Goal: Communication & Community: Answer question/provide support

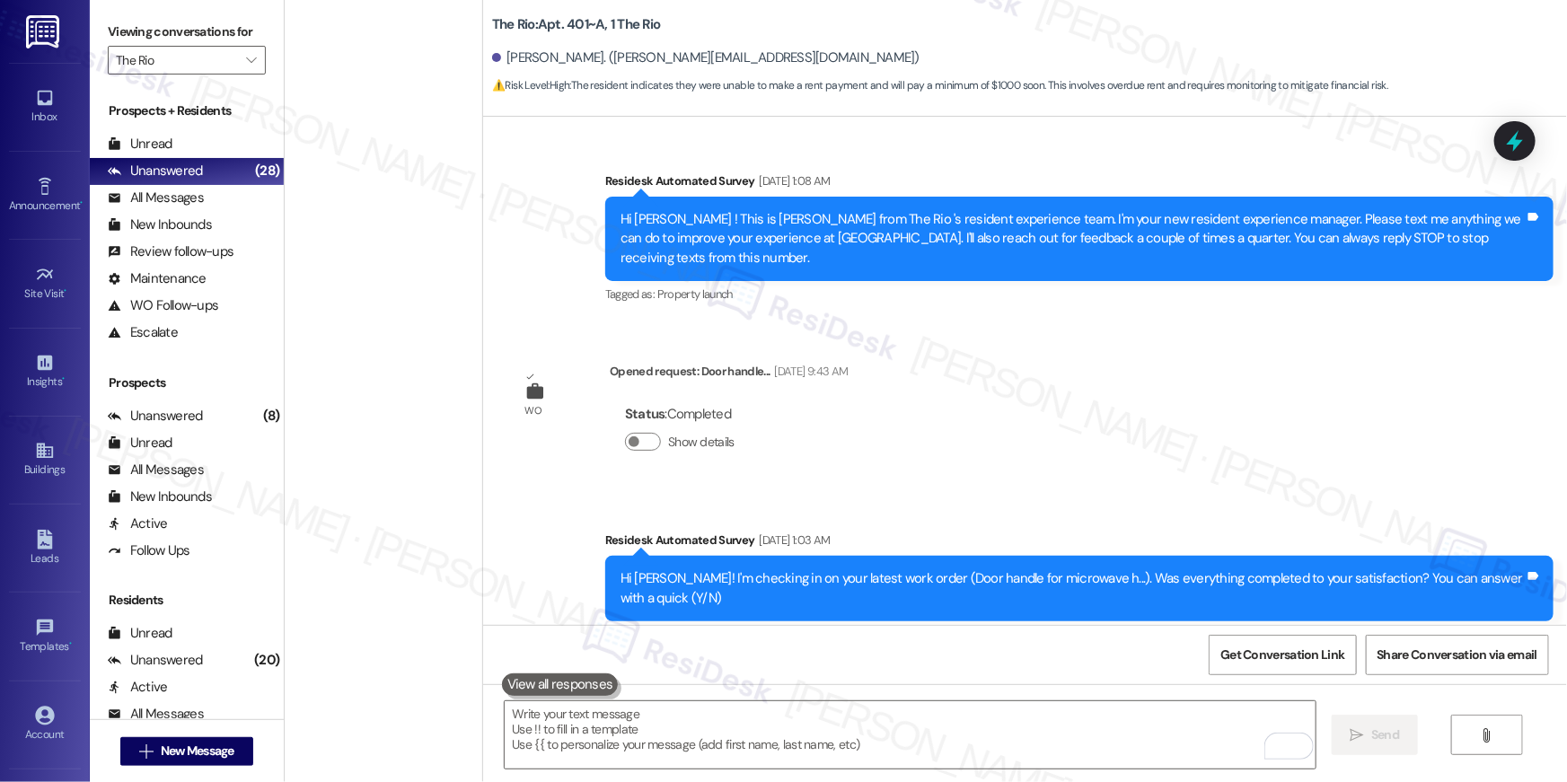
scroll to position [13082, 0]
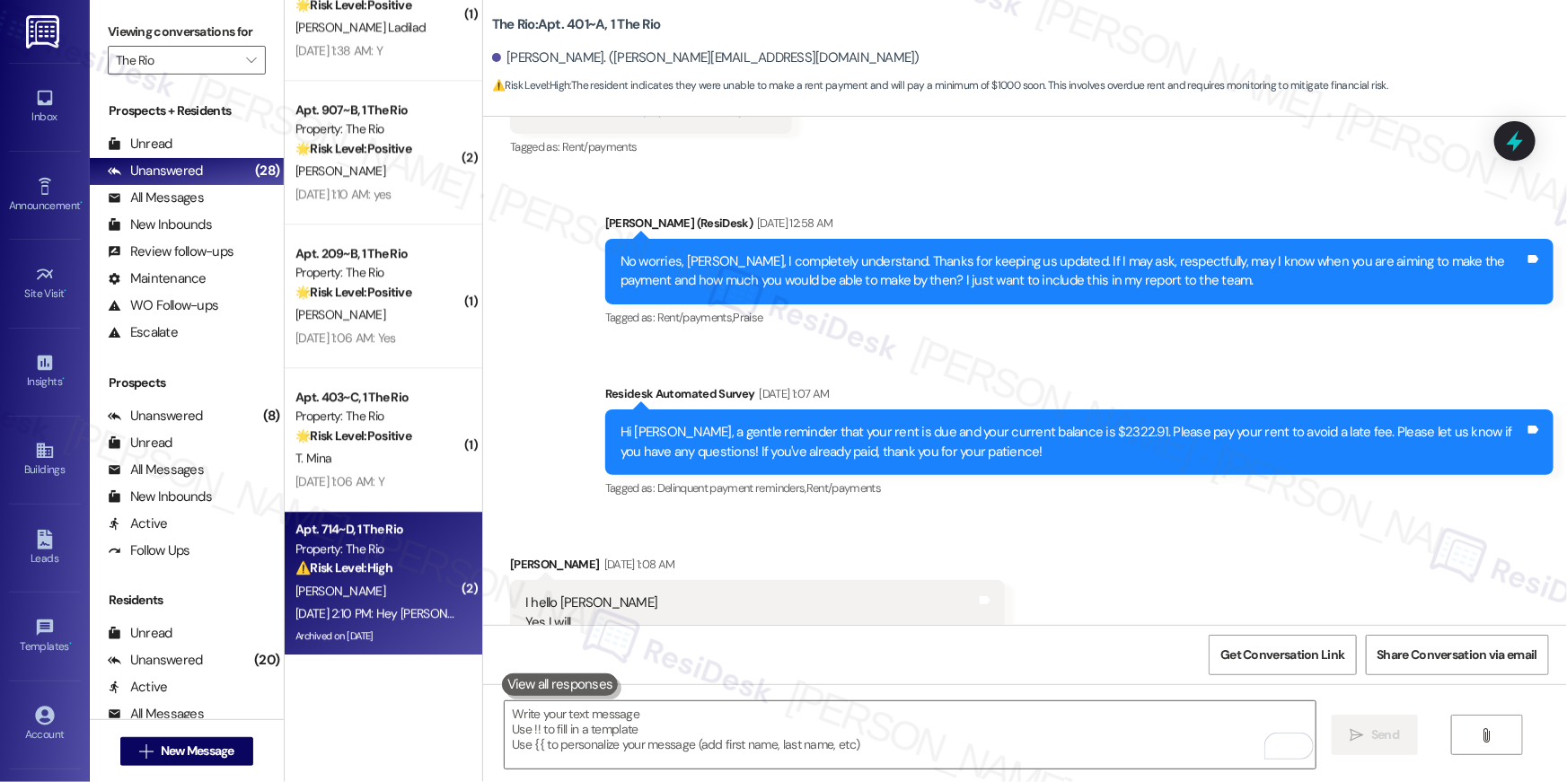
click at [365, 592] on div "[PERSON_NAME]" at bounding box center [379, 591] width 170 height 22
type textarea "Fetching suggested responses. Please feel free to read through the conversation…"
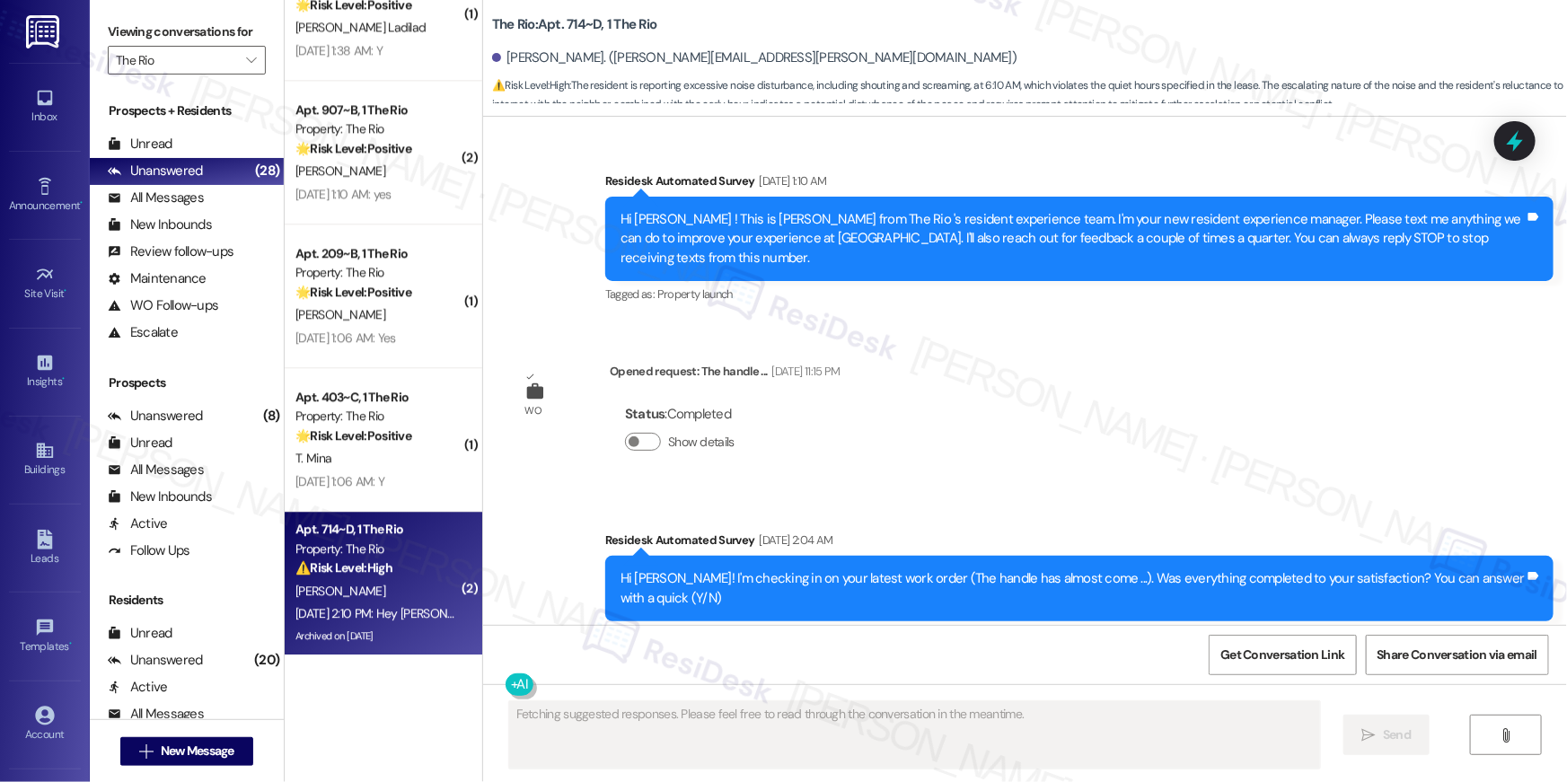
scroll to position [68216, 0]
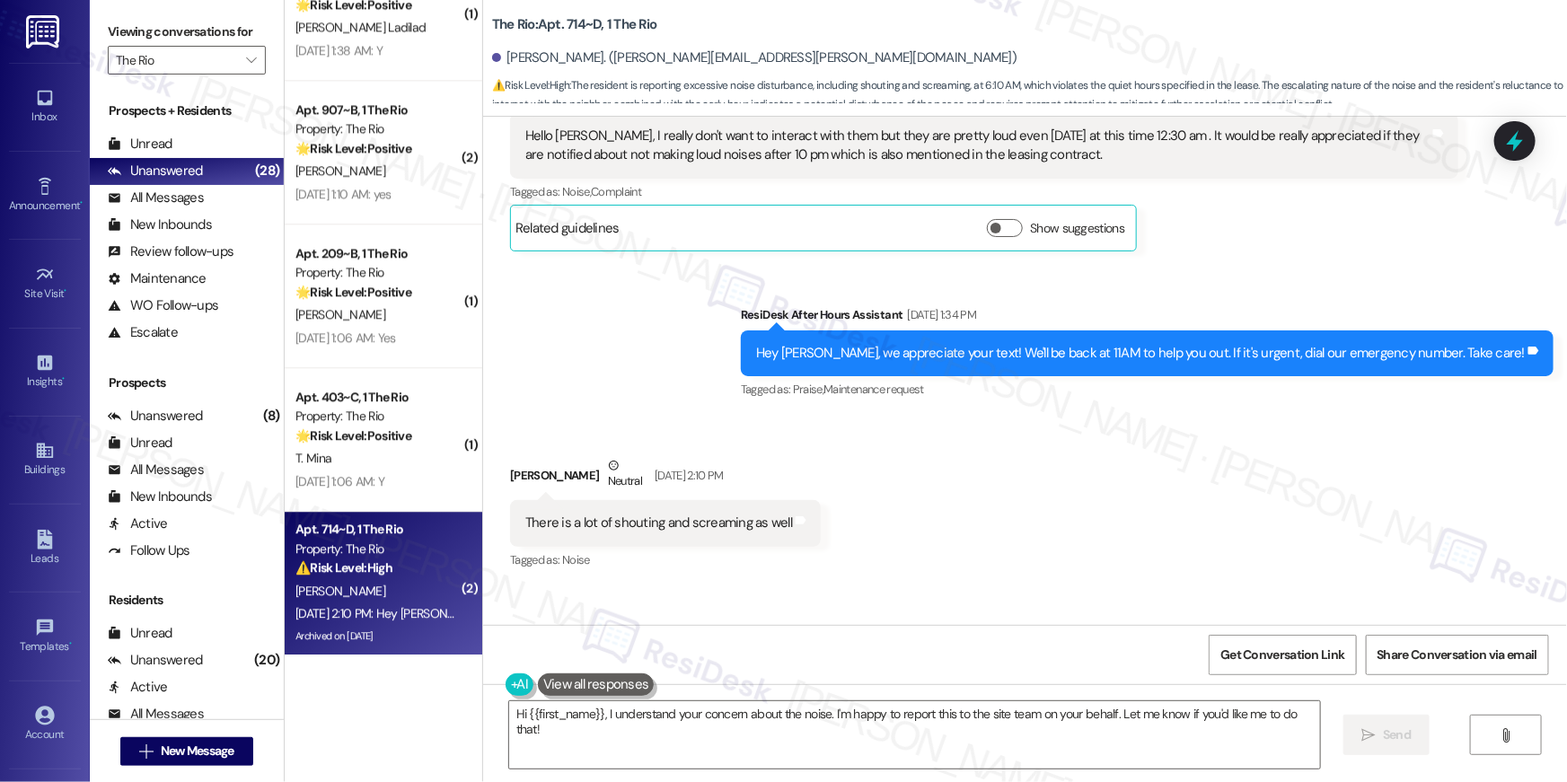
click at [597, 587] on div "Sent via SMS ResiDesk After Hours Assistant Sep 13, 2025 at 2:10 PM Hey Chaital…" at bounding box center [1025, 663] width 1084 height 152
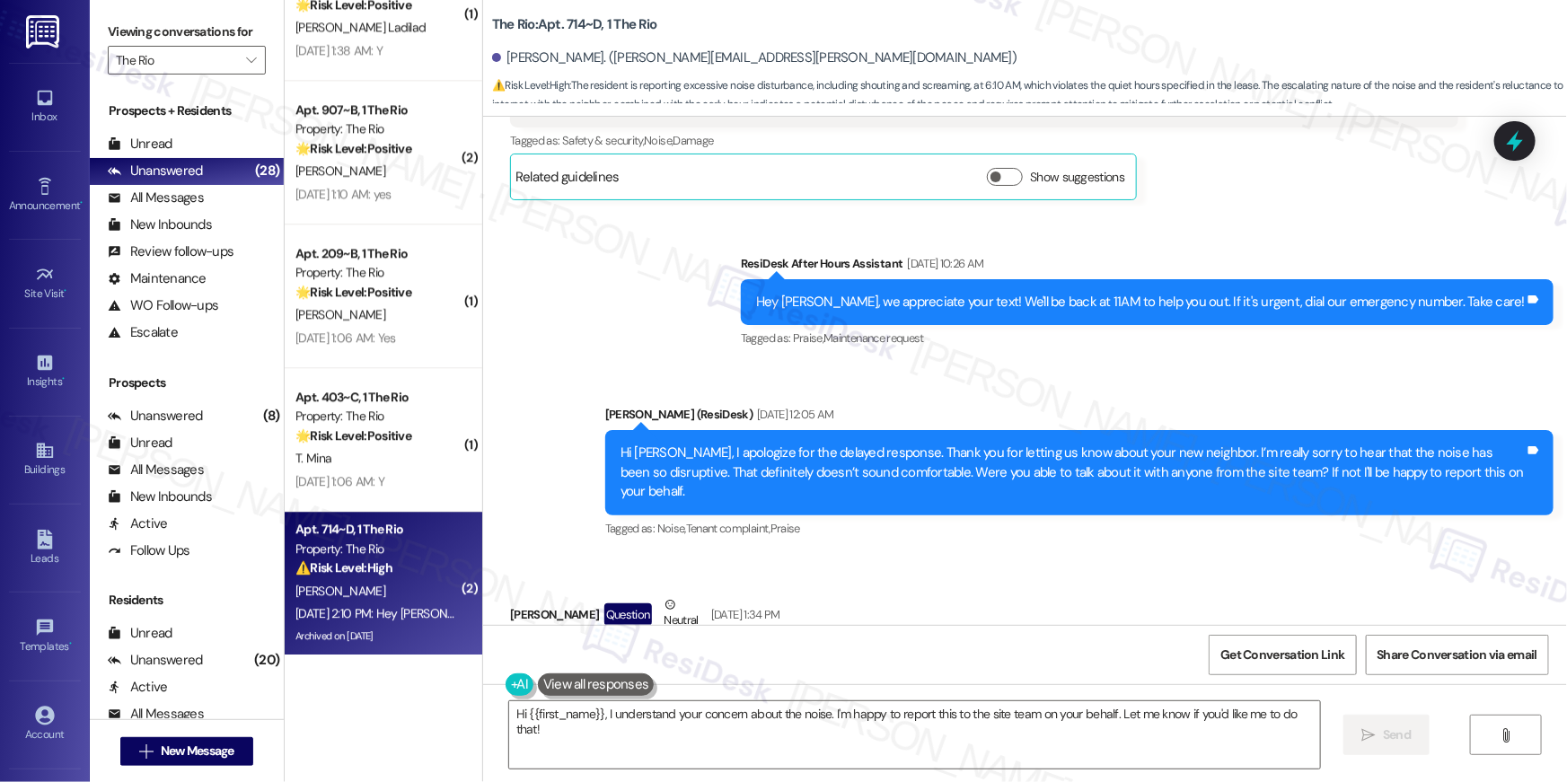
scroll to position [67686, 0]
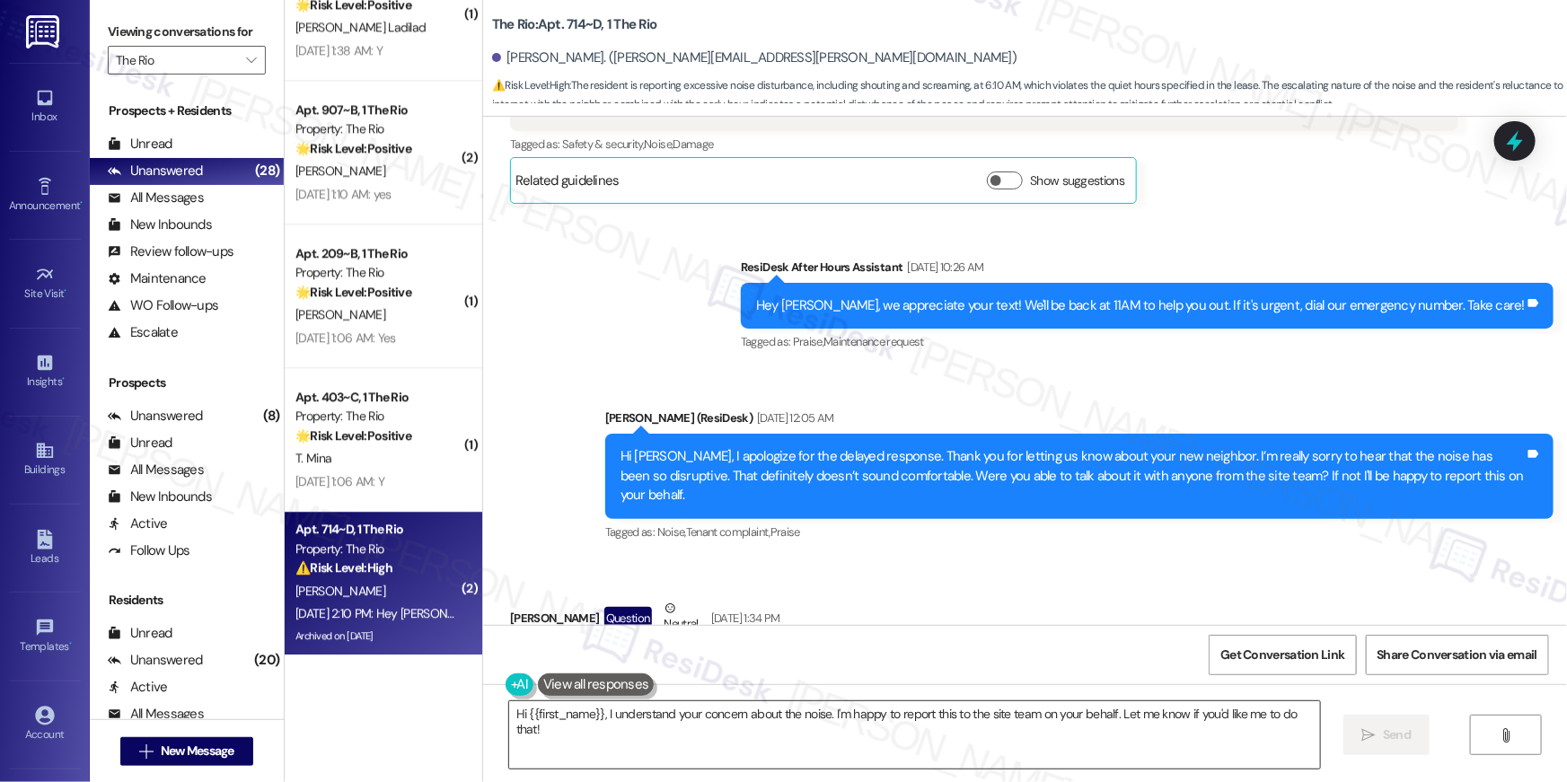
click at [689, 720] on textarea "Hi {{first_name}}, I understand your concern about the noise. I'm happy to repo…" at bounding box center [914, 735] width 811 height 67
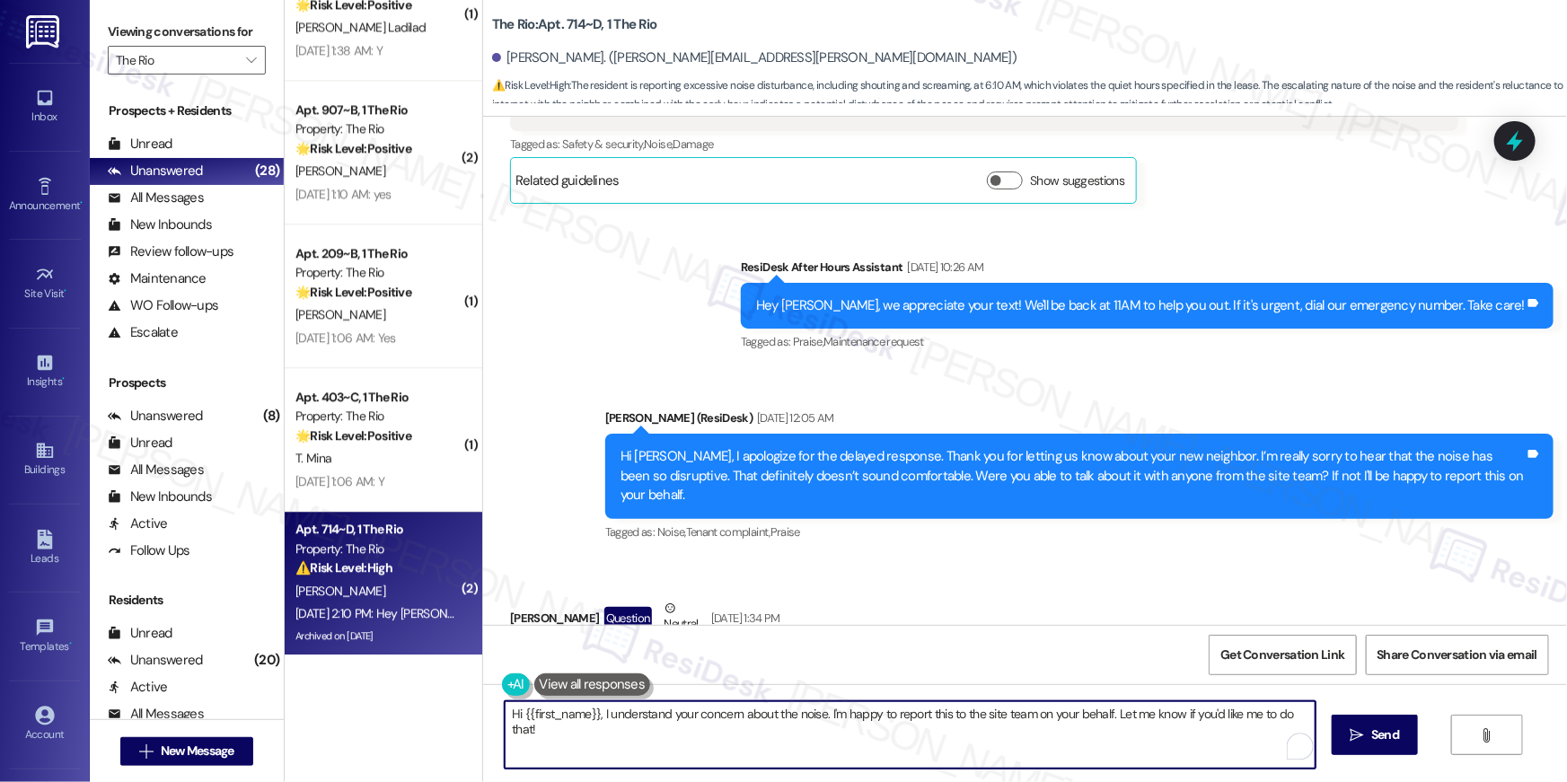
scroll to position [68216, 0]
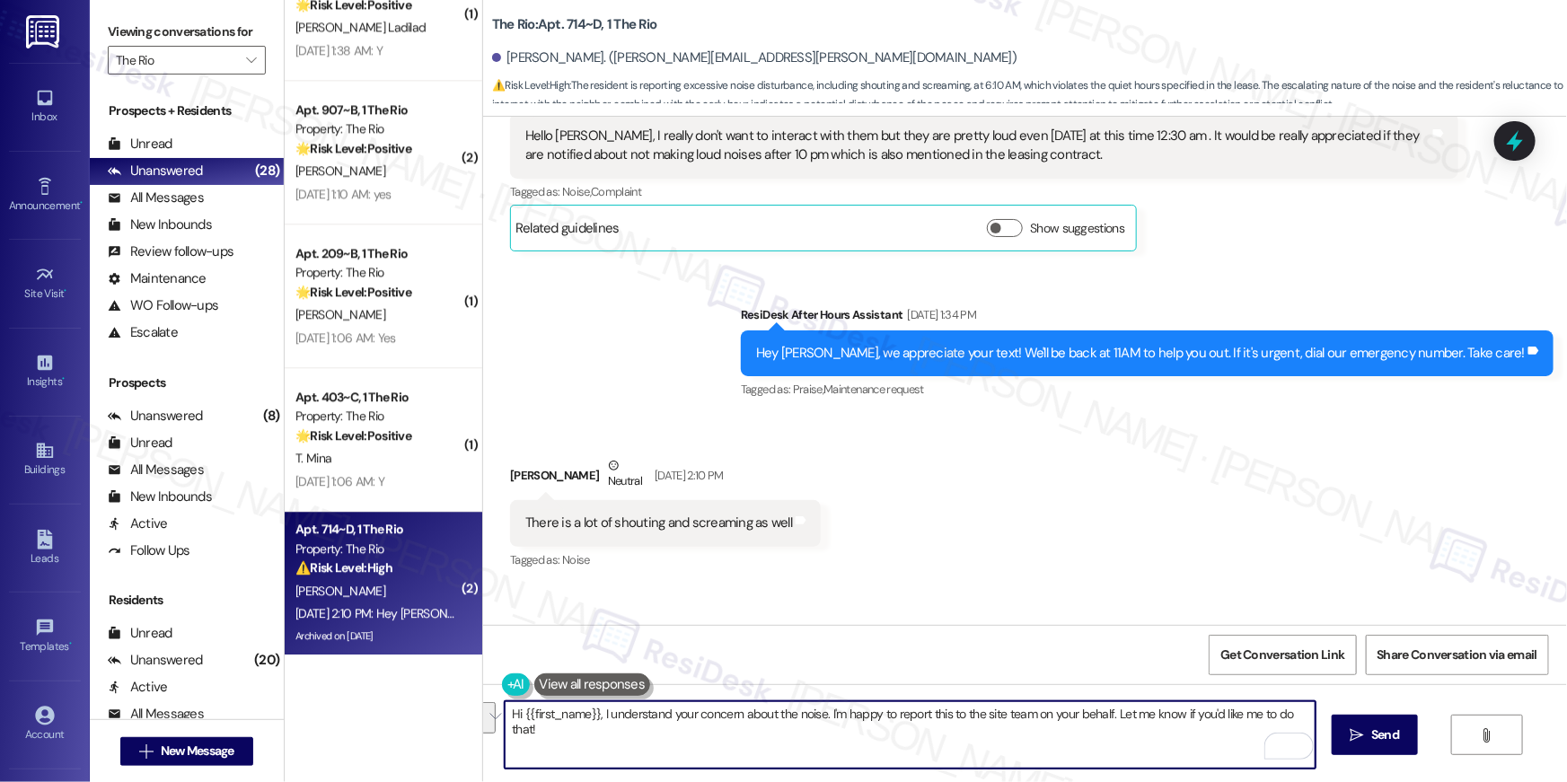
drag, startPoint x: 599, startPoint y: 719, endPoint x: 607, endPoint y: 761, distance: 43.0
click at [607, 761] on textarea "Hi {{first_name}}, I understand your concern about the noise. I'm happy to repo…" at bounding box center [910, 735] width 811 height 67
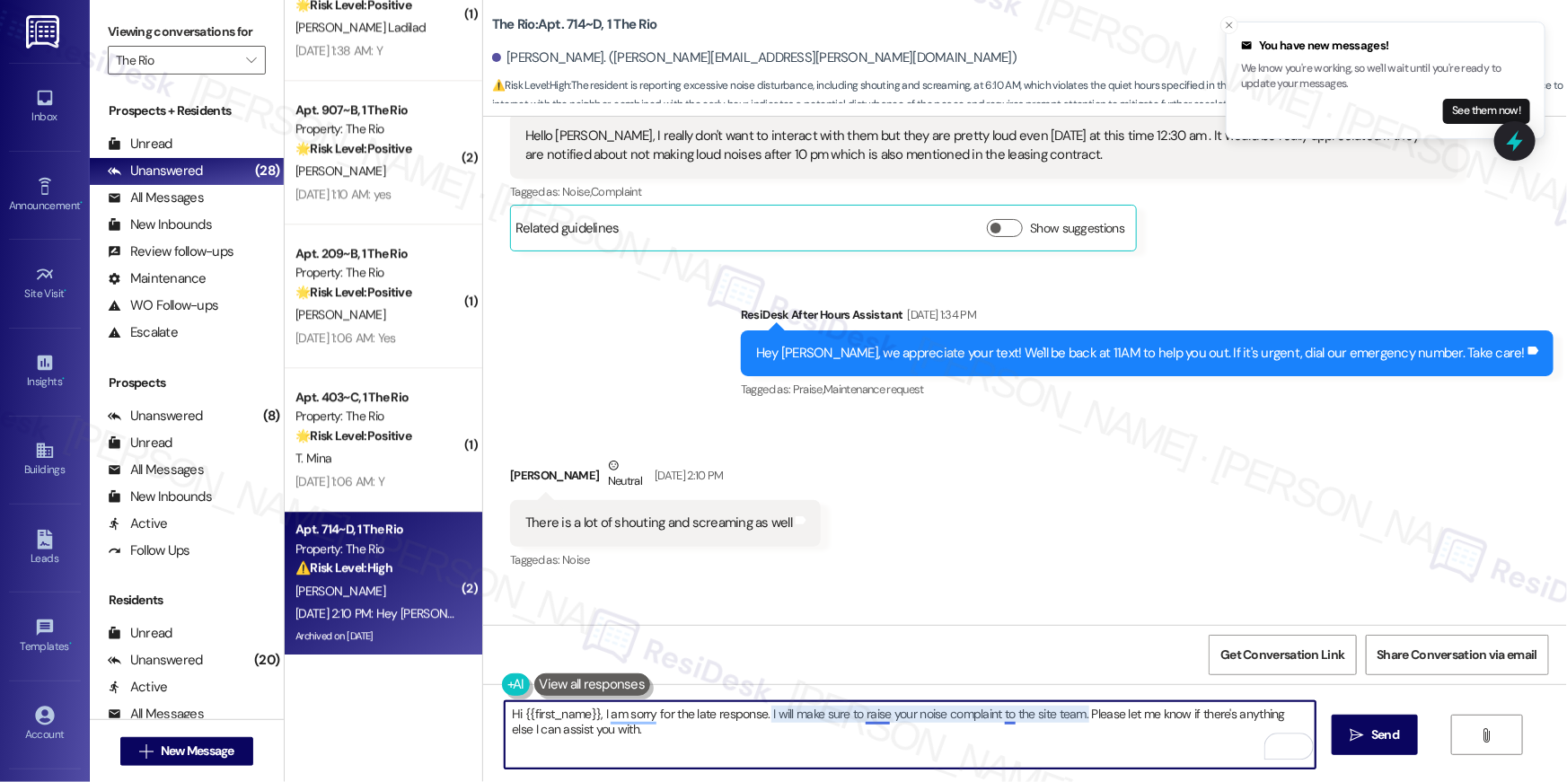
click at [1001, 714] on textarea "Hi {{first_name}}, I am sorry for the late response. I will make sure to raise …" at bounding box center [910, 735] width 811 height 67
click at [1054, 746] on textarea "Hi {{first_name}}, I am sorry for the late response. I will make sure to file y…" at bounding box center [910, 735] width 811 height 67
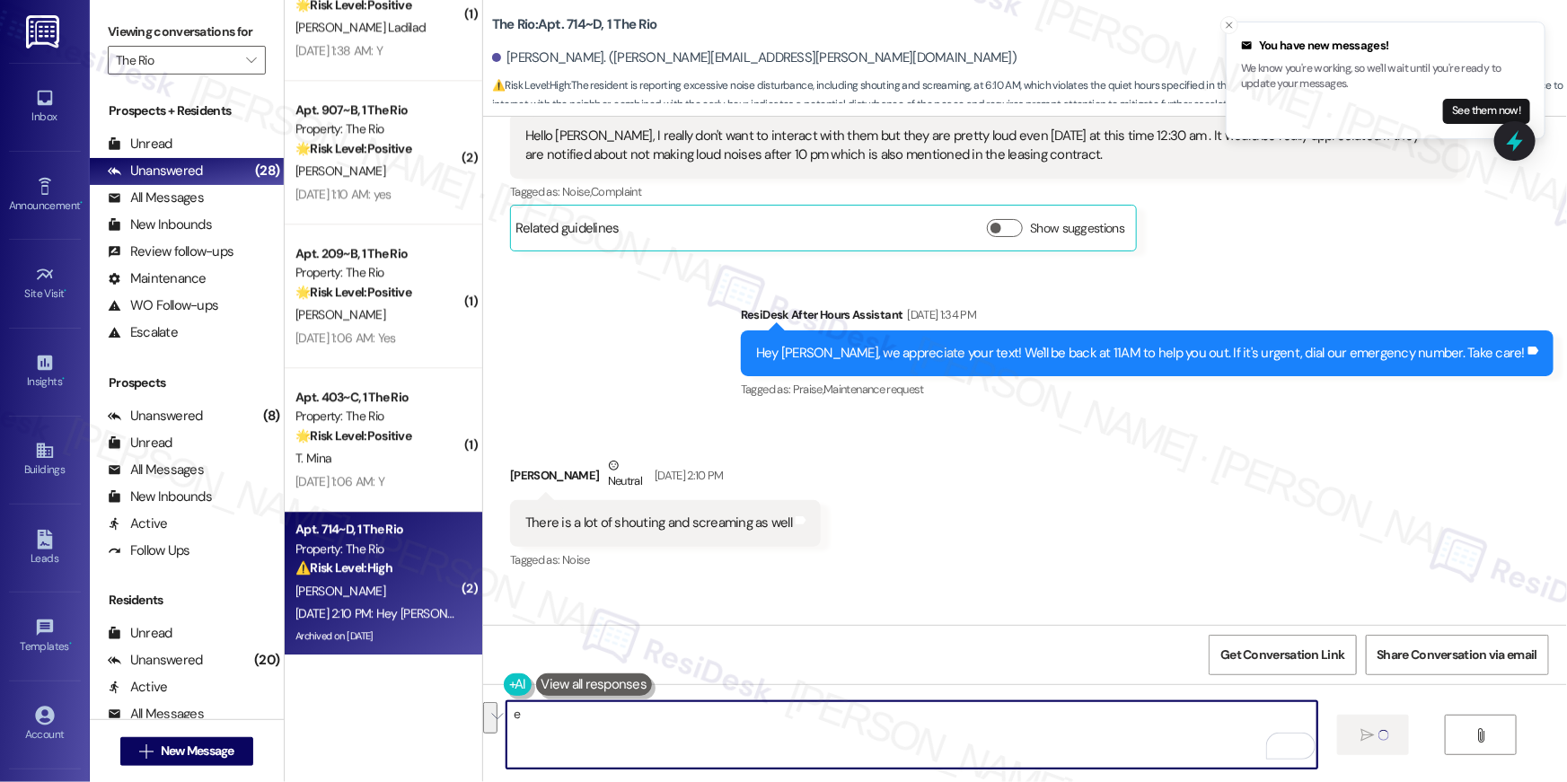
type textarea "es"
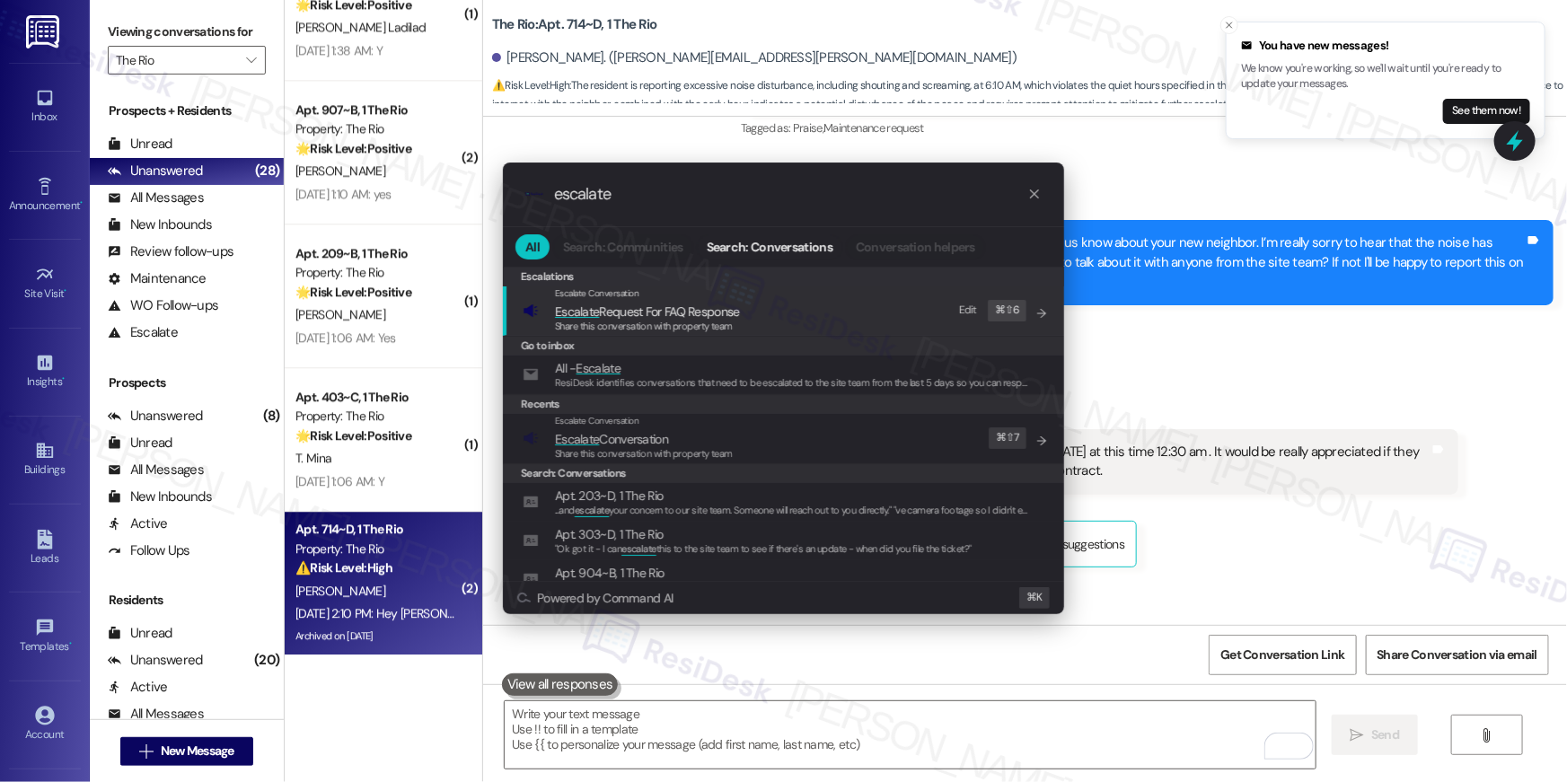
type input "escalate"
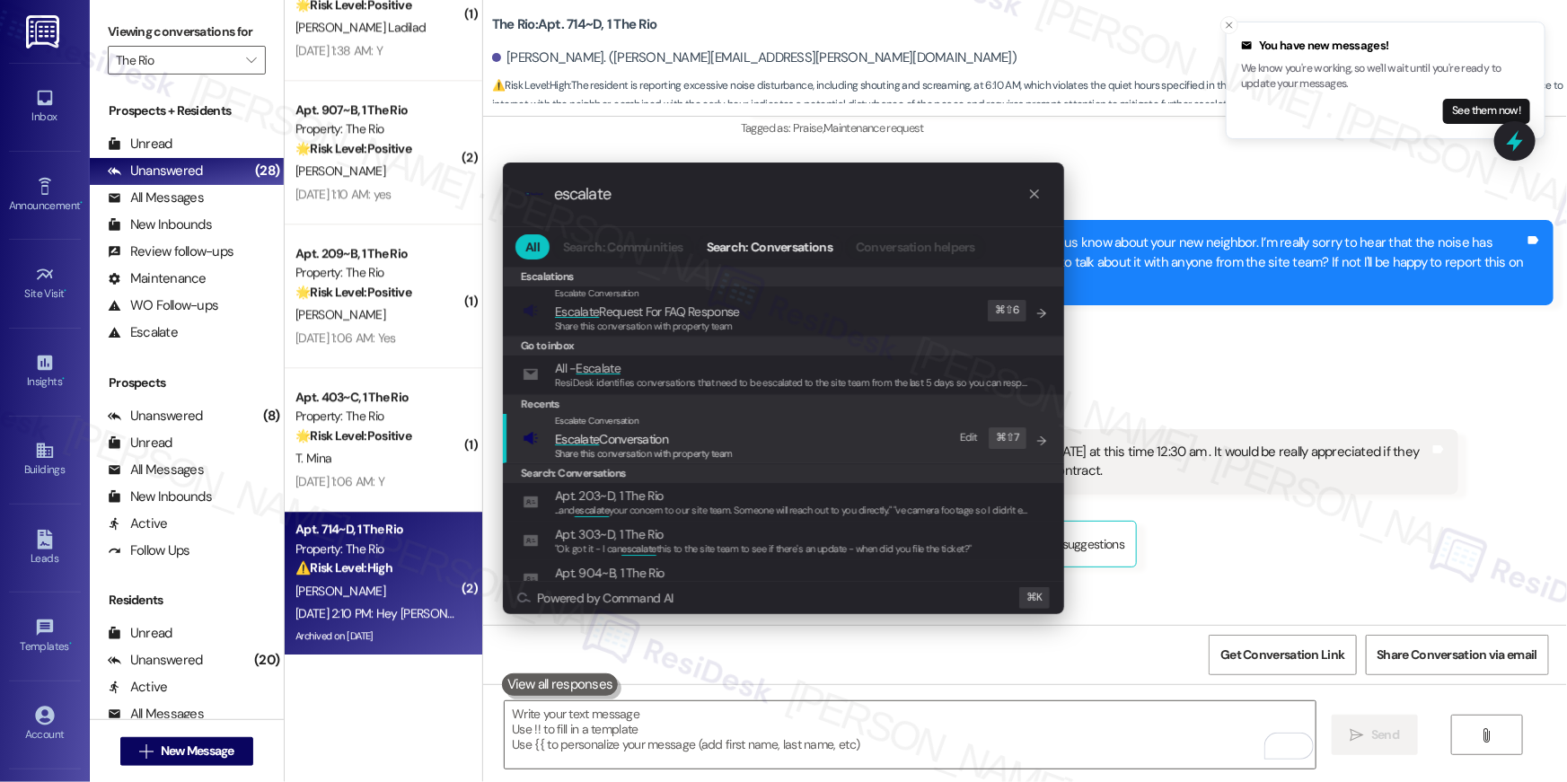
click at [681, 442] on span "Escalate Conversation" at bounding box center [644, 439] width 178 height 20
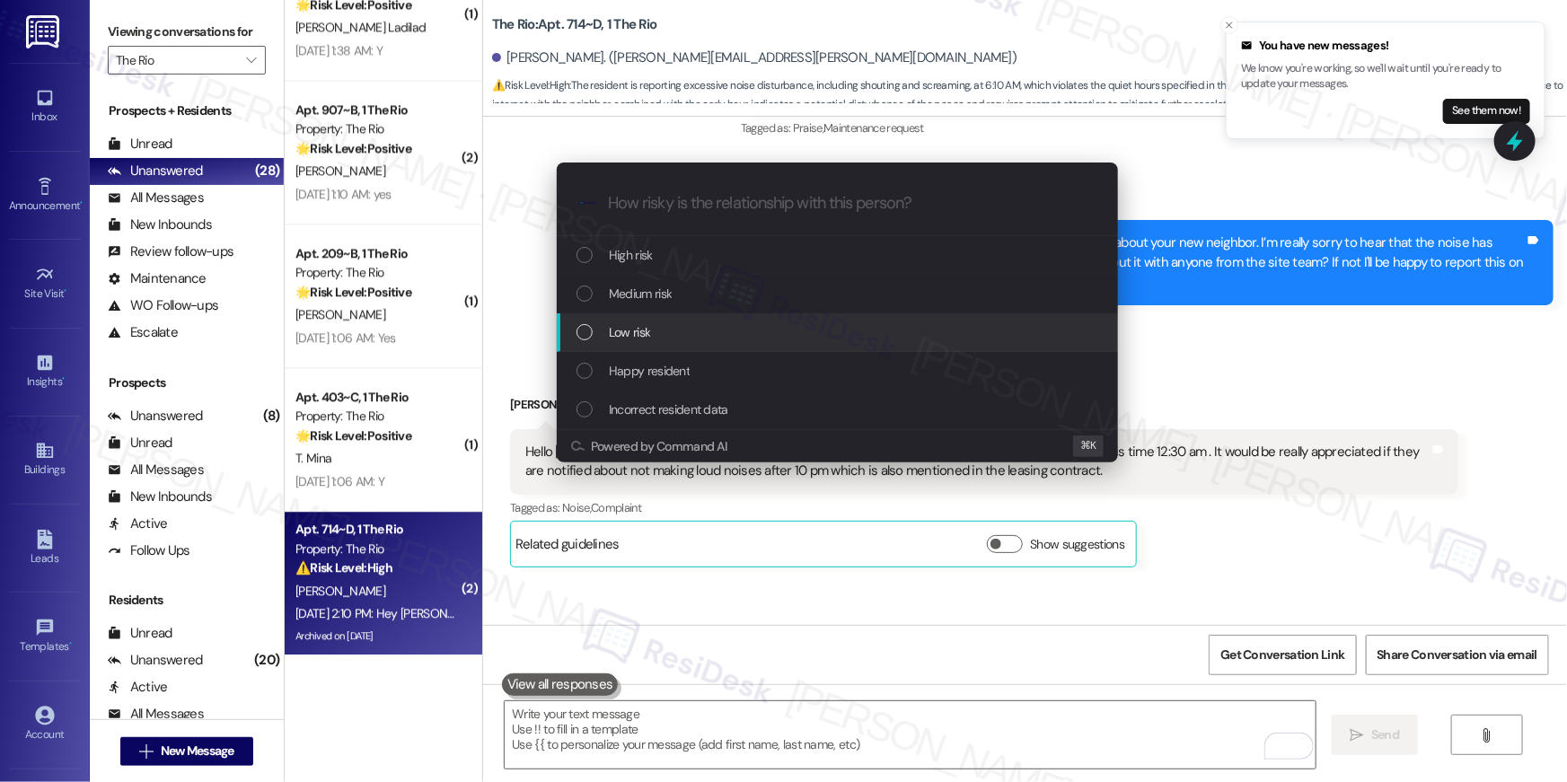
drag, startPoint x: 645, startPoint y: 342, endPoint x: 649, endPoint y: 318, distance: 24.5
click at [640, 337] on div "Low risk" at bounding box center [837, 332] width 561 height 39
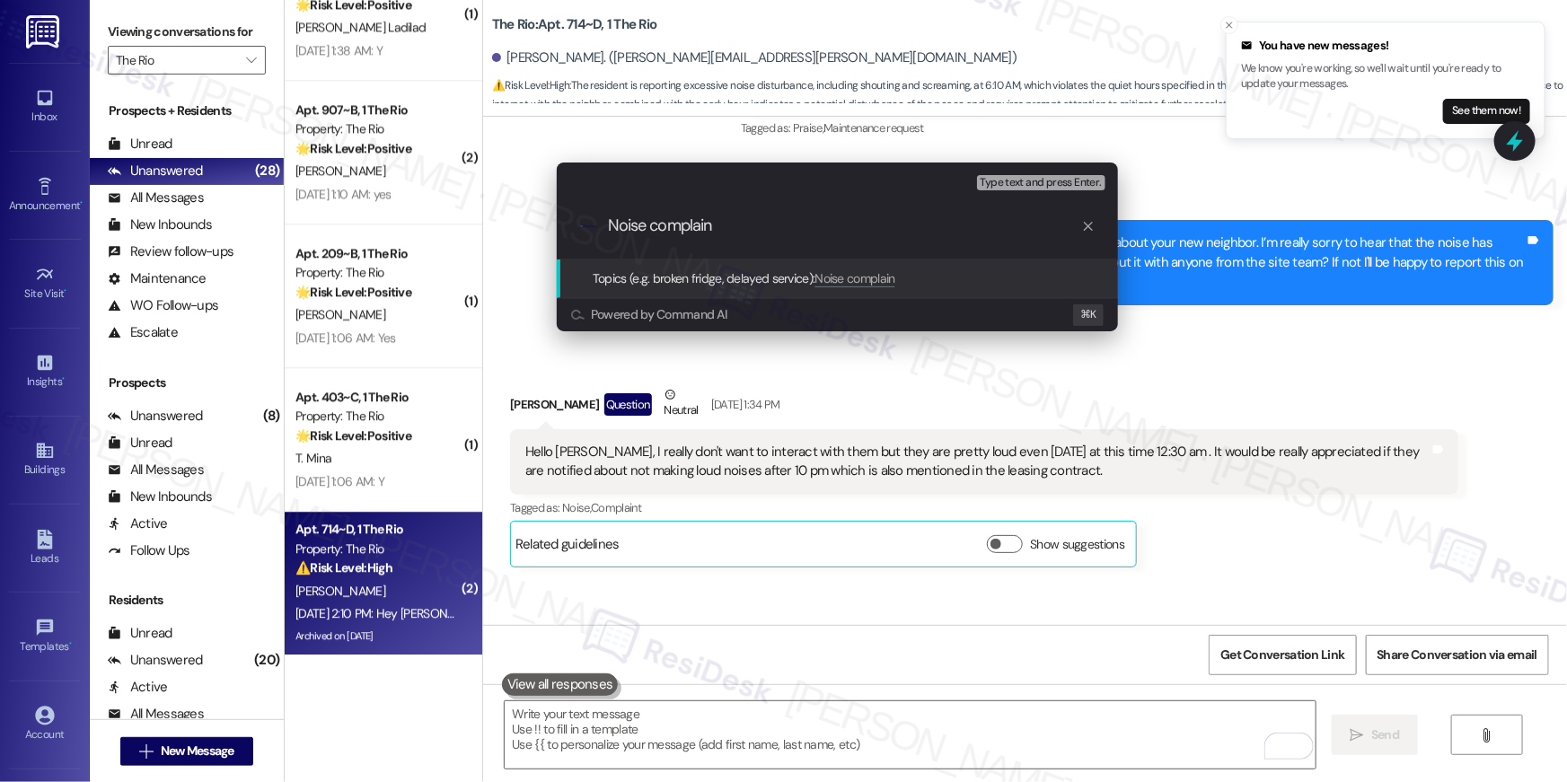
type input "Noise complaint"
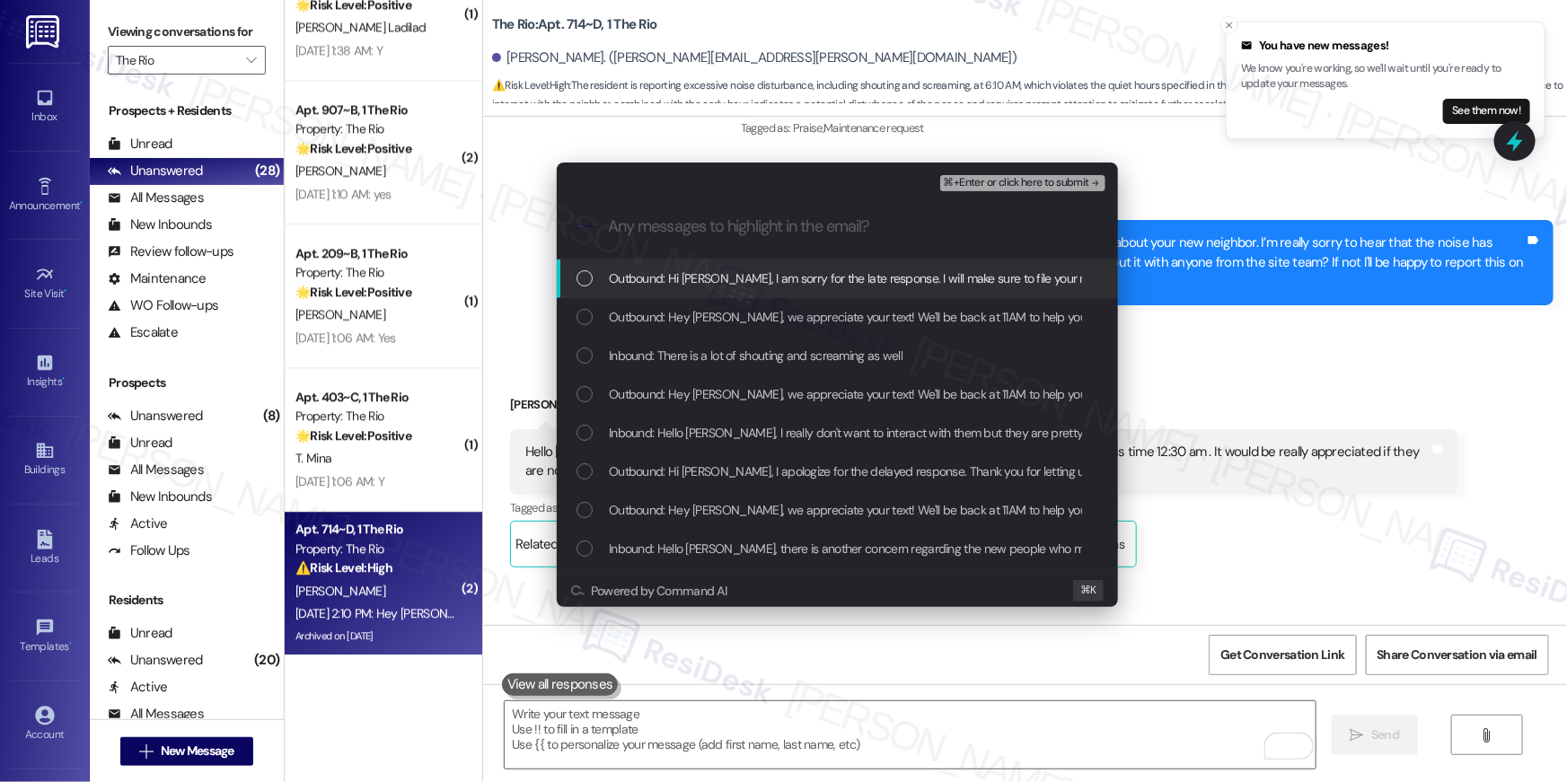
click at [585, 275] on div "List of options" at bounding box center [585, 278] width 16 height 16
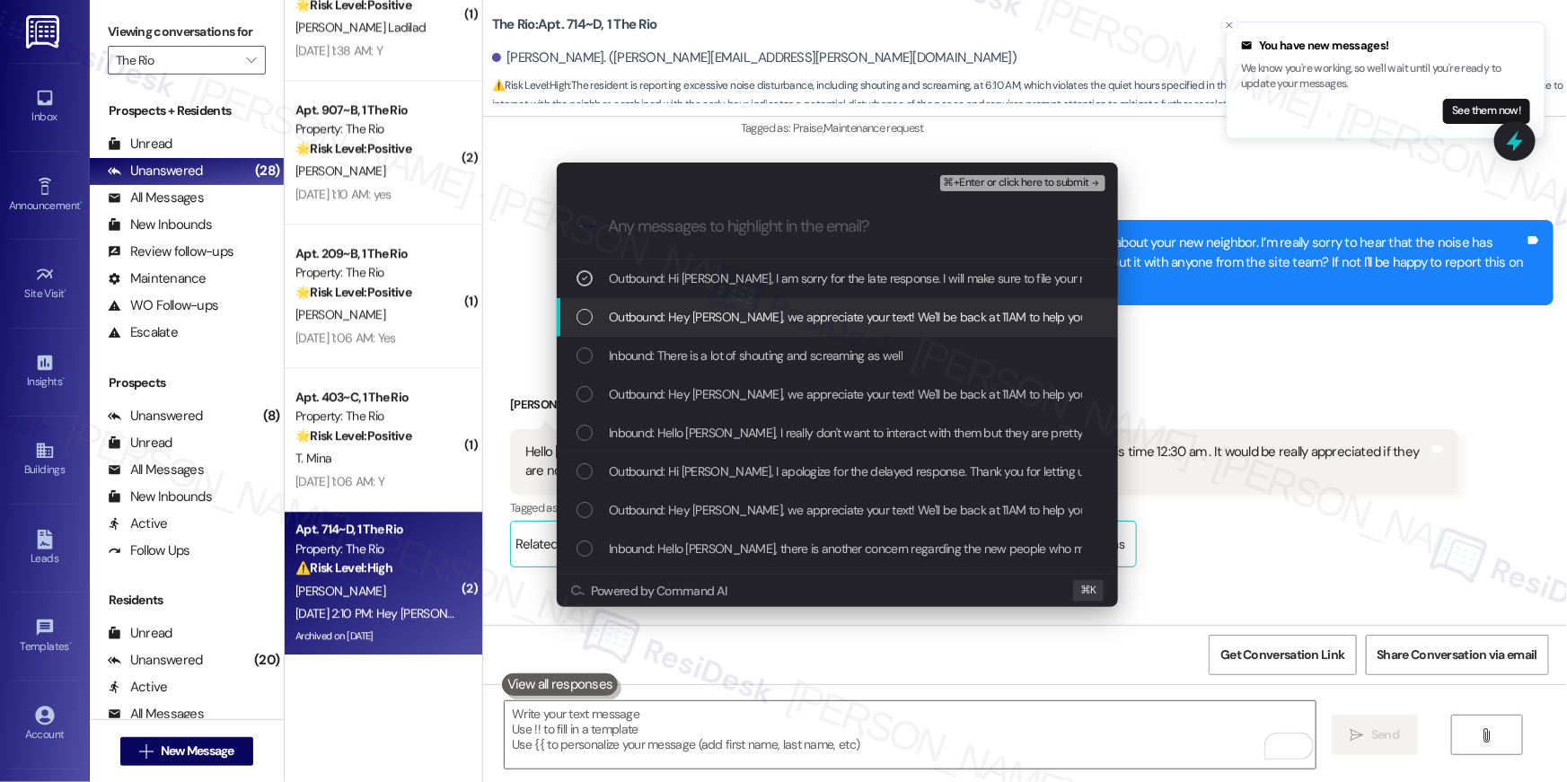
click at [595, 317] on div "Outbound: Hey Chaitali, we appreciate your text! We'll be back at 11AM to help …" at bounding box center [839, 317] width 525 height 20
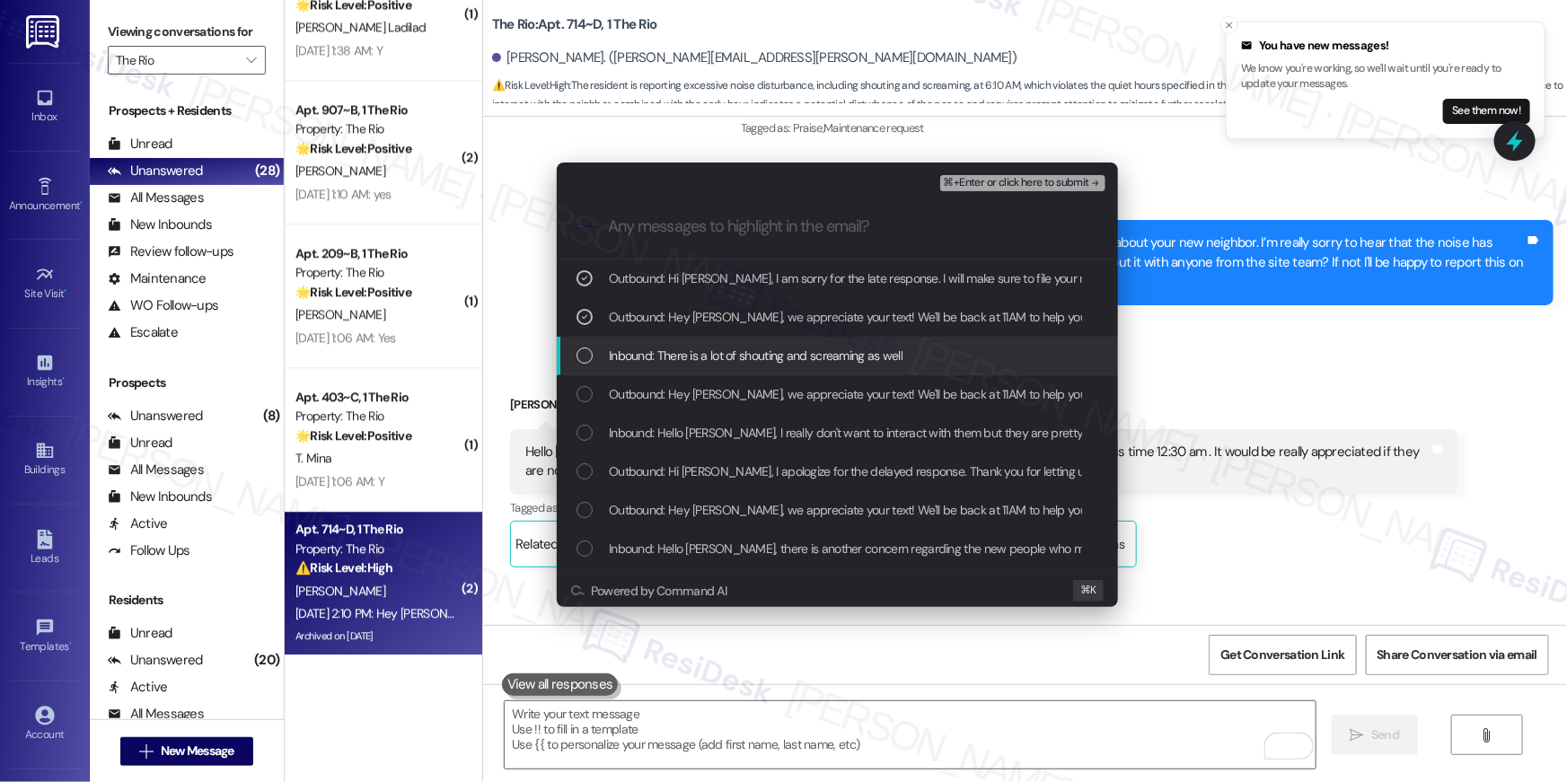
click at [587, 358] on div "List of options" at bounding box center [585, 356] width 16 height 16
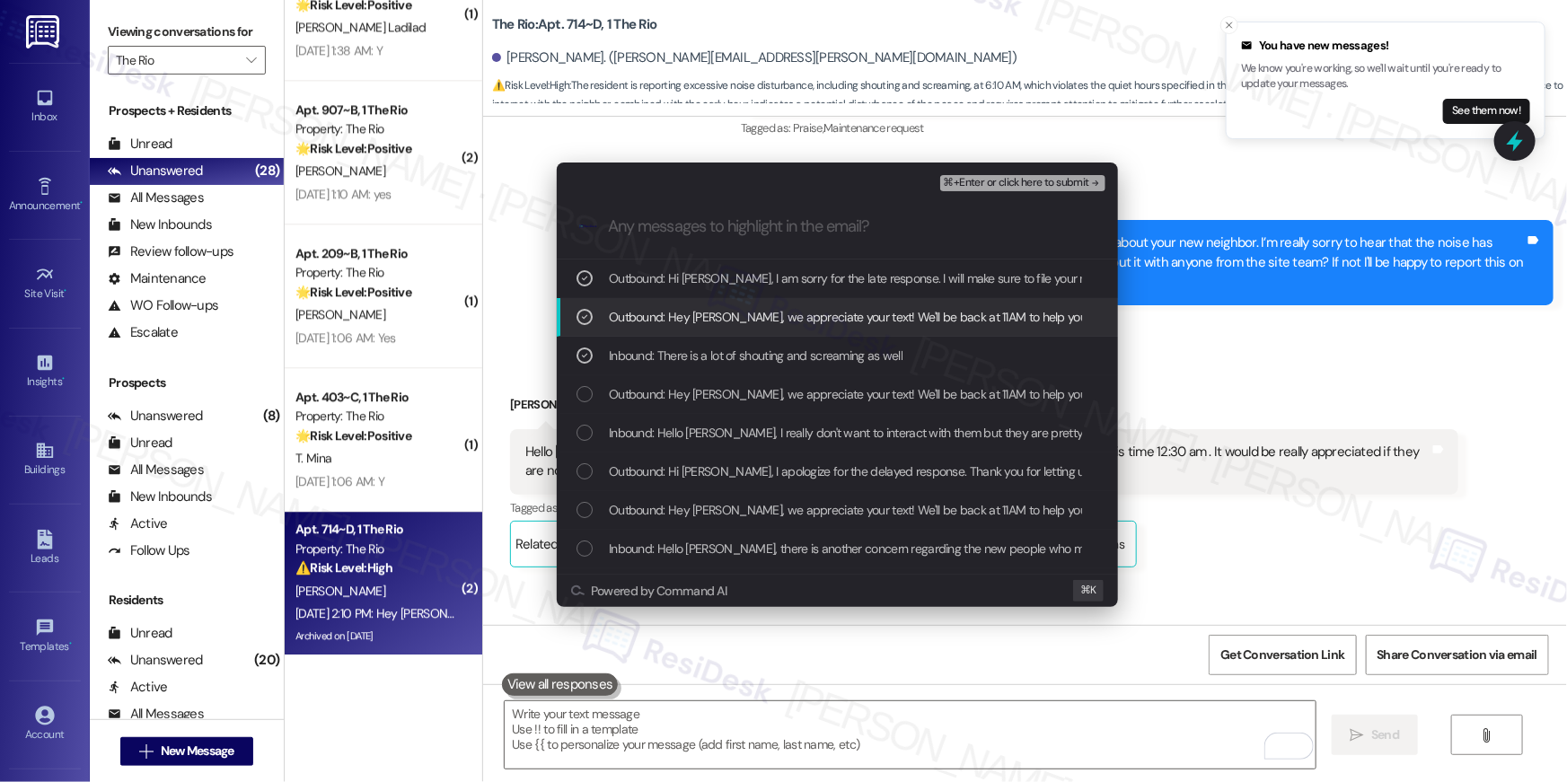
drag, startPoint x: 579, startPoint y: 324, endPoint x: 580, endPoint y: 304, distance: 20.7
click at [579, 324] on div "List of options" at bounding box center [585, 317] width 16 height 16
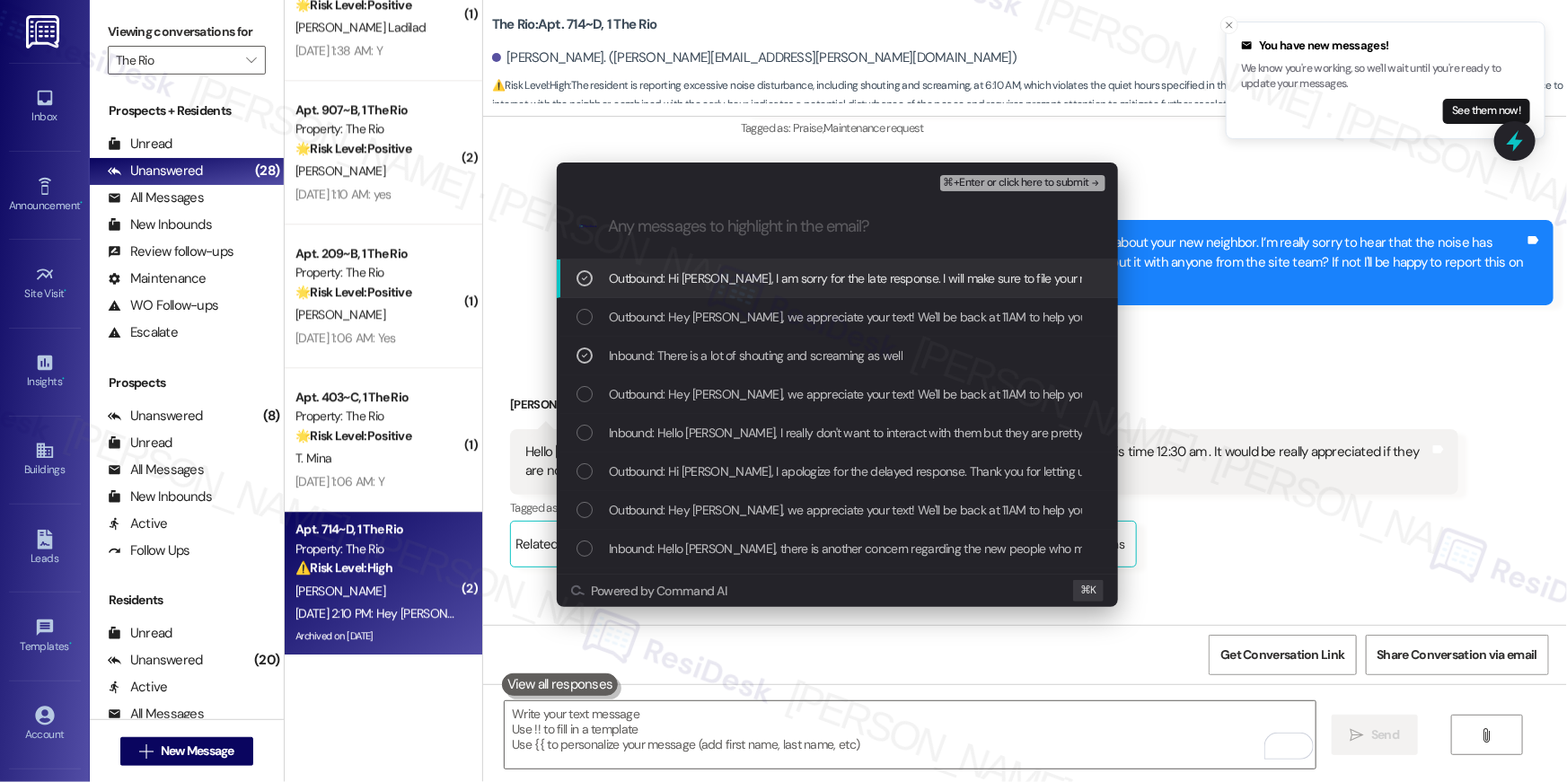
click at [580, 286] on div "List of options" at bounding box center [585, 278] width 16 height 16
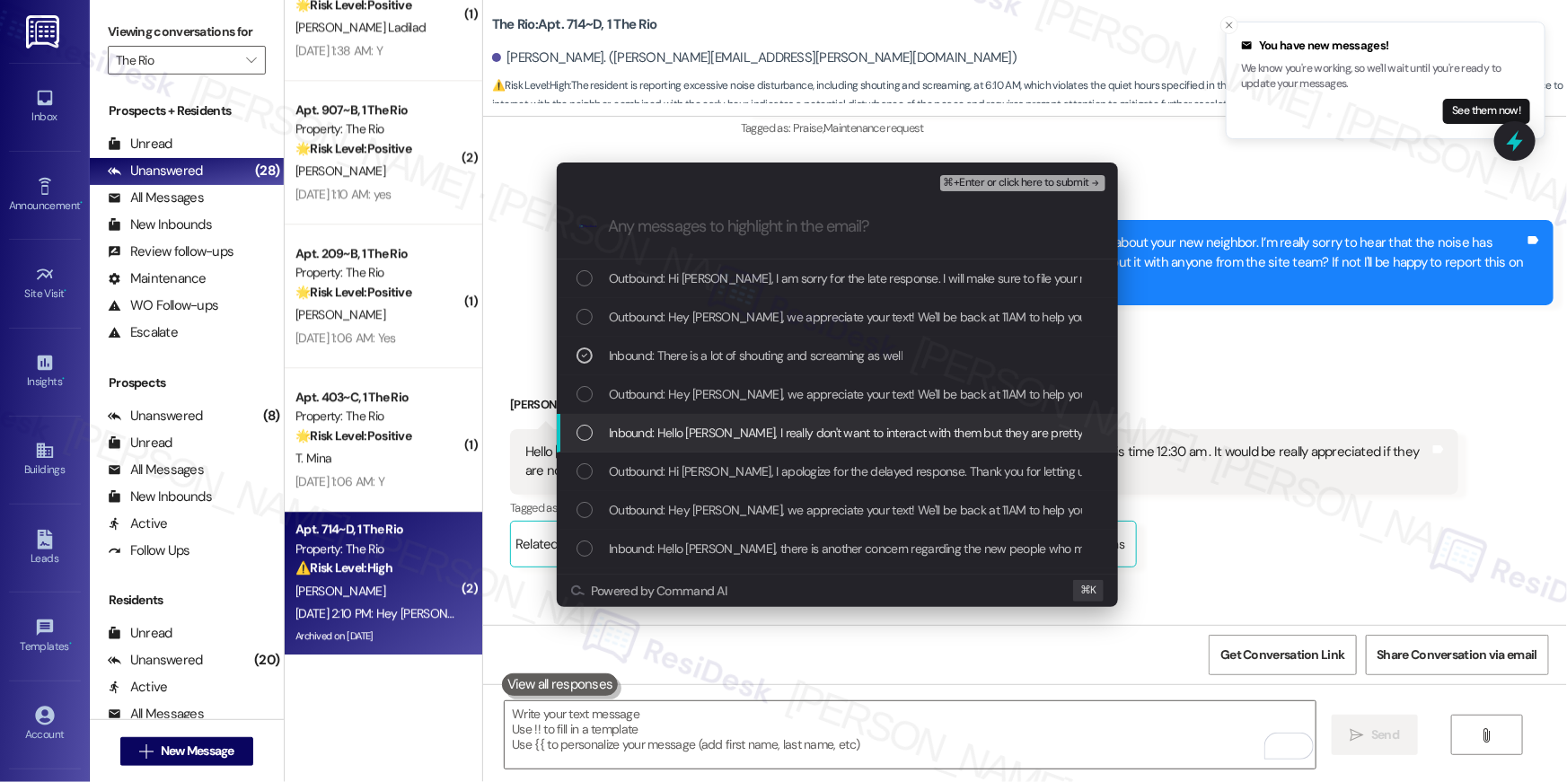
click at [579, 425] on div "List of options" at bounding box center [585, 433] width 16 height 16
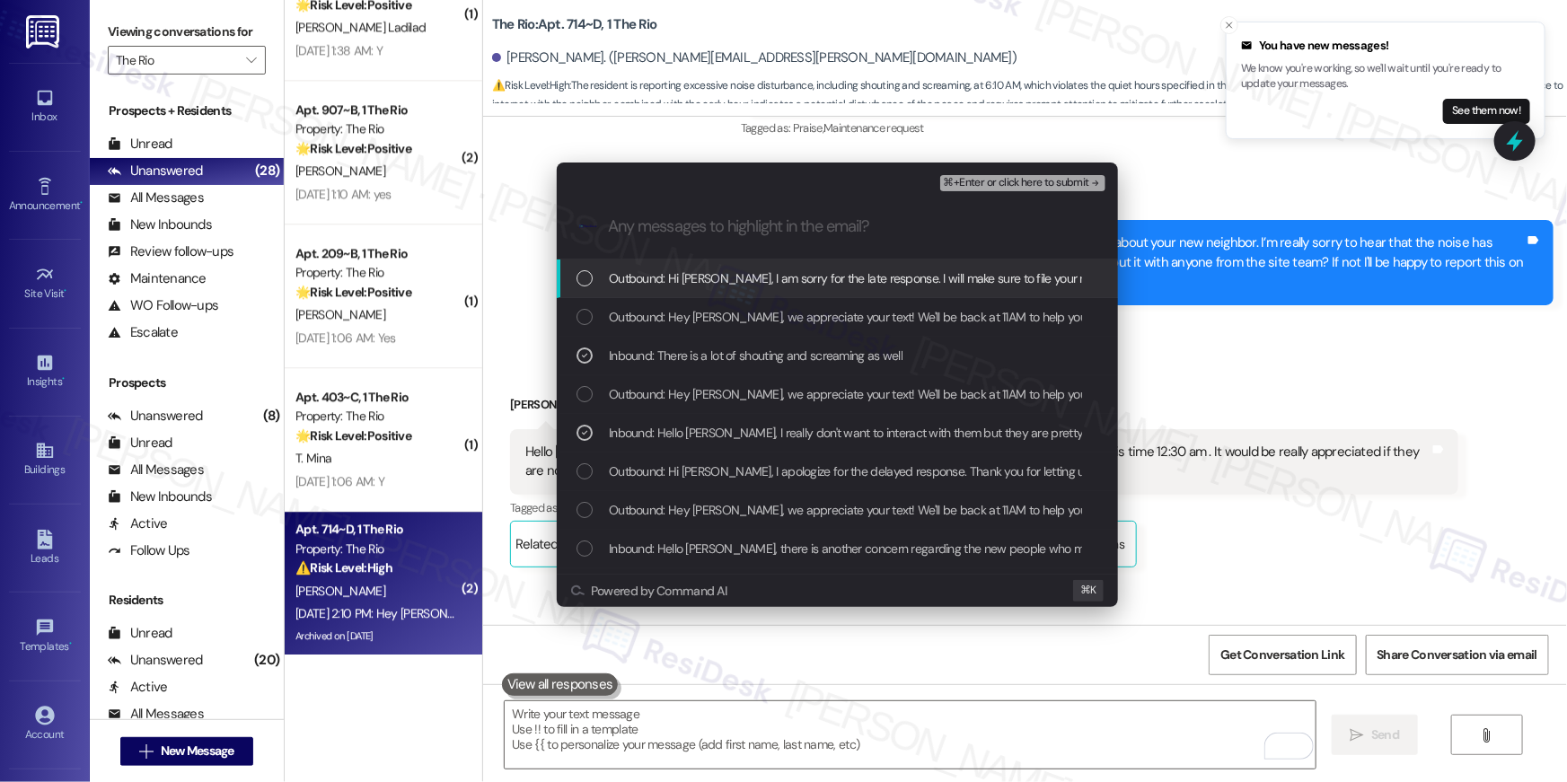
click at [1038, 184] on span "⌘+Enter or click here to submit" at bounding box center [1017, 183] width 146 height 13
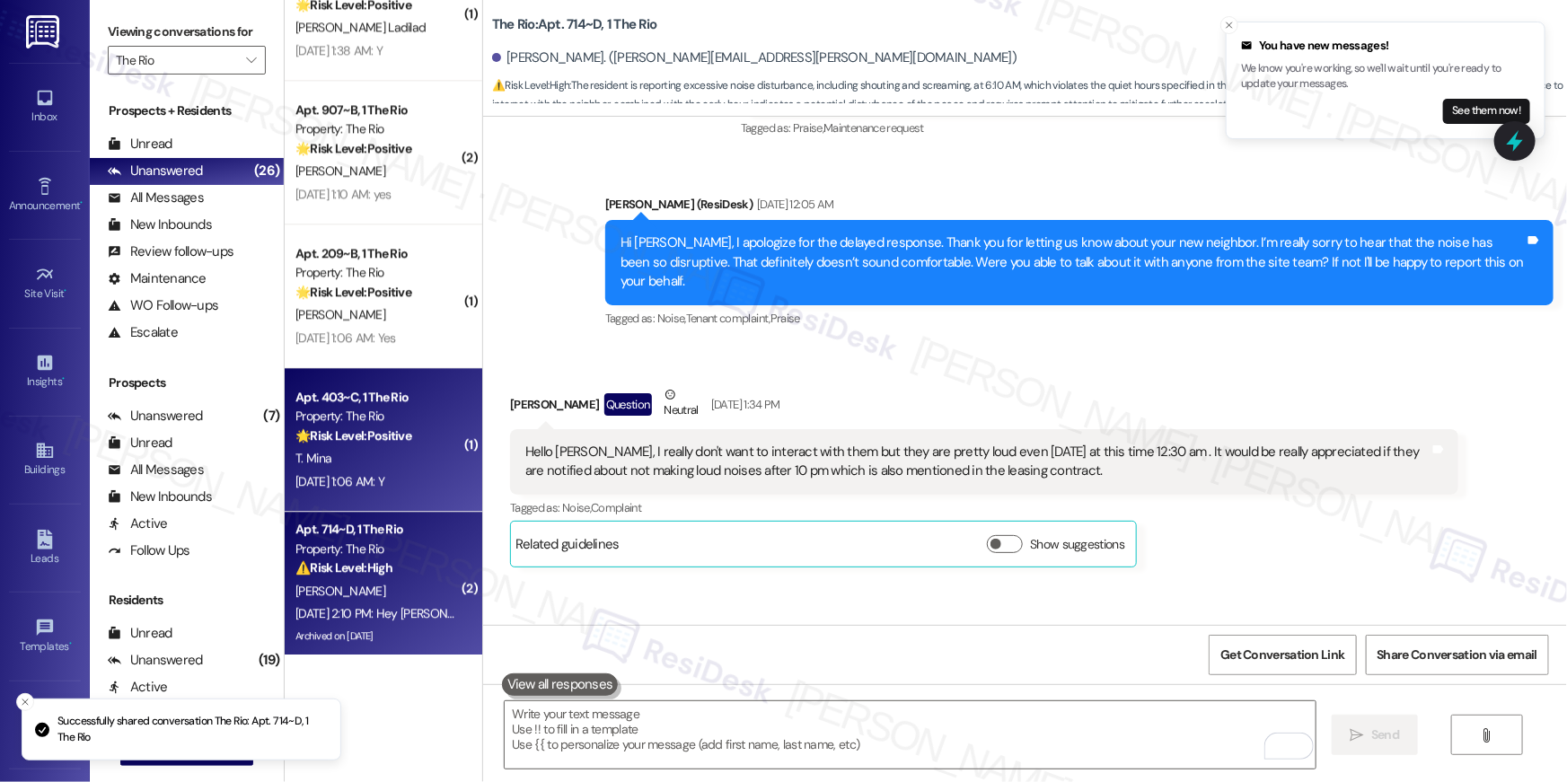
click at [367, 468] on div "T. Mina" at bounding box center [379, 458] width 170 height 22
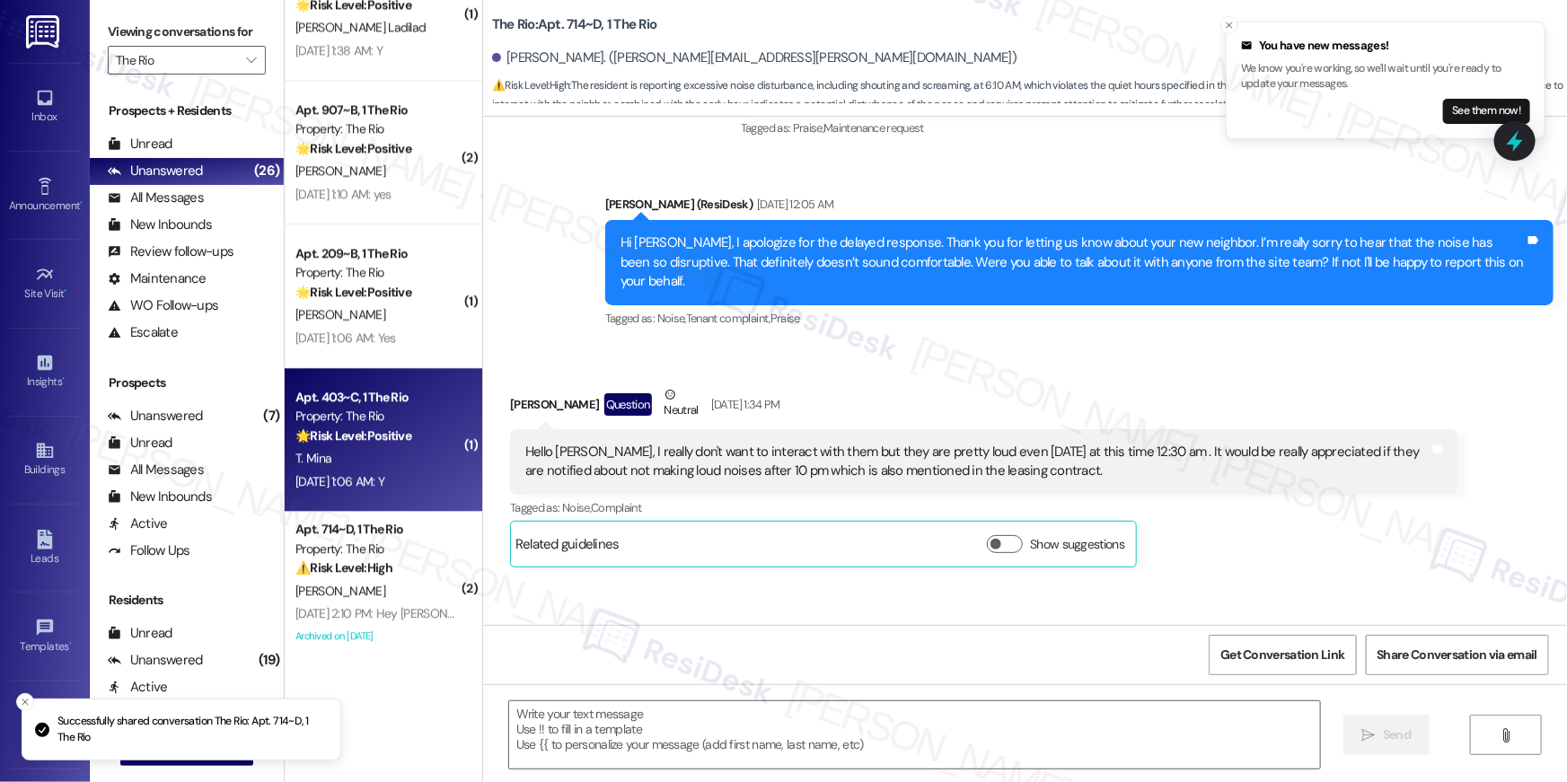
click at [376, 451] on div "T. Mina" at bounding box center [379, 458] width 170 height 22
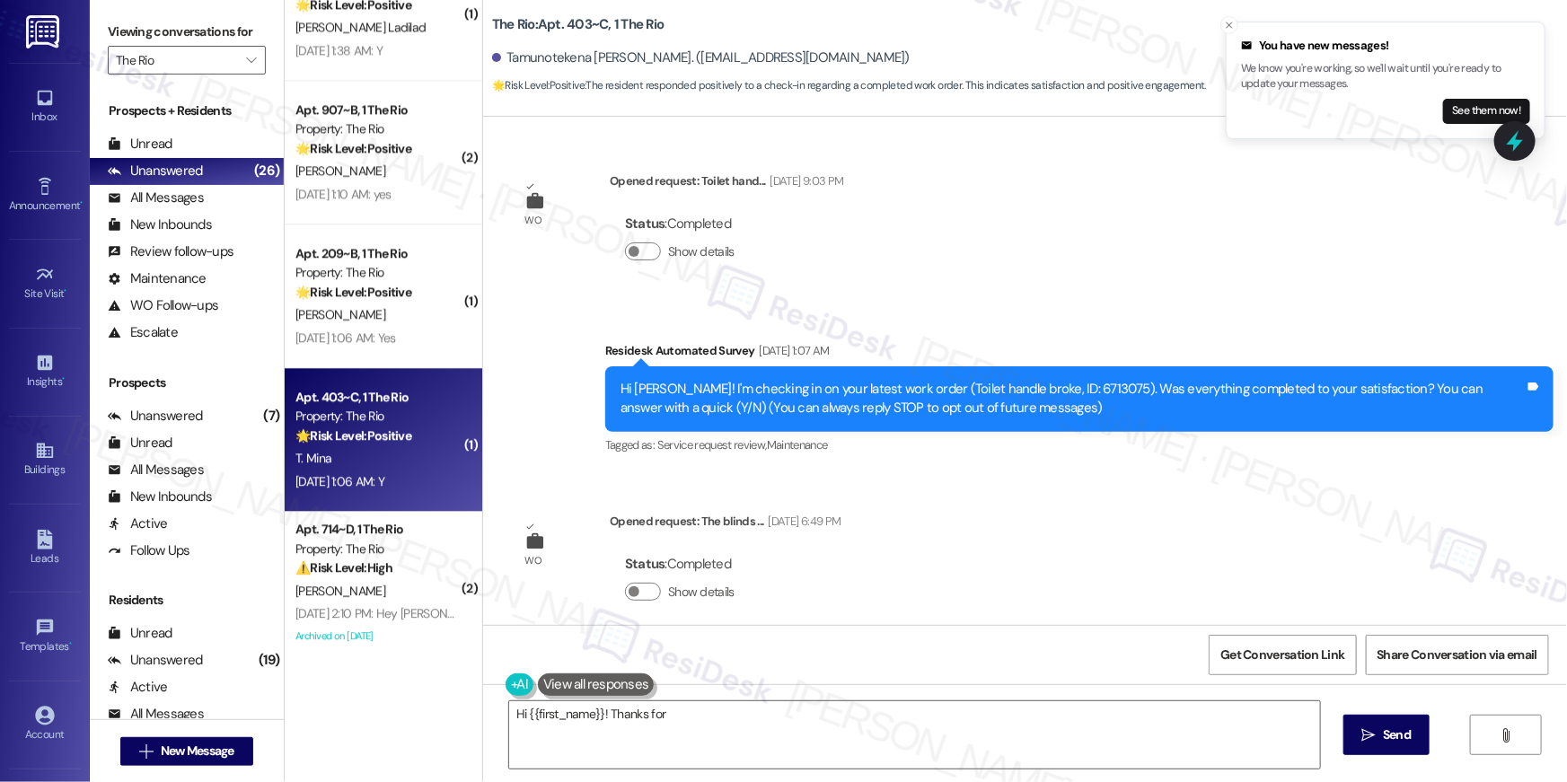
scroll to position [818, 0]
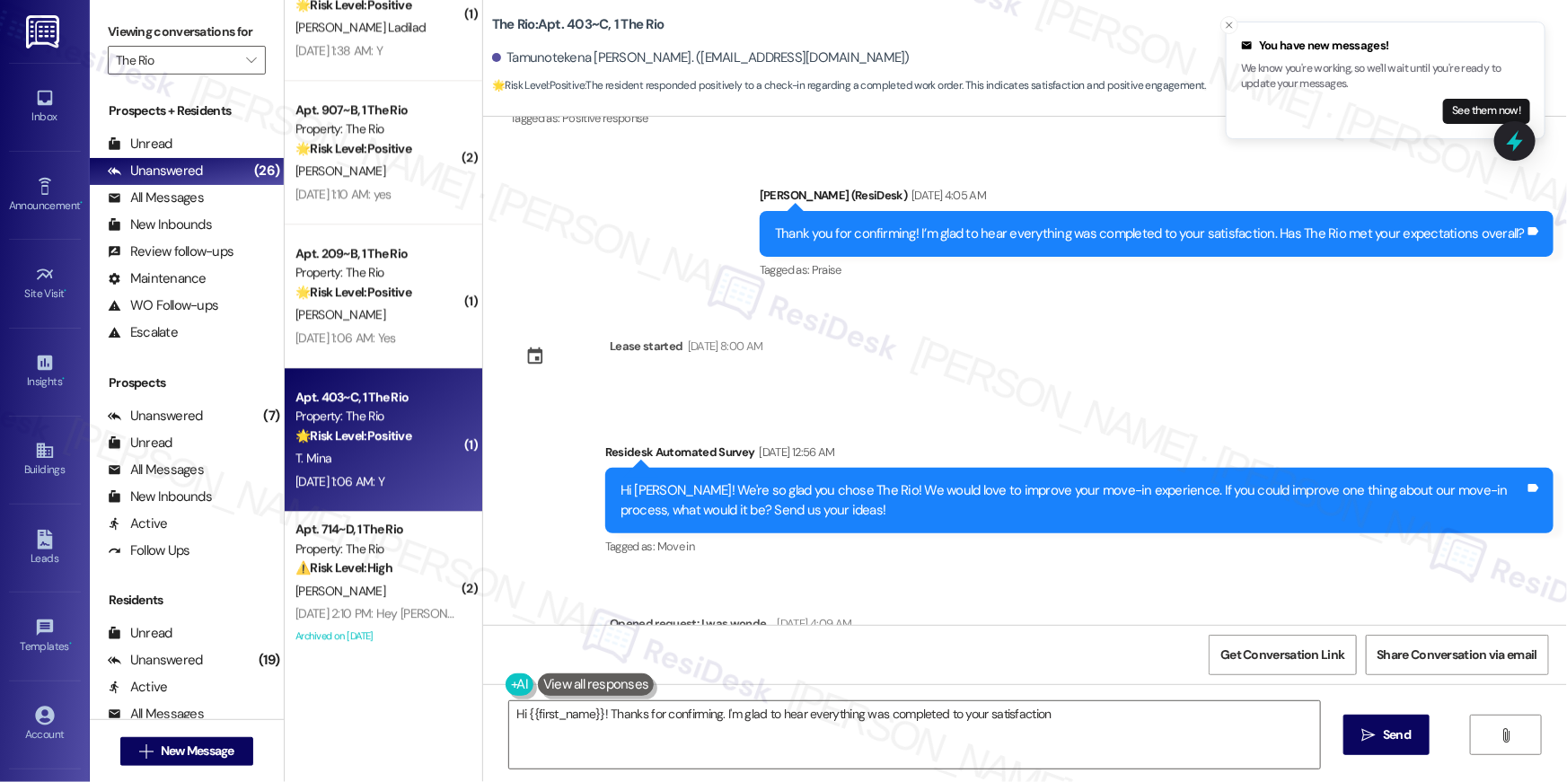
type textarea "Hi {{first_name}}! Thanks for confirming. I'm glad to hear everything was compl…"
click at [790, 743] on textarea "Hi {{first_name}}! Thanks for confirming. I'm glad to hear everything was compl…" at bounding box center [914, 735] width 811 height 67
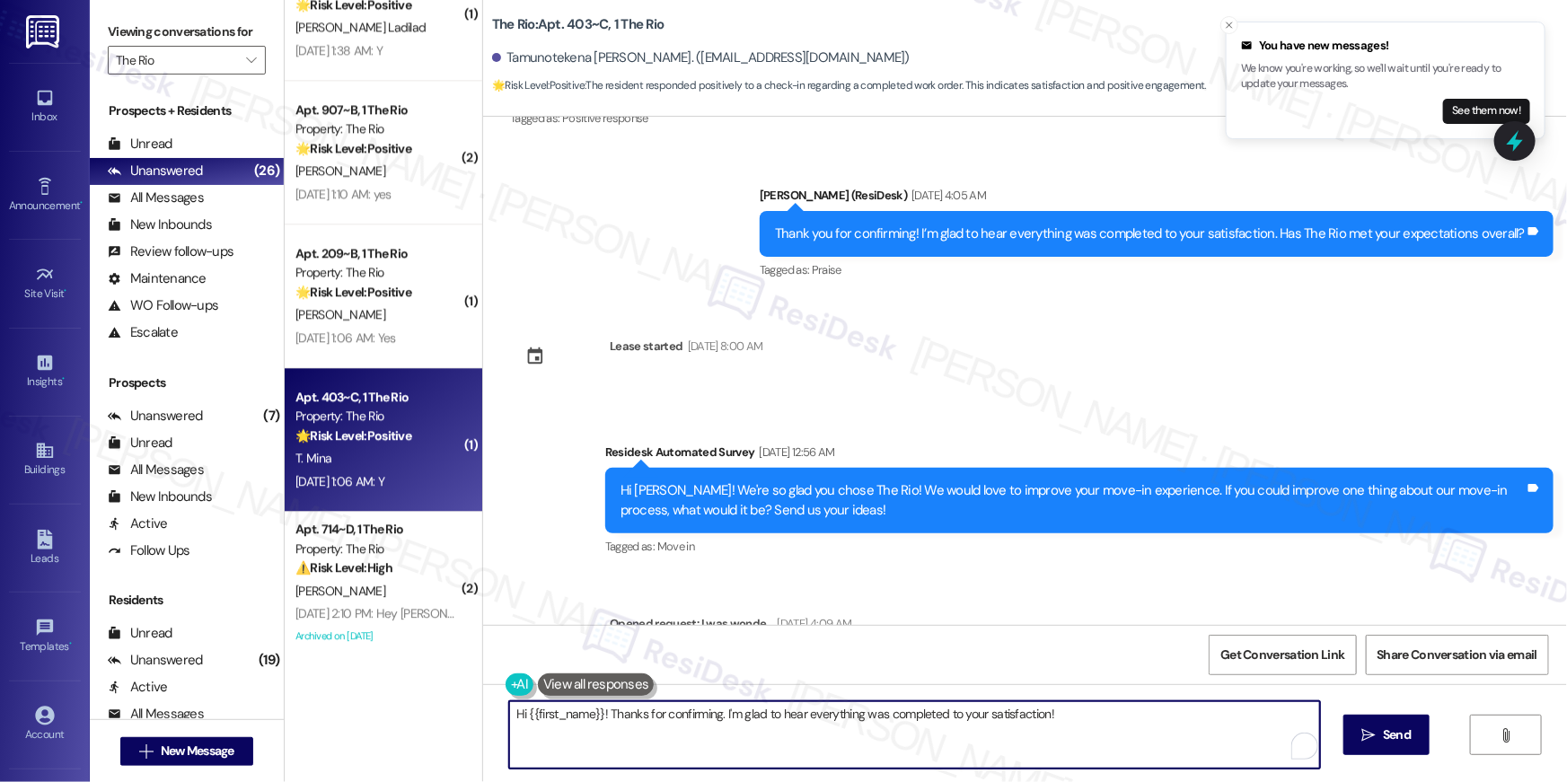
click at [1181, 722] on textarea "Hi {{first_name}}! Thanks for confirming. I'm glad to hear everything was compl…" at bounding box center [914, 735] width 811 height 67
click at [1363, 739] on icon "" at bounding box center [1369, 735] width 13 height 14
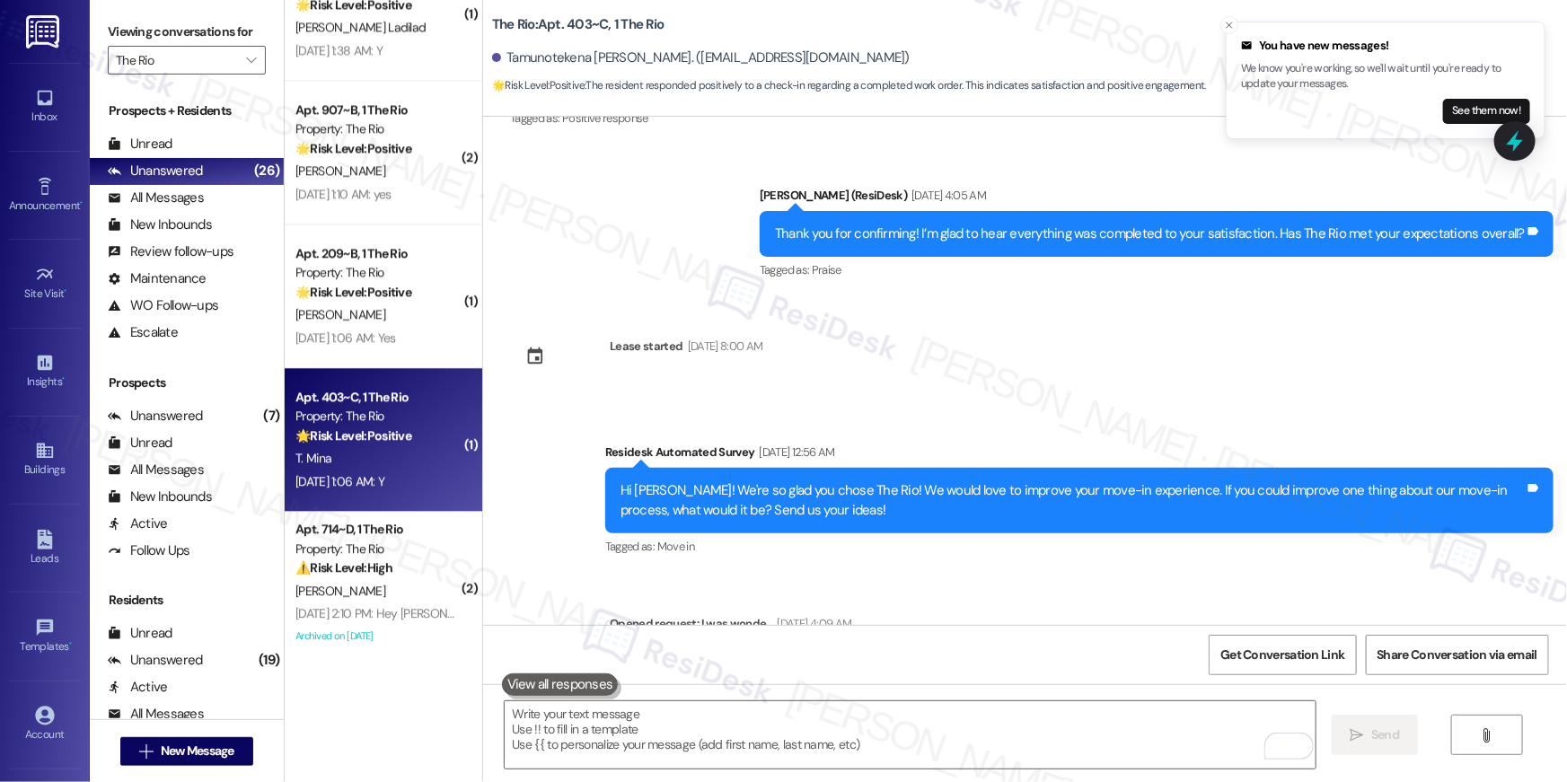
scroll to position [1549, 0]
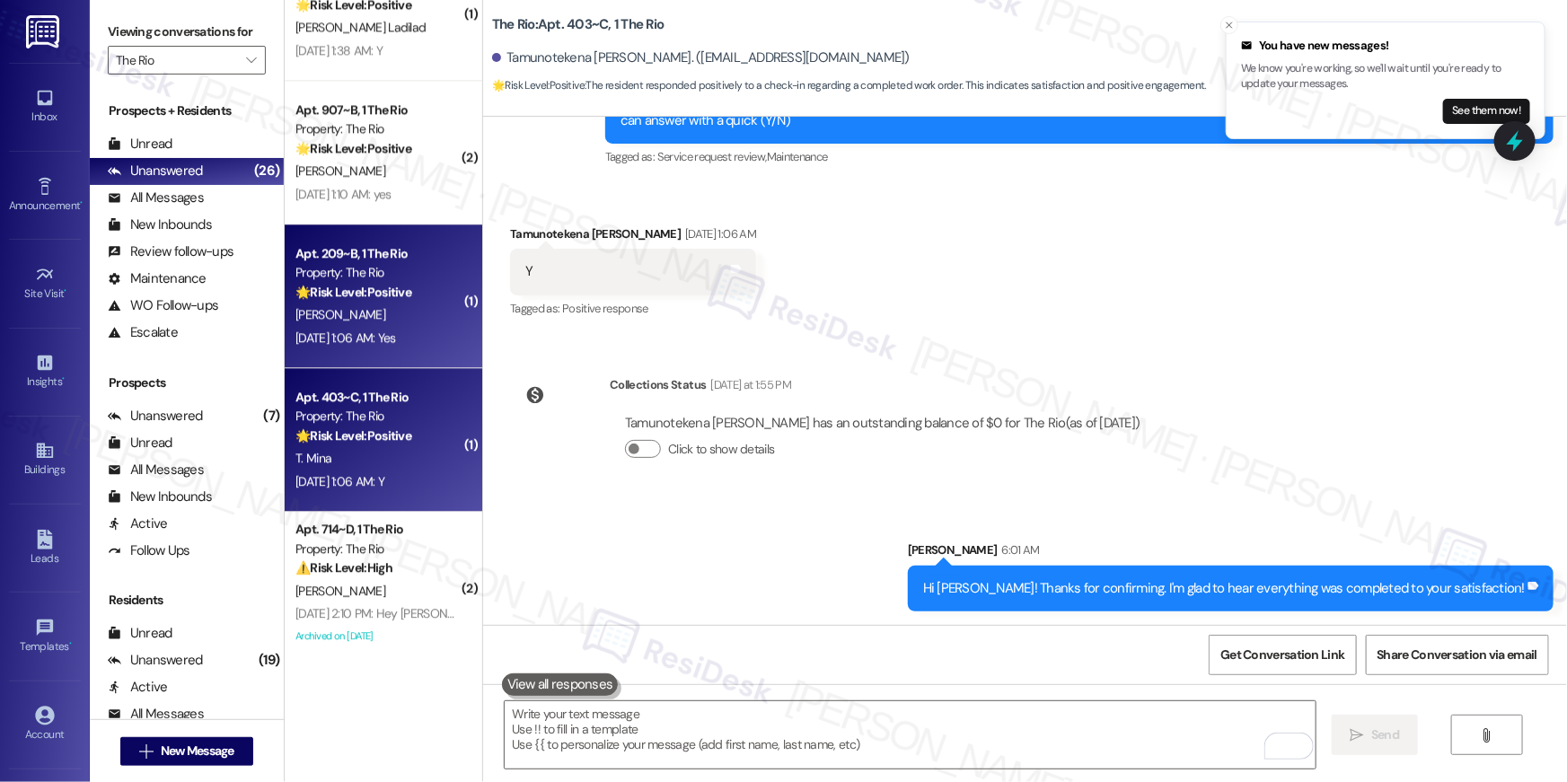
click at [371, 322] on div "[PERSON_NAME]" at bounding box center [379, 315] width 170 height 22
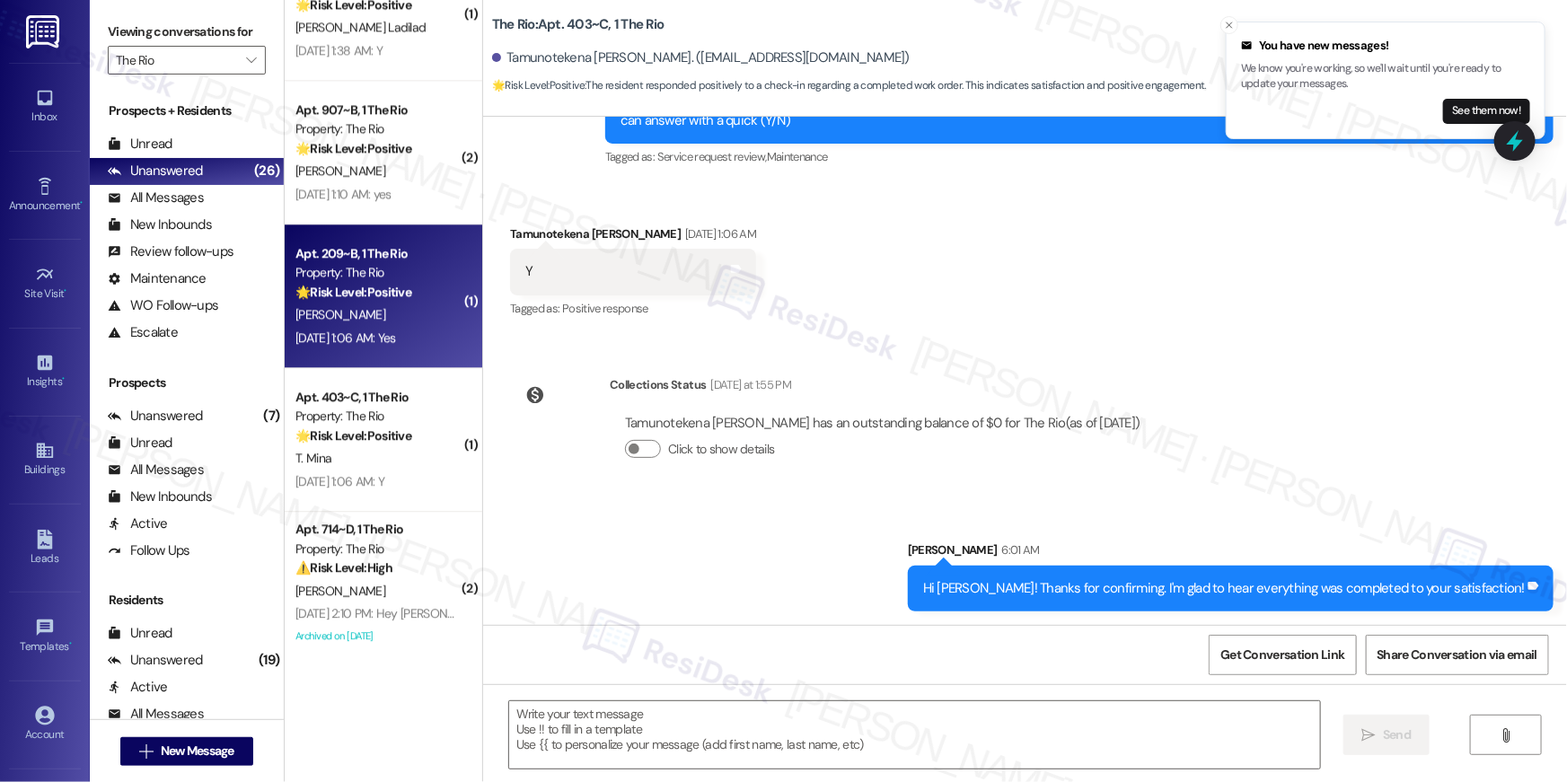
type textarea "Fetching suggested responses. Please feel free to read through the conversation…"
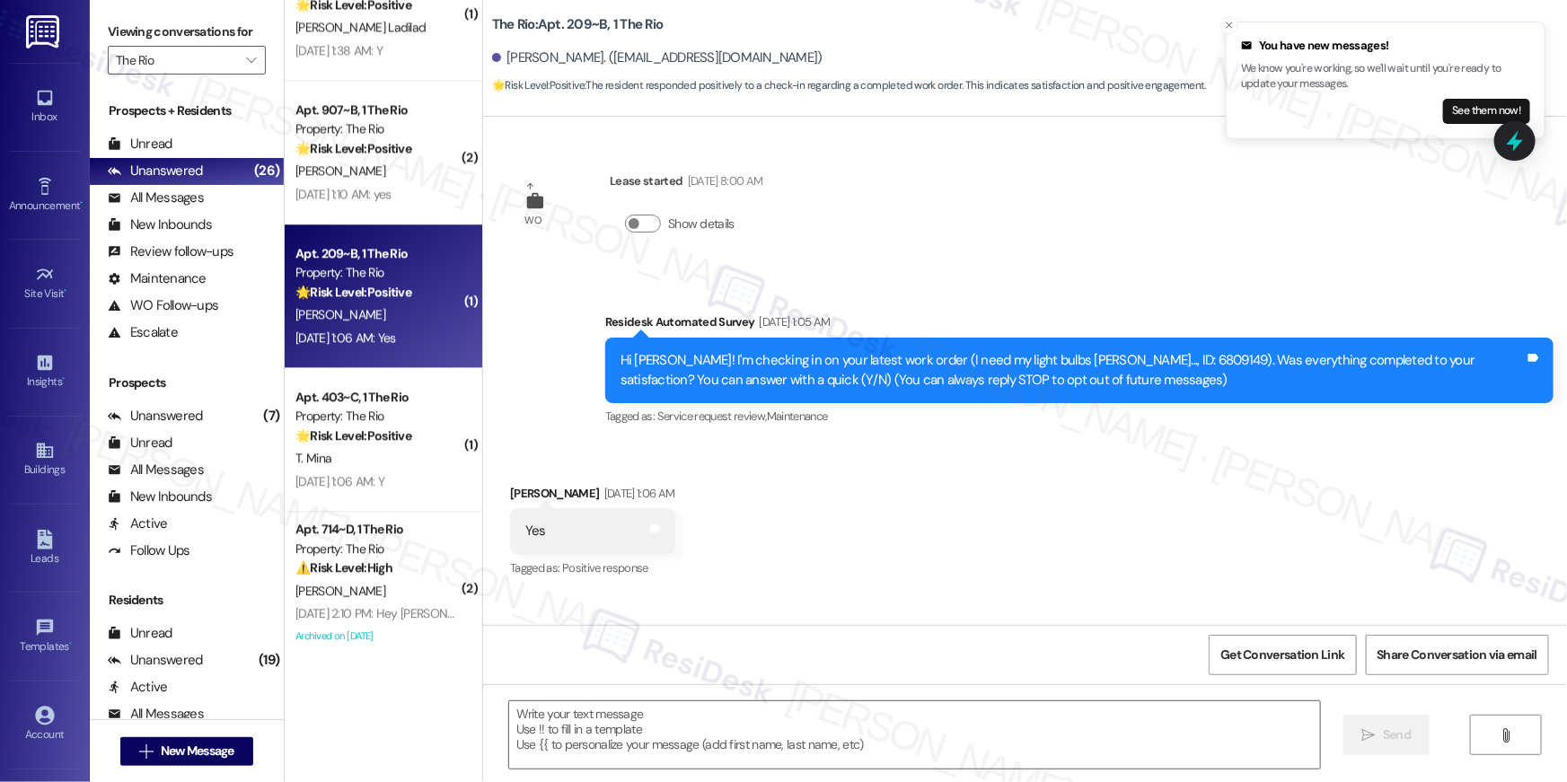
type textarea "Fetching suggested responses. Please feel free to read through the conversation…"
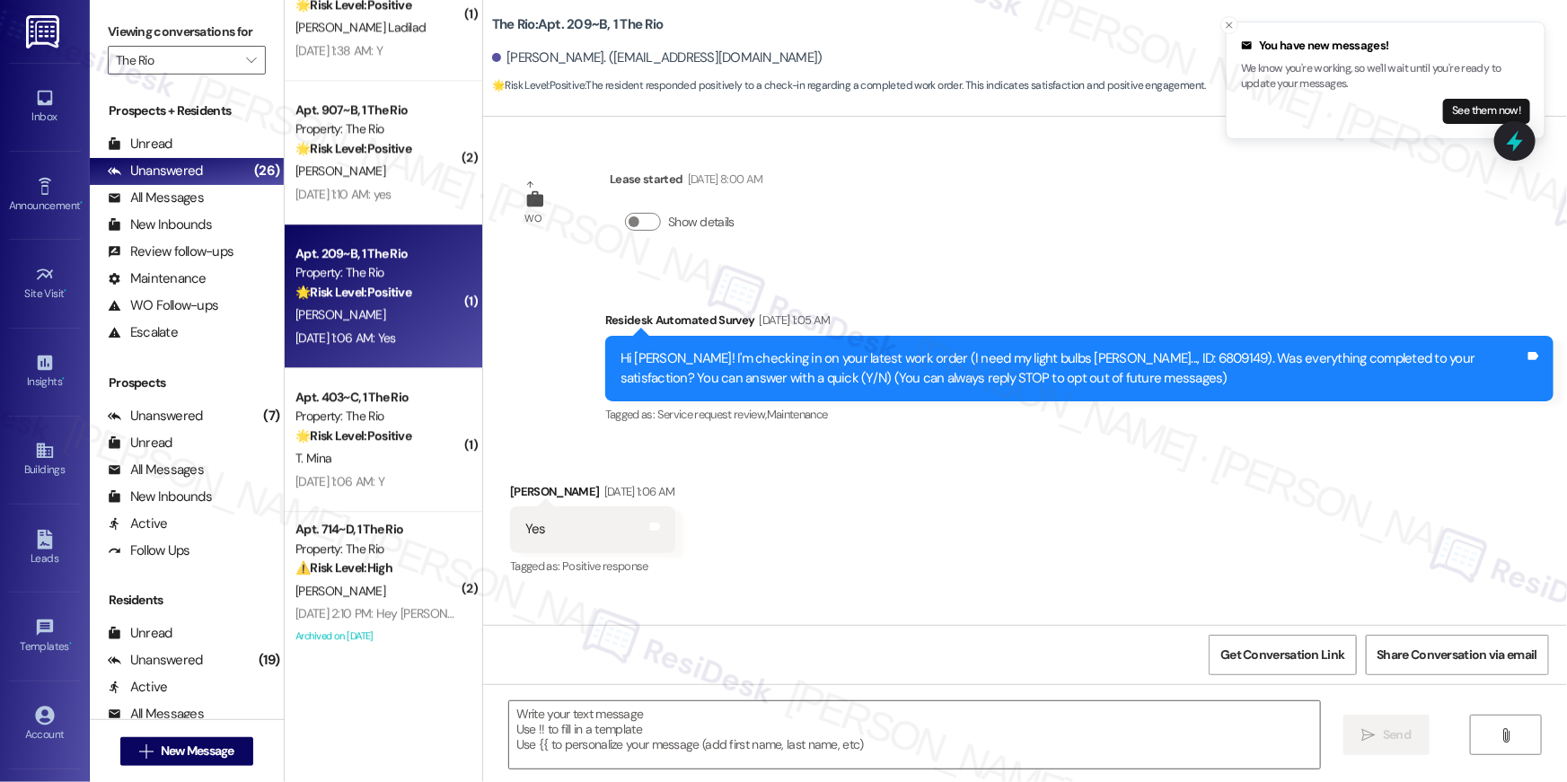
scroll to position [0, 0]
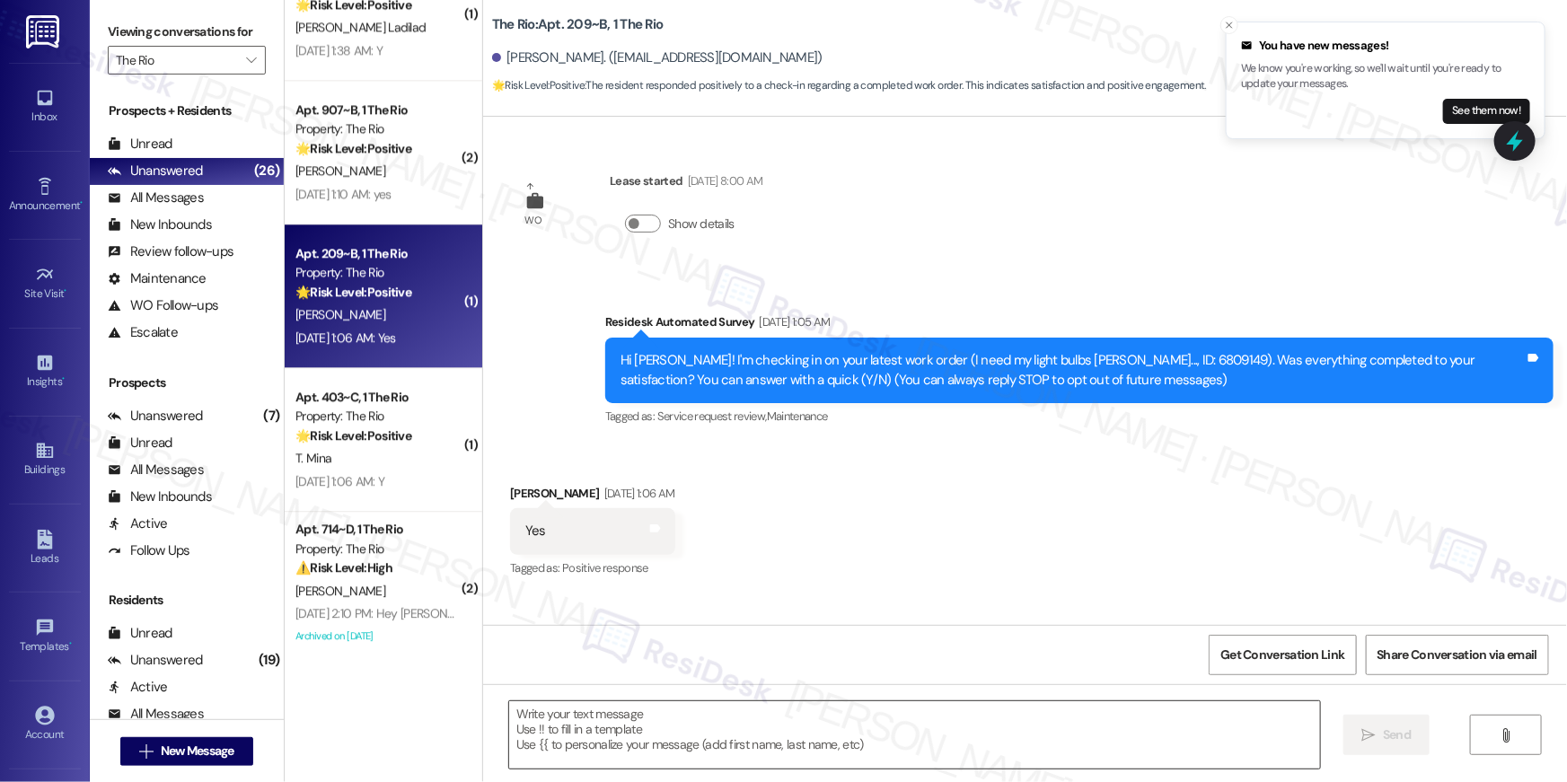
drag, startPoint x: 1087, startPoint y: 727, endPoint x: 1164, endPoint y: 739, distance: 78.3
click at [1085, 727] on textarea at bounding box center [914, 735] width 811 height 67
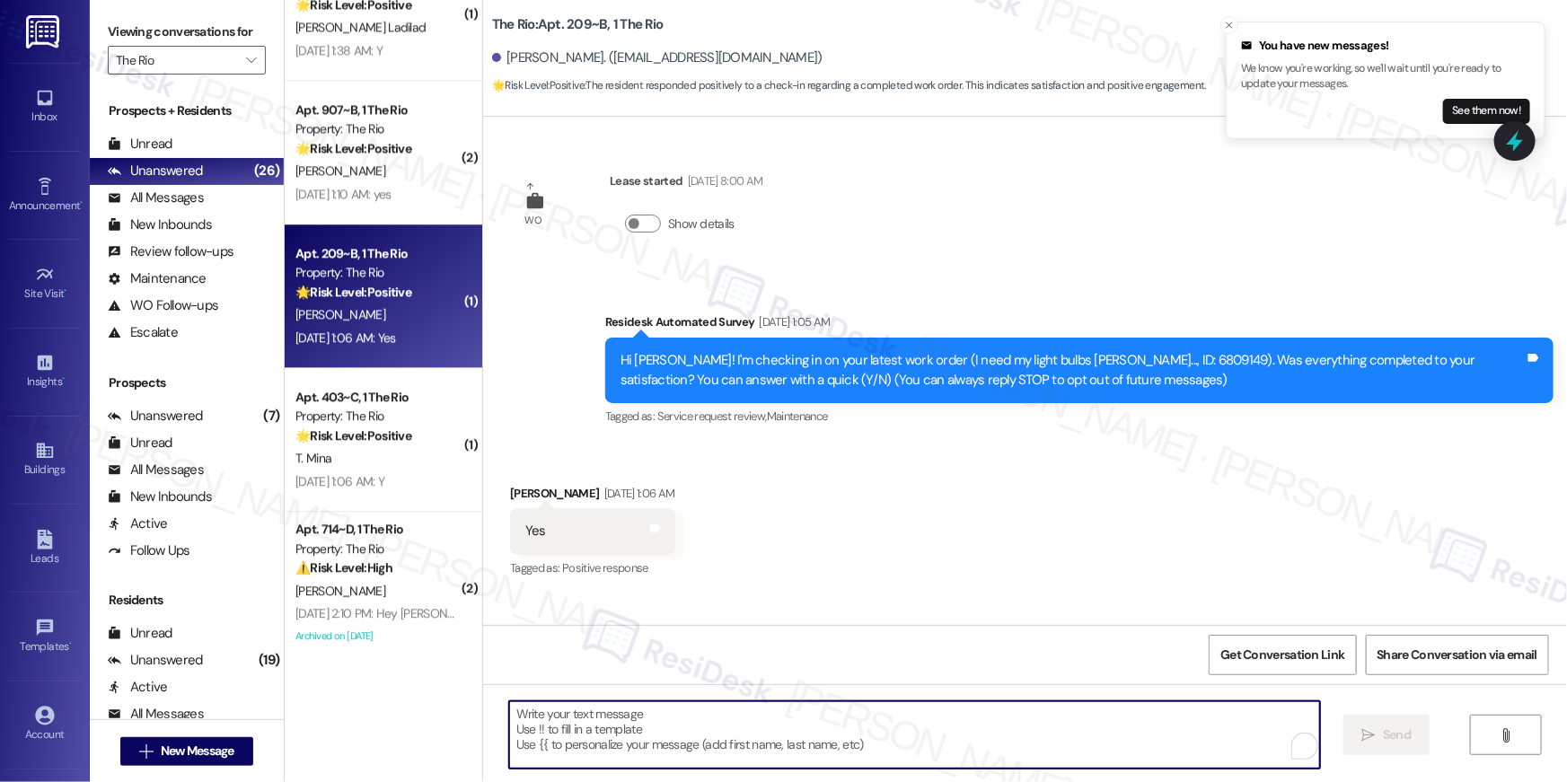
paste textarea "Hi {{first_name}}, I’m glad to hear your work order has been completed! If anyt…"
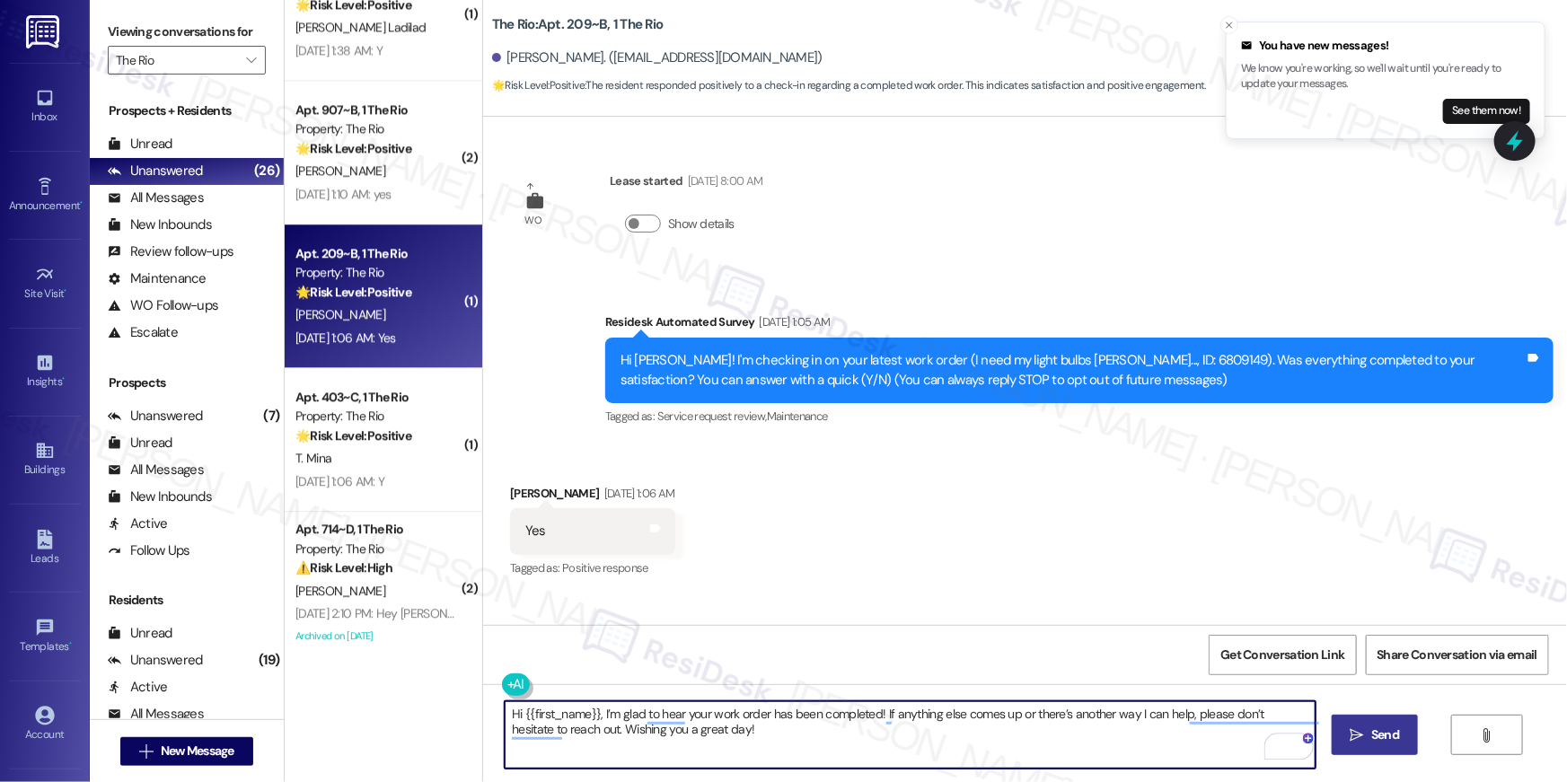
type textarea "Hi {{first_name}}, I’m glad to hear your work order has been completed! If anyt…"
click at [1394, 735] on span "Send" at bounding box center [1386, 735] width 28 height 19
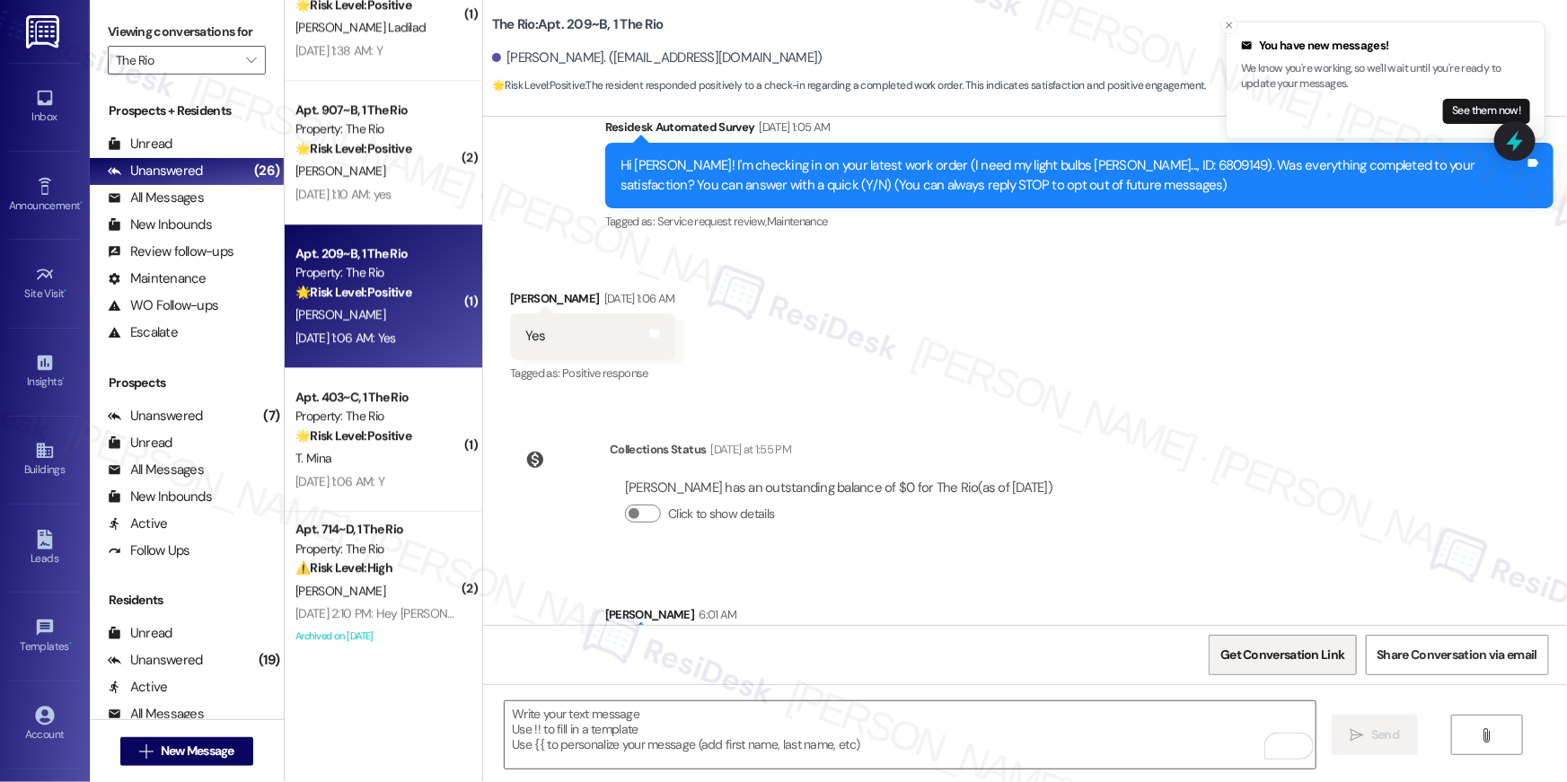
scroll to position [278, 0]
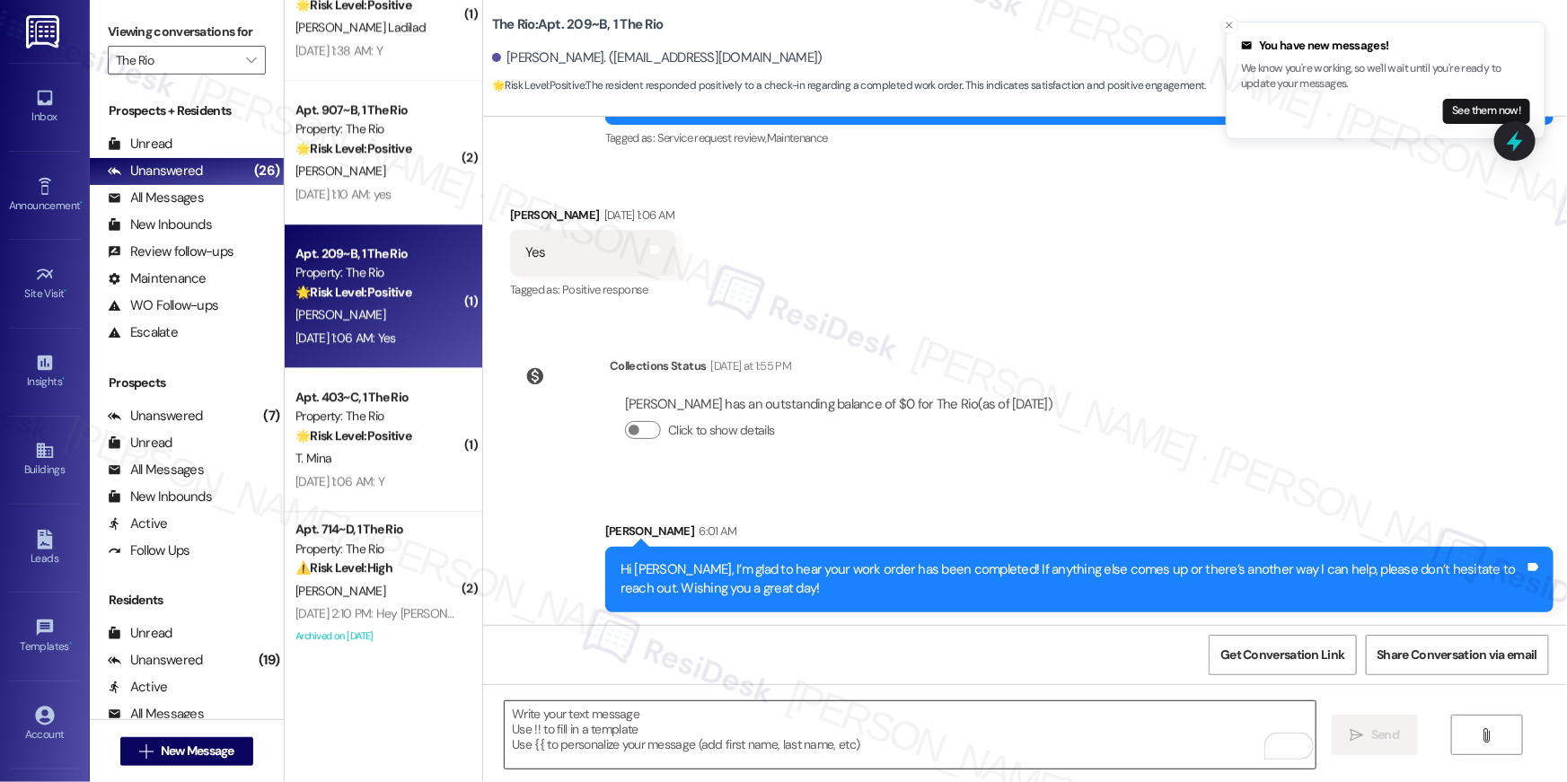
click at [1102, 735] on textarea "To enrich screen reader interactions, please activate Accessibility in Grammarl…" at bounding box center [910, 735] width 811 height 67
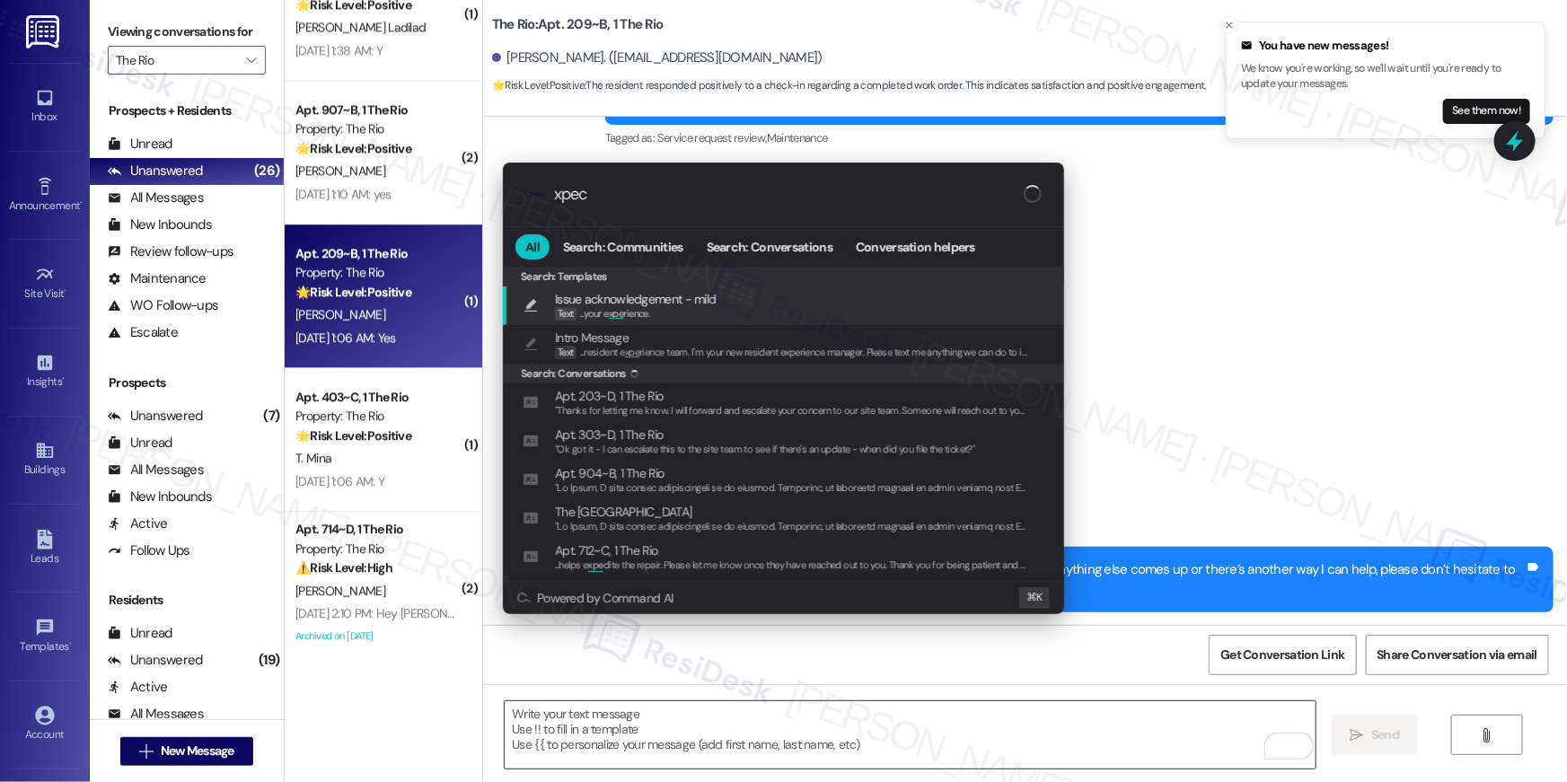
type input "xpect"
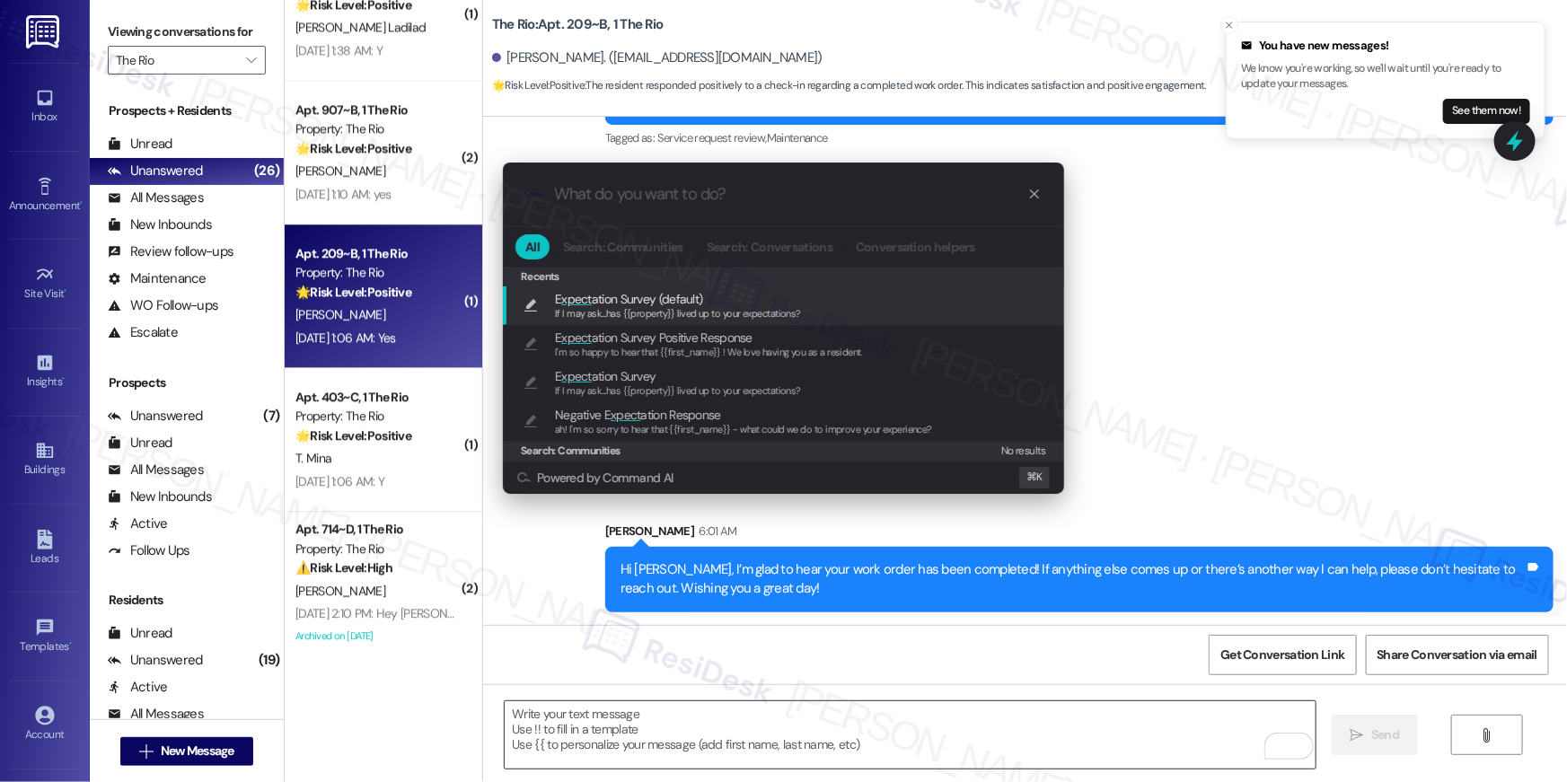
type textarea "If I may ask...has {{property}} lived up to your expectations?"
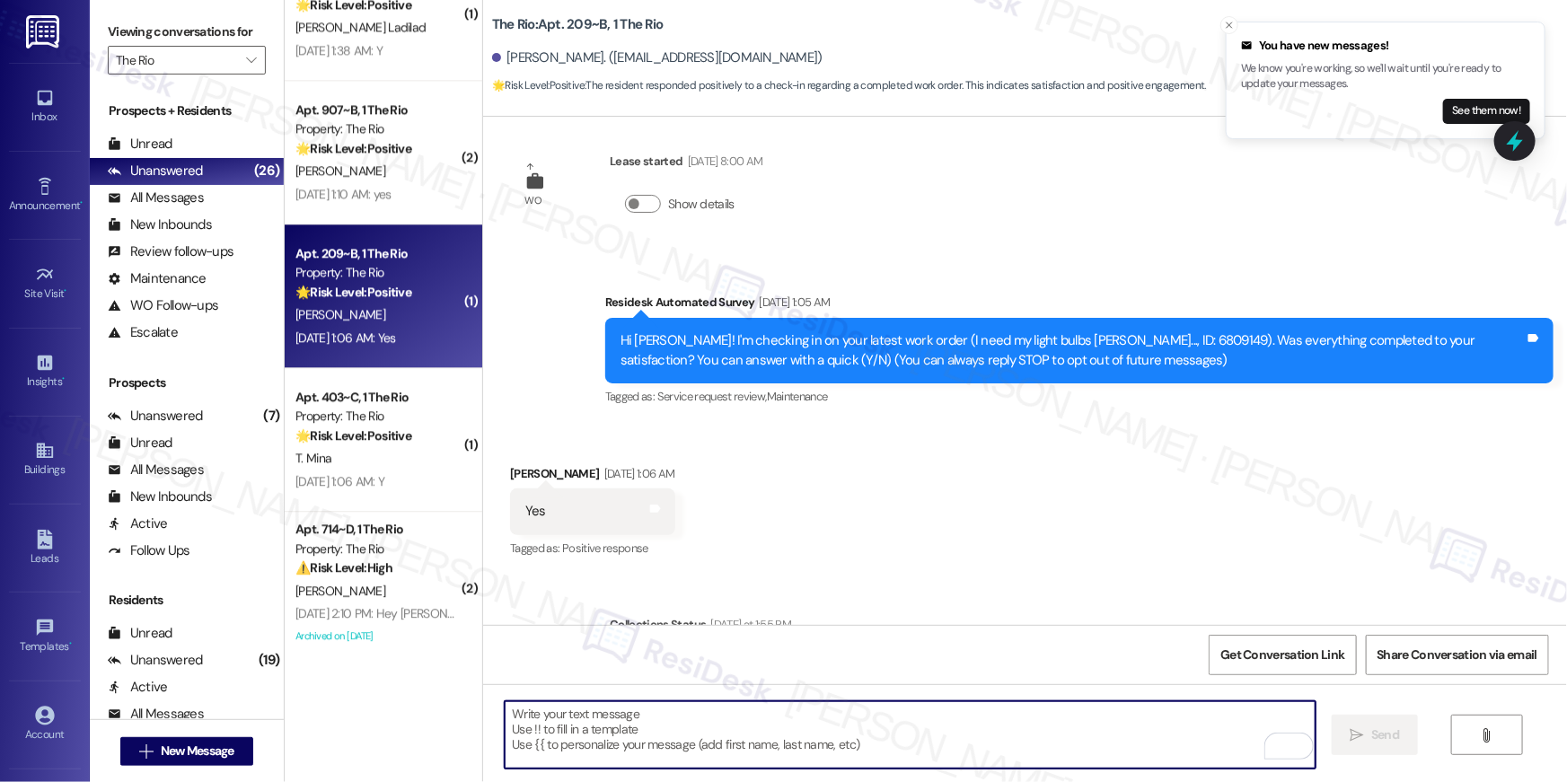
scroll to position [0, 0]
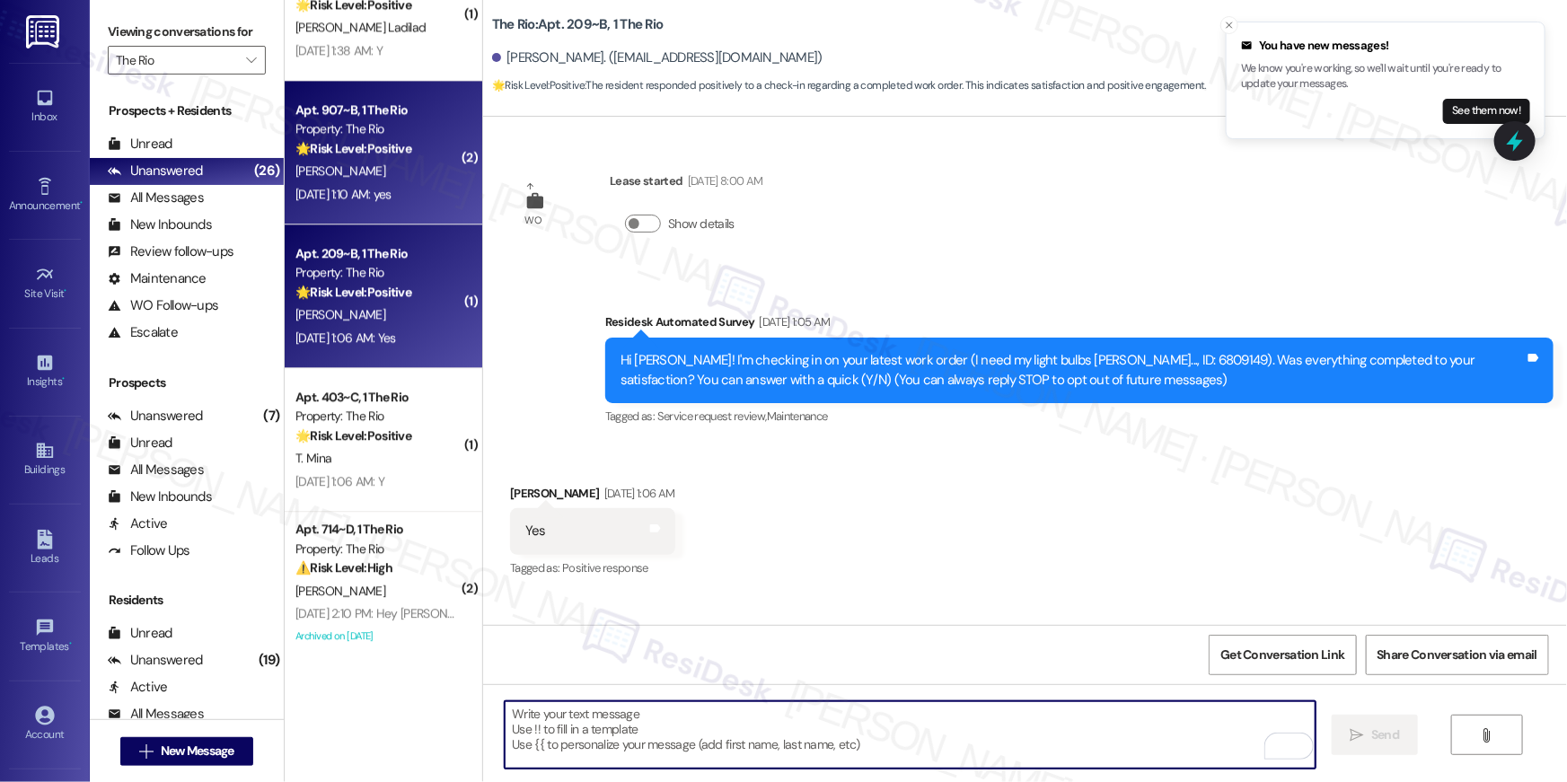
click at [392, 190] on div "Sep 13, 2025 at 1:10 AM: yes Sep 13, 2025 at 1:10 AM: yes" at bounding box center [344, 194] width 96 height 16
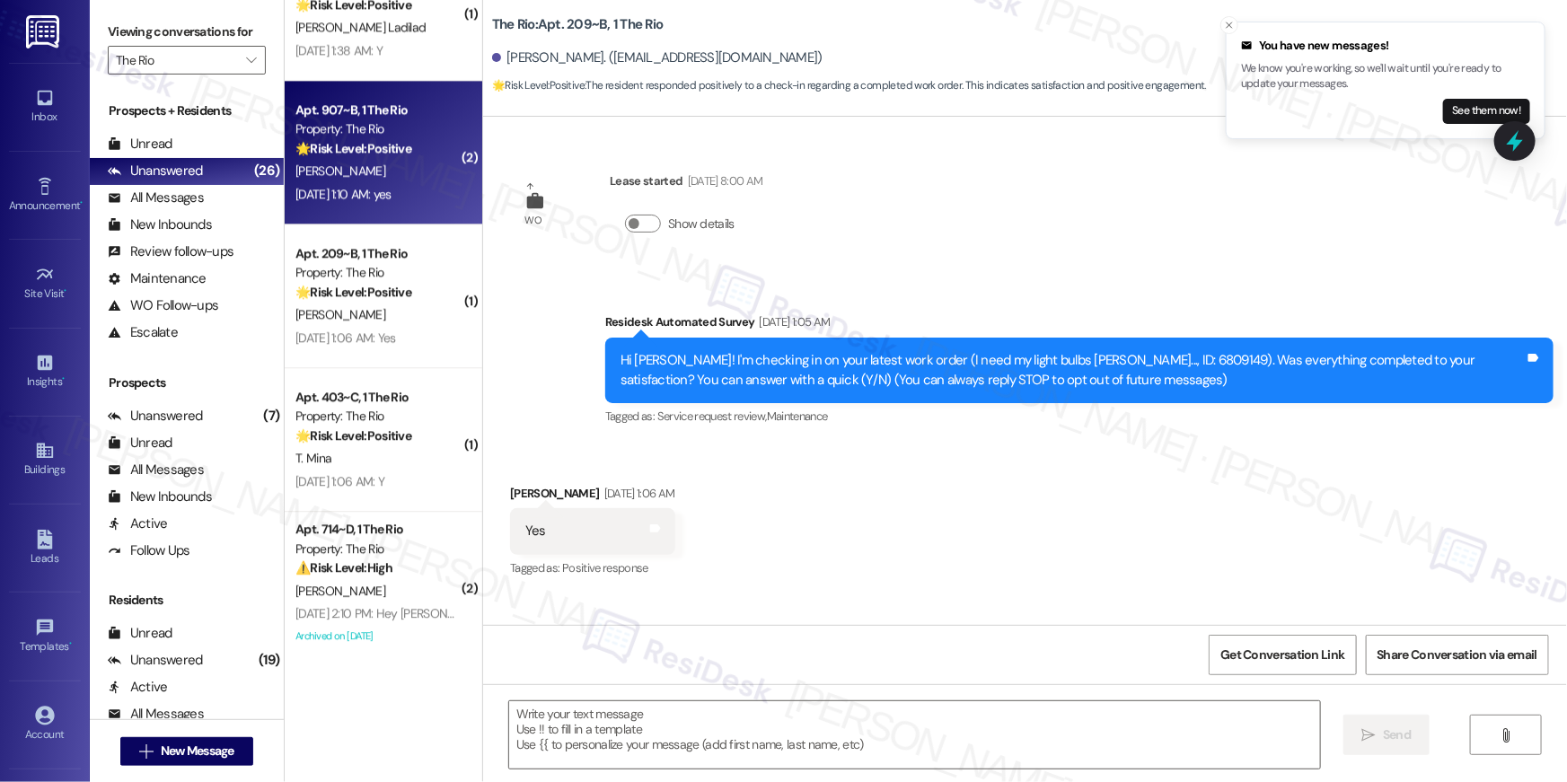
type textarea "Fetching suggested responses. Please feel free to read through the conversation…"
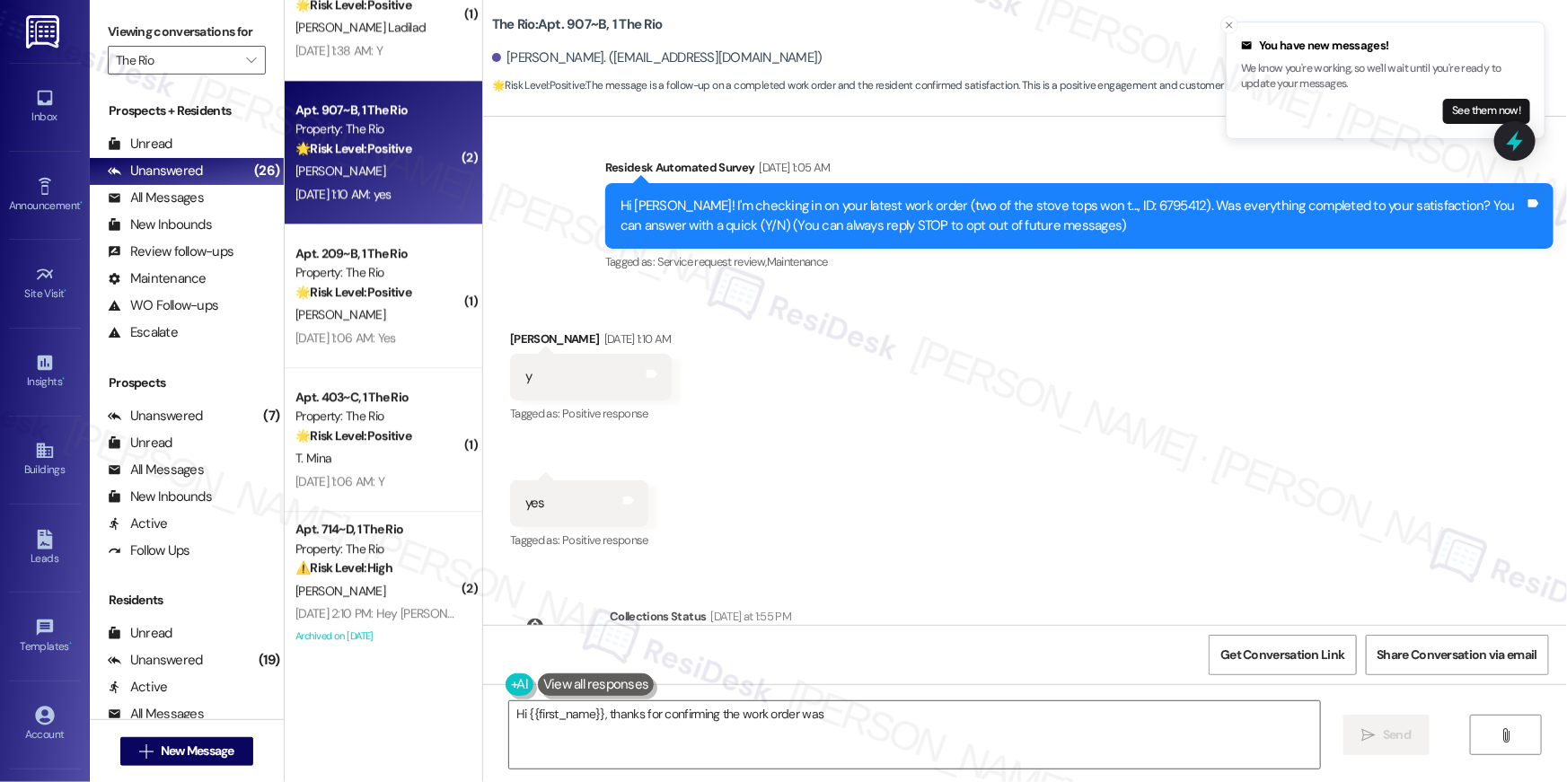
scroll to position [261, 0]
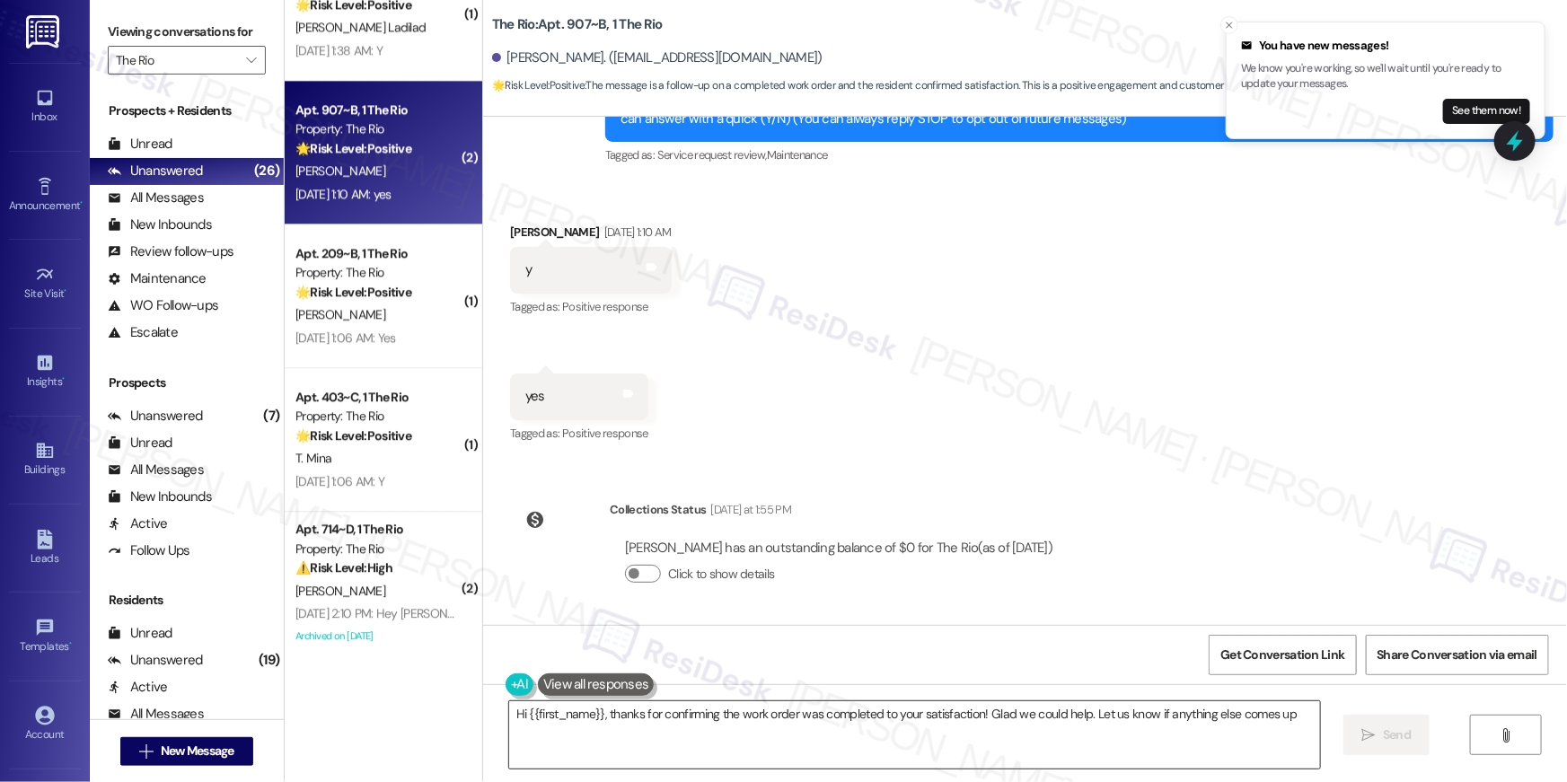
type textarea "Hi {{first_name}}, thanks for confirming the work order was completed to your s…"
click at [1034, 738] on textarea "Hi {{first_name}}, thanks for confirming the work order was completed to your s…" at bounding box center [914, 735] width 811 height 67
click at [1366, 728] on icon "" at bounding box center [1369, 735] width 13 height 14
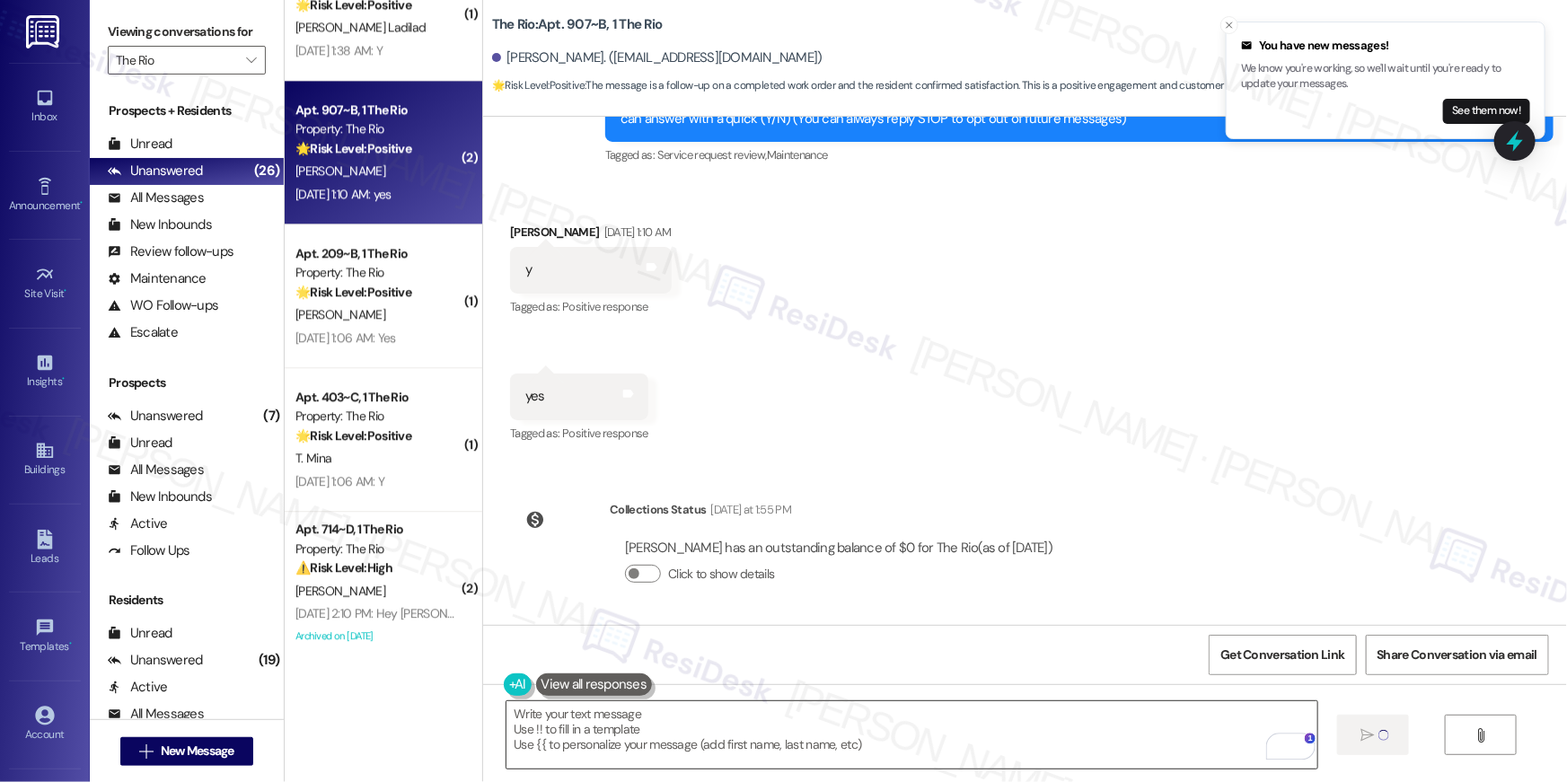
click at [1013, 744] on textarea "Hi {{first_name}}, thanks for confirming the work order was completed to your s…" at bounding box center [912, 735] width 811 height 67
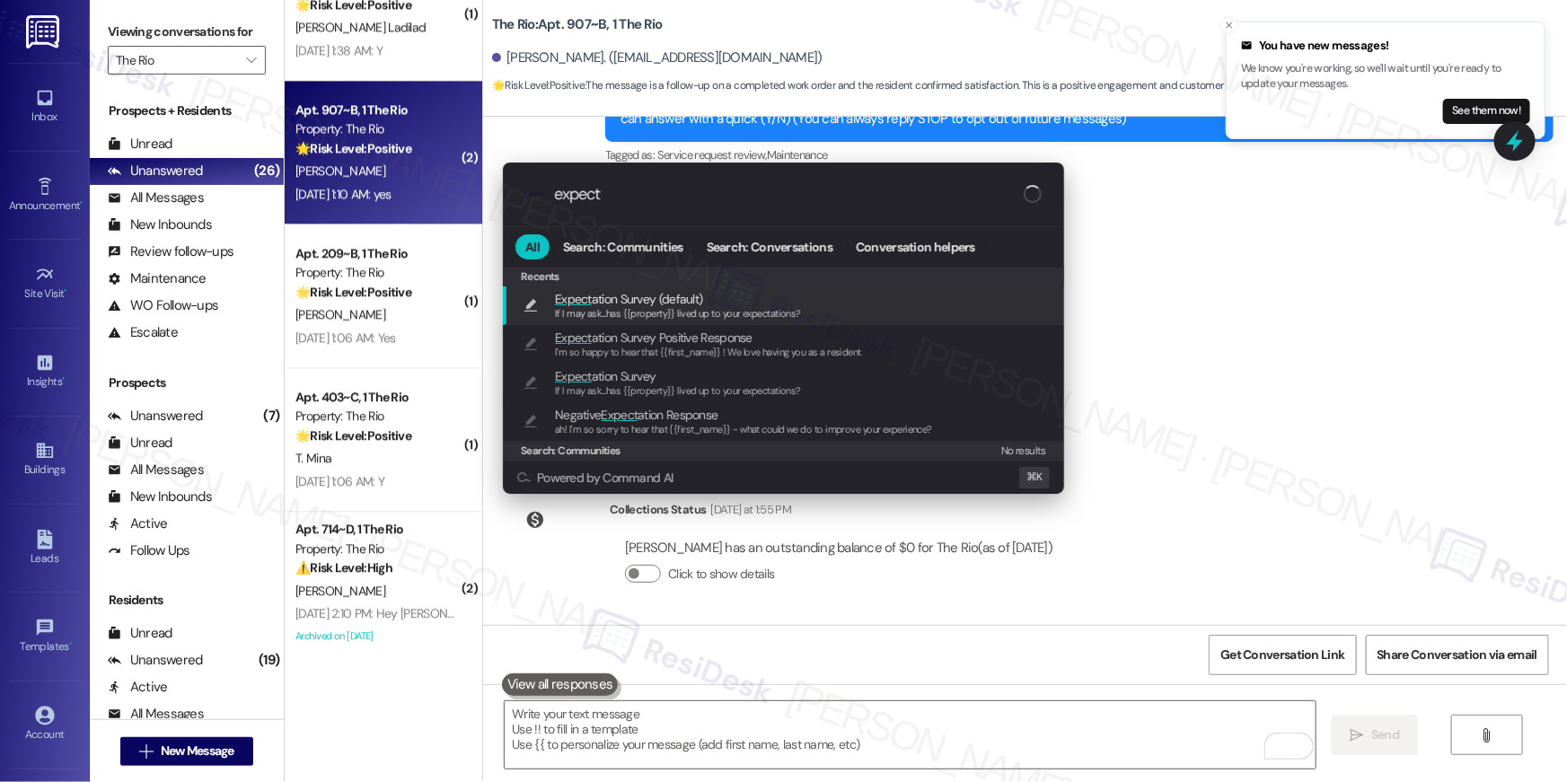
click at [843, 186] on input "expect" at bounding box center [789, 194] width 470 height 19
click at [737, 307] on span "If I may ask...has {{property}} lived up to your expectations?" at bounding box center [678, 313] width 246 height 13
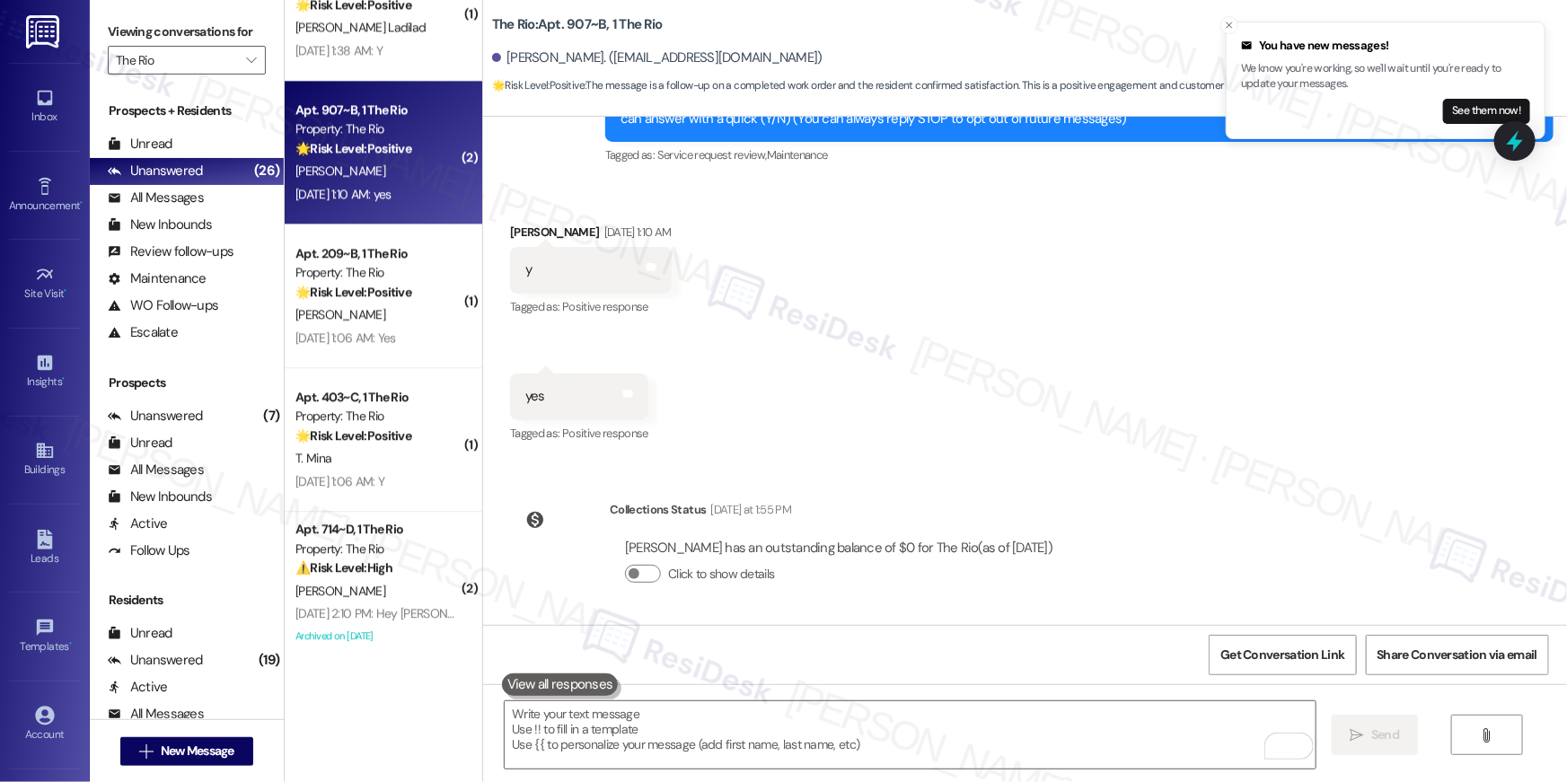
scroll to position [96, 0]
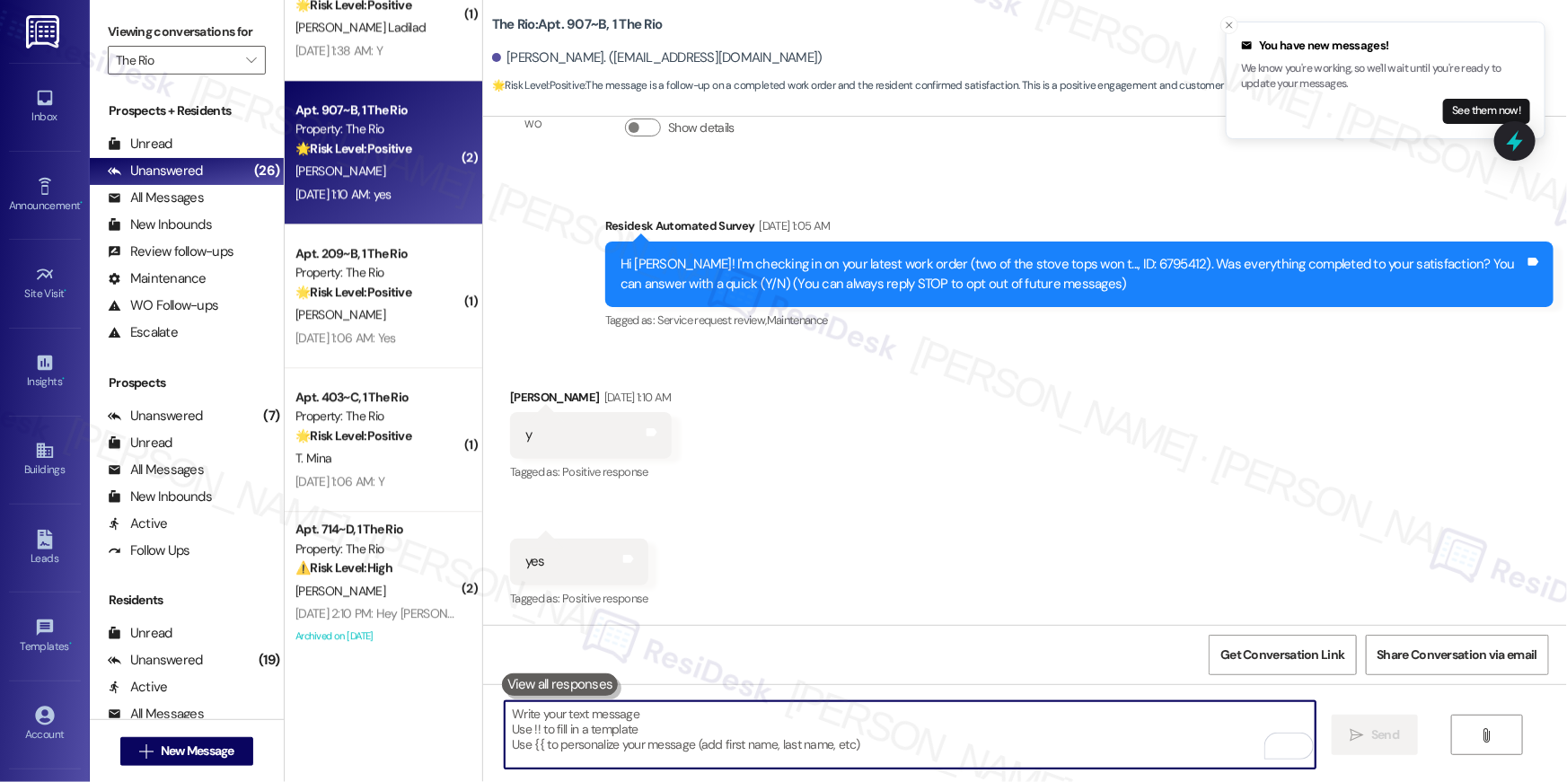
type textarea "If I may ask...has {{property}} lived up to your expectations?"
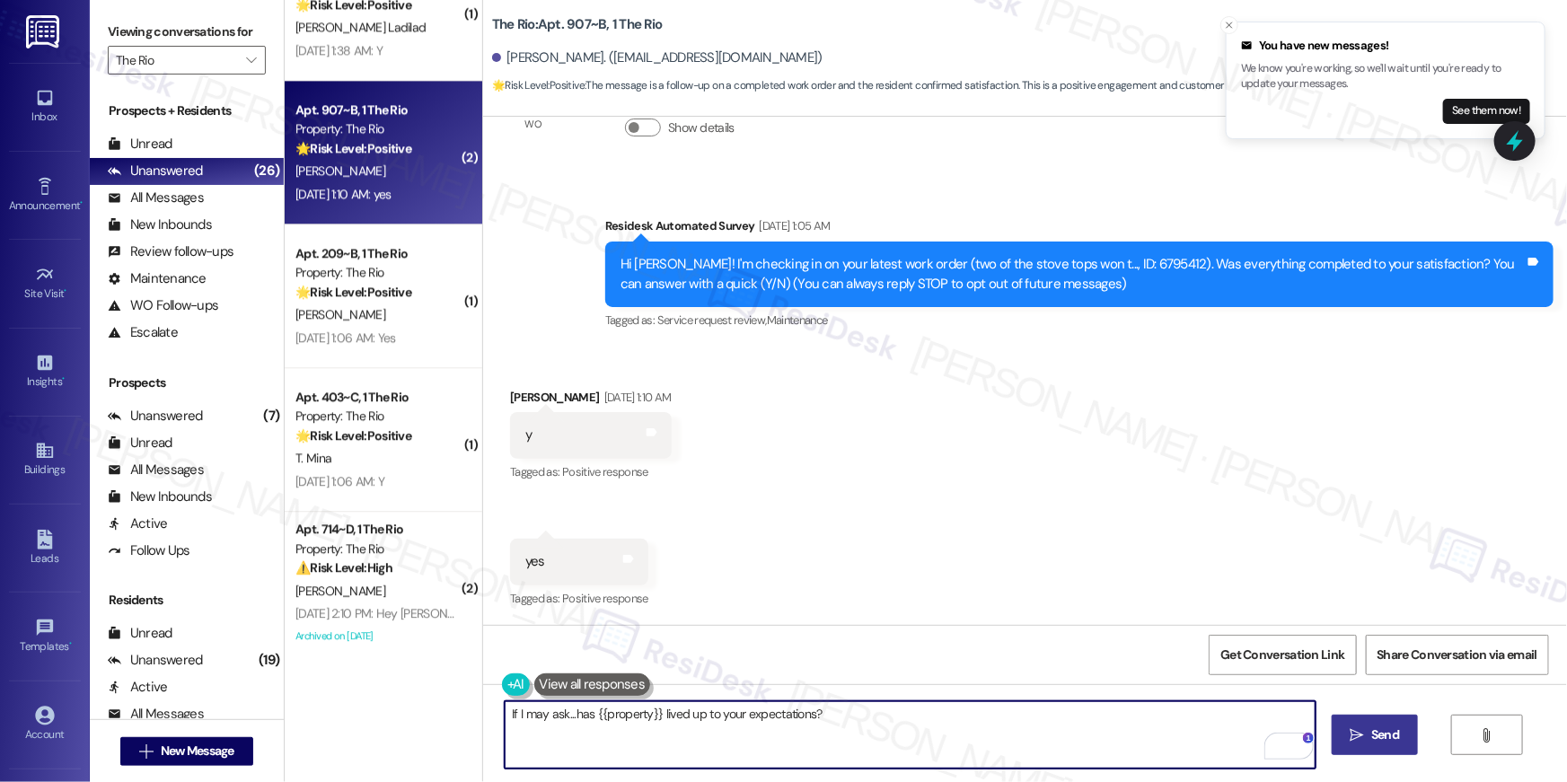
click at [1380, 745] on button " Send" at bounding box center [1375, 735] width 87 height 40
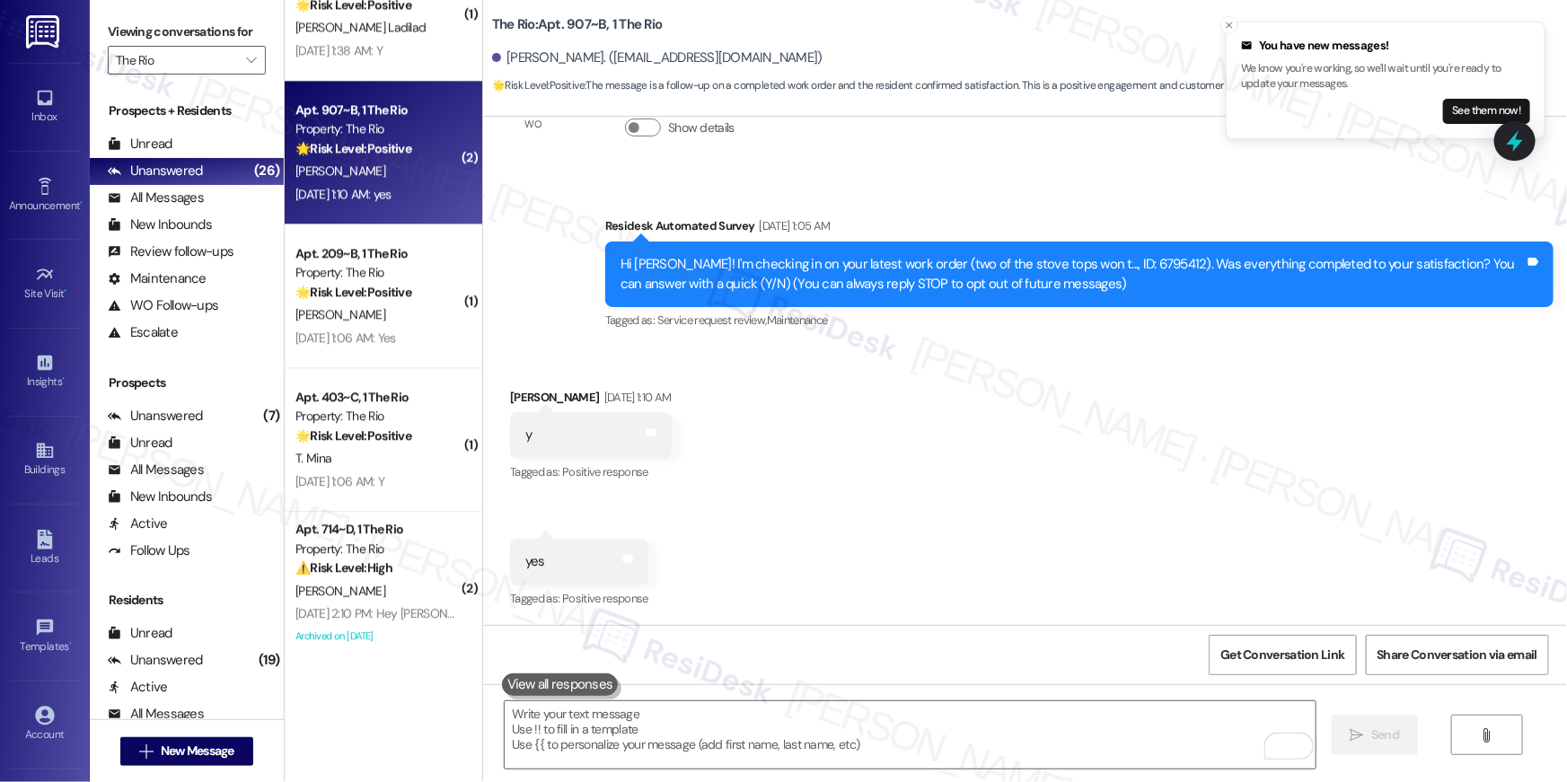
click at [1049, 475] on div "Received via SMS Preston Saiz Sep 13, 2025 at 1:10 AM y Tags and notes Tagged a…" at bounding box center [1025, 487] width 1084 height 278
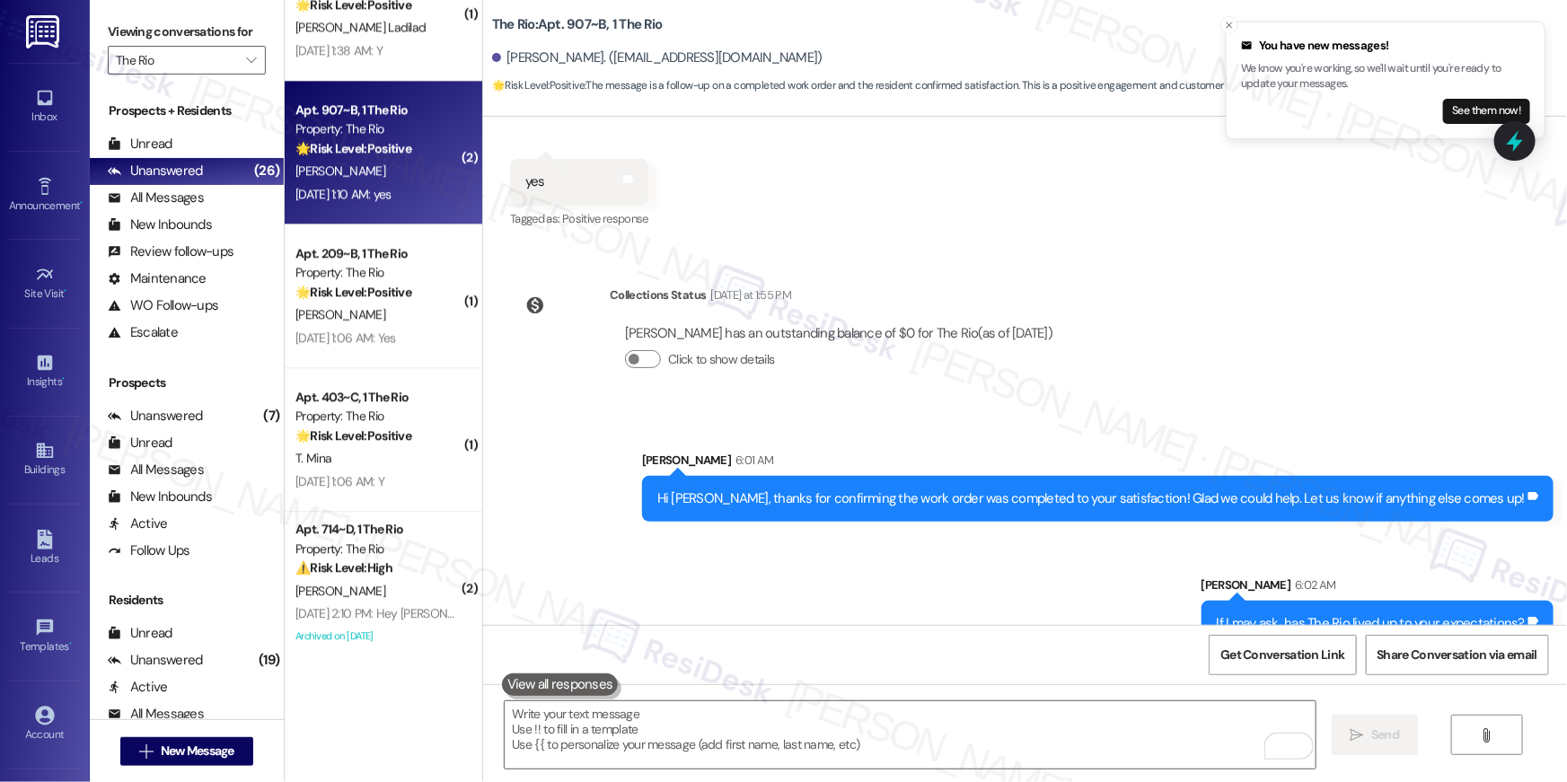
scroll to position [512, 0]
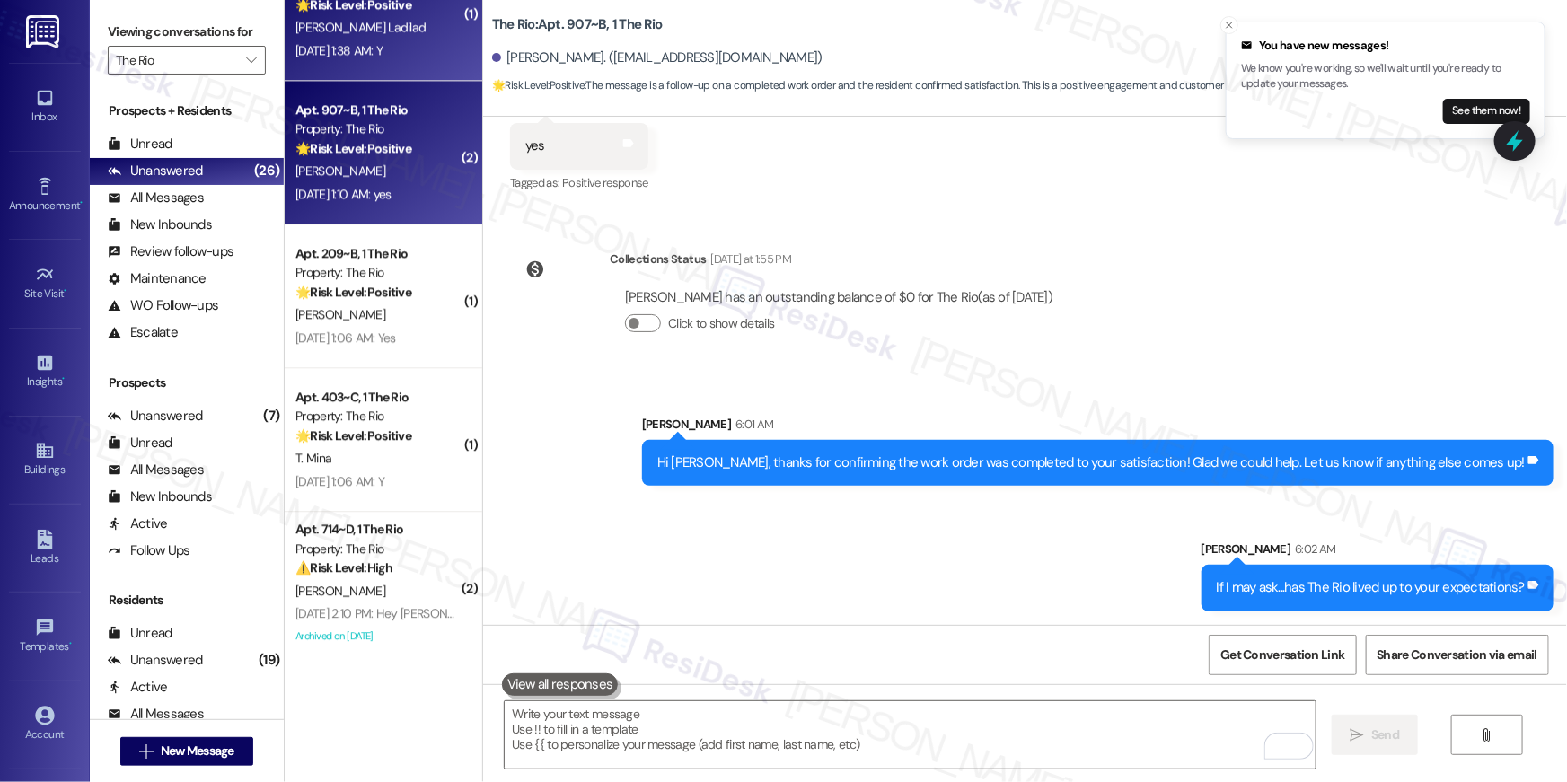
click at [366, 47] on div "Sep 13, 2025 at 1:38 AM: Y Sep 13, 2025 at 1:38 AM: Y" at bounding box center [339, 50] width 87 height 16
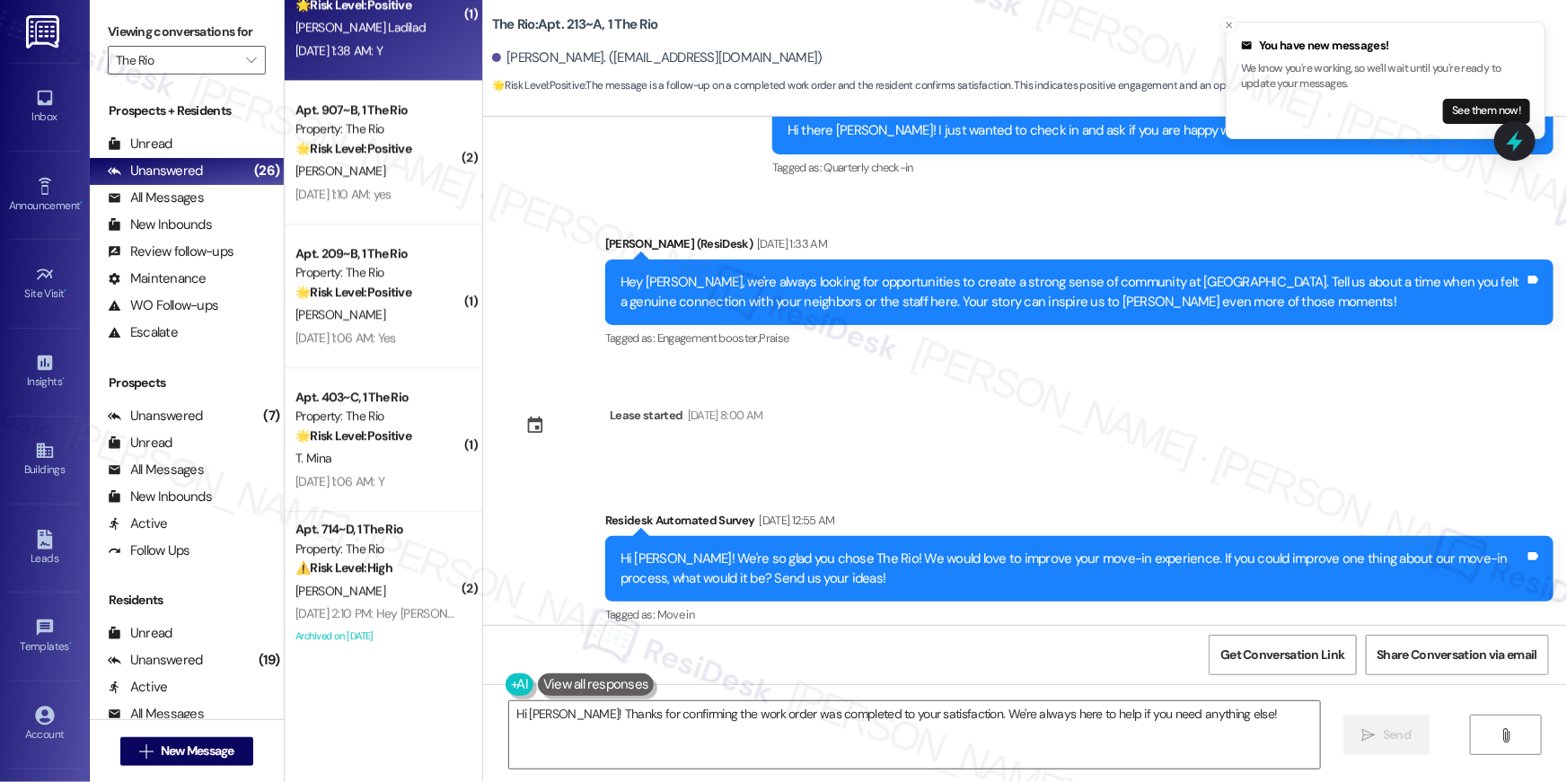
scroll to position [1649, 0]
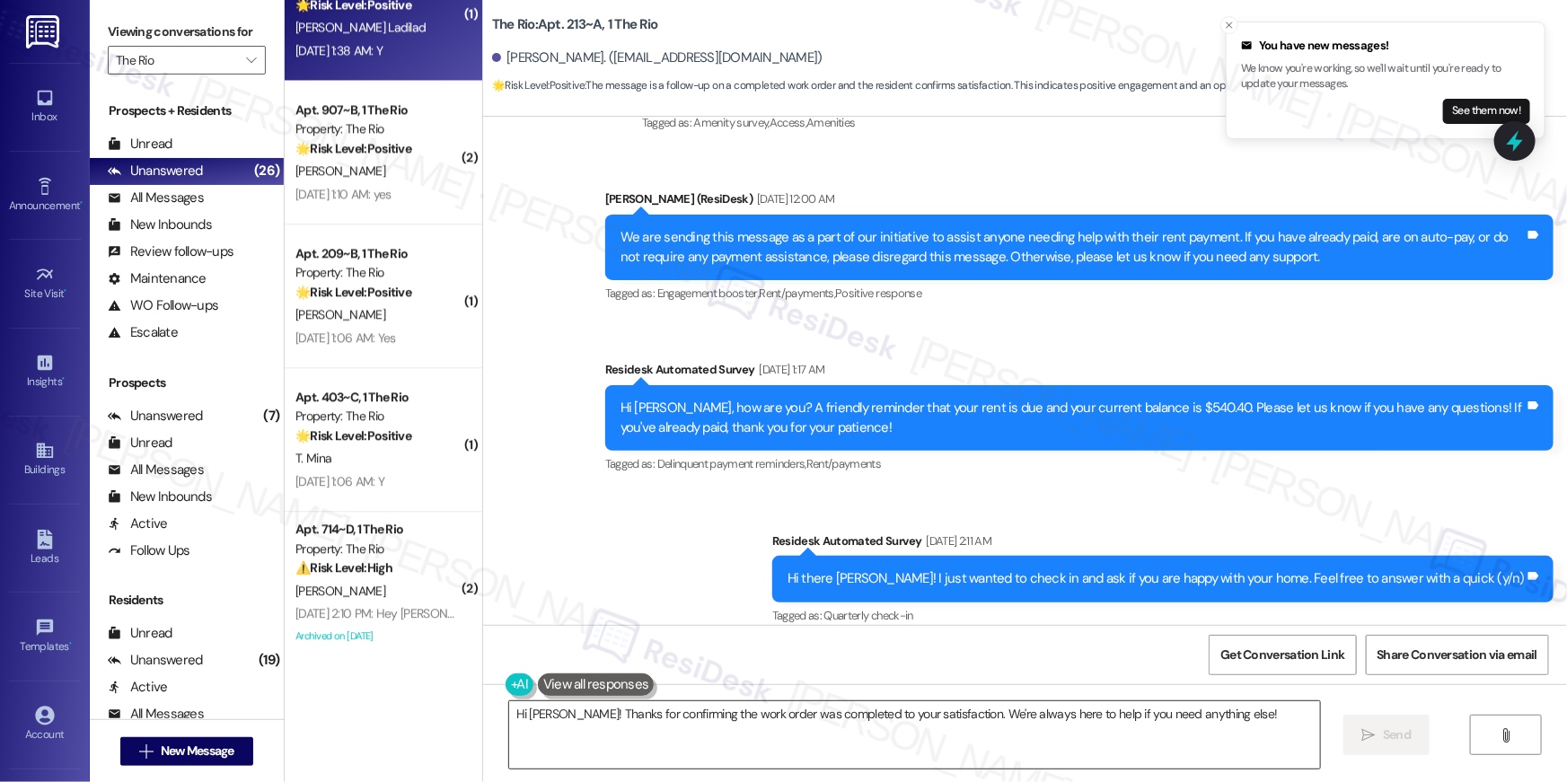
click at [924, 740] on textarea "Hi Juliana! Thanks for confirming the work order was completed to your satisfac…" at bounding box center [914, 735] width 811 height 67
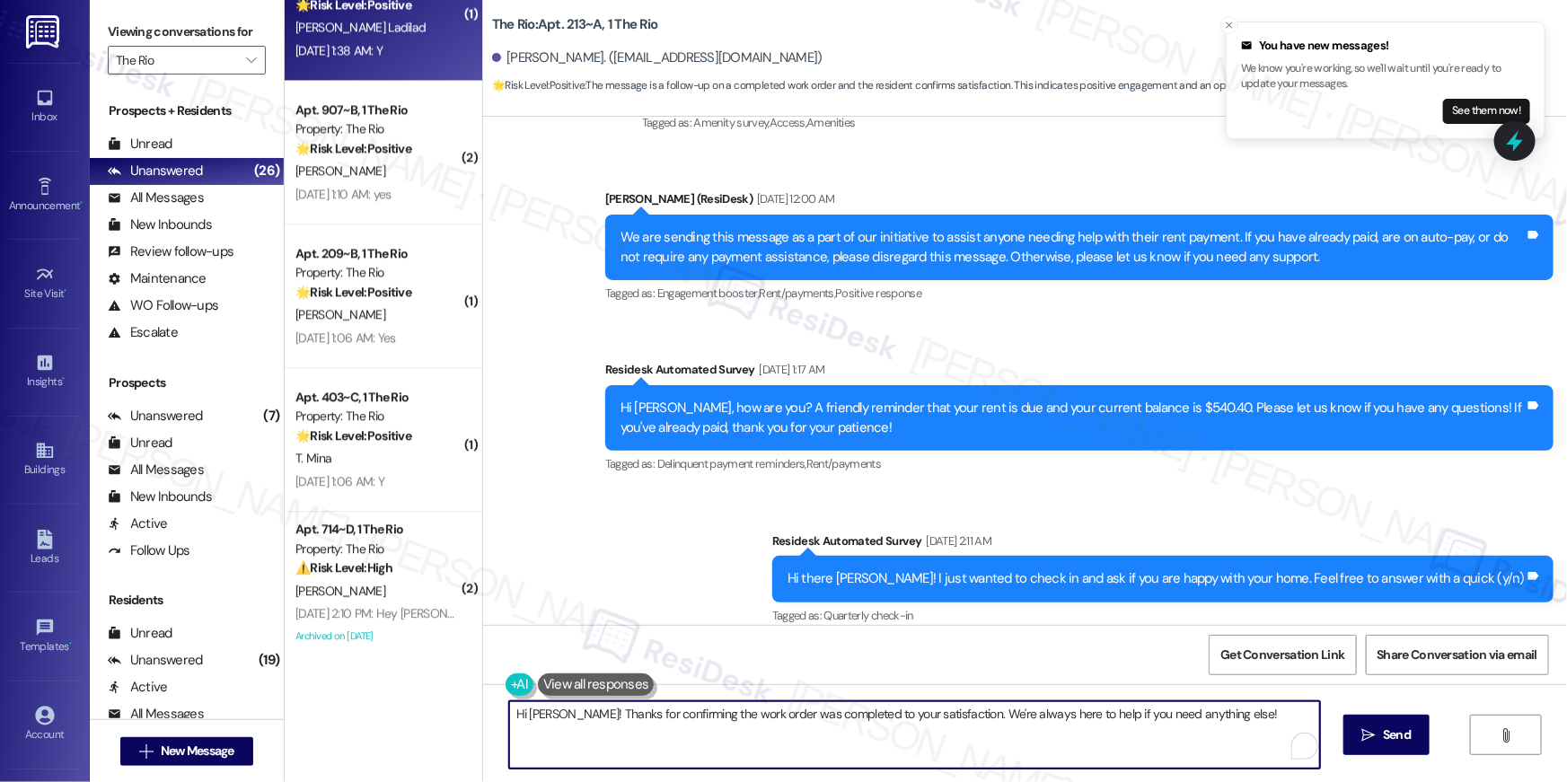
click at [924, 740] on textarea "Hi Juliana! Thanks for confirming the work order was completed to your satisfac…" at bounding box center [914, 735] width 811 height 67
paste textarea "{{first_name}}, I’m glad to hear your work order has been completed! If anythin…"
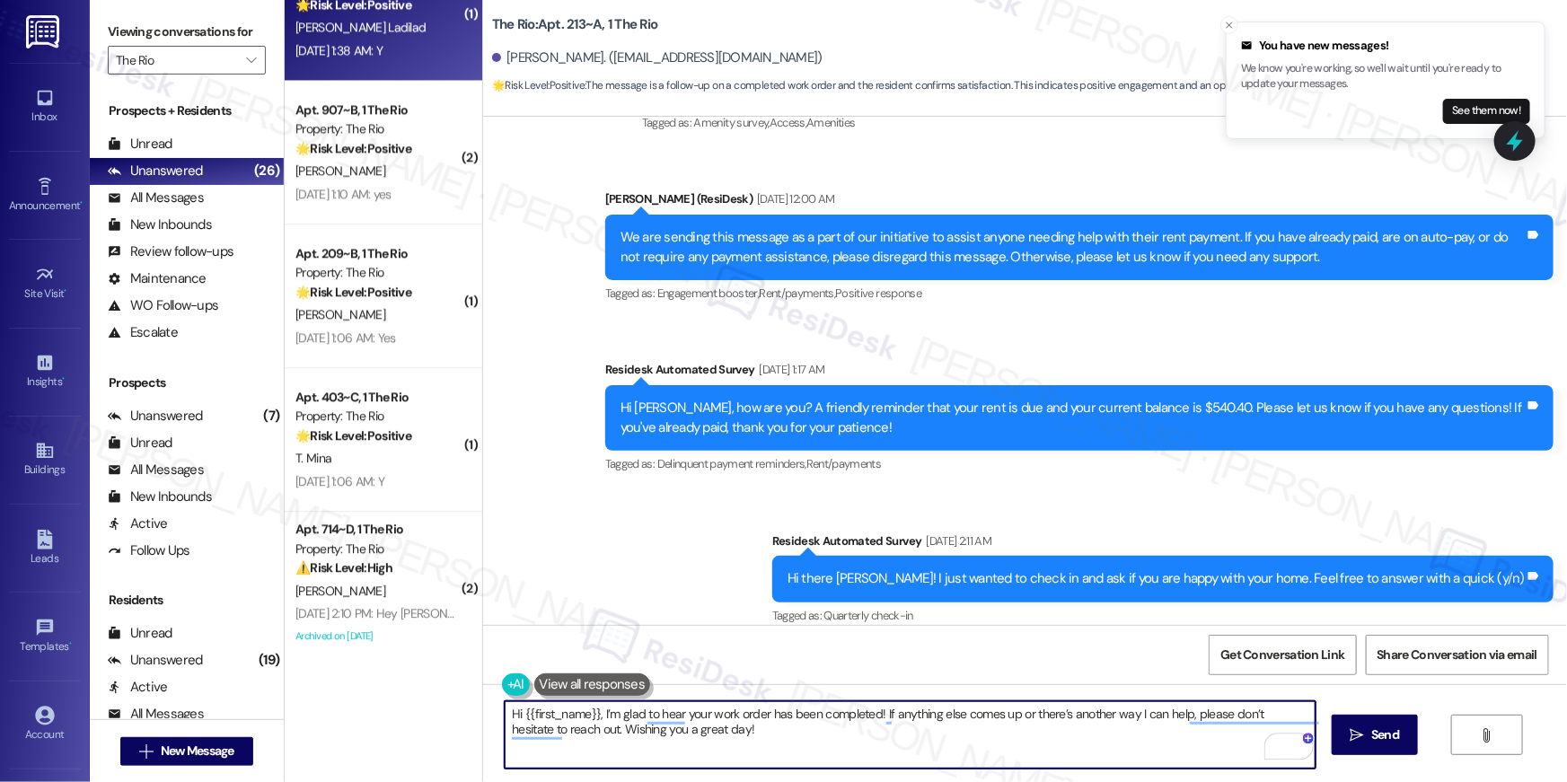
scroll to position [2733, 0]
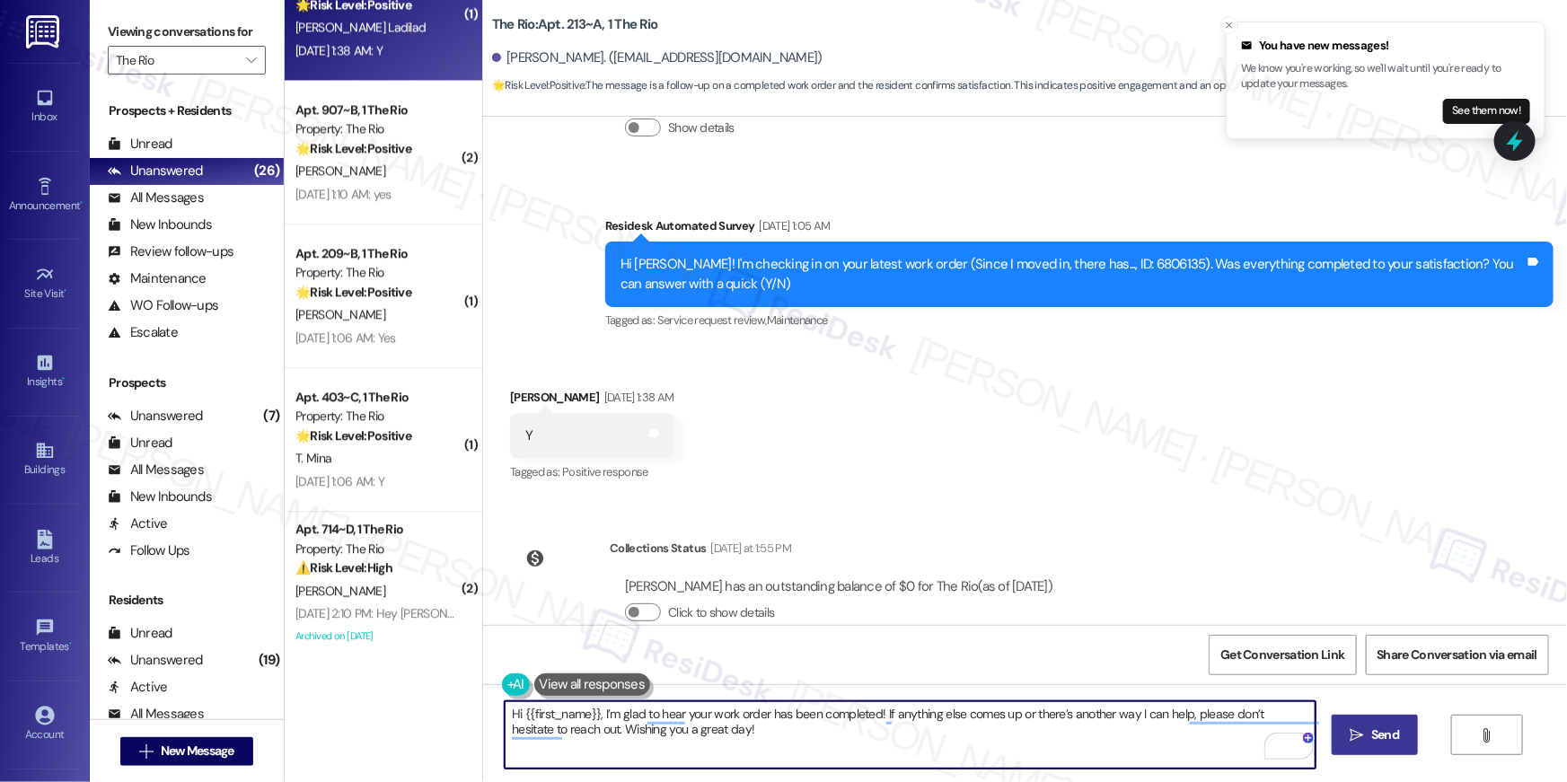
type textarea "Hi {{first_name}}, I’m glad to hear your work order has been completed! If anyt…"
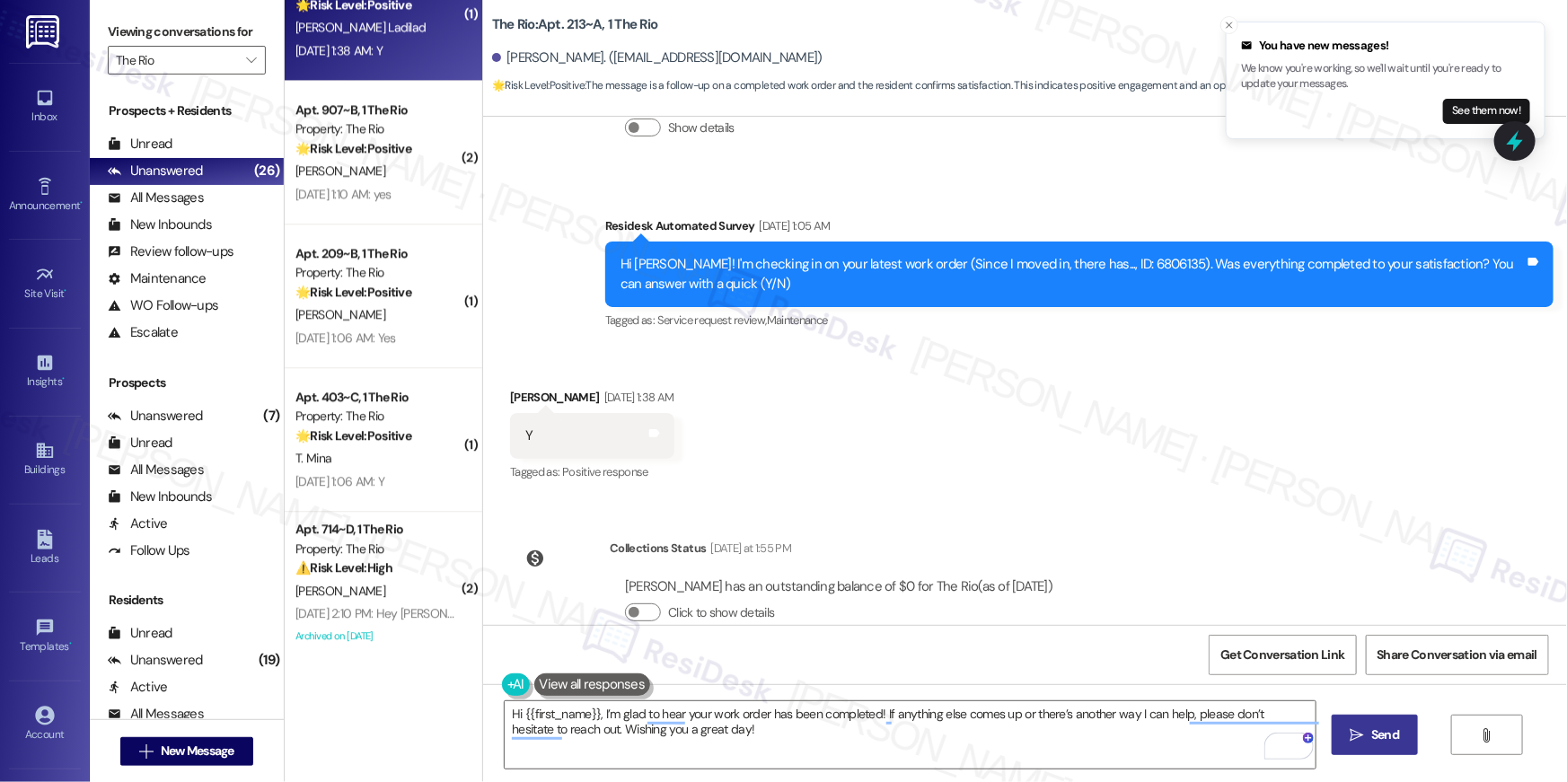
click at [1387, 755] on button " Send" at bounding box center [1375, 735] width 87 height 40
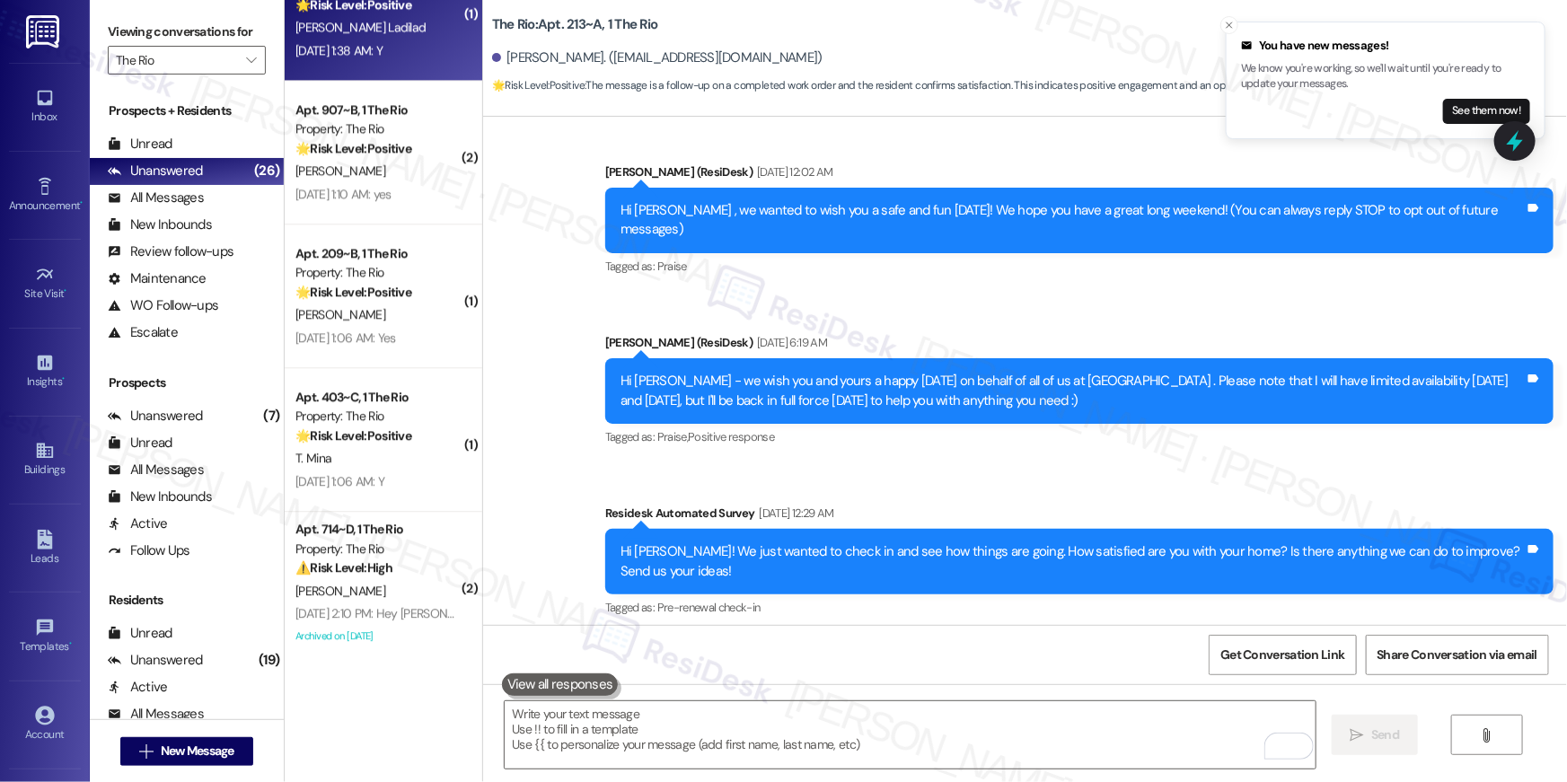
scroll to position [0, 0]
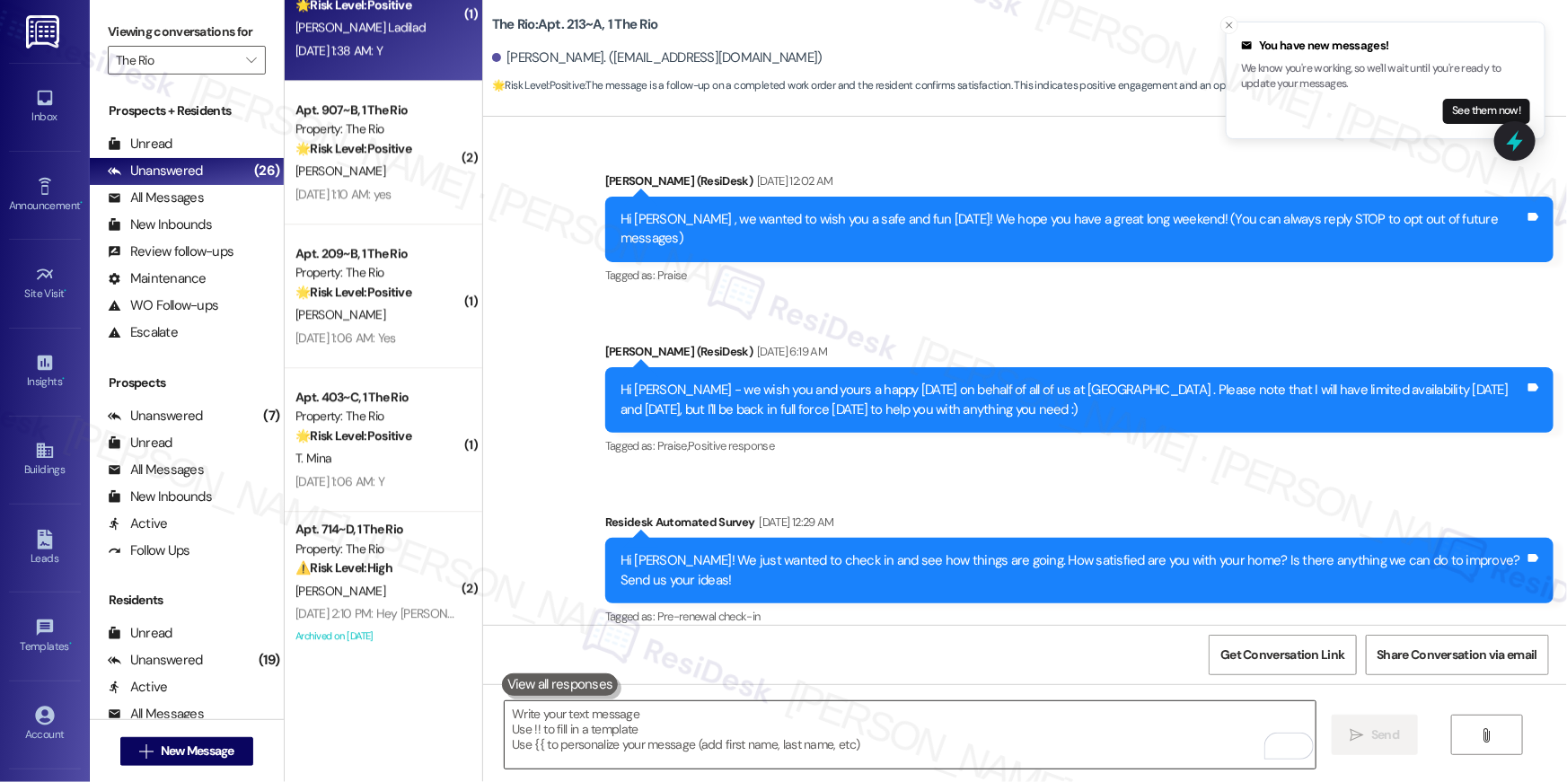
click at [1085, 736] on textarea "To enrich screen reader interactions, please activate Accessibility in Grammarl…" at bounding box center [910, 735] width 811 height 67
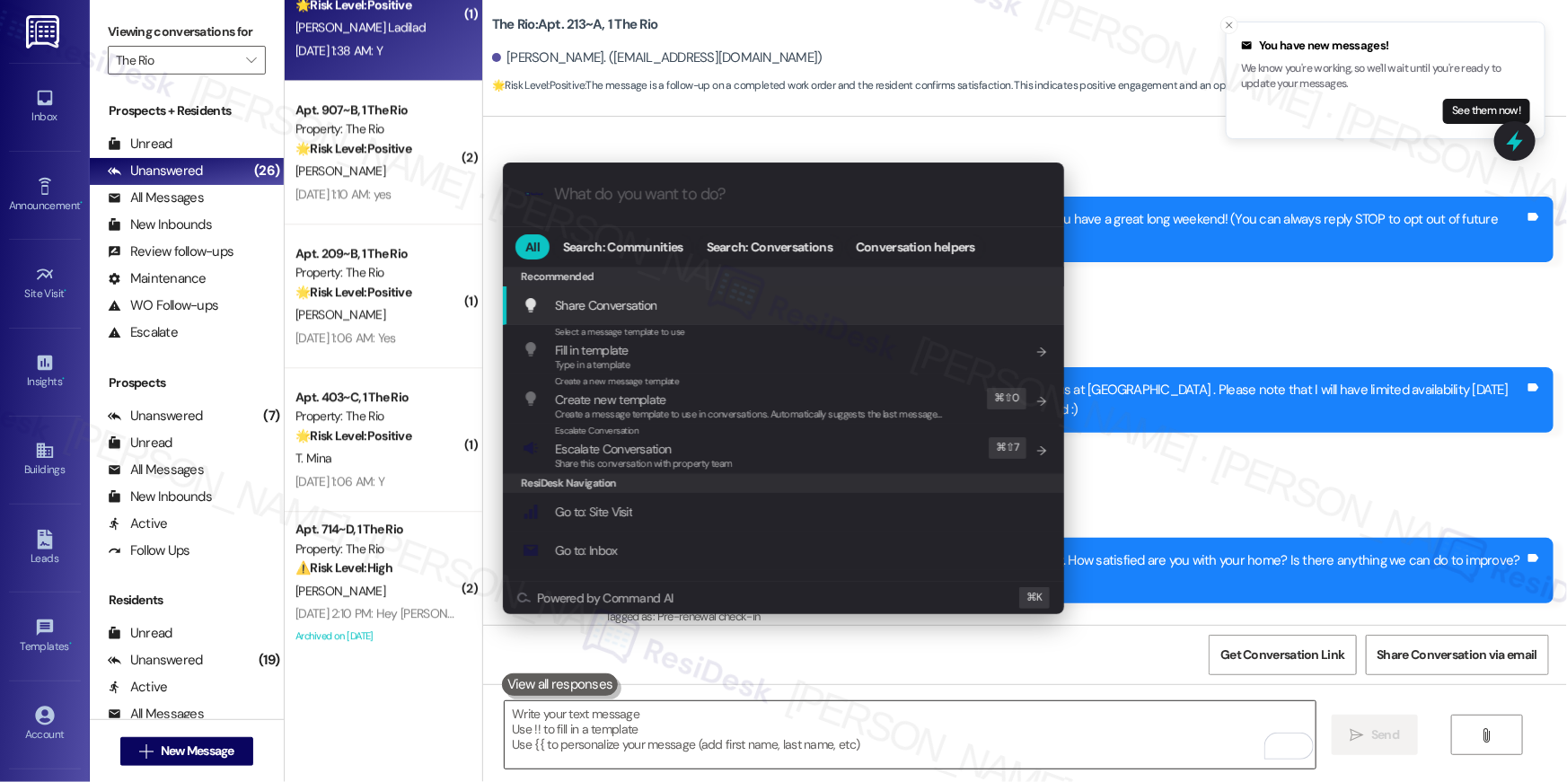
type input "e"
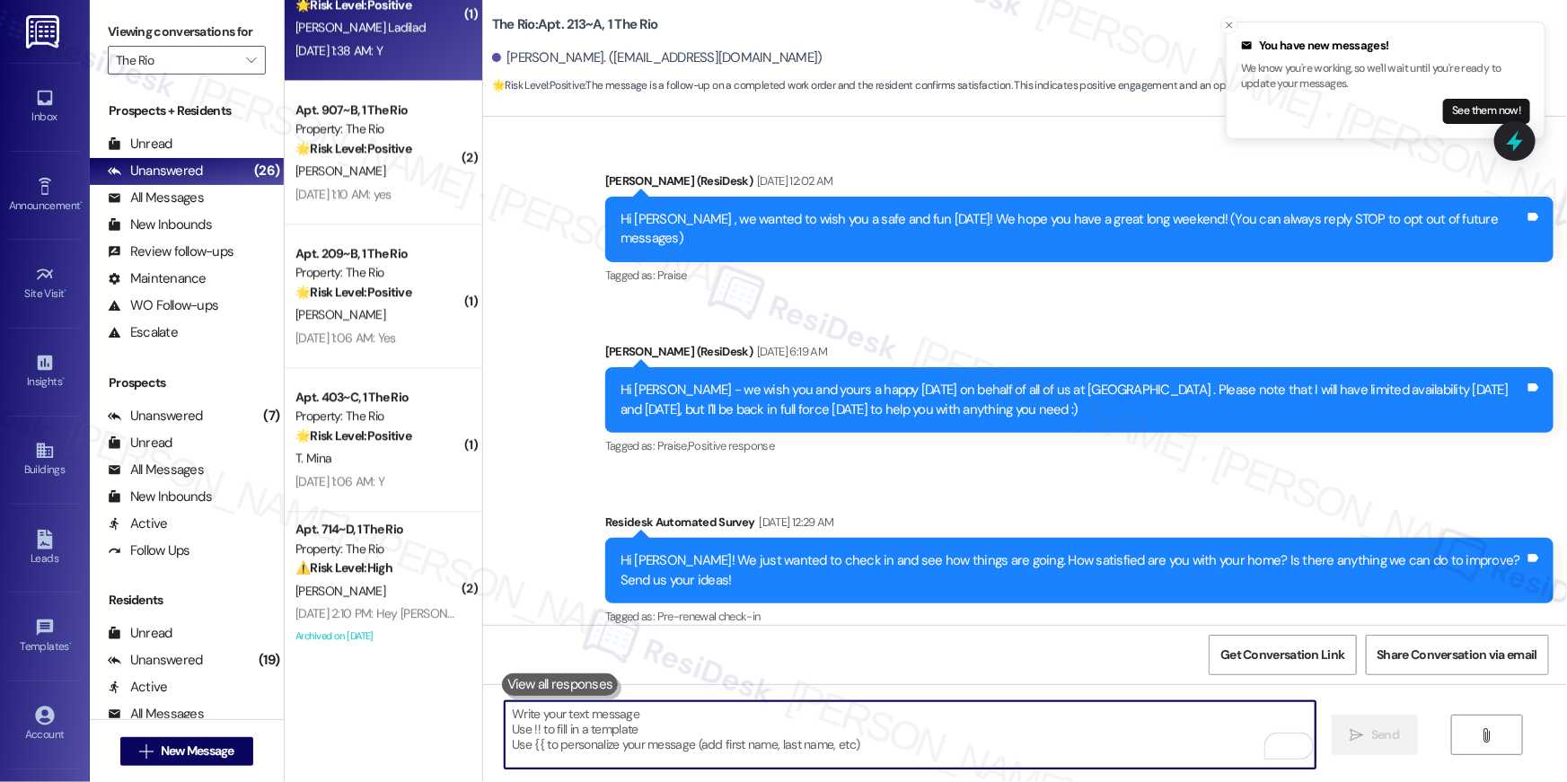
type textarea "If I may ask...has {{property}} lived up to your expectations?"
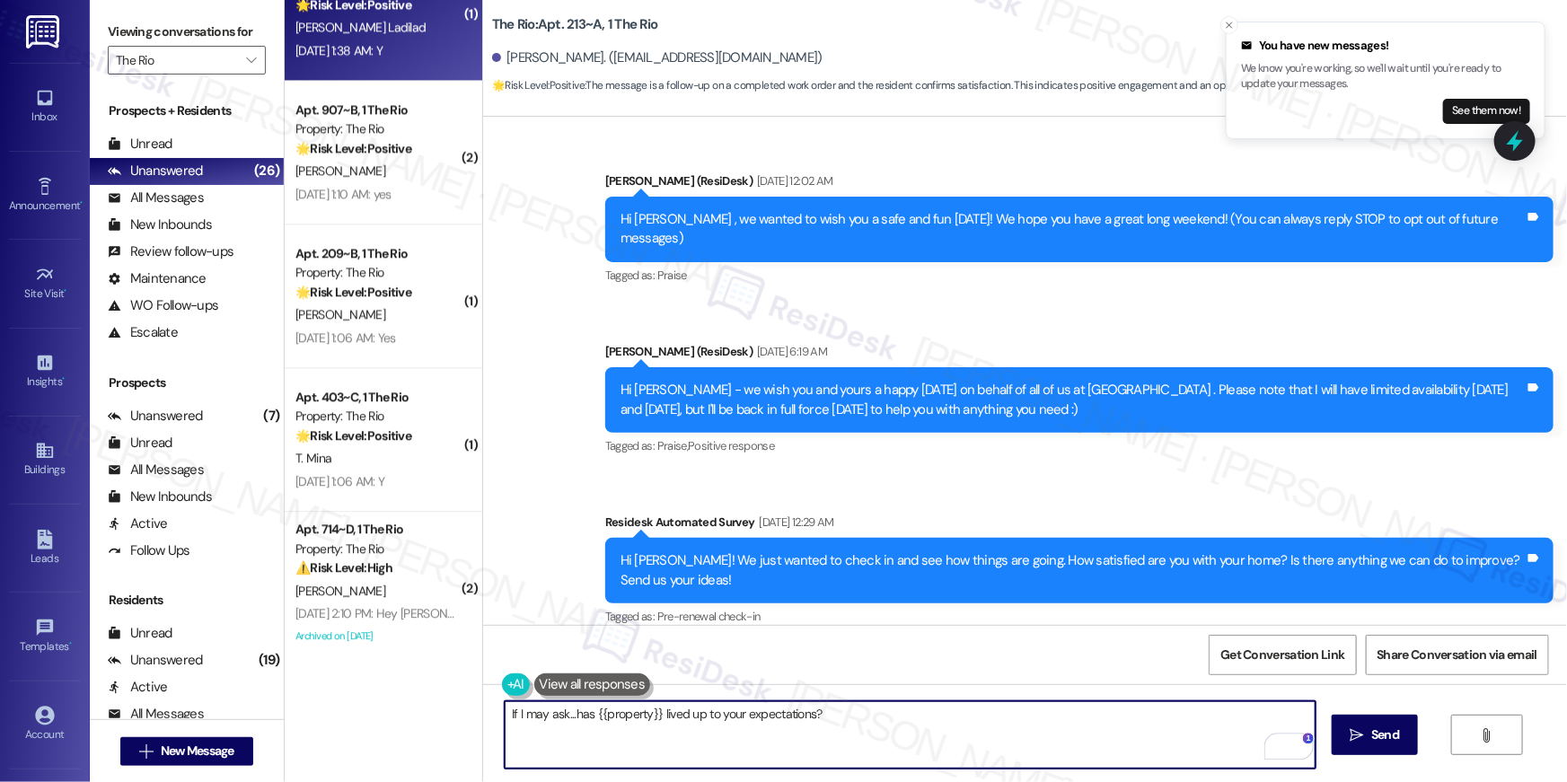
click at [929, 740] on textarea "If I may ask...has {{property}} lived up to your expectations?" at bounding box center [910, 735] width 811 height 67
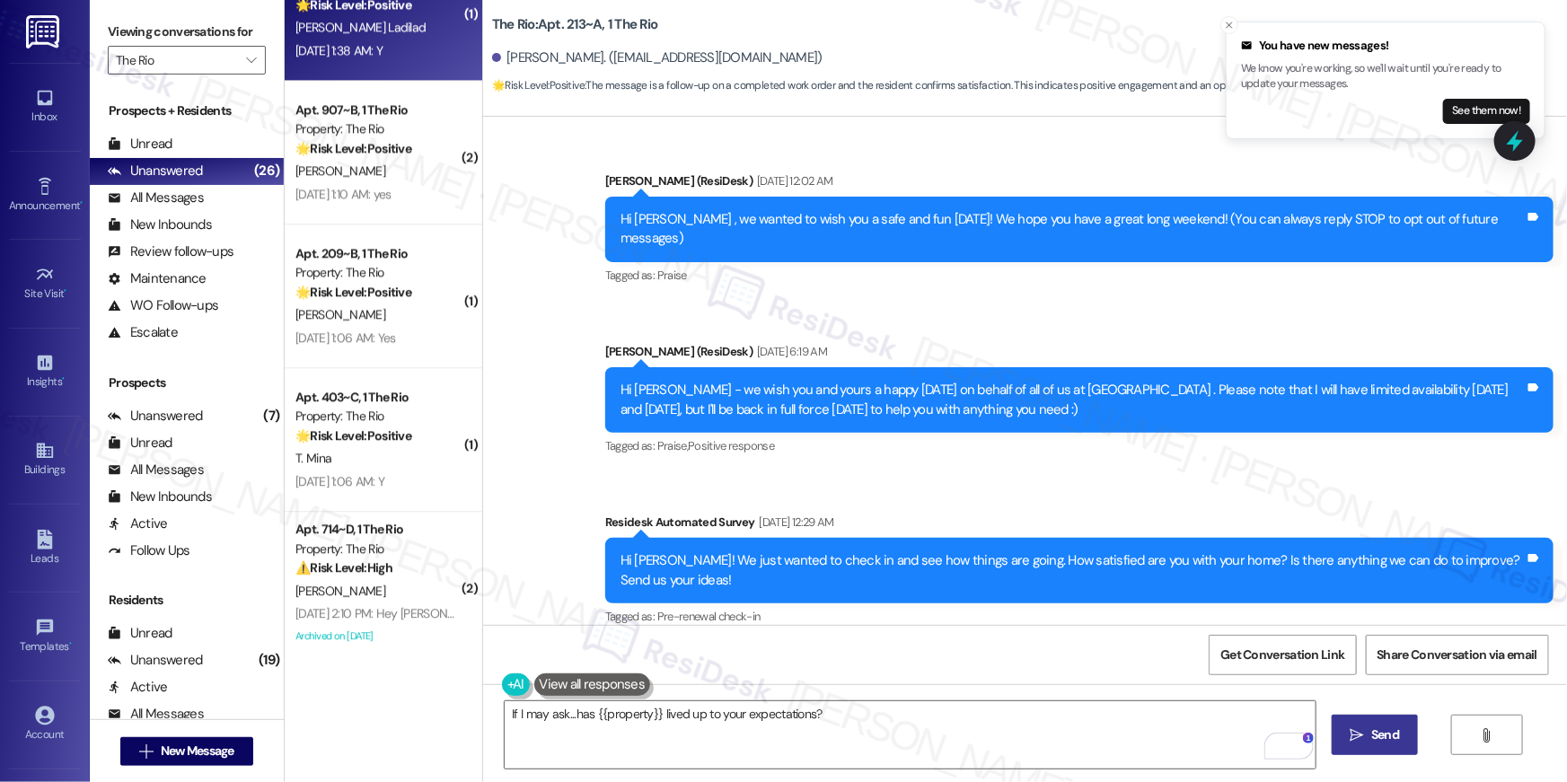
click at [1410, 730] on button " Send" at bounding box center [1375, 735] width 87 height 40
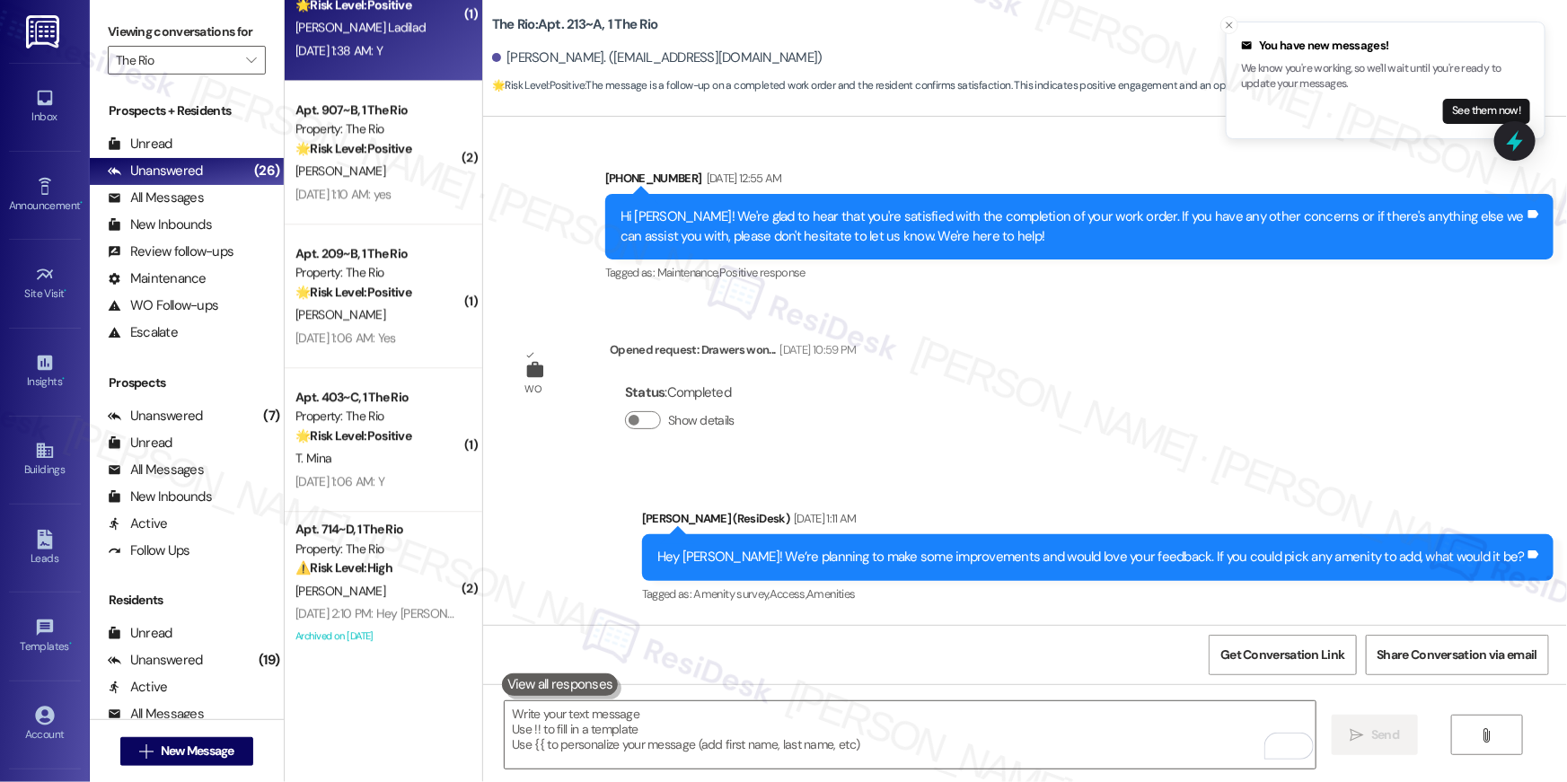
scroll to position [2567, 0]
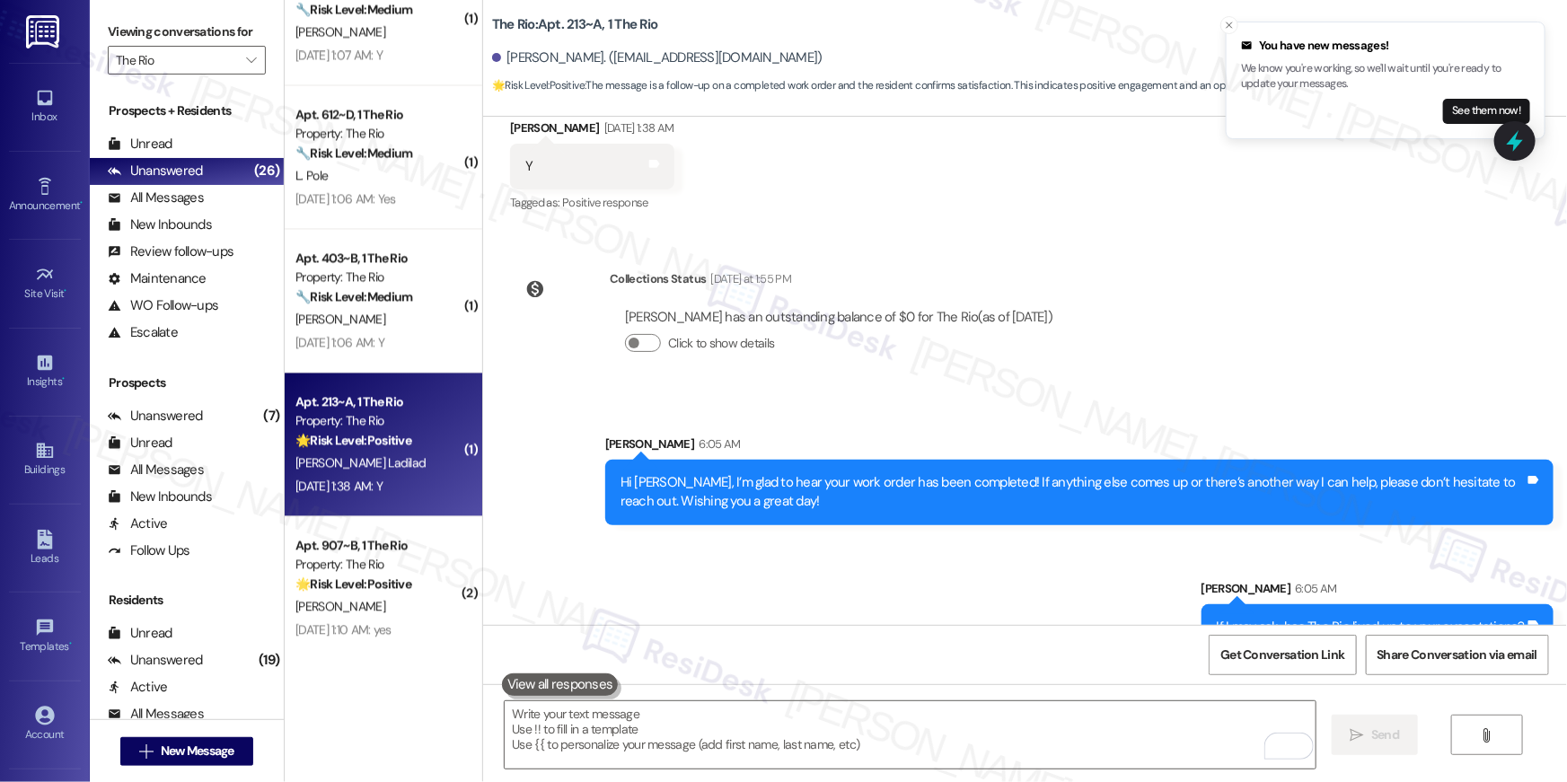
scroll to position [1828, 0]
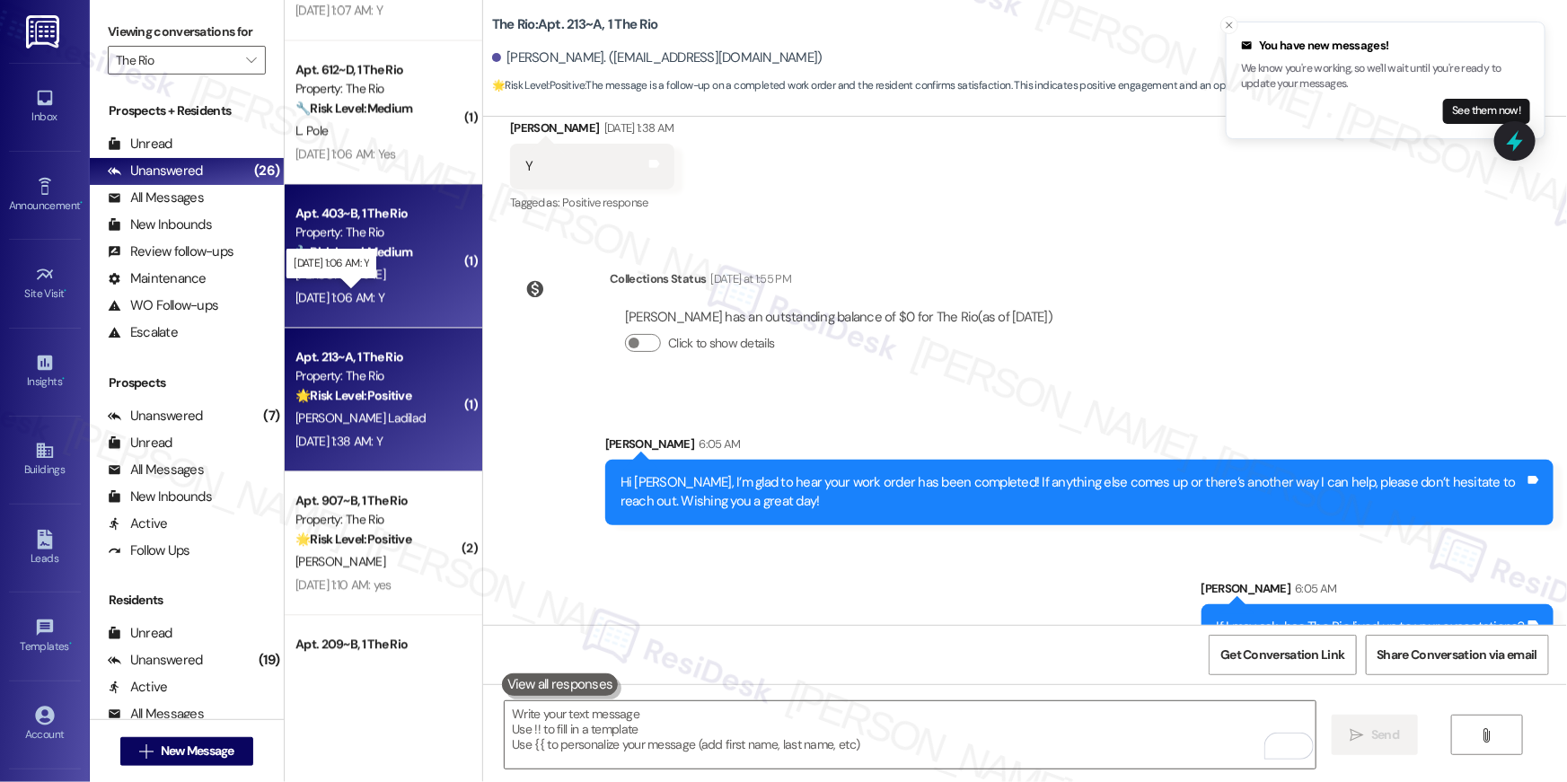
click at [398, 281] on div "[PERSON_NAME]" at bounding box center [379, 274] width 170 height 22
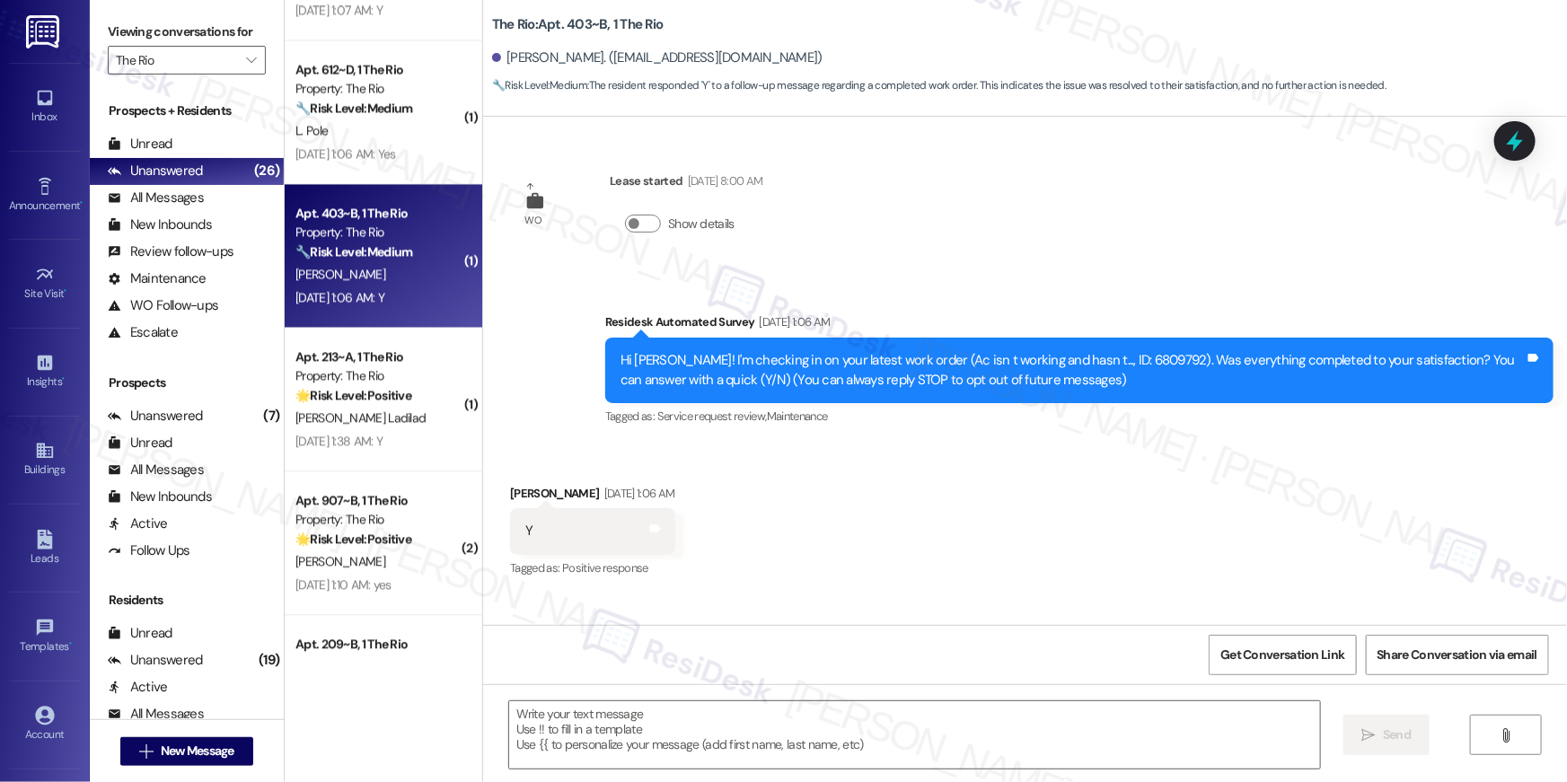
type textarea "Fetching suggested responses. Please feel free to read through the conversation…"
click at [937, 720] on textarea at bounding box center [914, 735] width 811 height 67
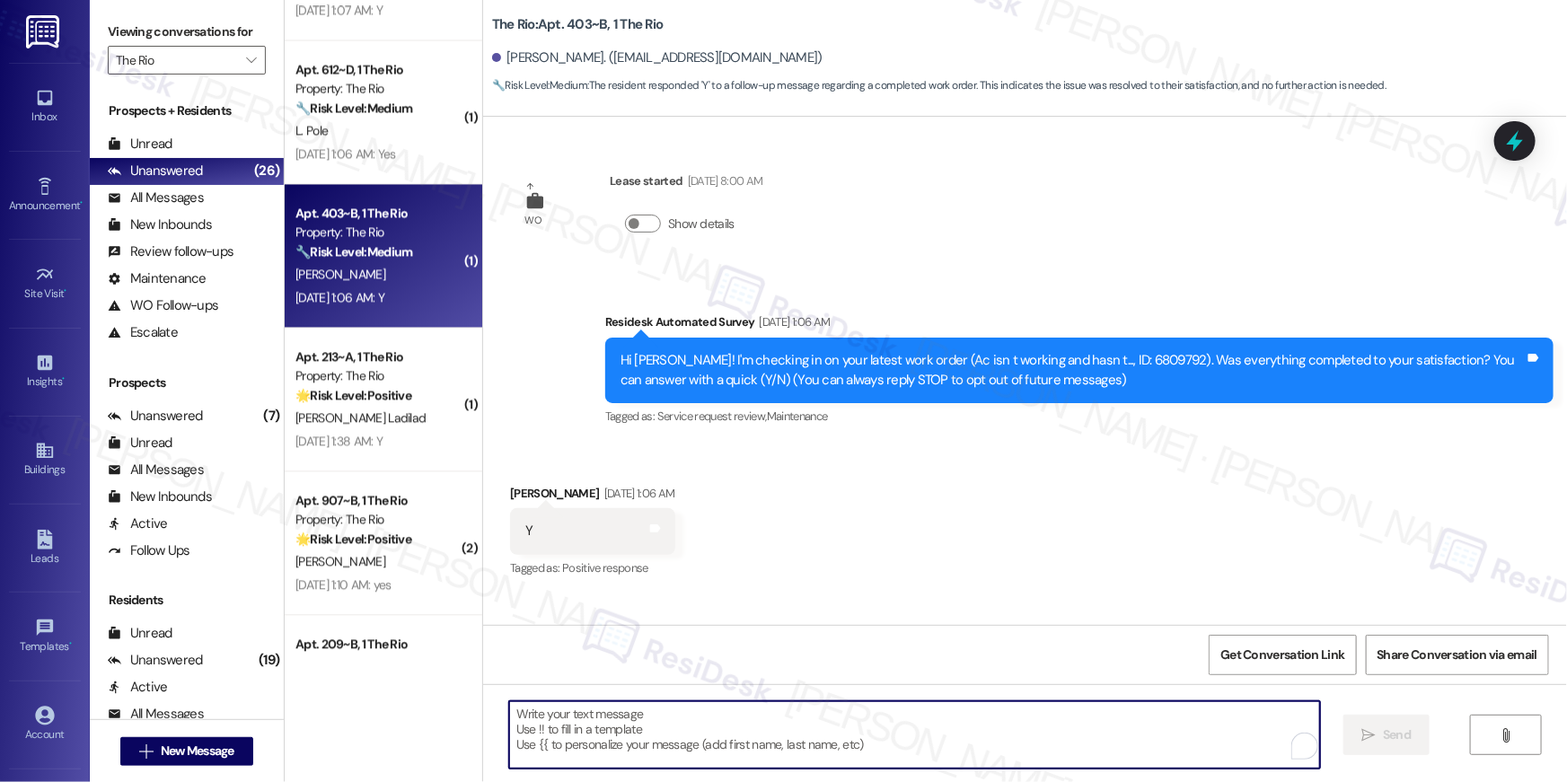
paste textarea "Hi {{first_name}}, I’m glad to hear your work order has been completed! If anyt…"
type textarea "Hi {{first_name}}, I’m glad to hear your work order has been completed! If anyt…"
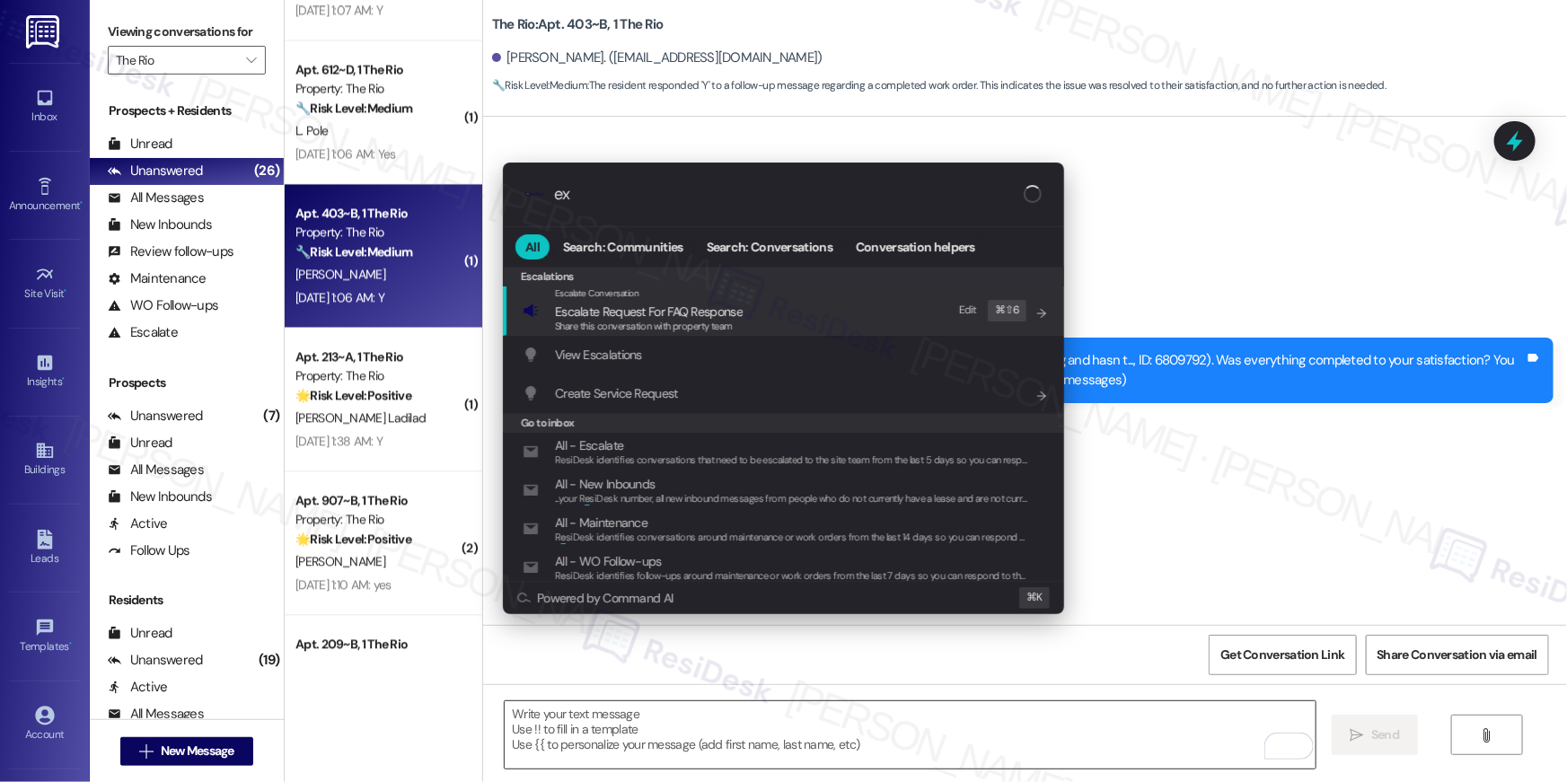
type input "exp"
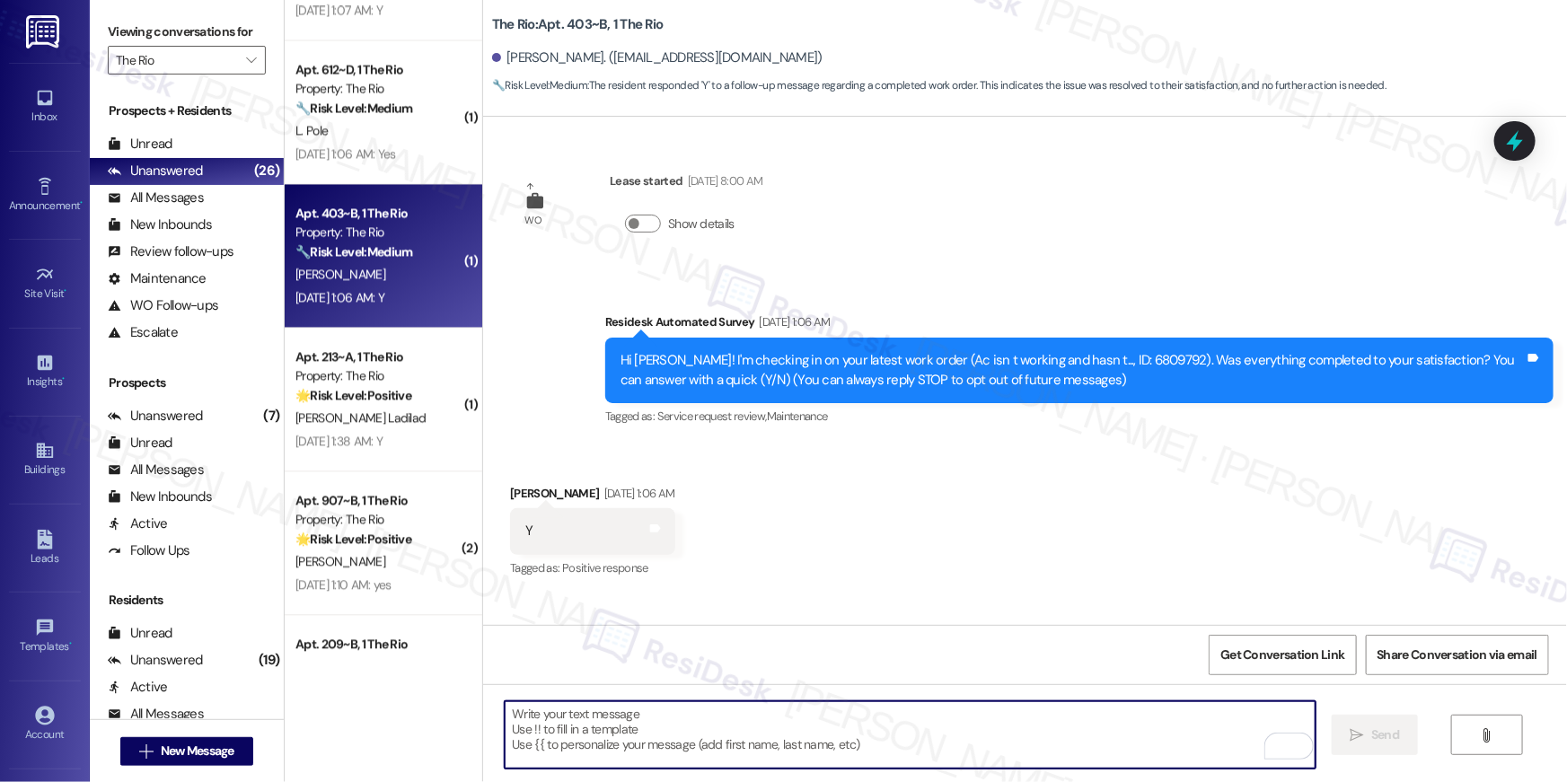
type textarea "If I may ask...has {{property}} lived up to your expectations?"
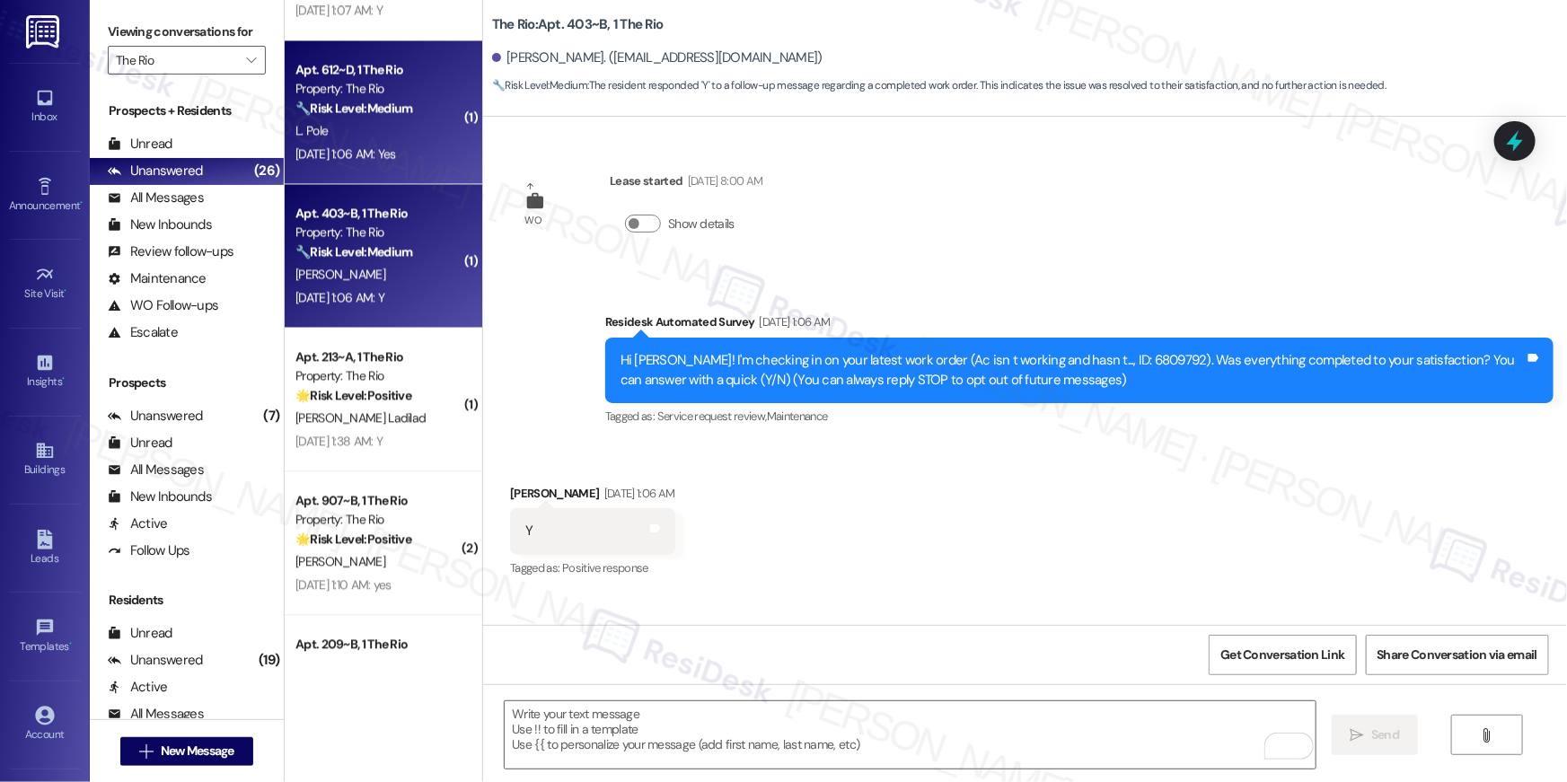
click at [387, 132] on div "L. Pole" at bounding box center [379, 130] width 170 height 22
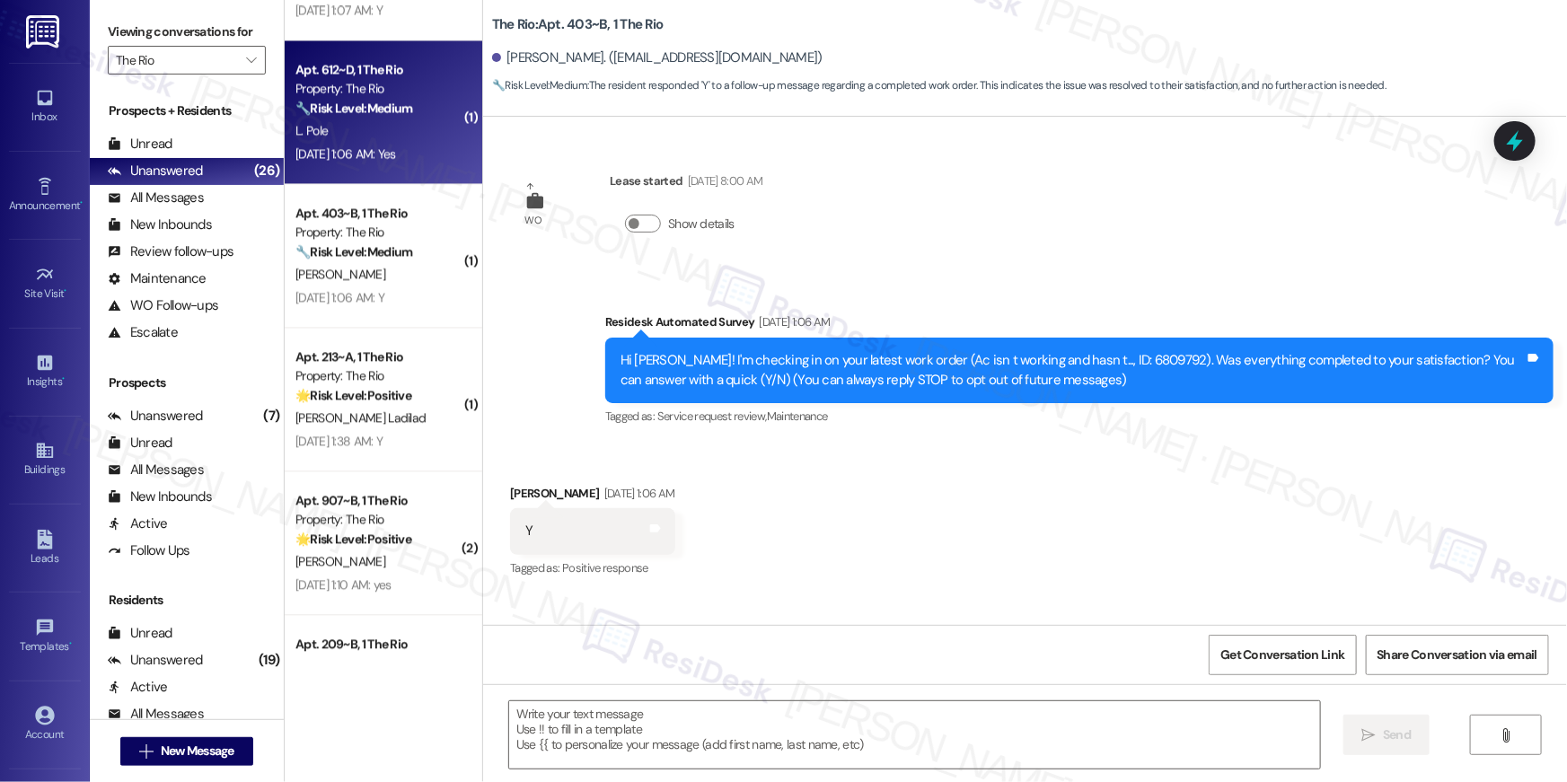
scroll to position [1626, 0]
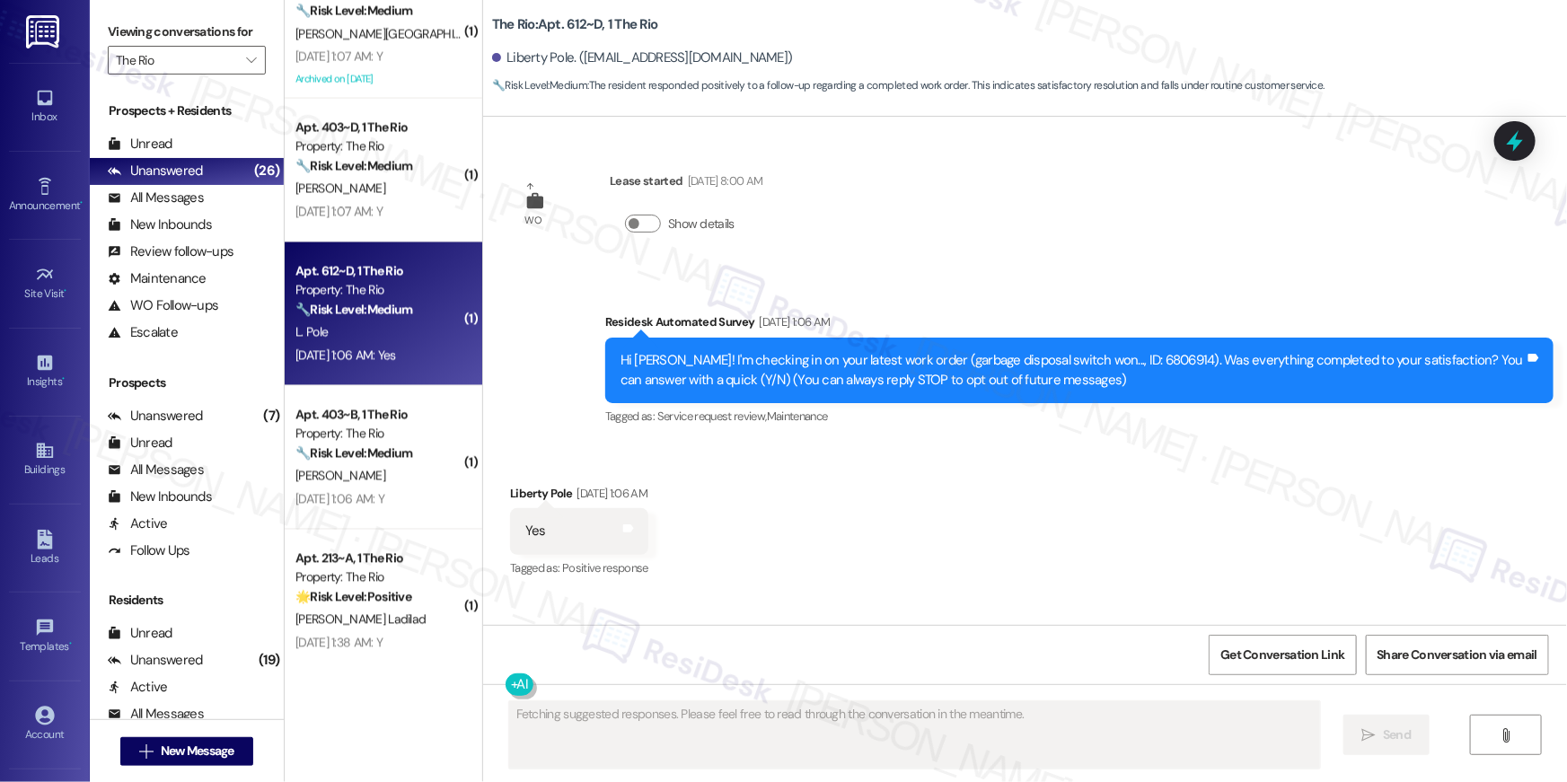
type textarea "Fetching suggested responses. Please feel free to read through the conversation…"
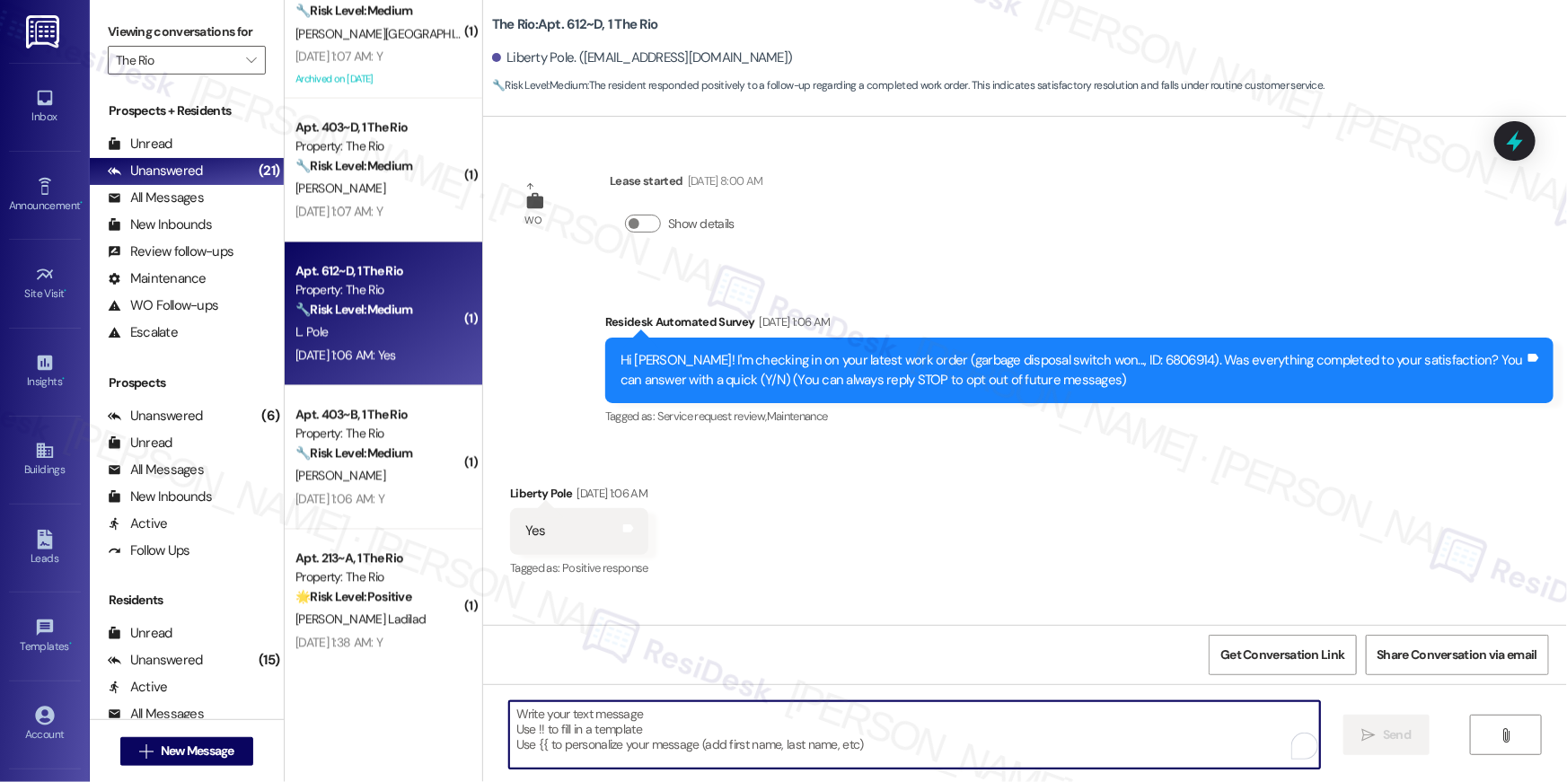
click at [1086, 740] on textarea "To enrich screen reader interactions, please activate Accessibility in Grammarl…" at bounding box center [914, 735] width 811 height 67
paste textarea "Hi {{first_name}}, I’m glad to hear your work order has been completed! If anyt…"
type textarea "Hi {{first_name}}, I’m glad to hear your work order has been completed! If anyt…"
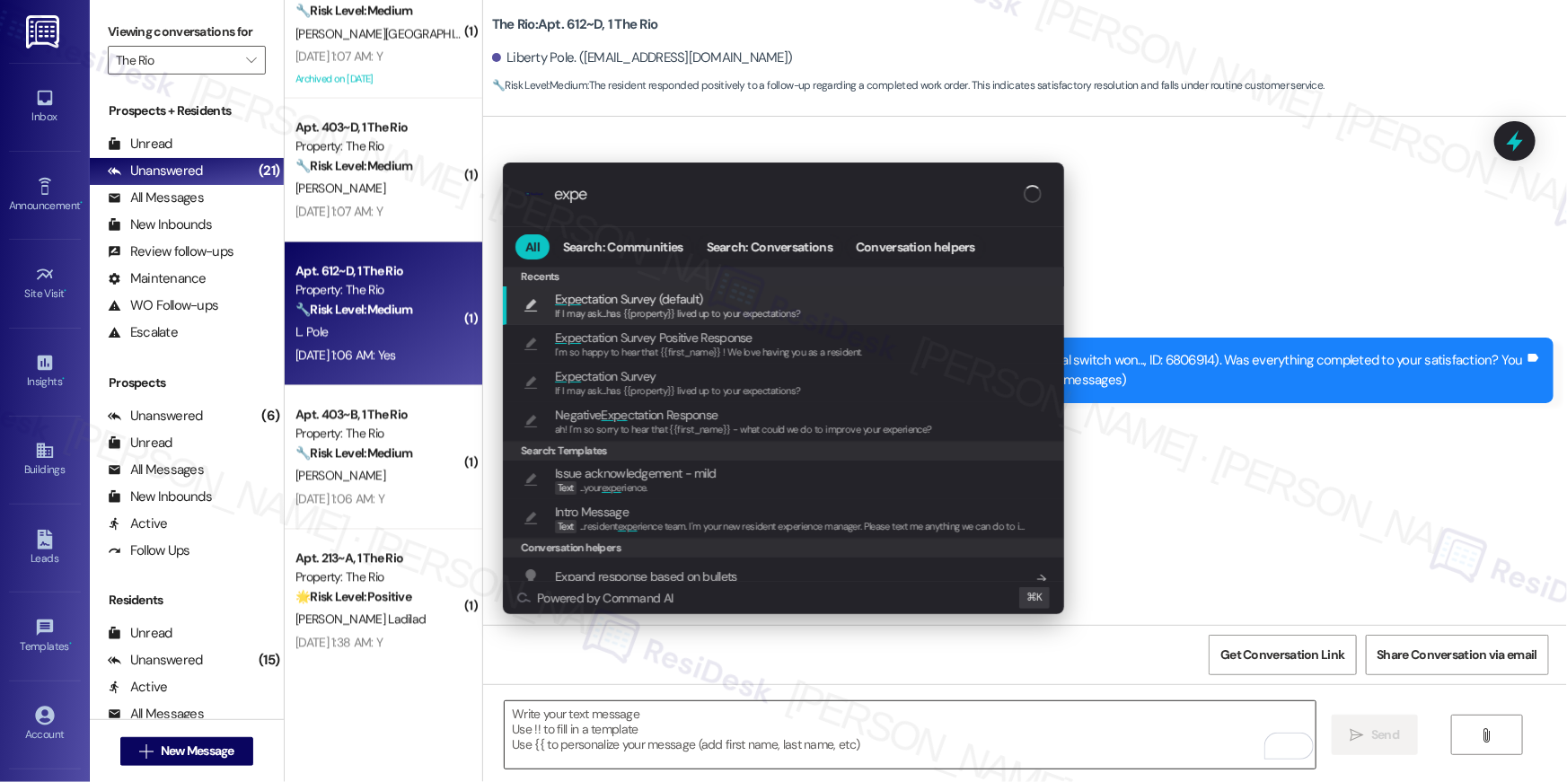
type input "expec"
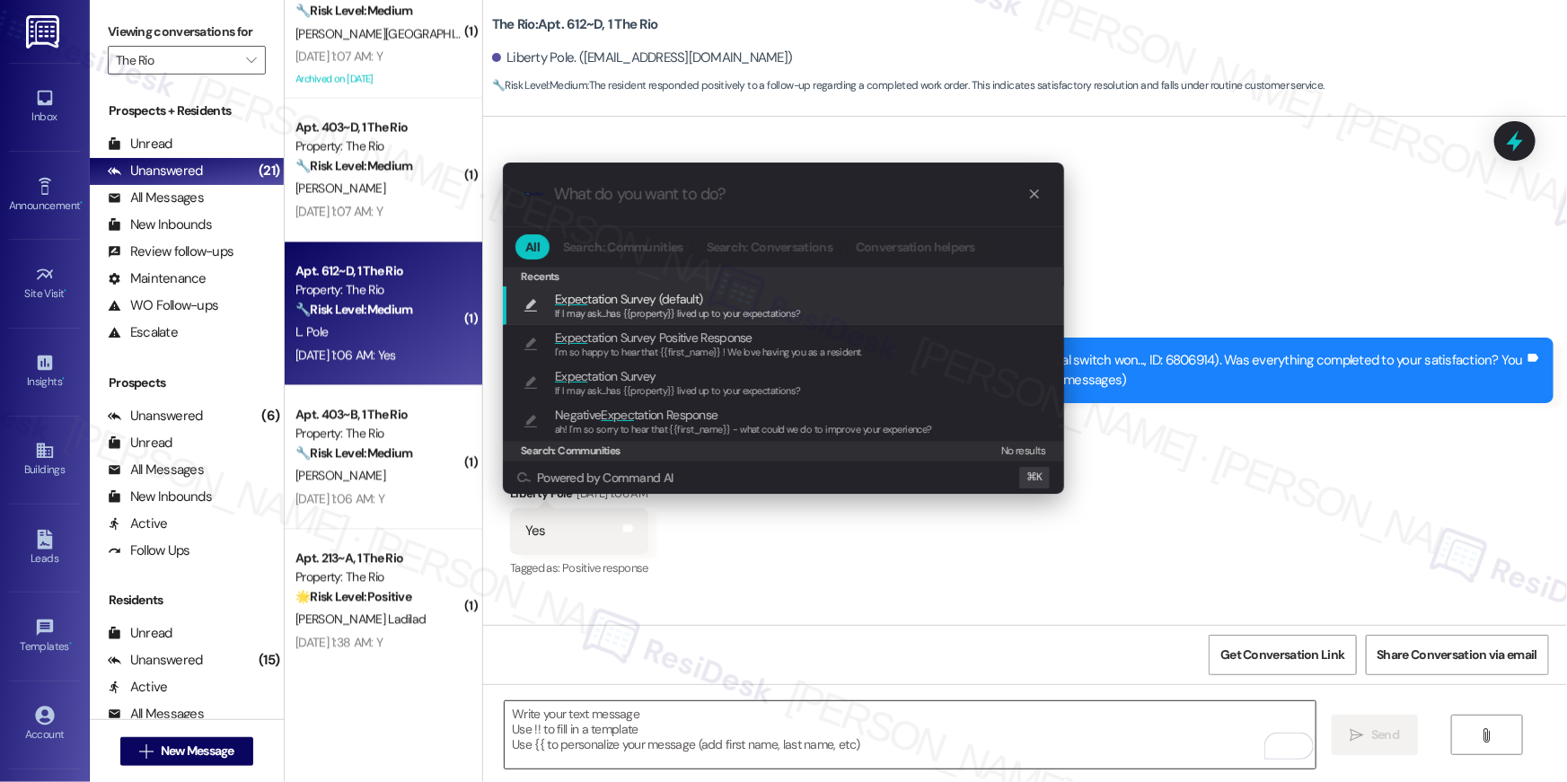
type textarea "If I may ask...has {{property}} lived up to your expectations?"
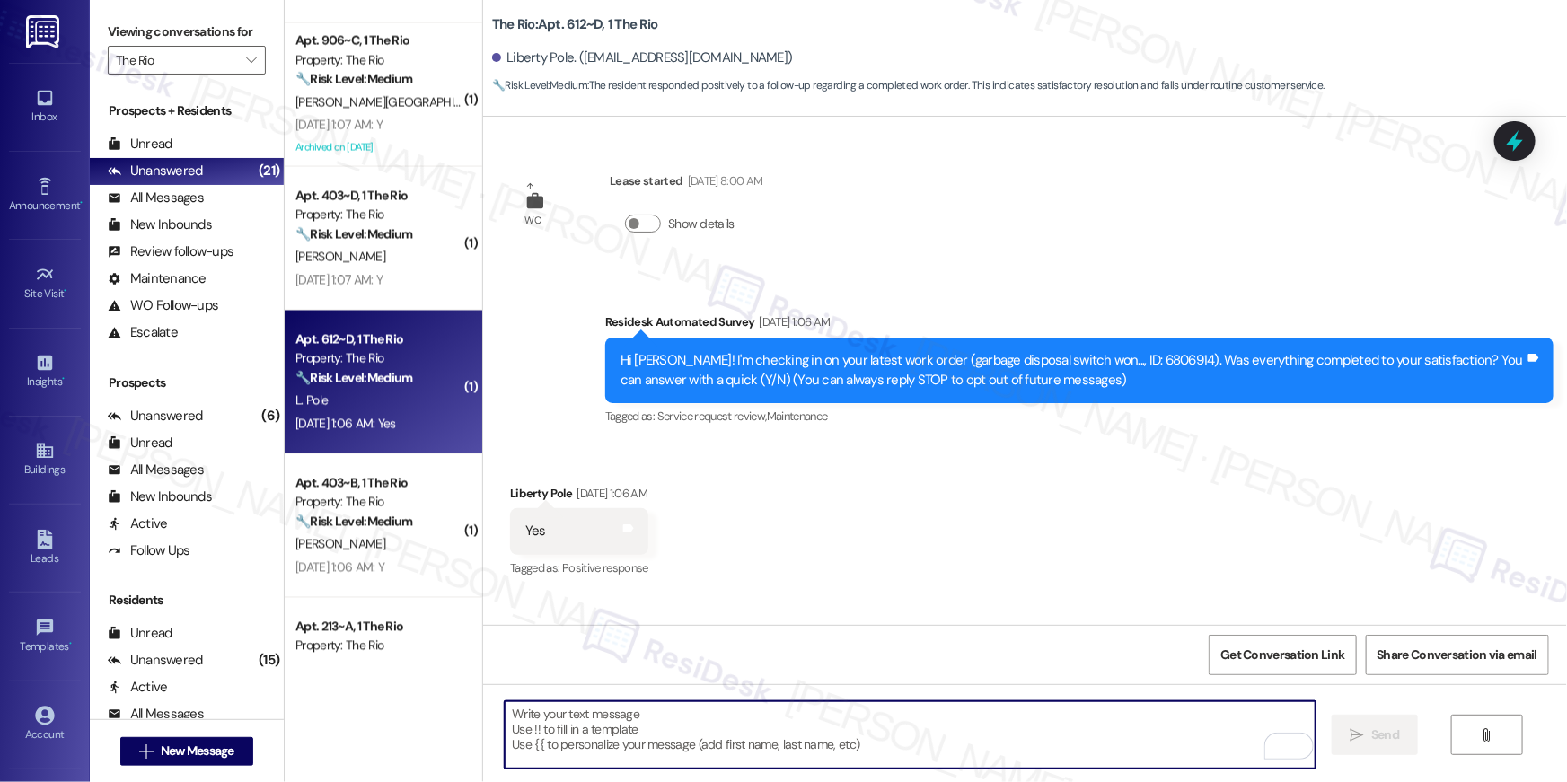
scroll to position [1491, 0]
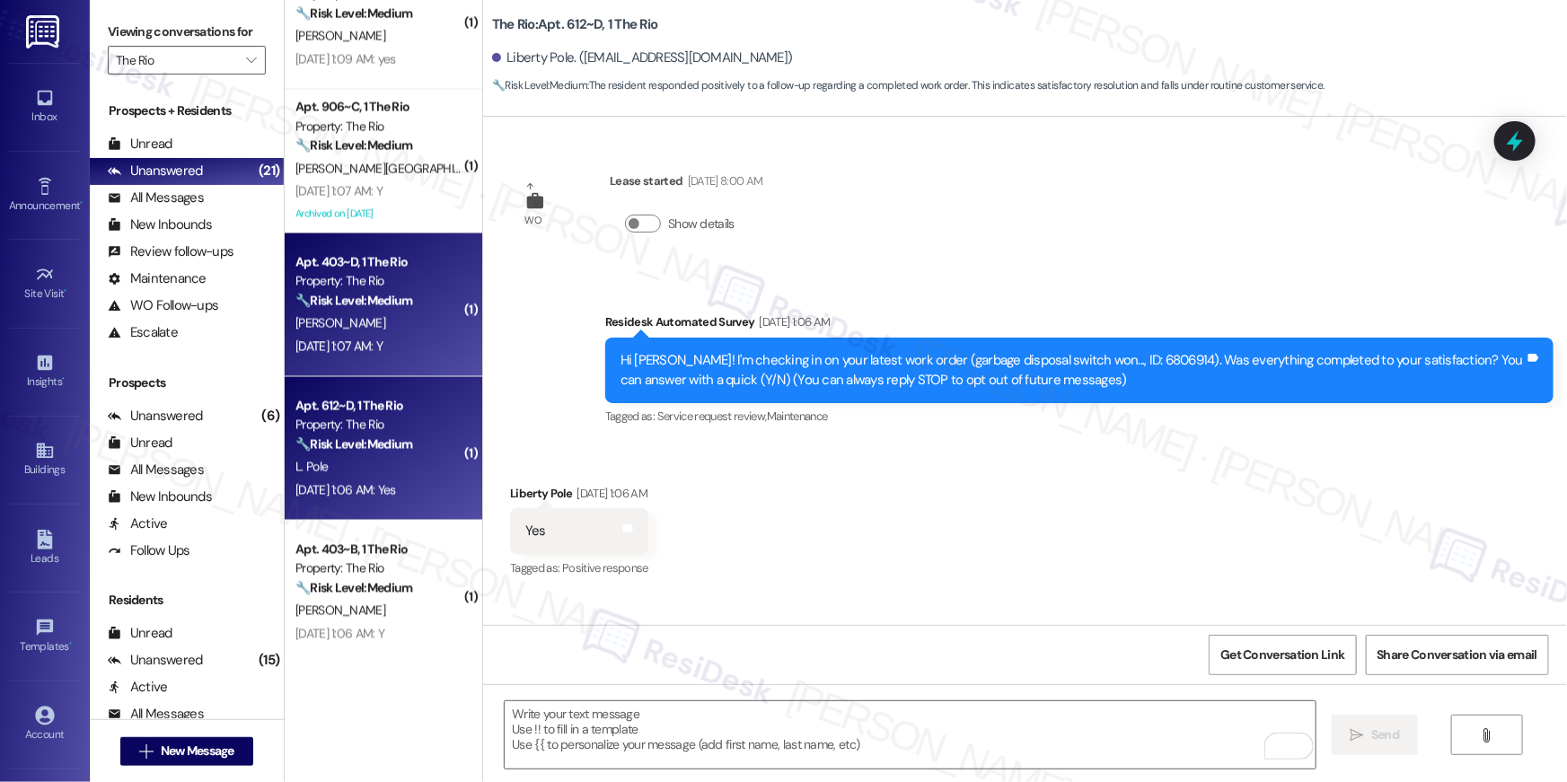
click at [393, 299] on strong "🔧 Risk Level: Medium" at bounding box center [354, 301] width 117 height 16
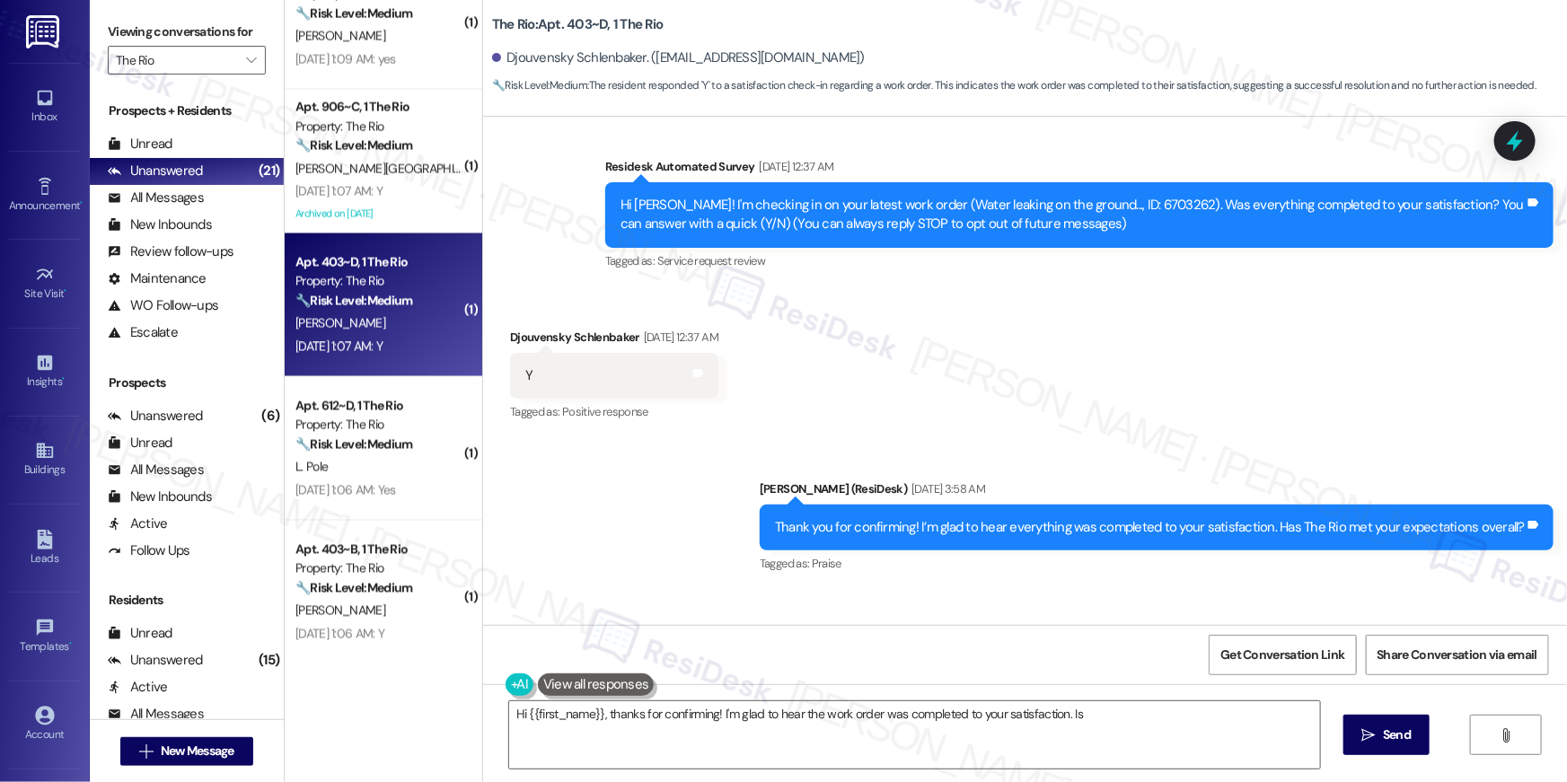
scroll to position [281, 0]
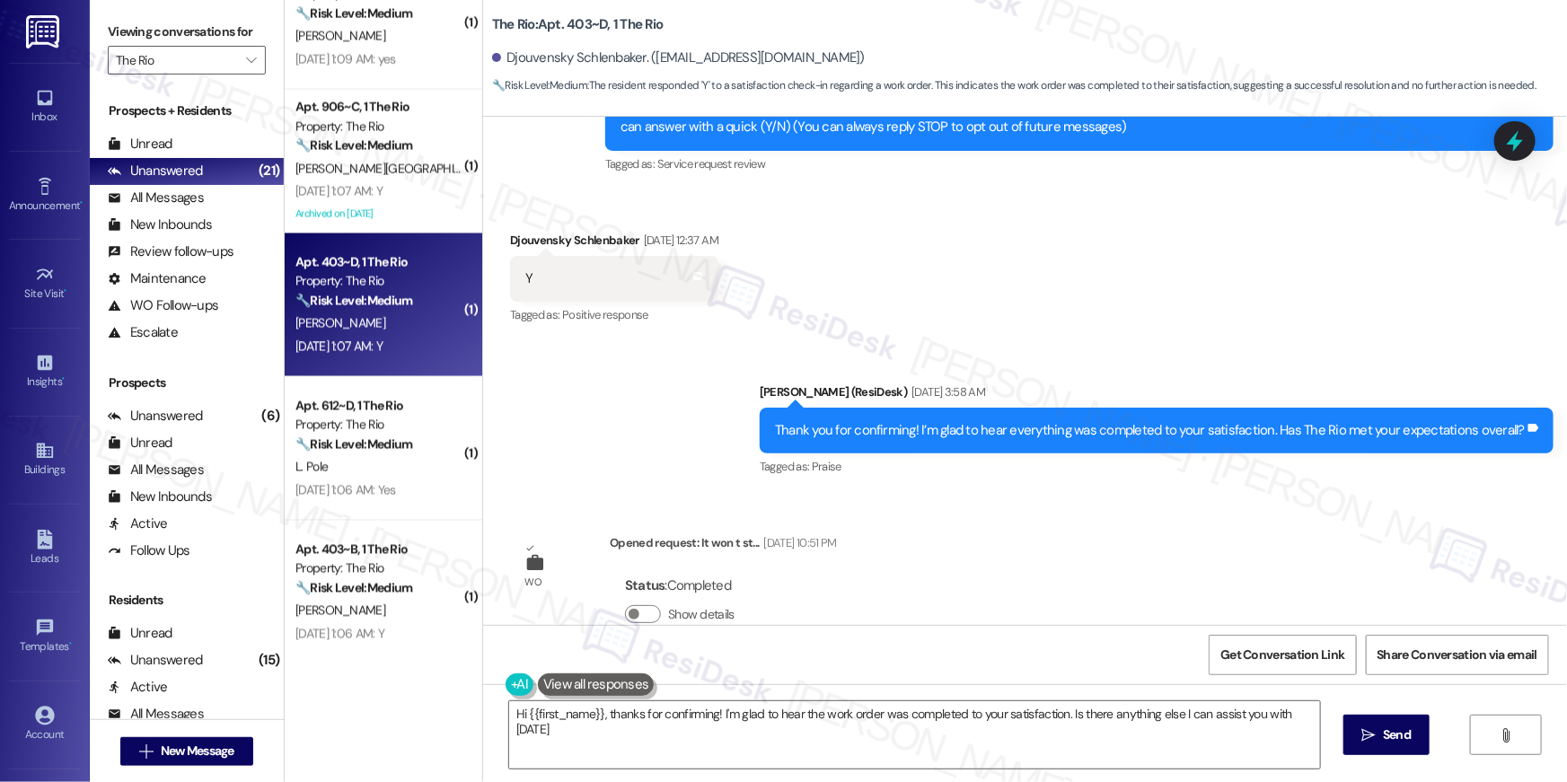
type textarea "Hi {{first_name}}, thanks for confirming! I'm glad to hear the work order was c…"
click at [790, 728] on textarea "Hi {{first_name}}, thanks for confirming! I'm glad to hear the work order was c…" at bounding box center [914, 735] width 811 height 67
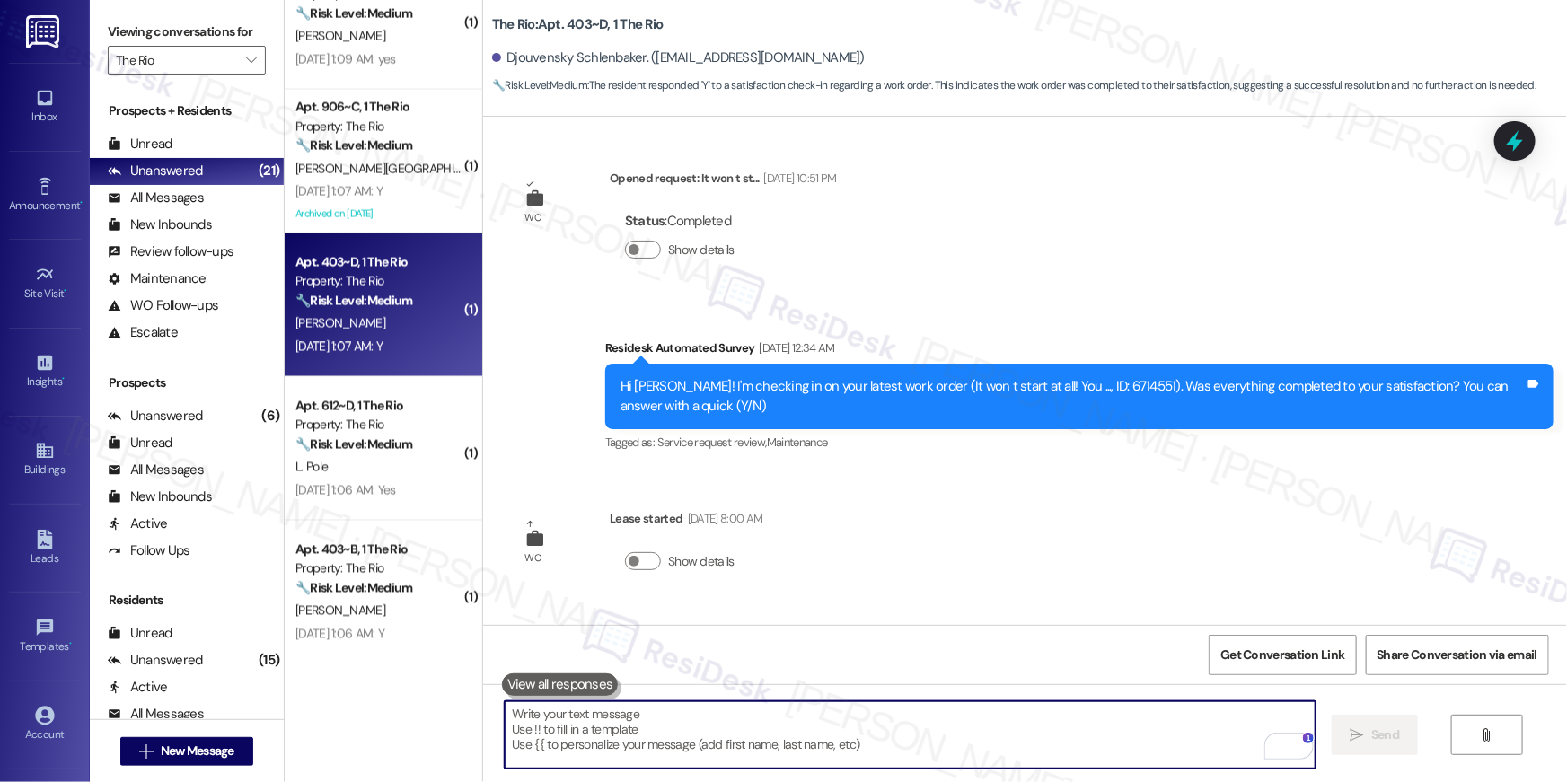
scroll to position [953, 0]
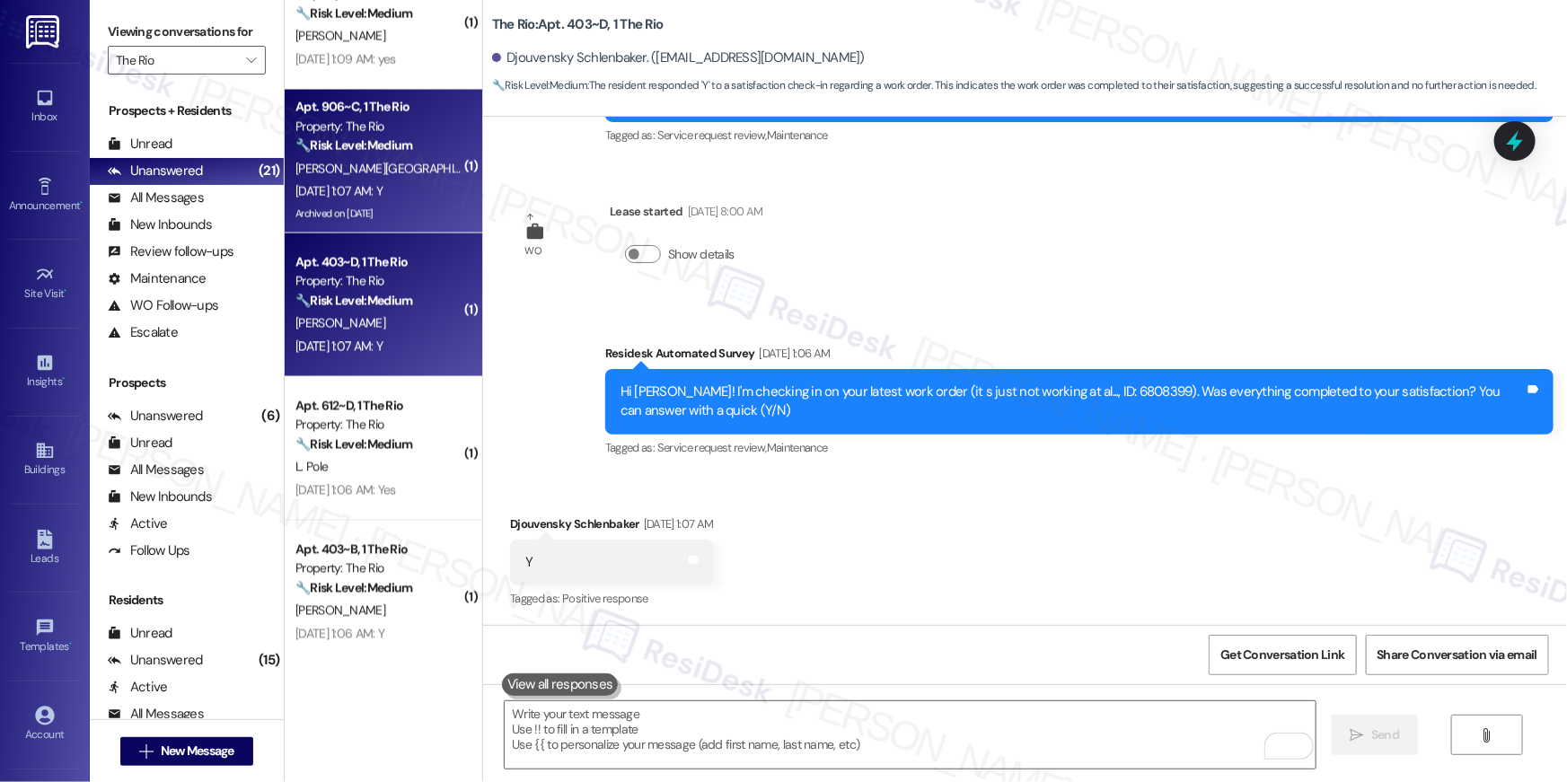
click at [426, 167] on div "[PERSON_NAME][GEOGRAPHIC_DATA]" at bounding box center [379, 169] width 170 height 22
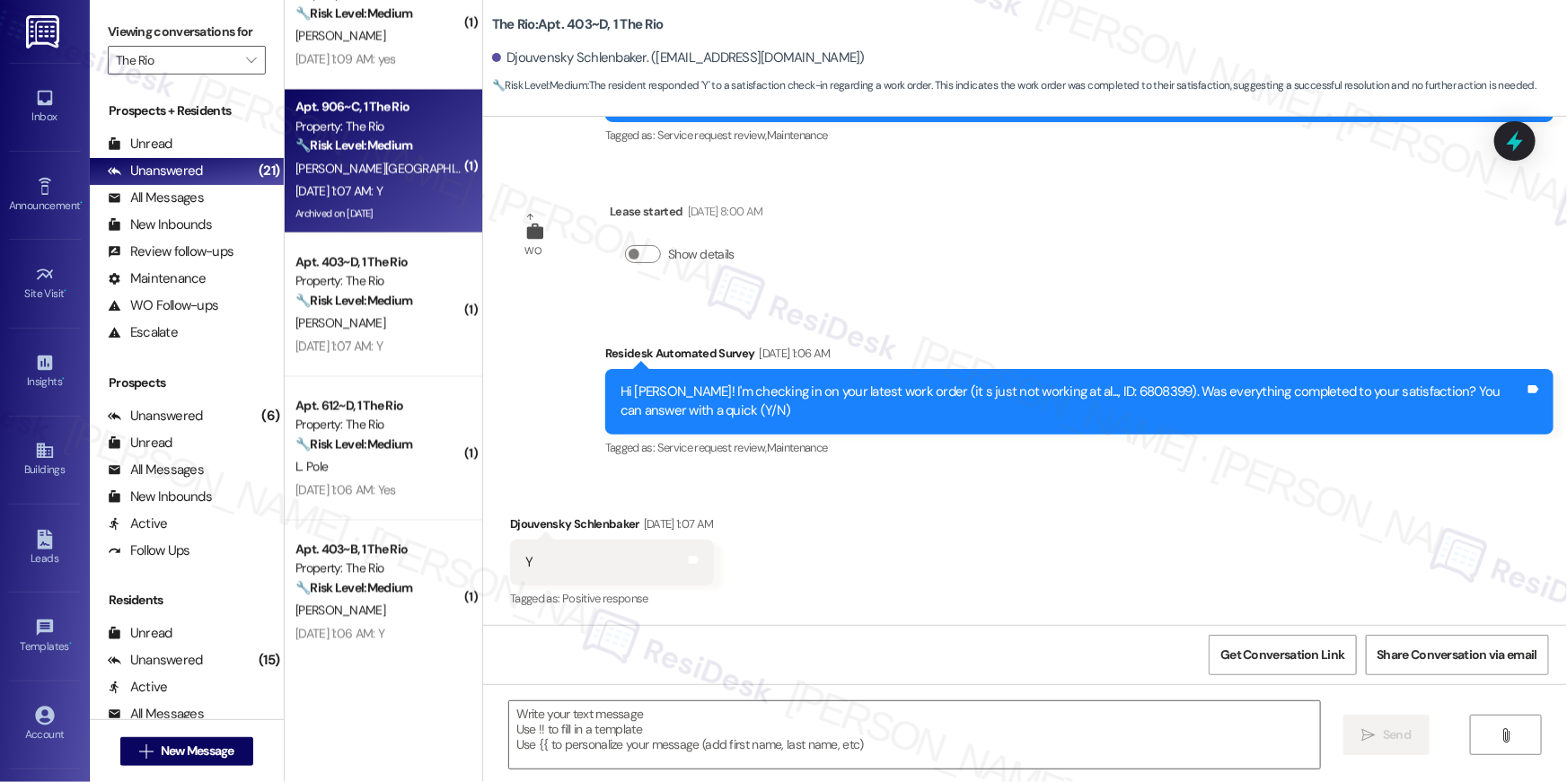
type textarea "Fetching suggested responses. Please feel free to read through the conversation…"
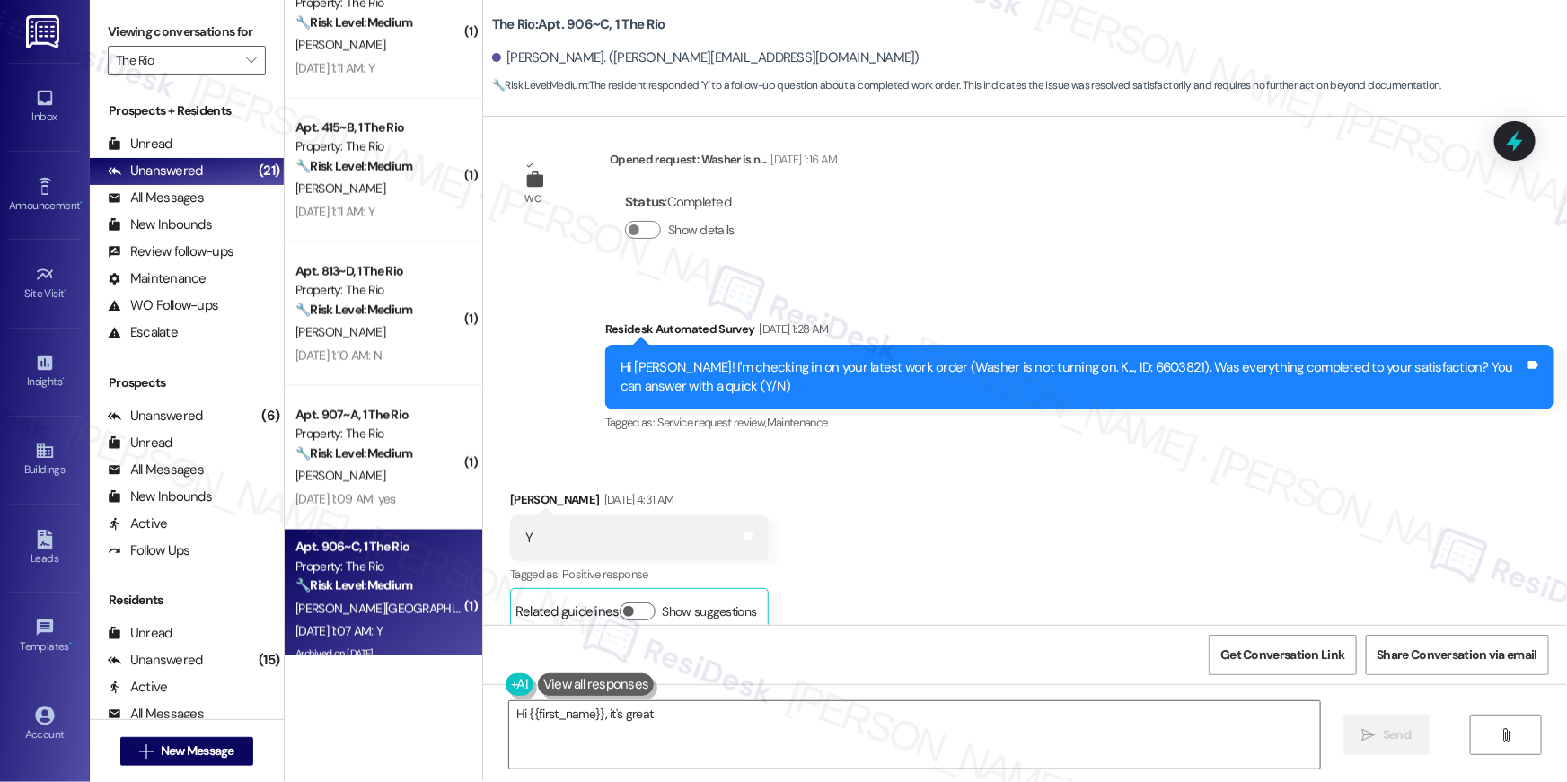
scroll to position [7812, 0]
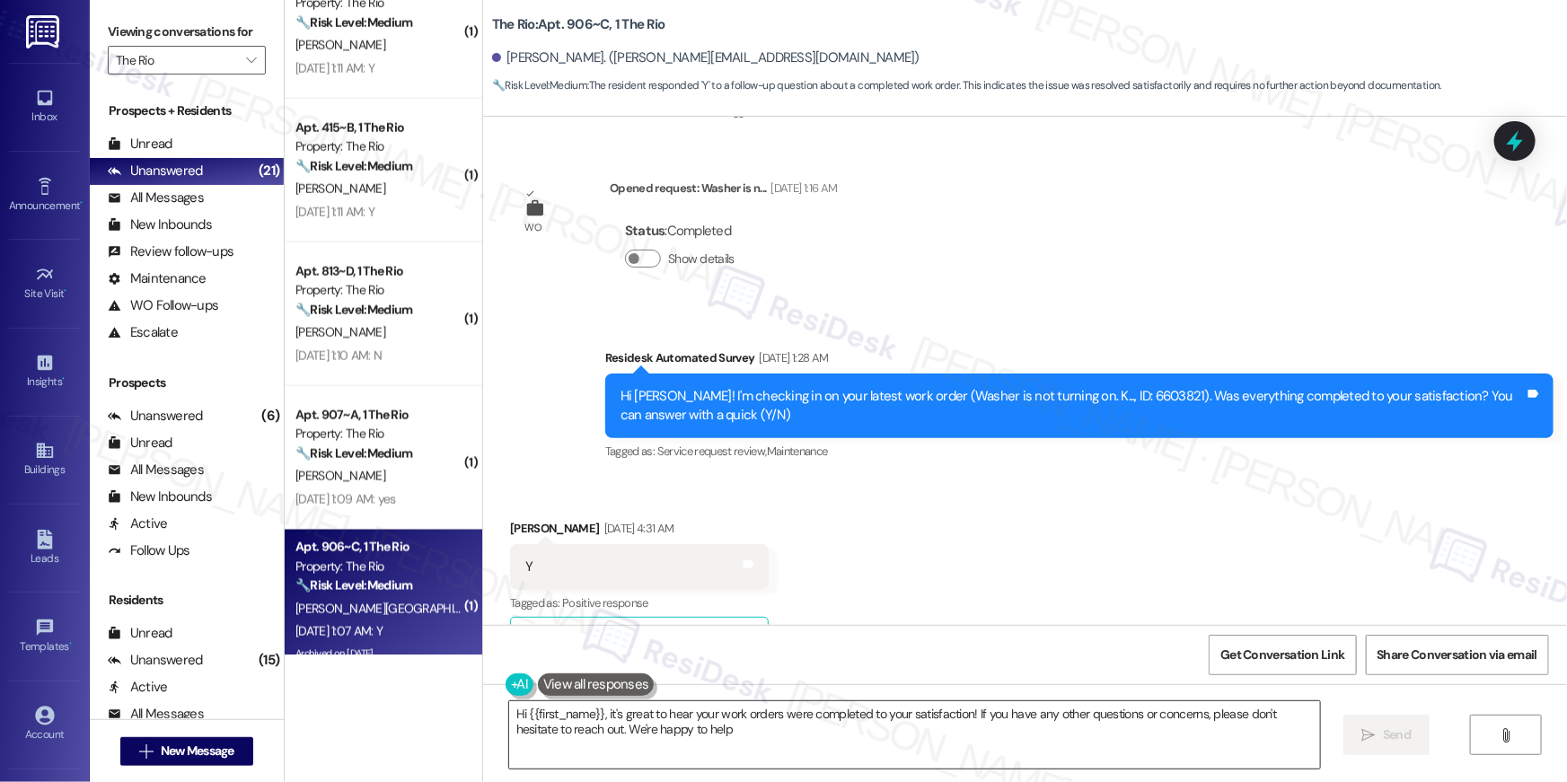
type textarea "Hi {{first_name}}, it's great to hear your work orders were completed to your s…"
click at [973, 752] on textarea "Hi {{first_name}}, it's great to hear your work orders were completed to your s…" at bounding box center [914, 735] width 811 height 67
click at [1185, 723] on textarea "Hi {{first_name}}, it's great to hear your work orders were completed to your s…" at bounding box center [914, 735] width 811 height 67
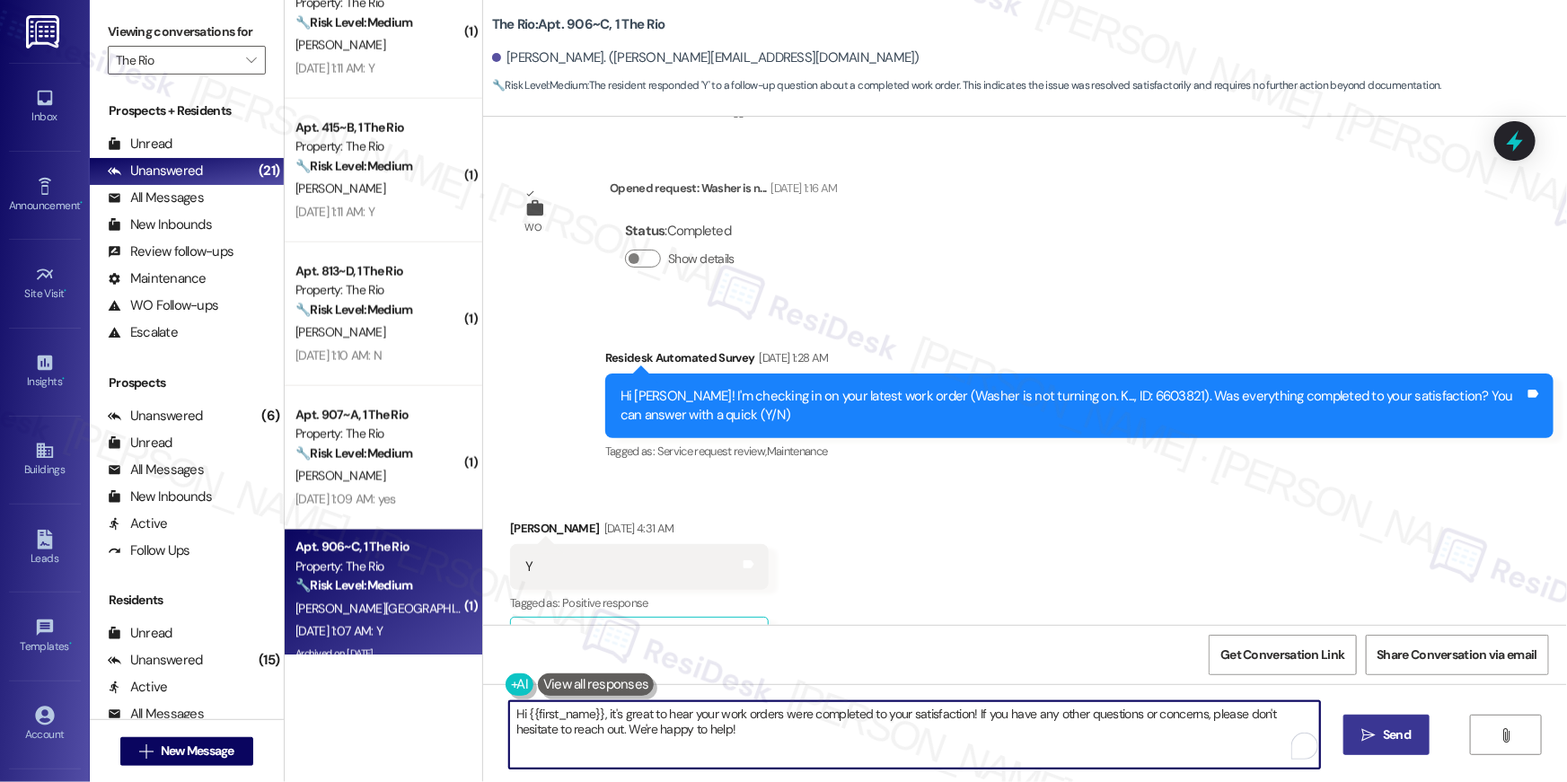
click at [1344, 730] on button " Send" at bounding box center [1387, 735] width 87 height 40
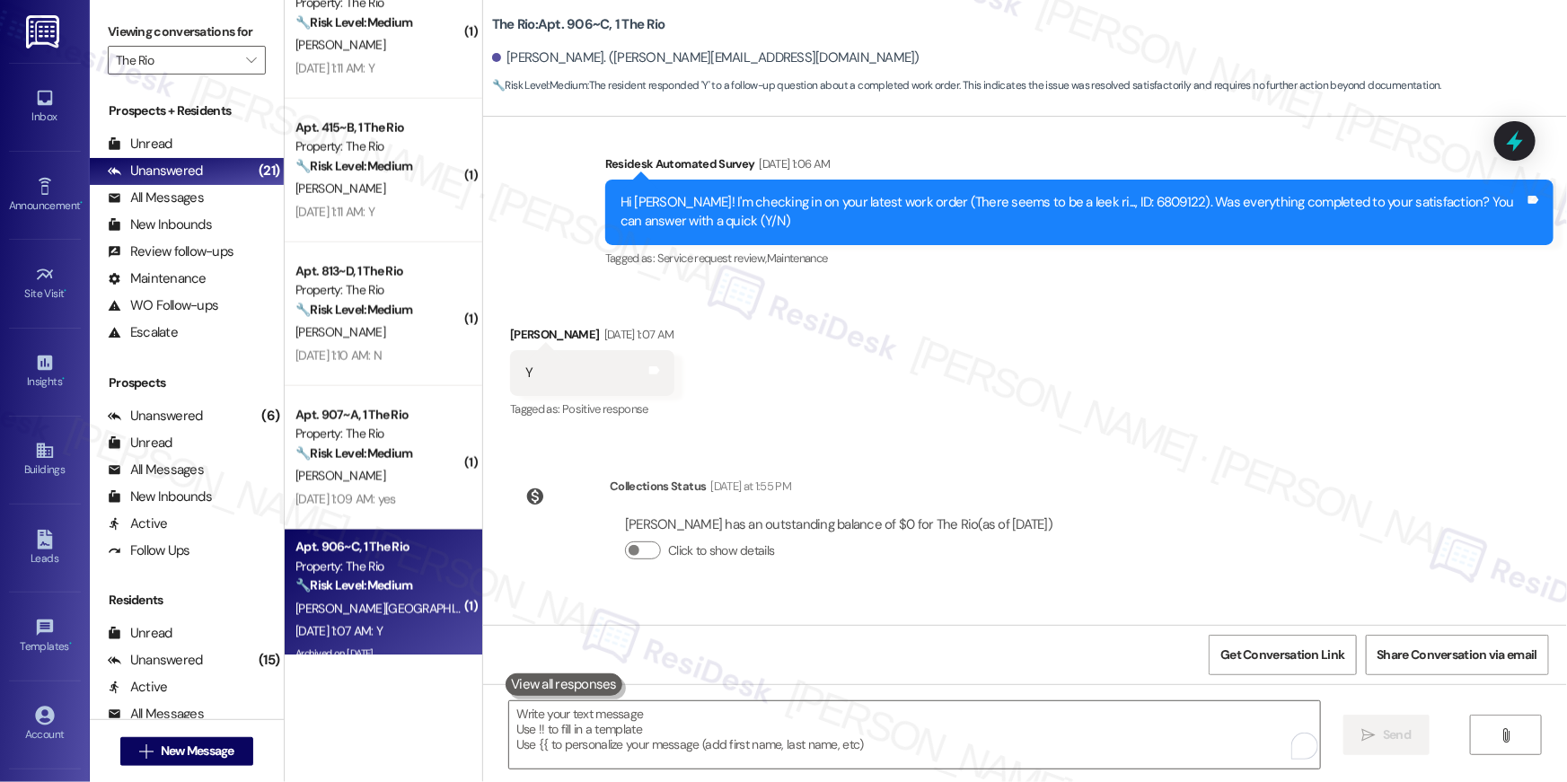
scroll to position [9713, 0]
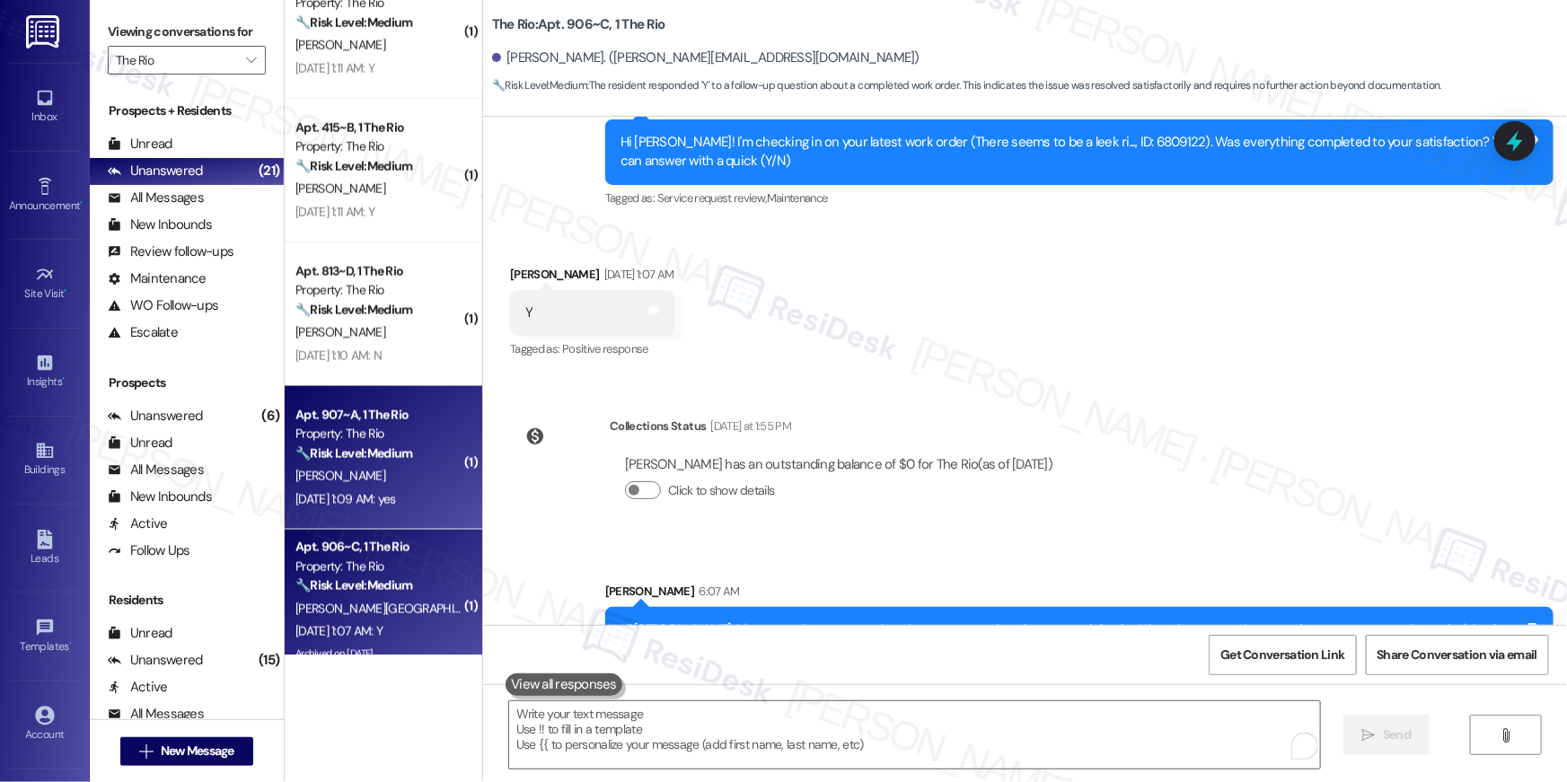
click at [384, 475] on div "[PERSON_NAME]" at bounding box center [379, 476] width 170 height 22
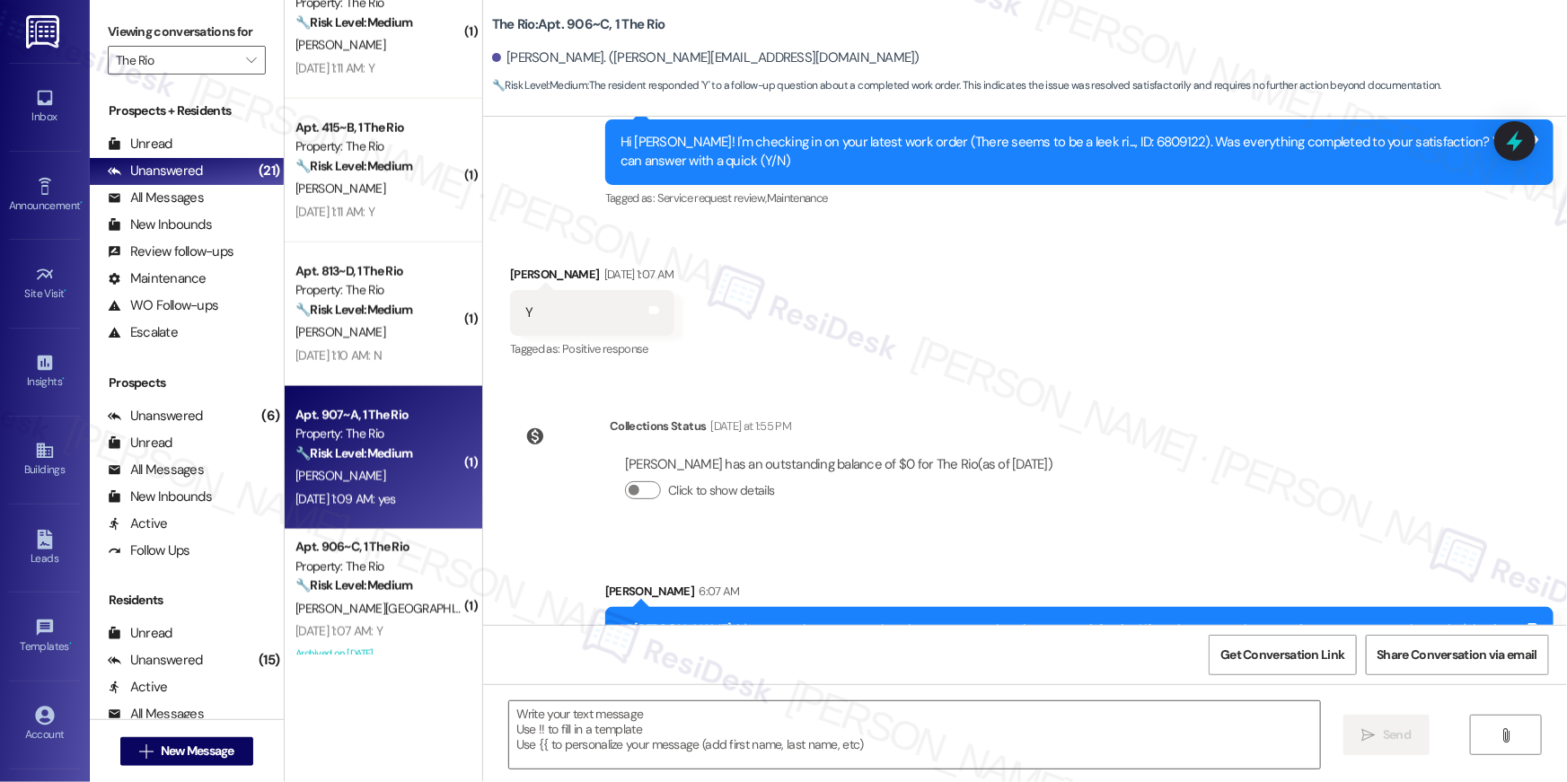
type textarea "Fetching suggested responses. Please feel free to read through the conversation…"
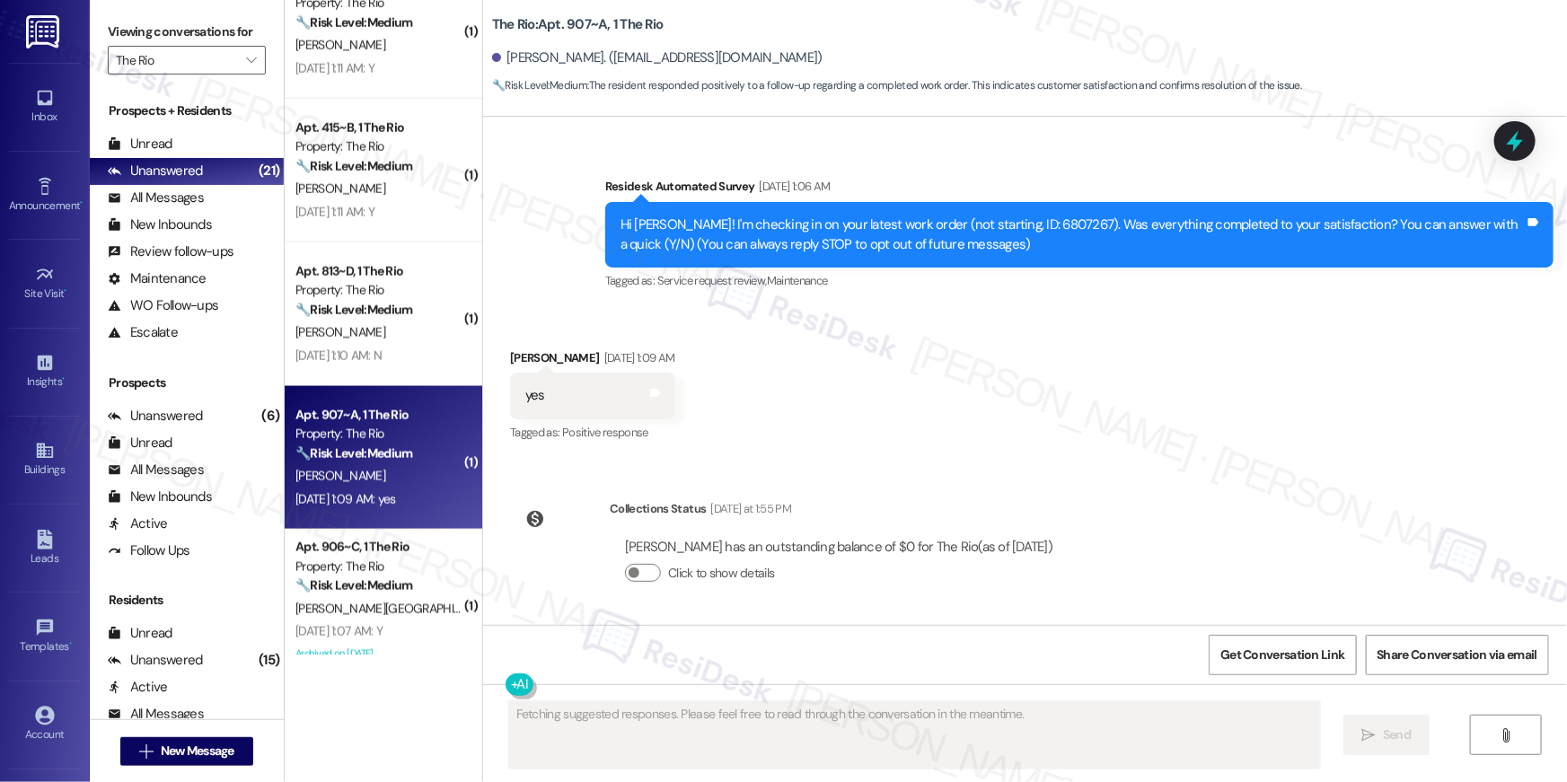
scroll to position [135, 0]
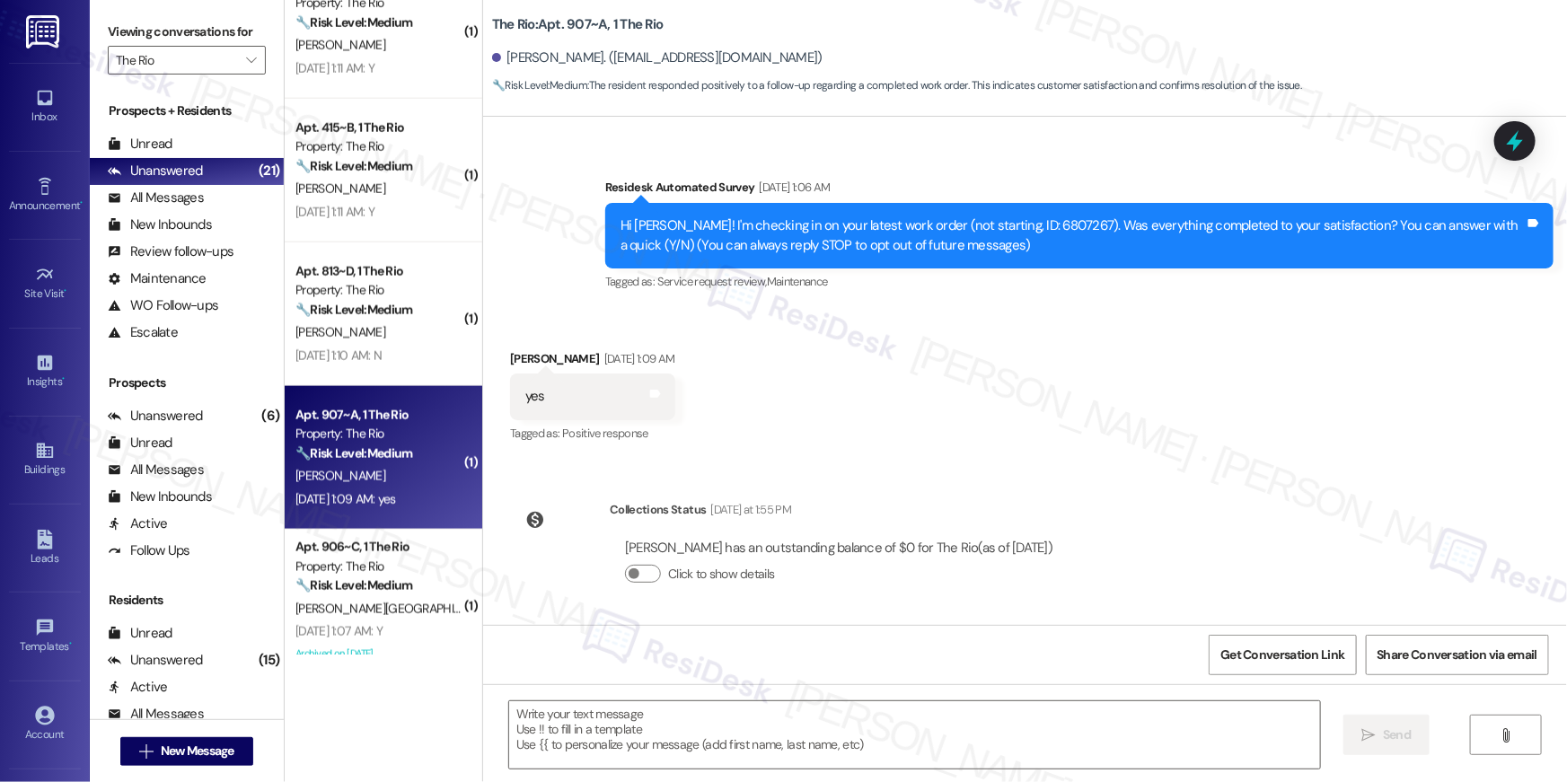
click at [1157, 494] on div "WO Lease started [DATE] 8:00 AM Show details Survey, sent via SMS Residesk Auto…" at bounding box center [1025, 371] width 1084 height 508
click at [1064, 738] on textarea at bounding box center [914, 735] width 811 height 67
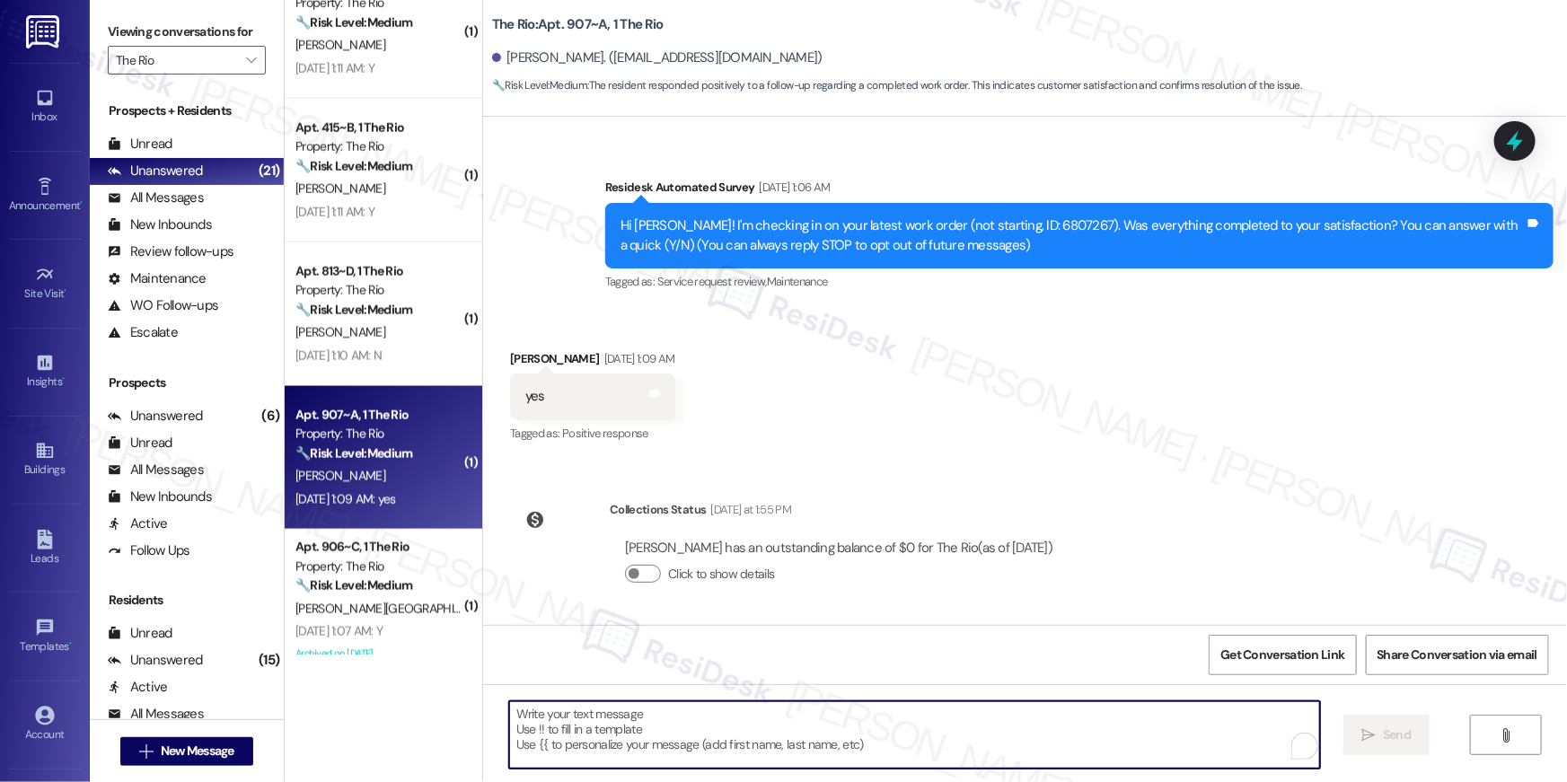
paste textarea "Hi {{first_name}}, I’m glad to hear your work order has been completed! If anyt…"
type textarea "Hi {{first_name}}, I’m glad to hear your work order has been completed! If anyt…"
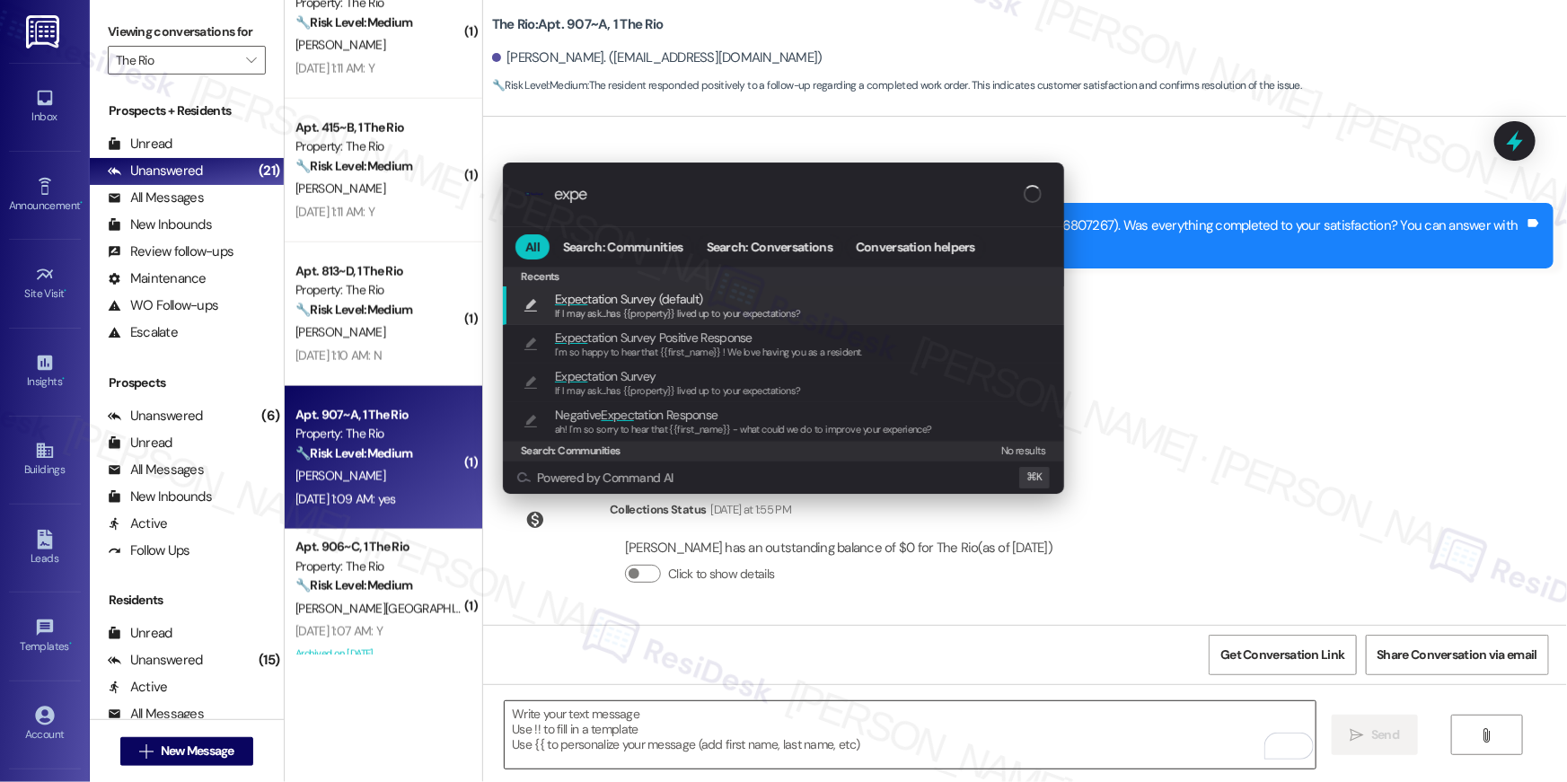
type input "expec"
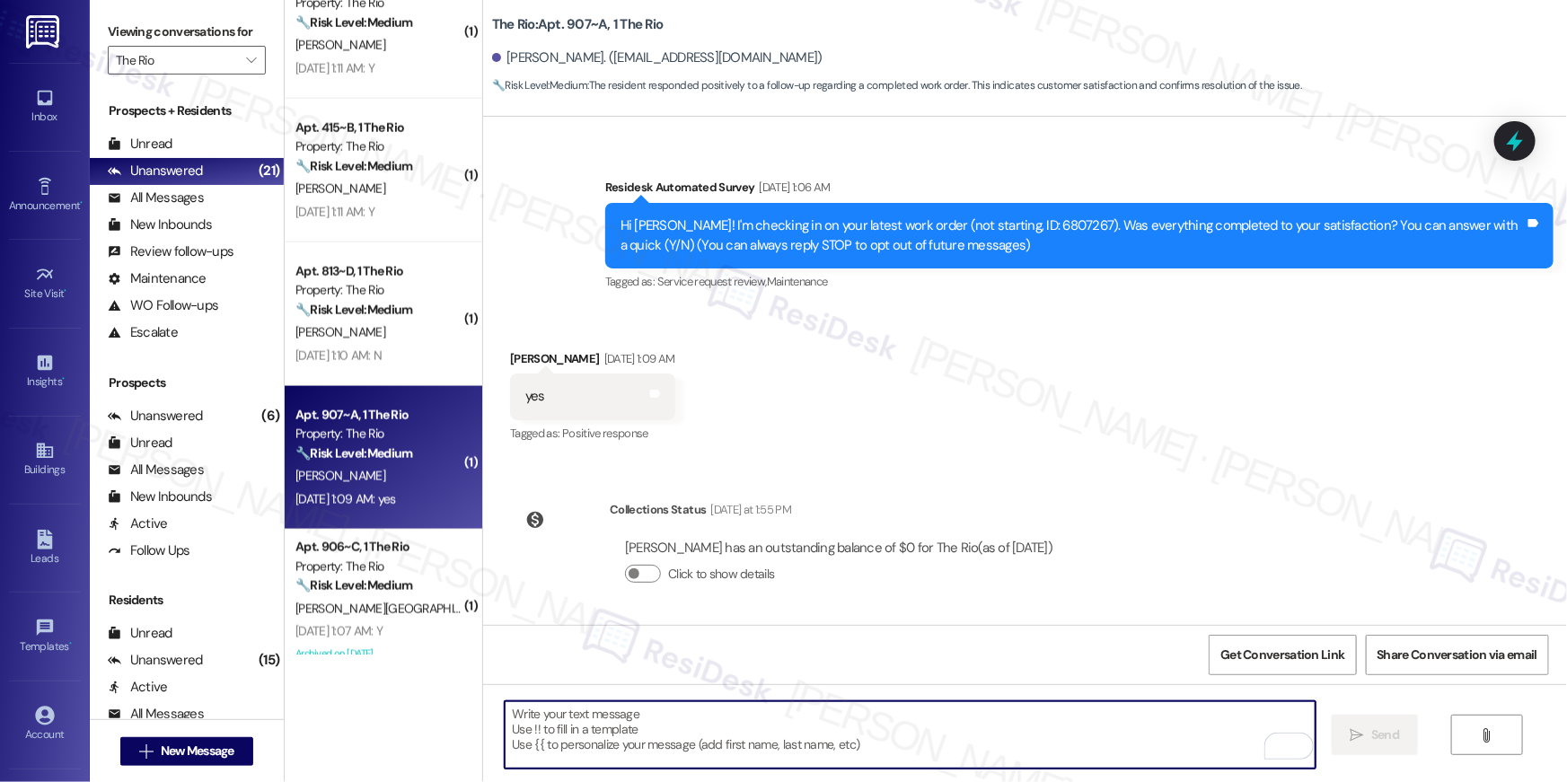
type textarea "If I may ask...has {{property}} lived up to your expectations?"
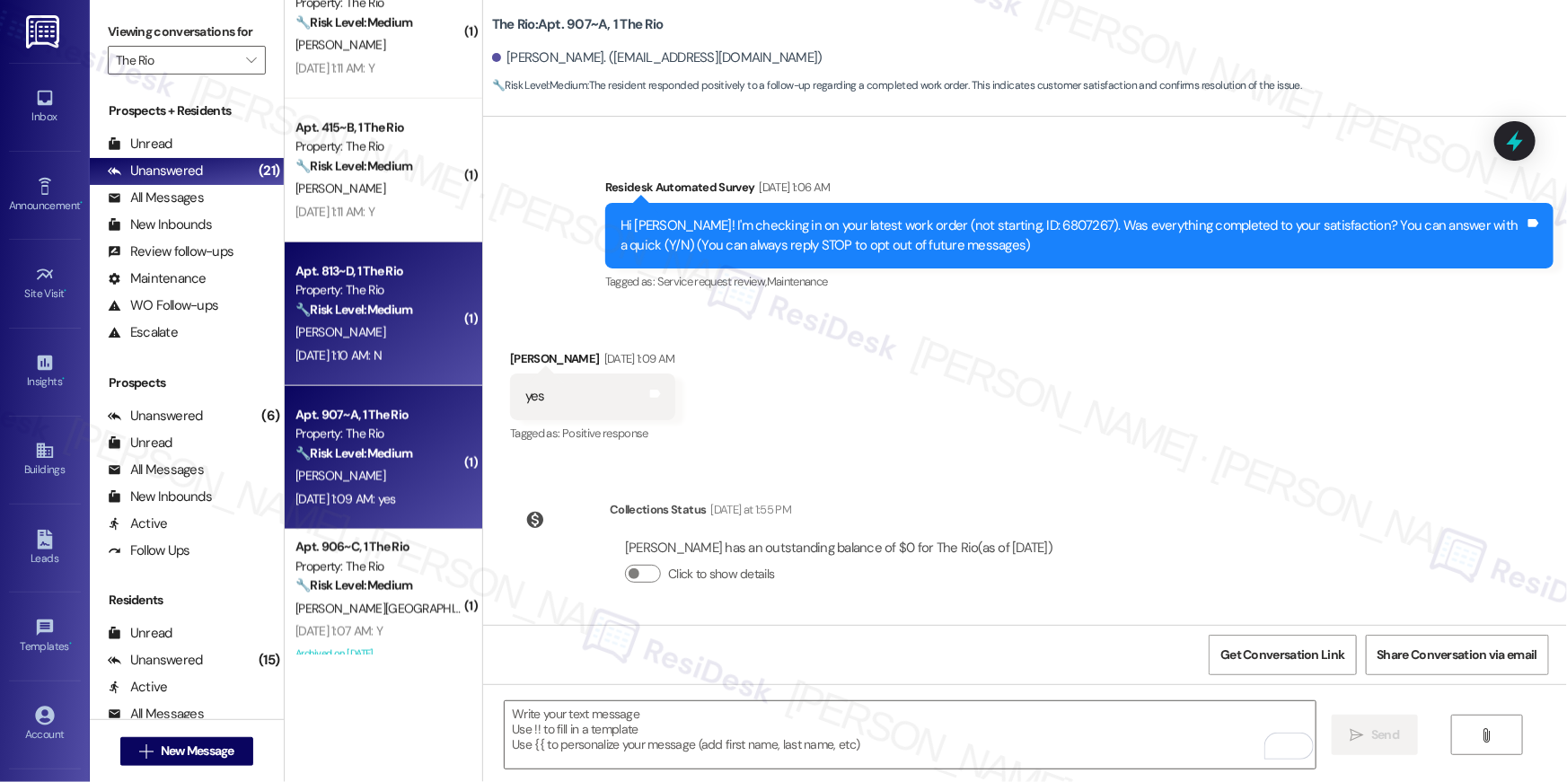
click at [436, 323] on div "[PERSON_NAME]" at bounding box center [379, 333] width 170 height 22
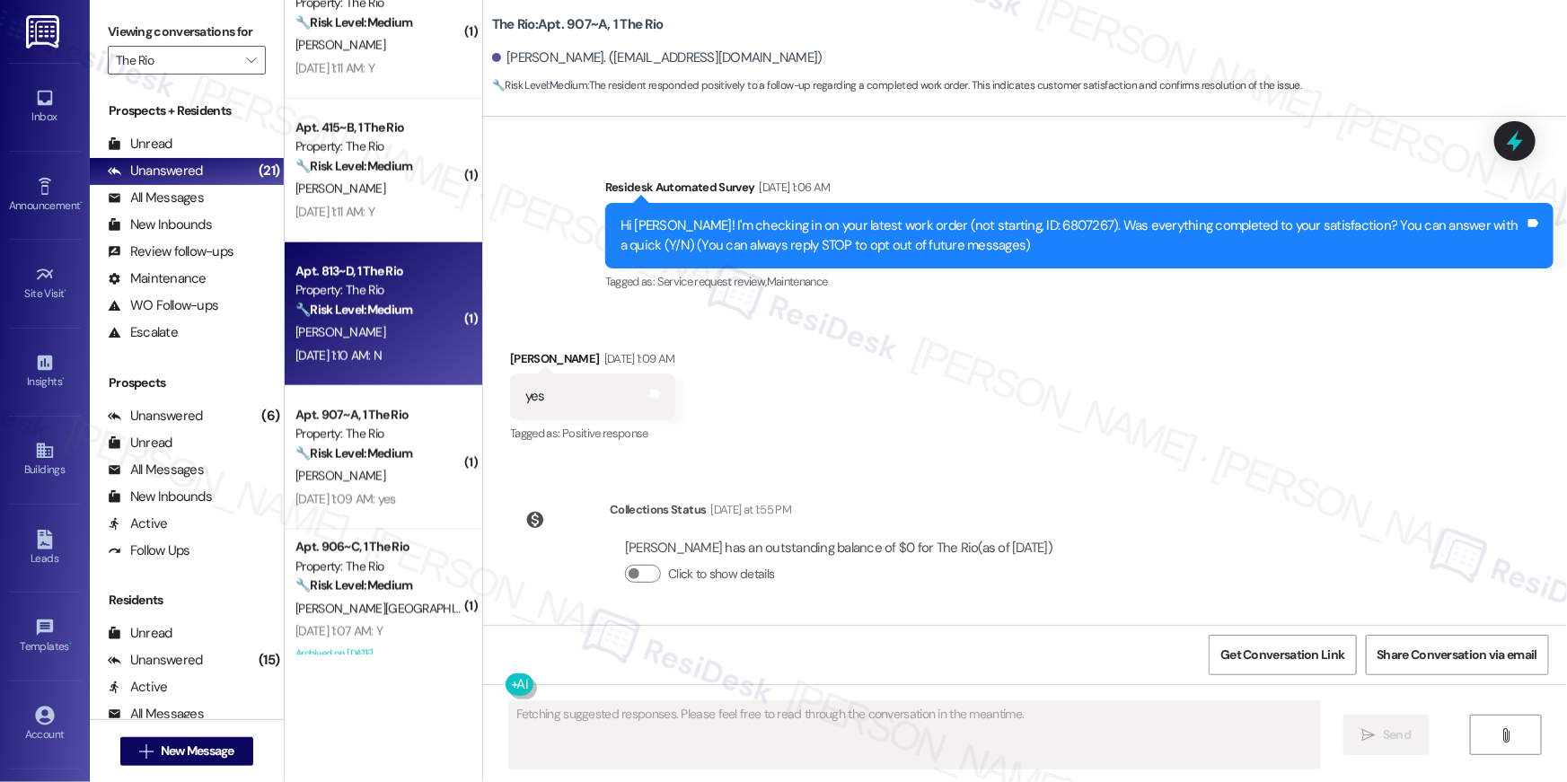
scroll to position [0, 0]
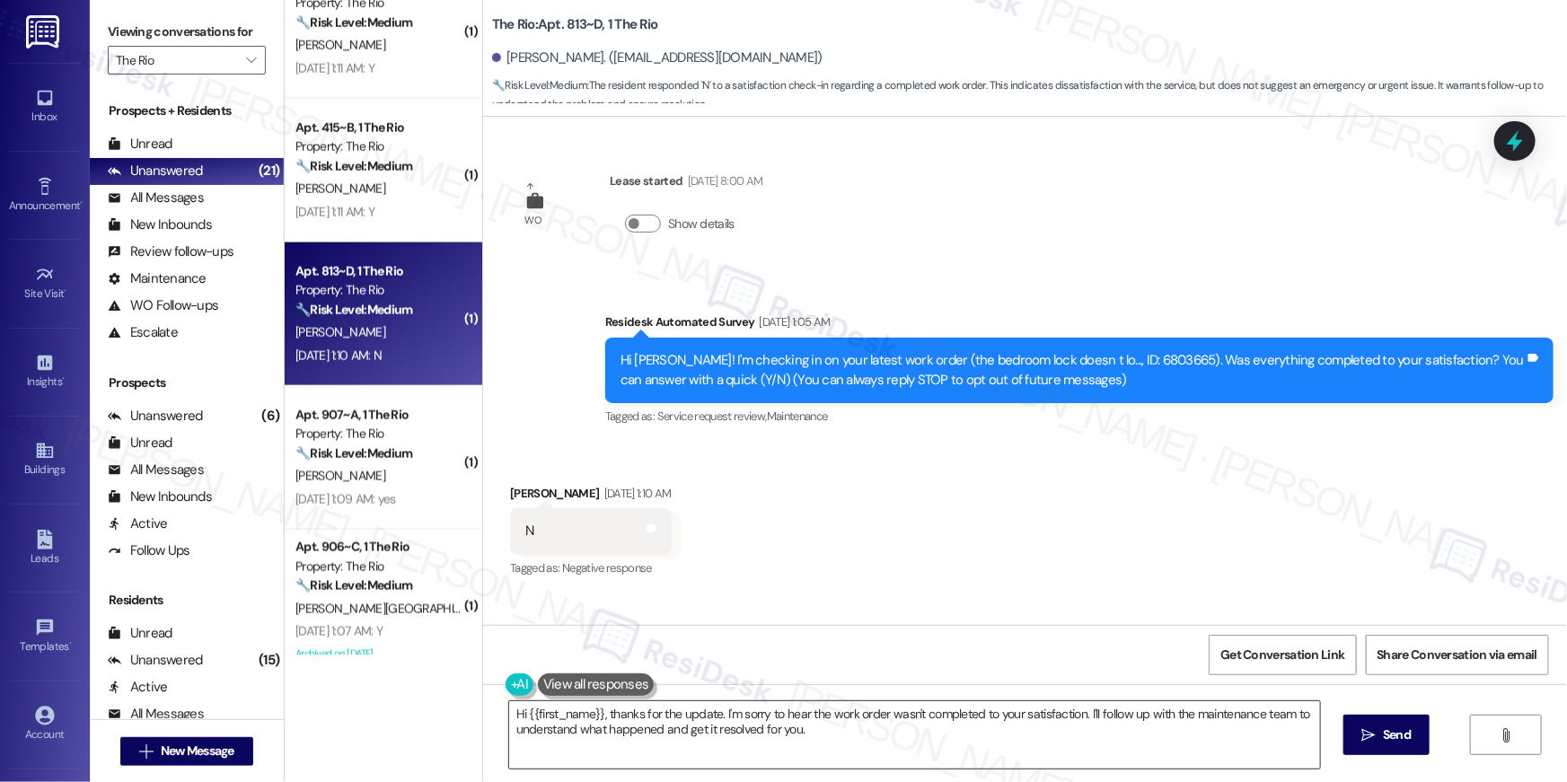
click at [1242, 742] on textarea "Hi {{first_name}}, thanks for the update. I'm sorry to hear the work order wasn…" at bounding box center [914, 735] width 811 height 67
paste textarea "I’m glad to hear your work order has been completed! If anything else comes up …"
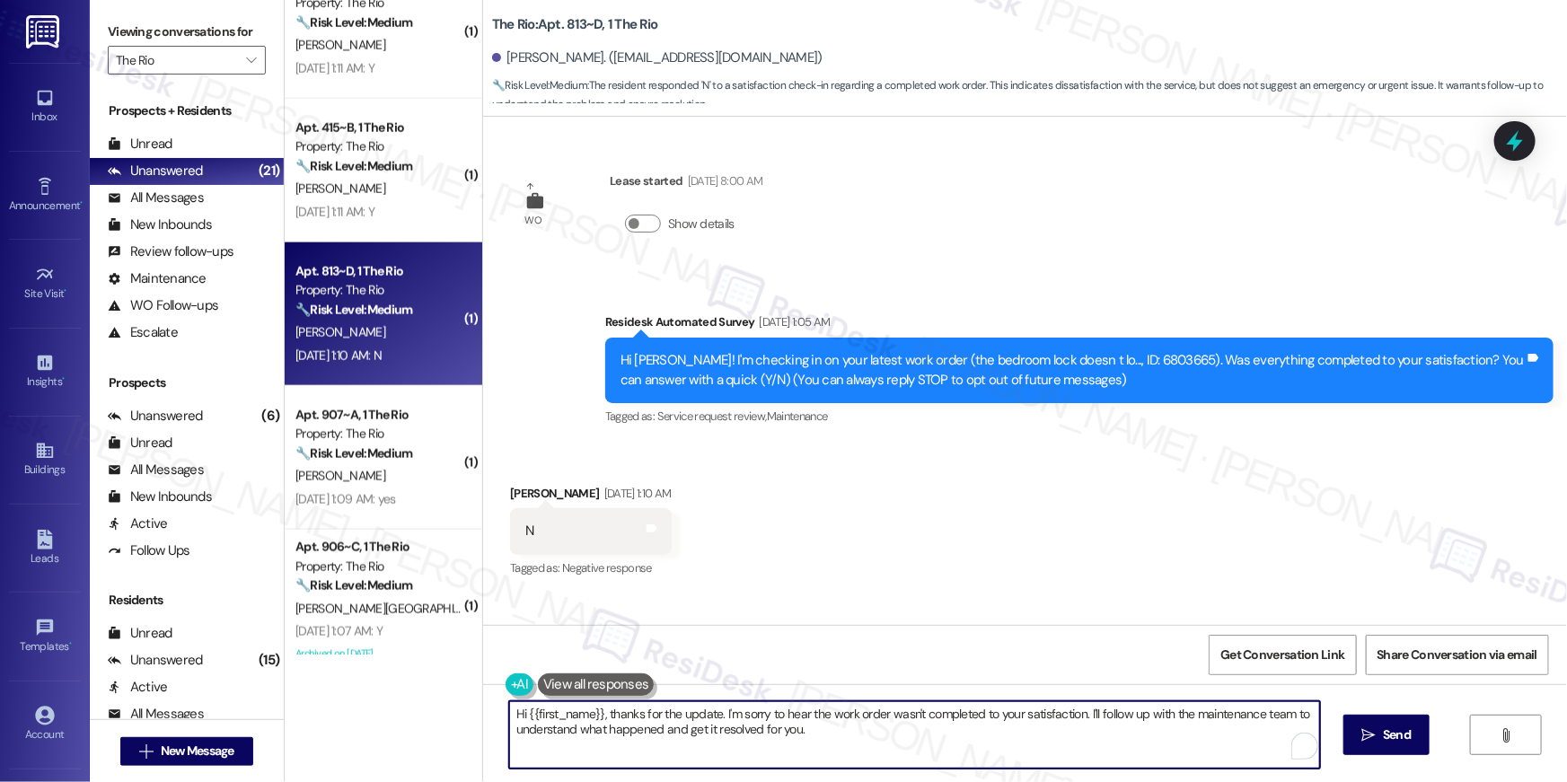
click at [1176, 747] on textarea "Hi {{first_name}}, I’m glad to hear your work order has been completed! If anyt…" at bounding box center [914, 735] width 811 height 67
click at [1170, 743] on textarea "Hi {{first_name}}, I’m glad to hear your work order has been completed! If anyt…" at bounding box center [914, 735] width 811 height 67
type textarea "Hi {{first_name}}, I’m glad to hear your work order has been completed! If anyt…"
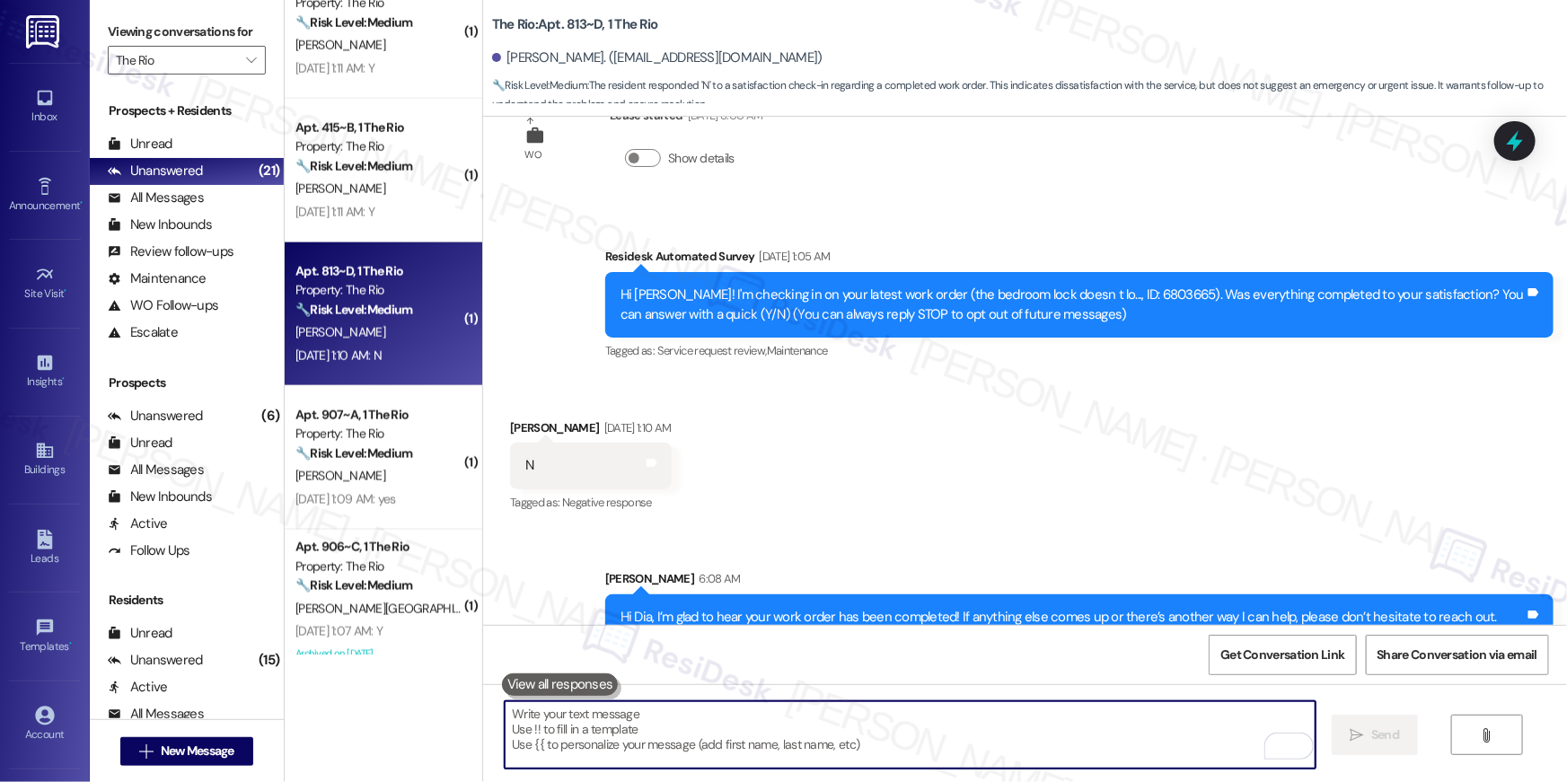
scroll to position [114, 0]
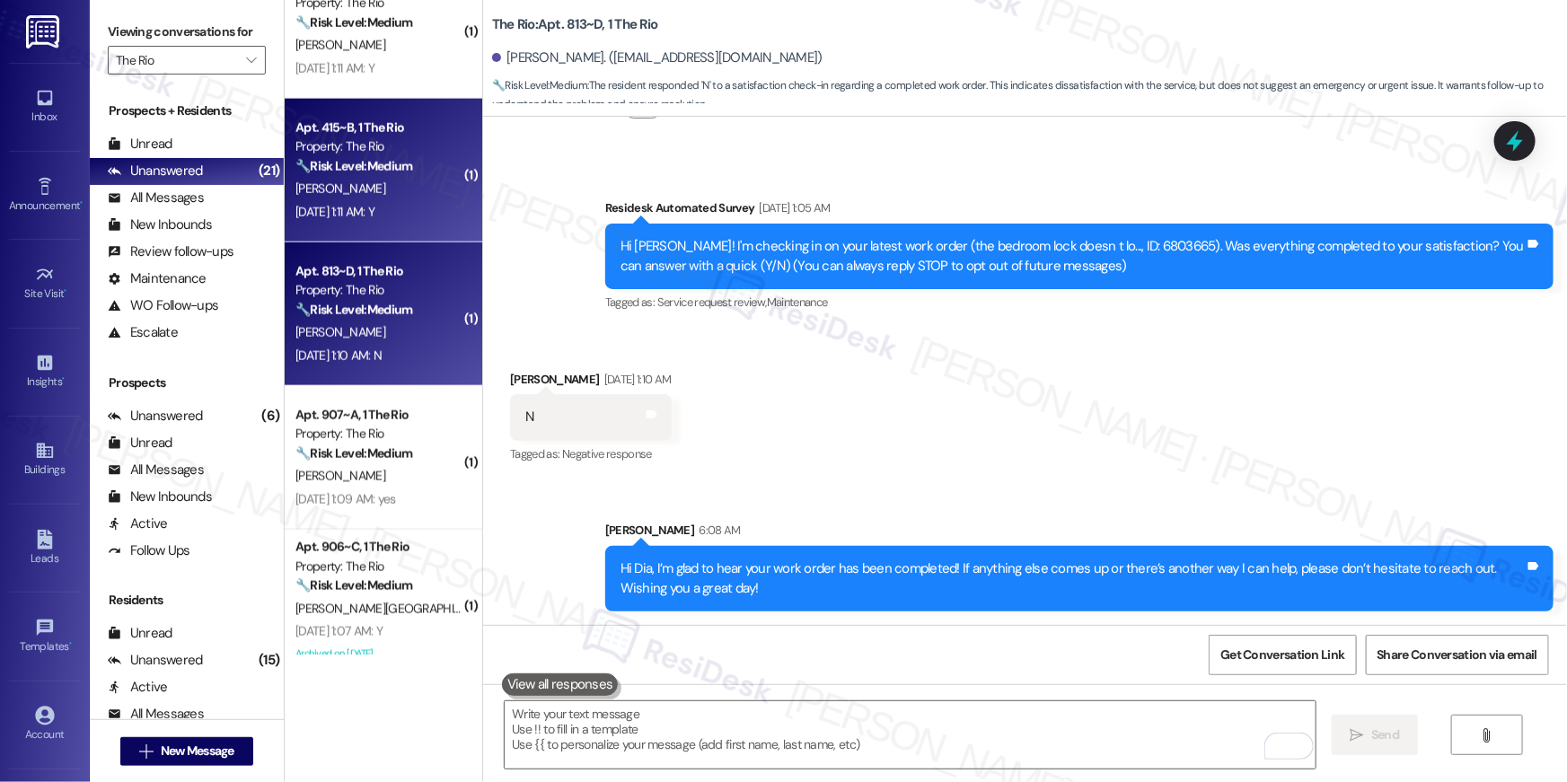
click at [420, 199] on div "[PERSON_NAME]" at bounding box center [379, 189] width 170 height 22
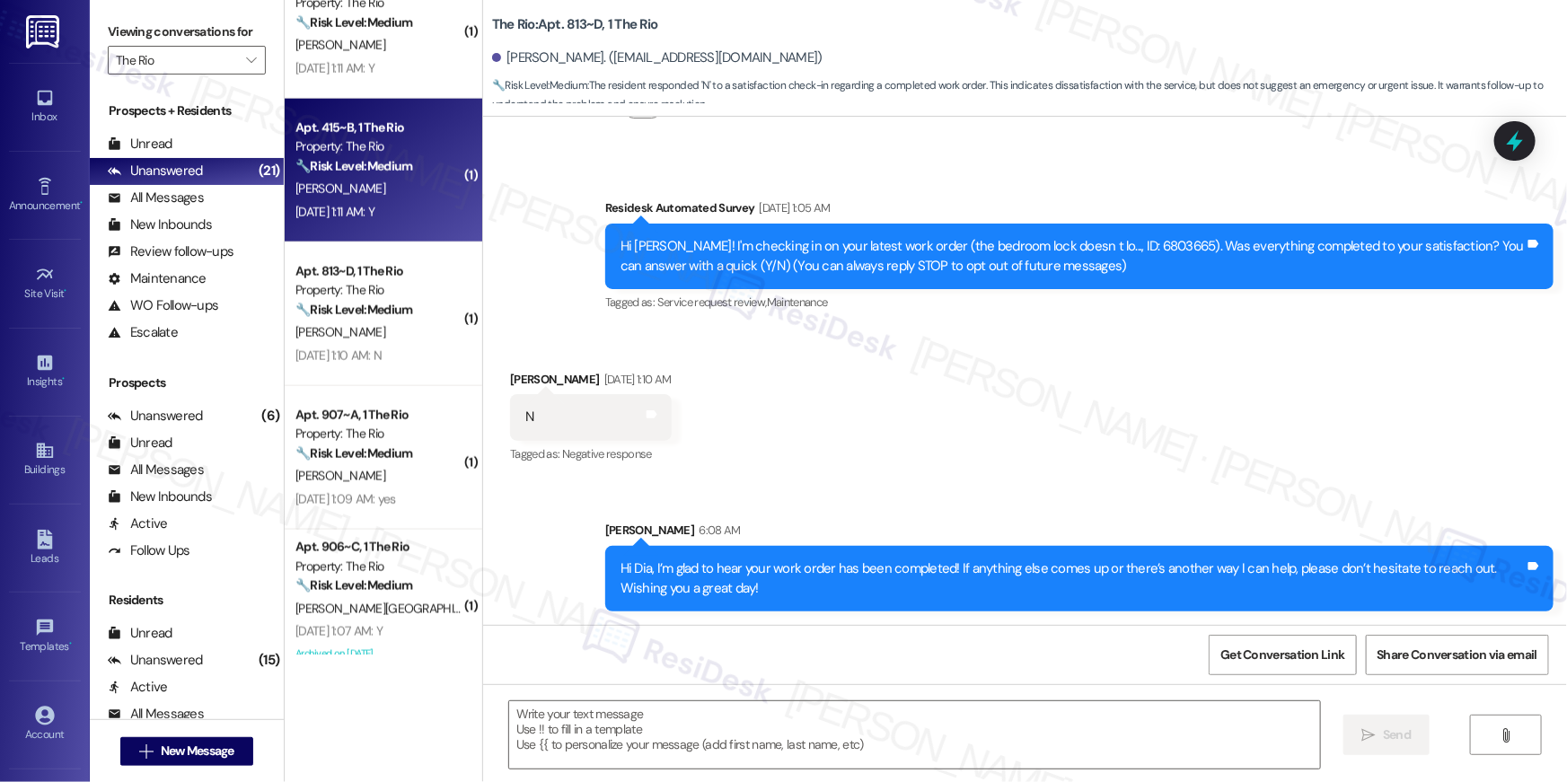
type textarea "Fetching suggested responses. Please feel free to read through the conversation…"
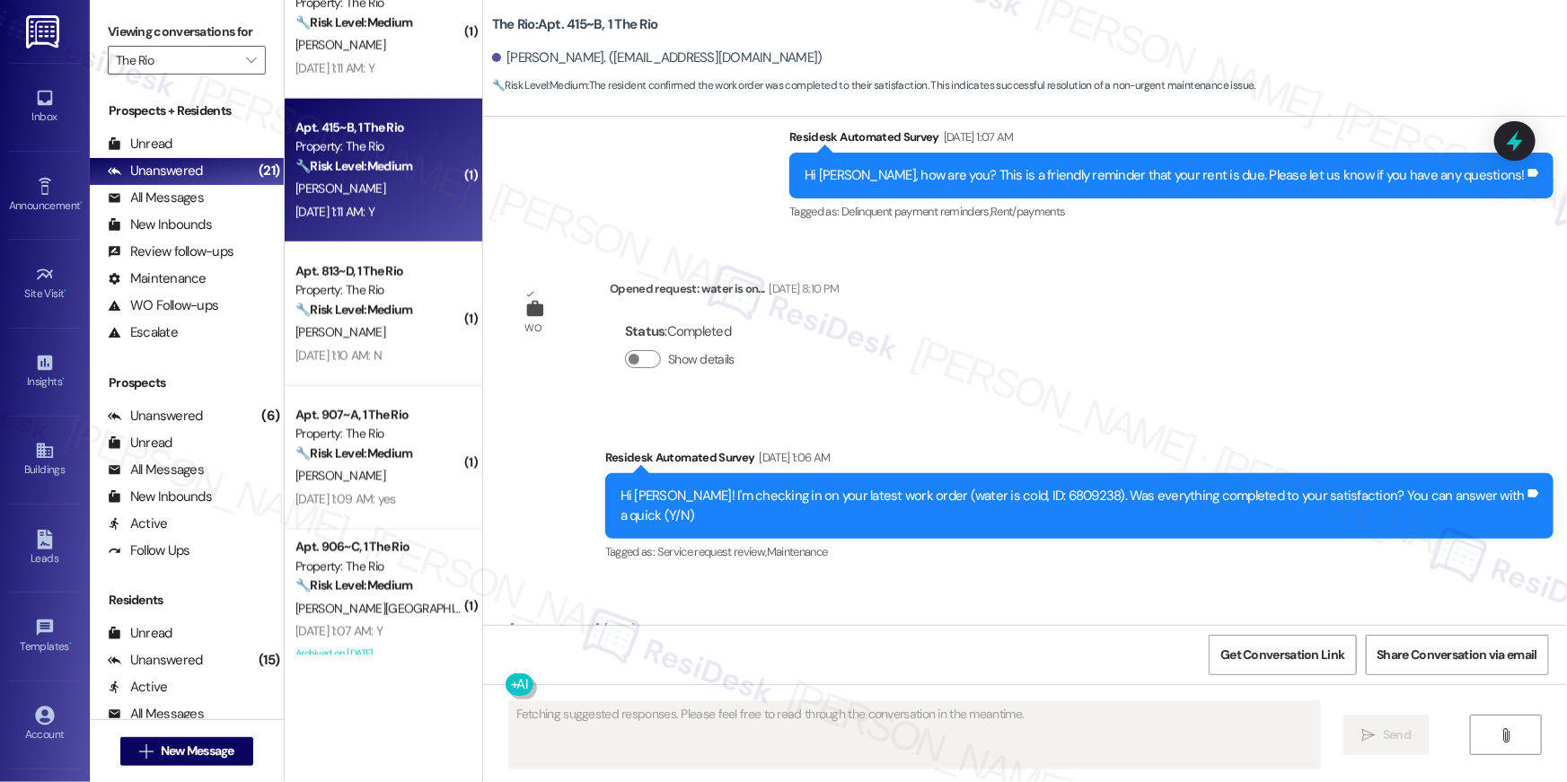
scroll to position [2494, 0]
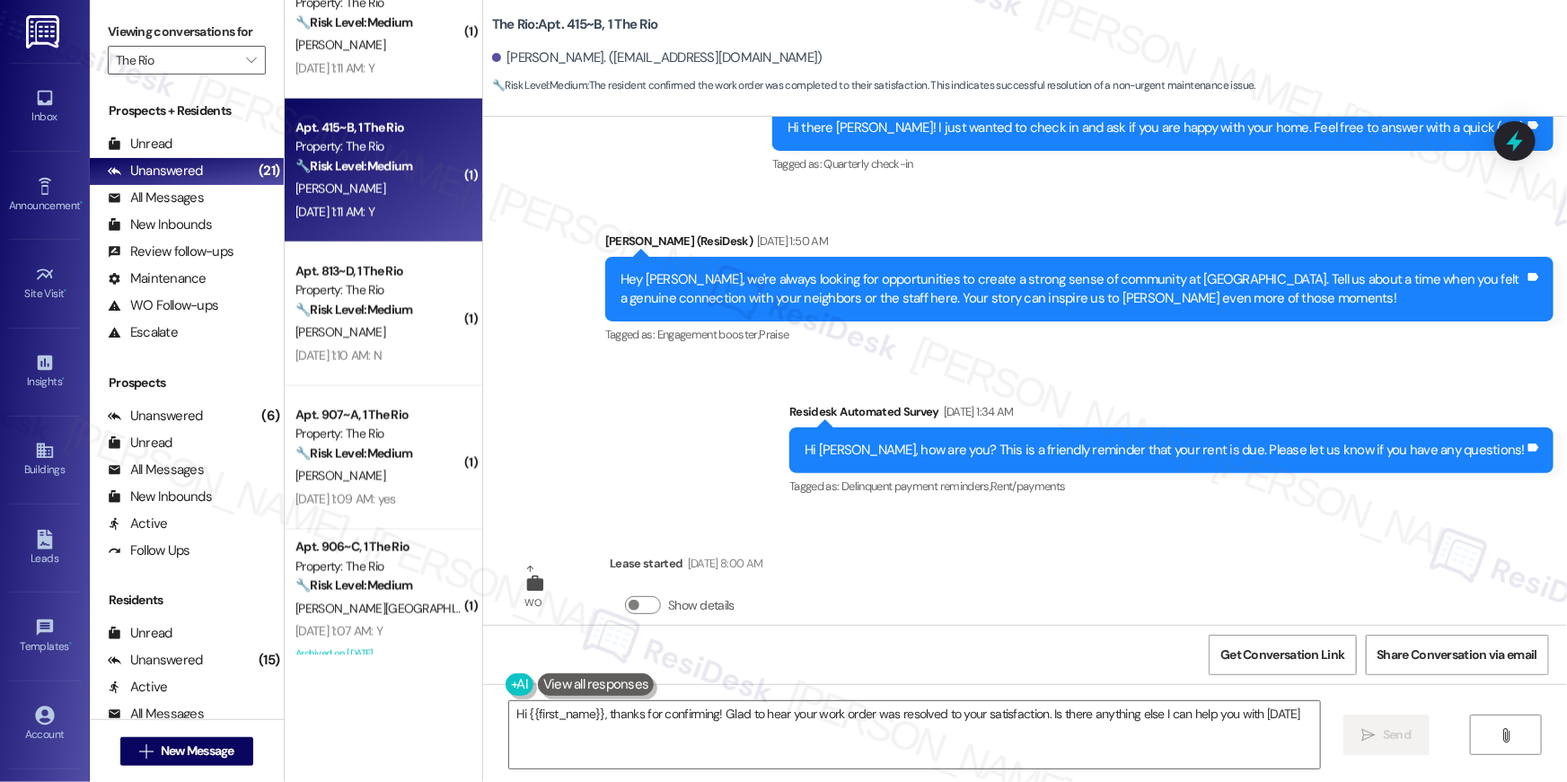
type textarea "Hi {{first_name}}, thanks for confirming! Glad to hear your work order was reso…"
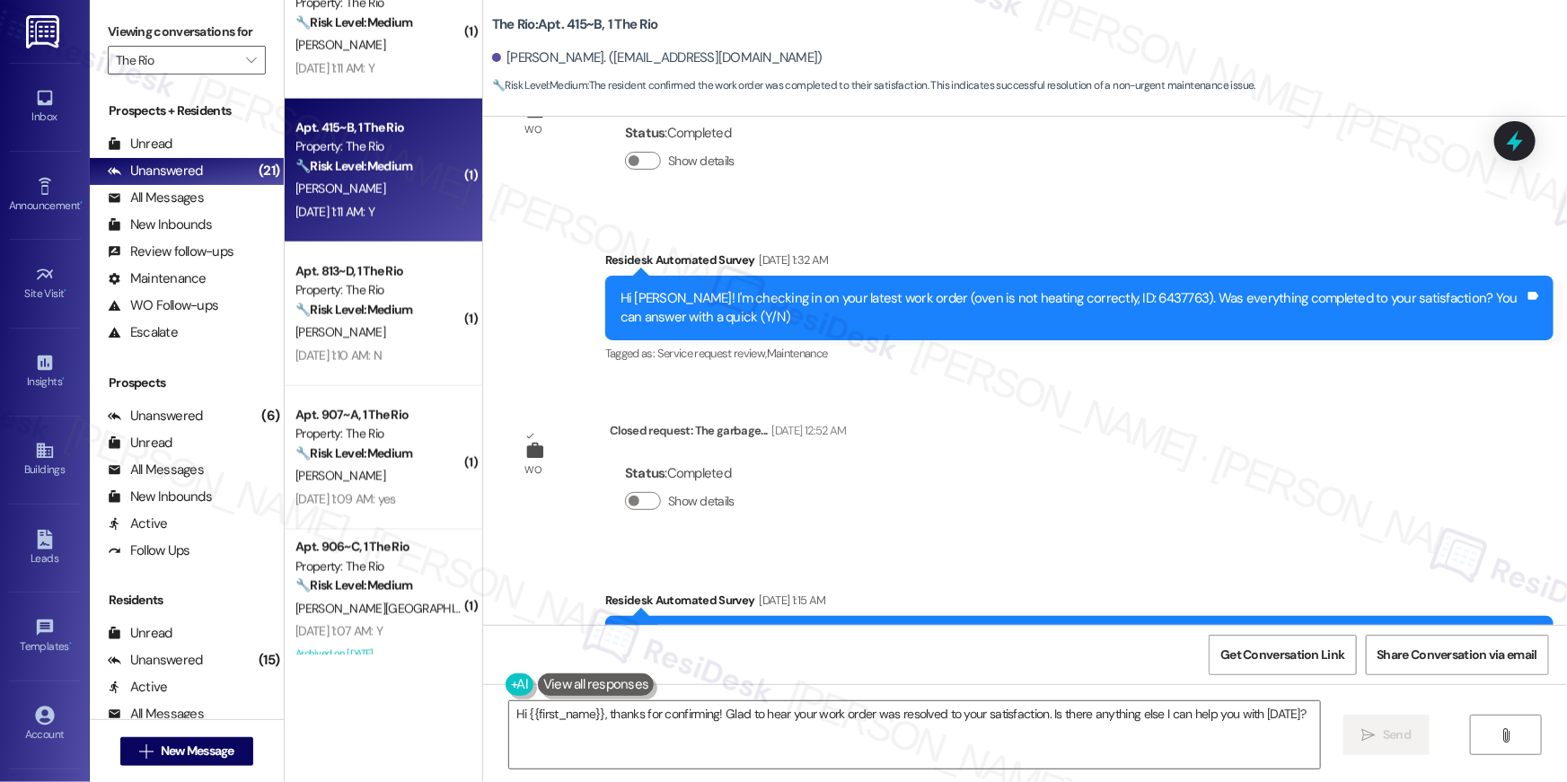
scroll to position [551, 0]
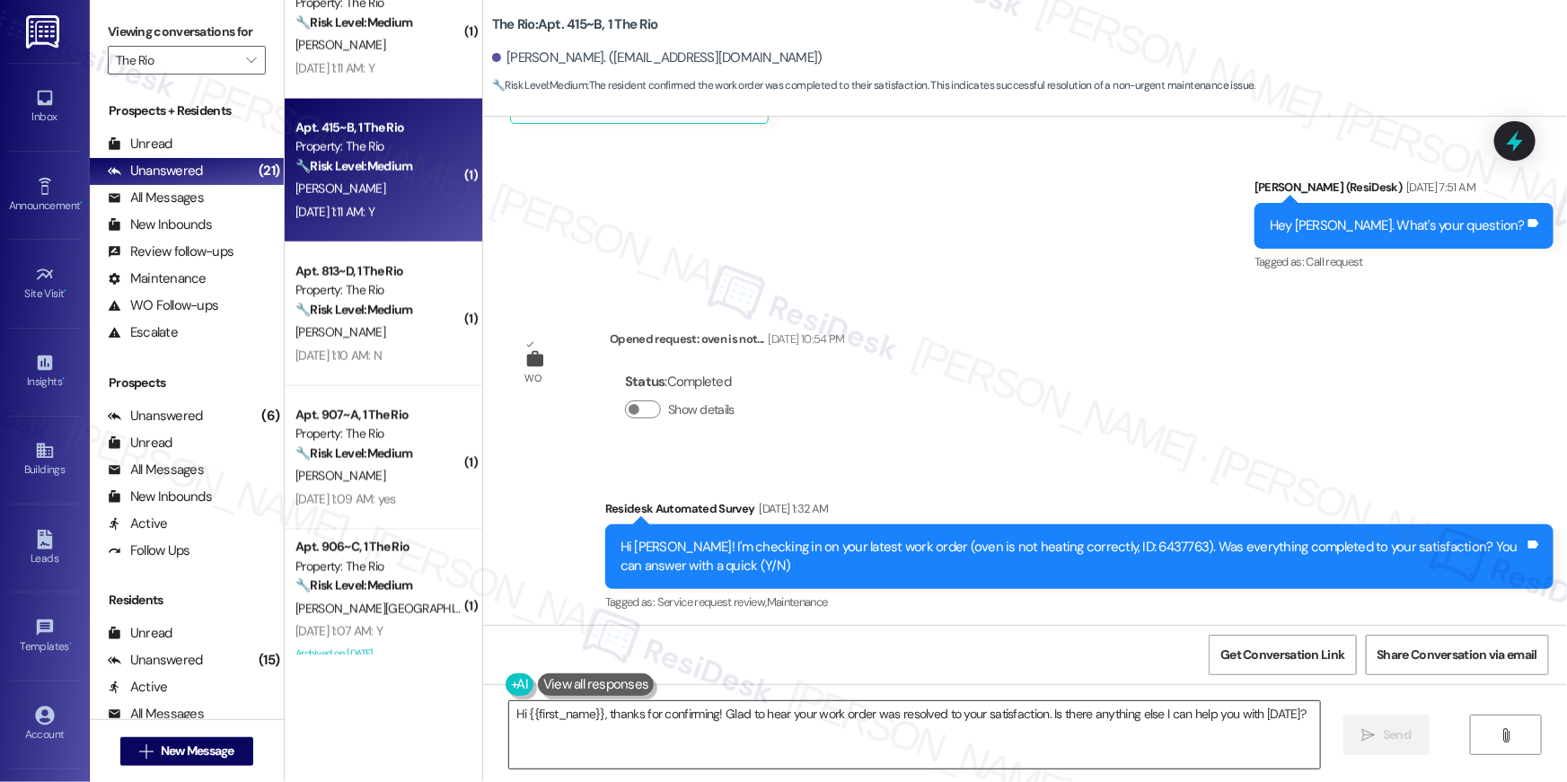
click at [1066, 750] on textarea "Hi {{first_name}}, thanks for confirming! Glad to hear your work order was reso…" at bounding box center [914, 735] width 811 height 67
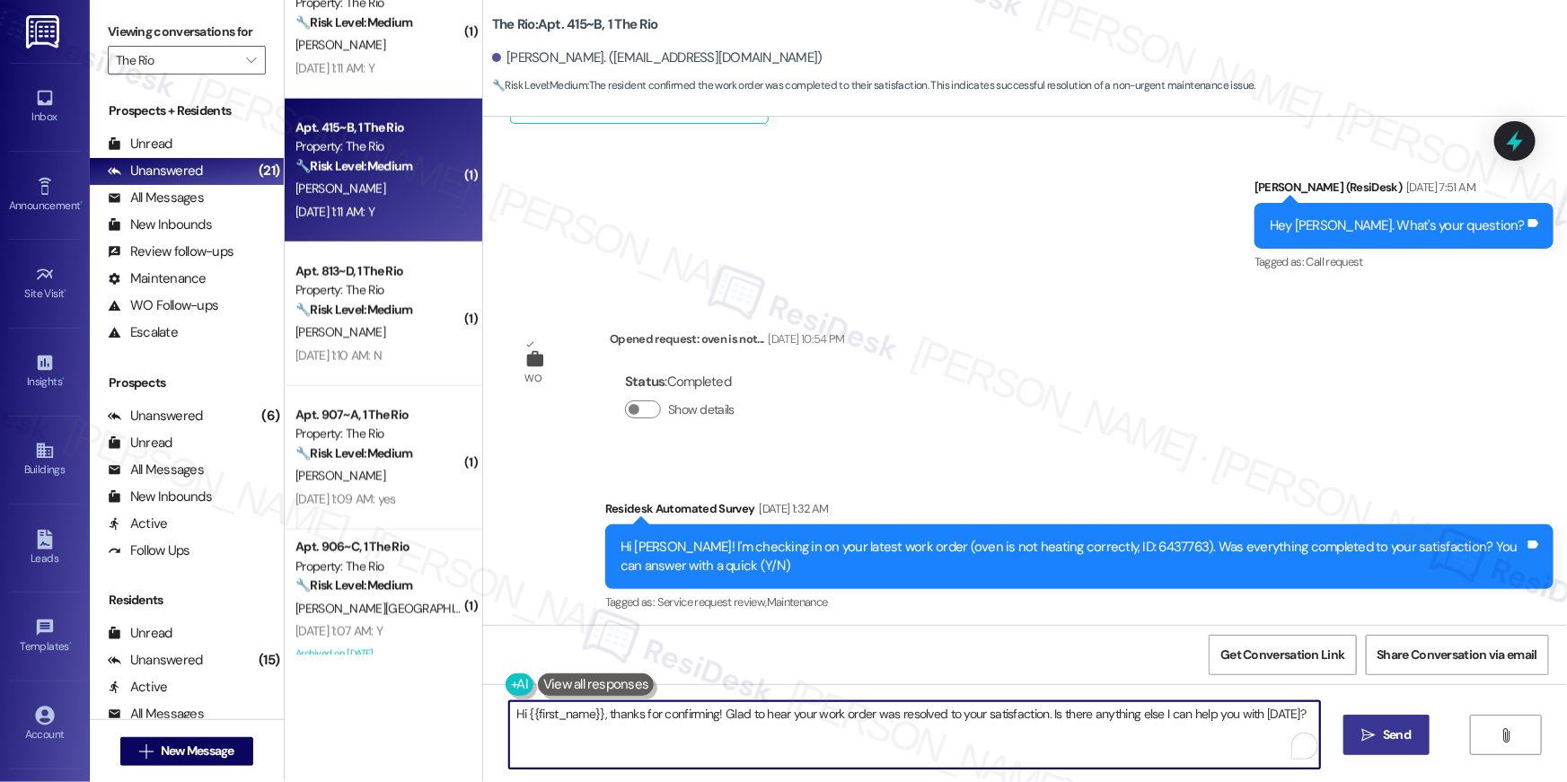
click at [1359, 737] on span " Send" at bounding box center [1387, 735] width 57 height 19
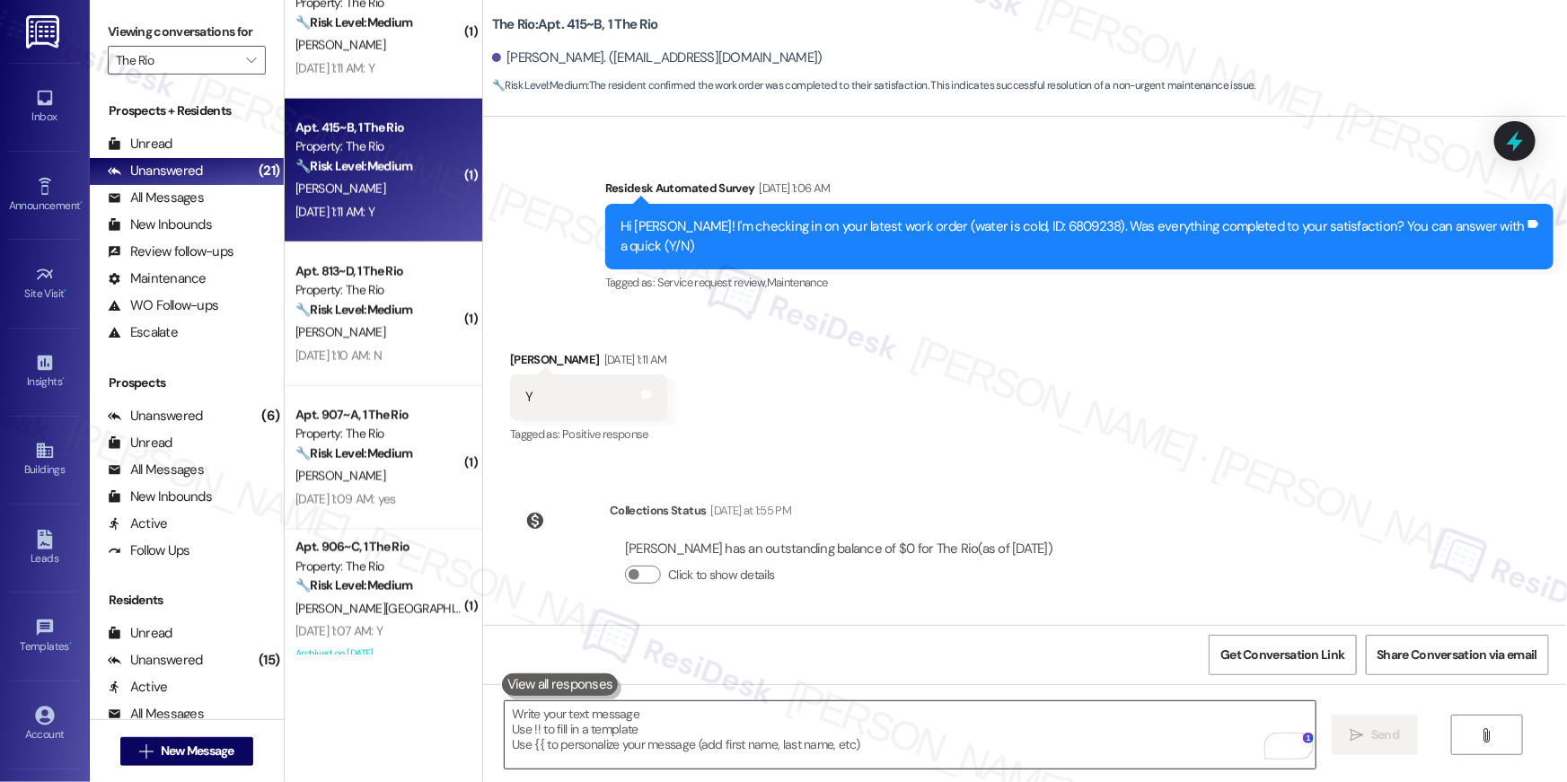
scroll to position [2494, 0]
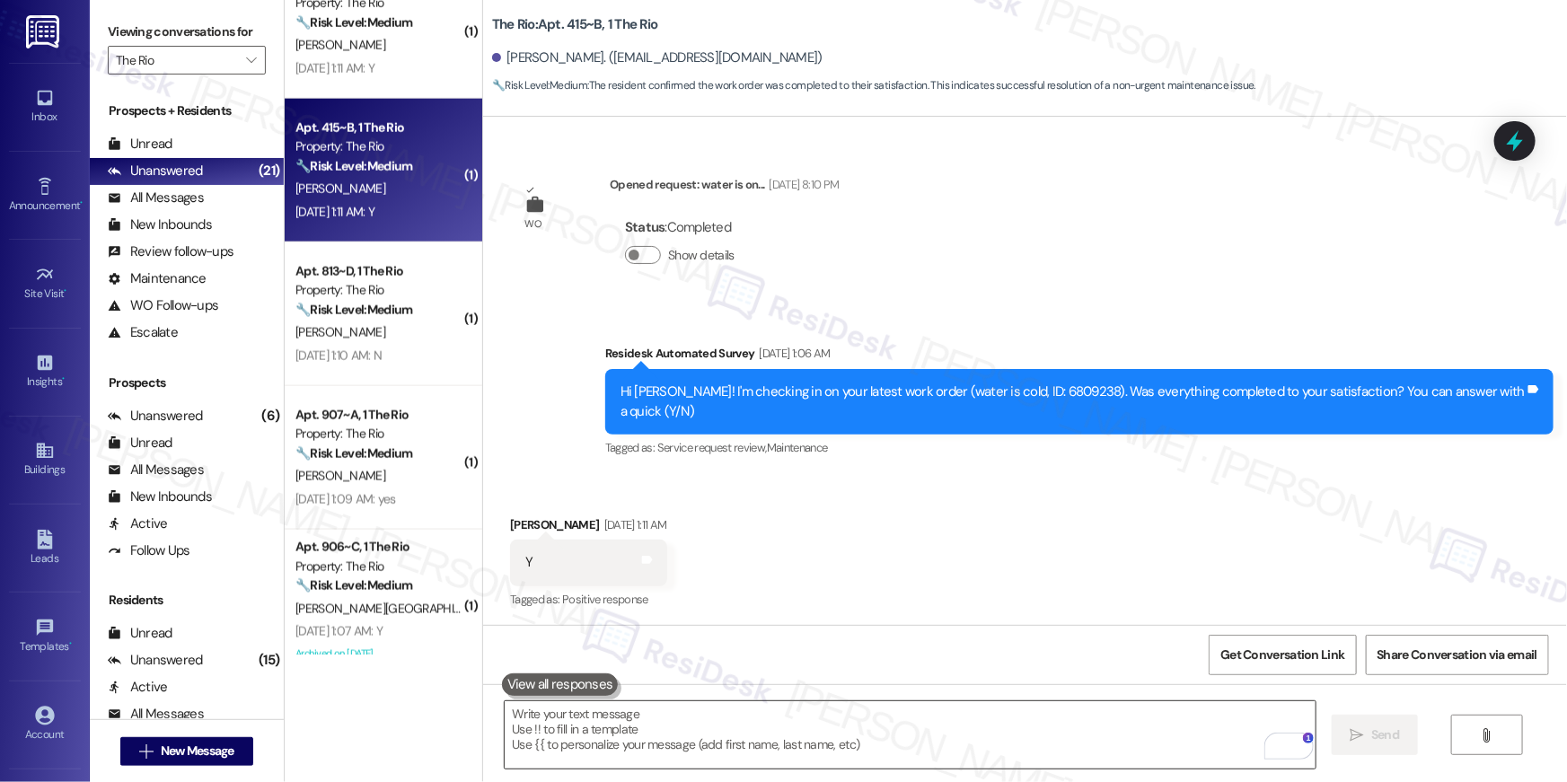
click at [1055, 748] on textarea "To enrich screen reader interactions, please activate Accessibility in Grammarl…" at bounding box center [910, 735] width 811 height 67
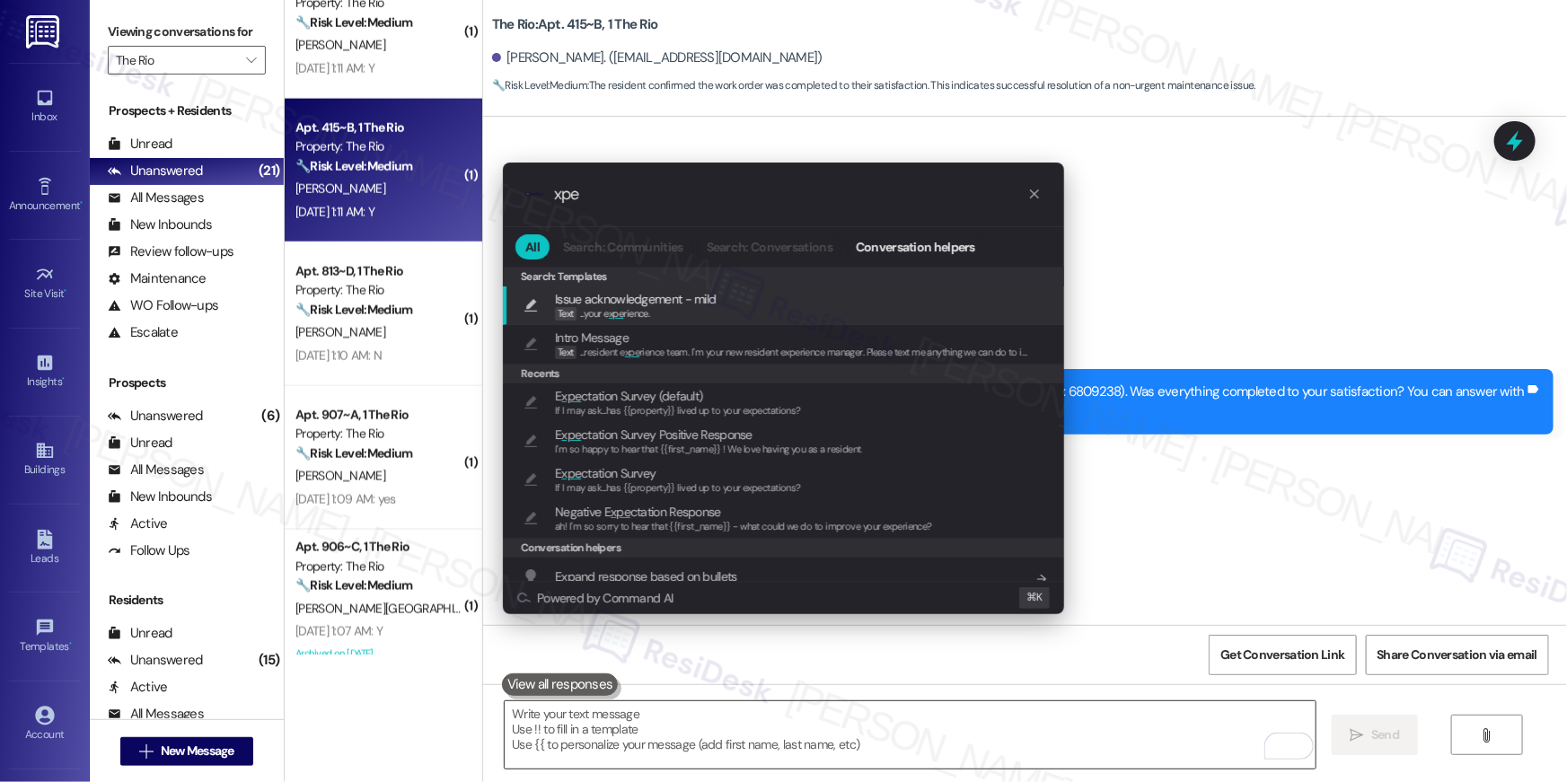
type input "xpec"
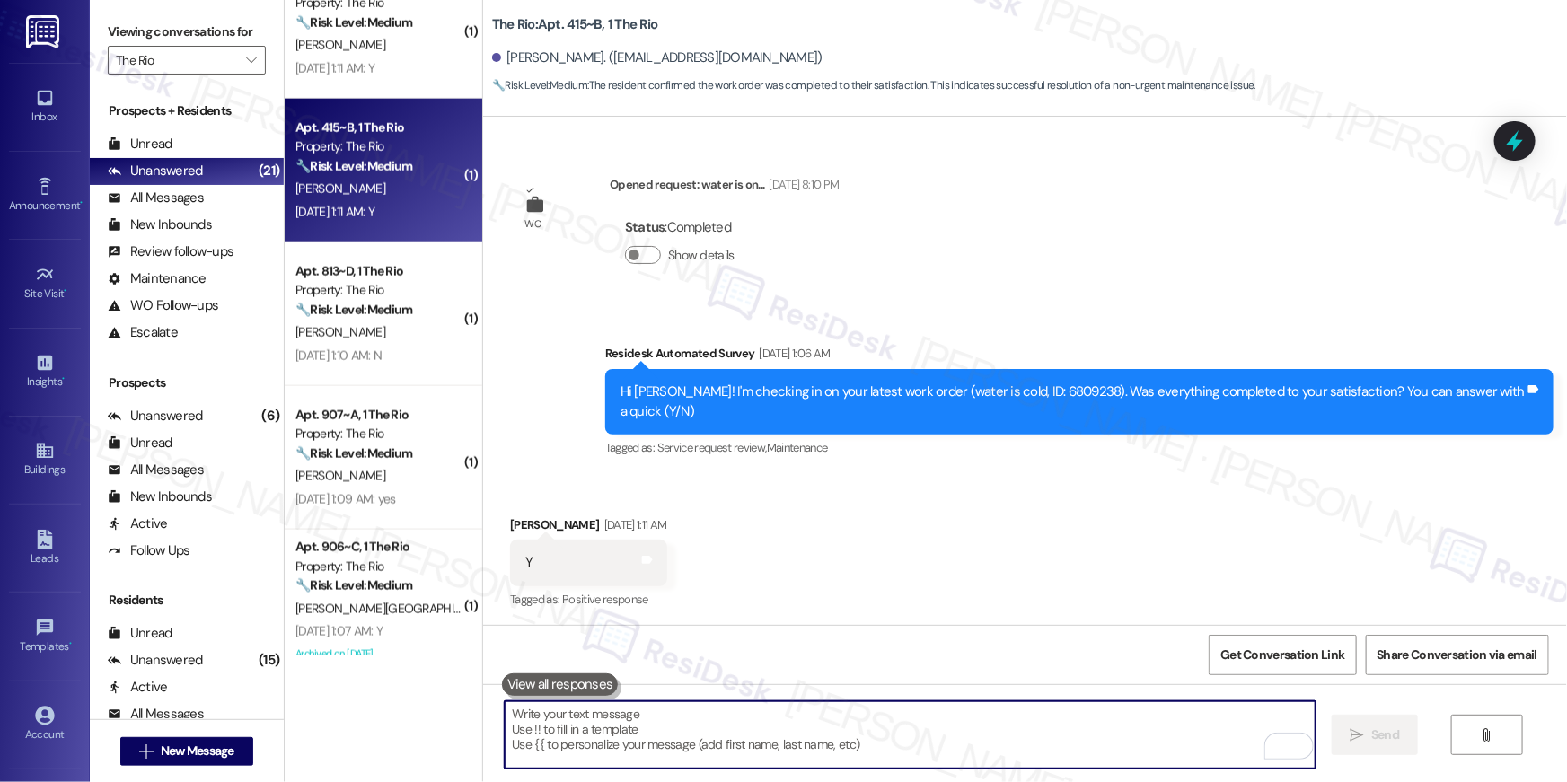
type textarea "If I may ask...has {{property}} lived up to your expectations?"
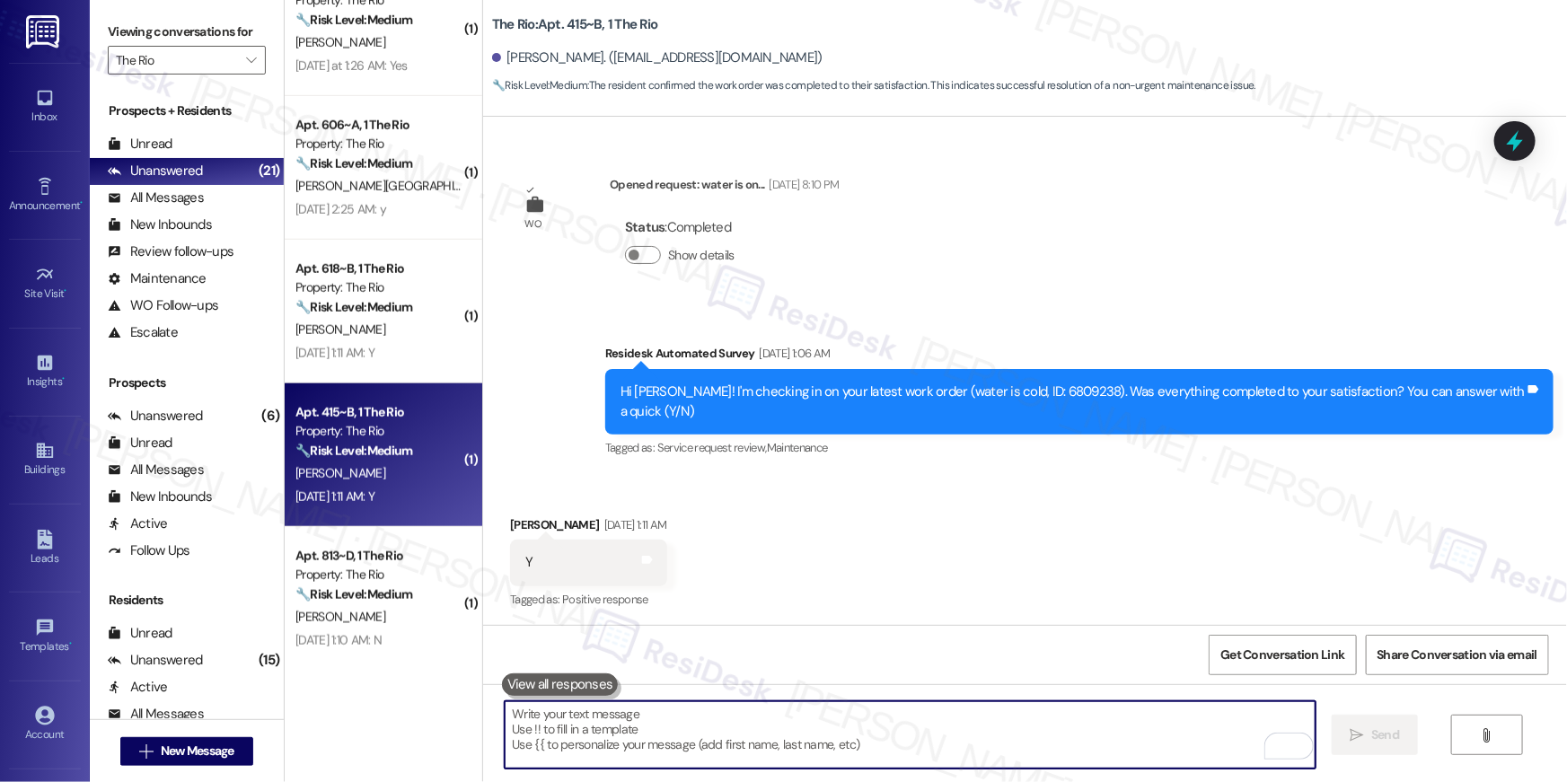
scroll to position [765, 0]
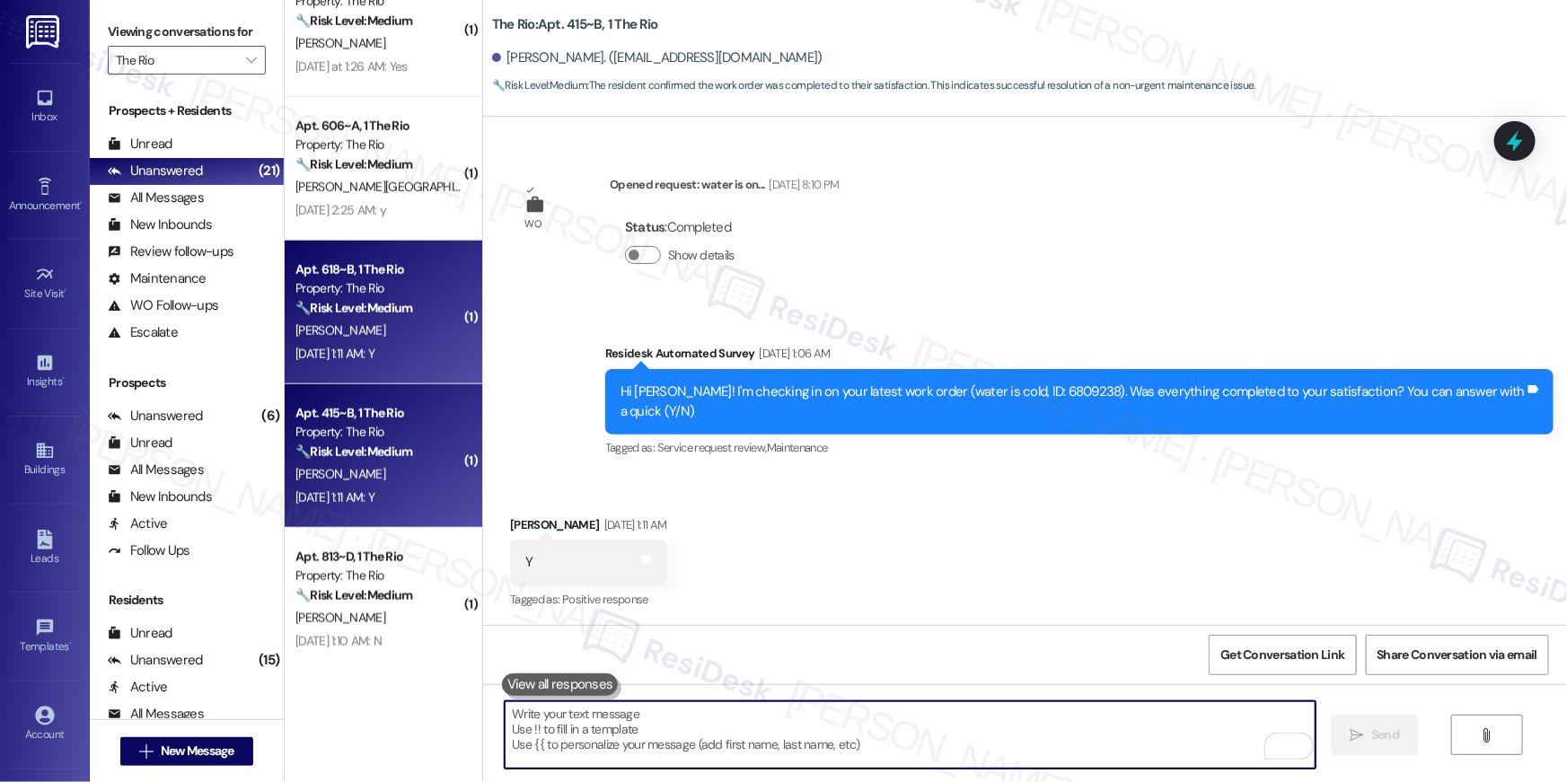
click at [401, 343] on div "[DATE] 1:11 AM: Y [DATE] 1:11 AM: Y" at bounding box center [379, 354] width 170 height 22
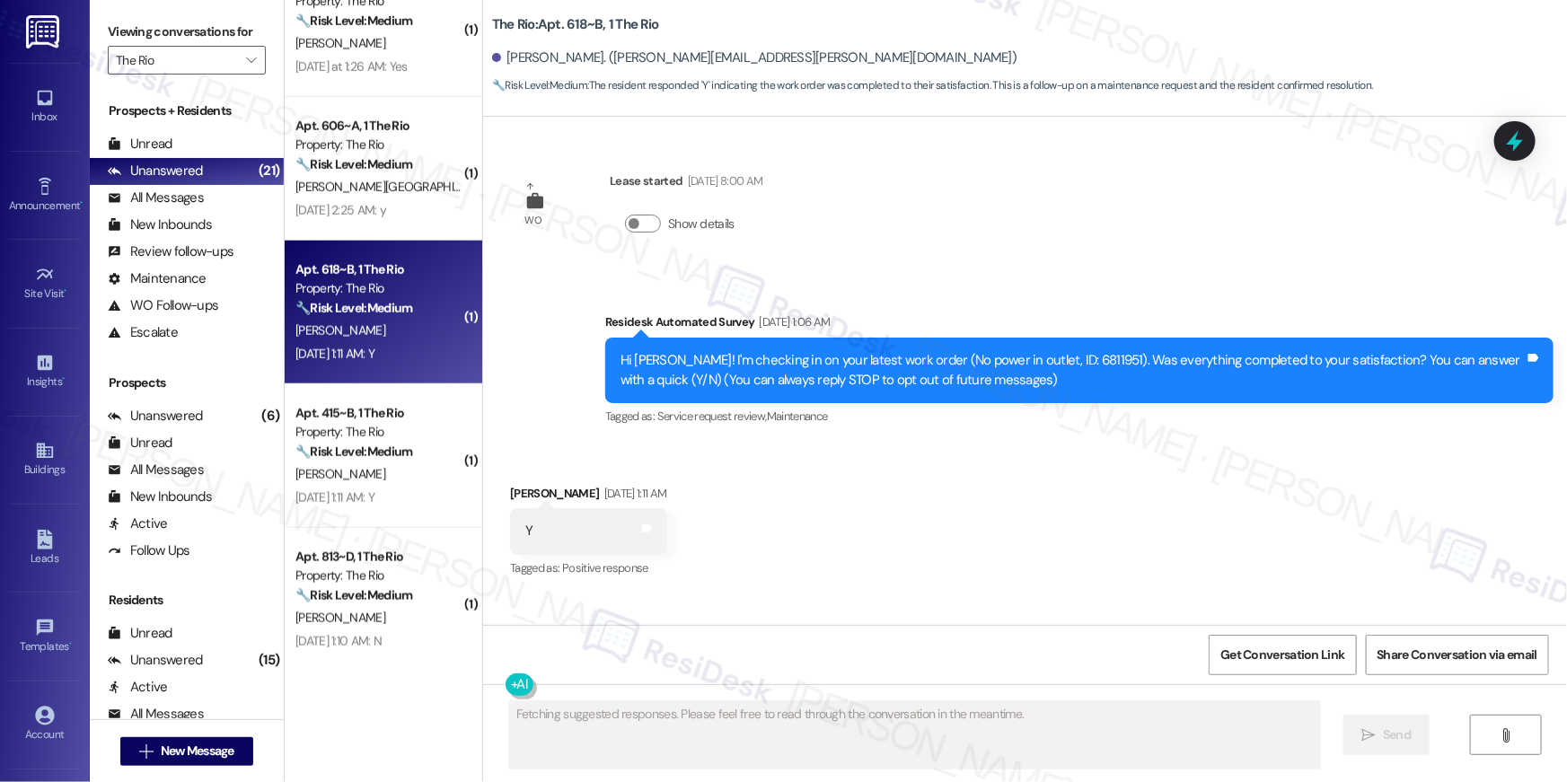
scroll to position [59, 0]
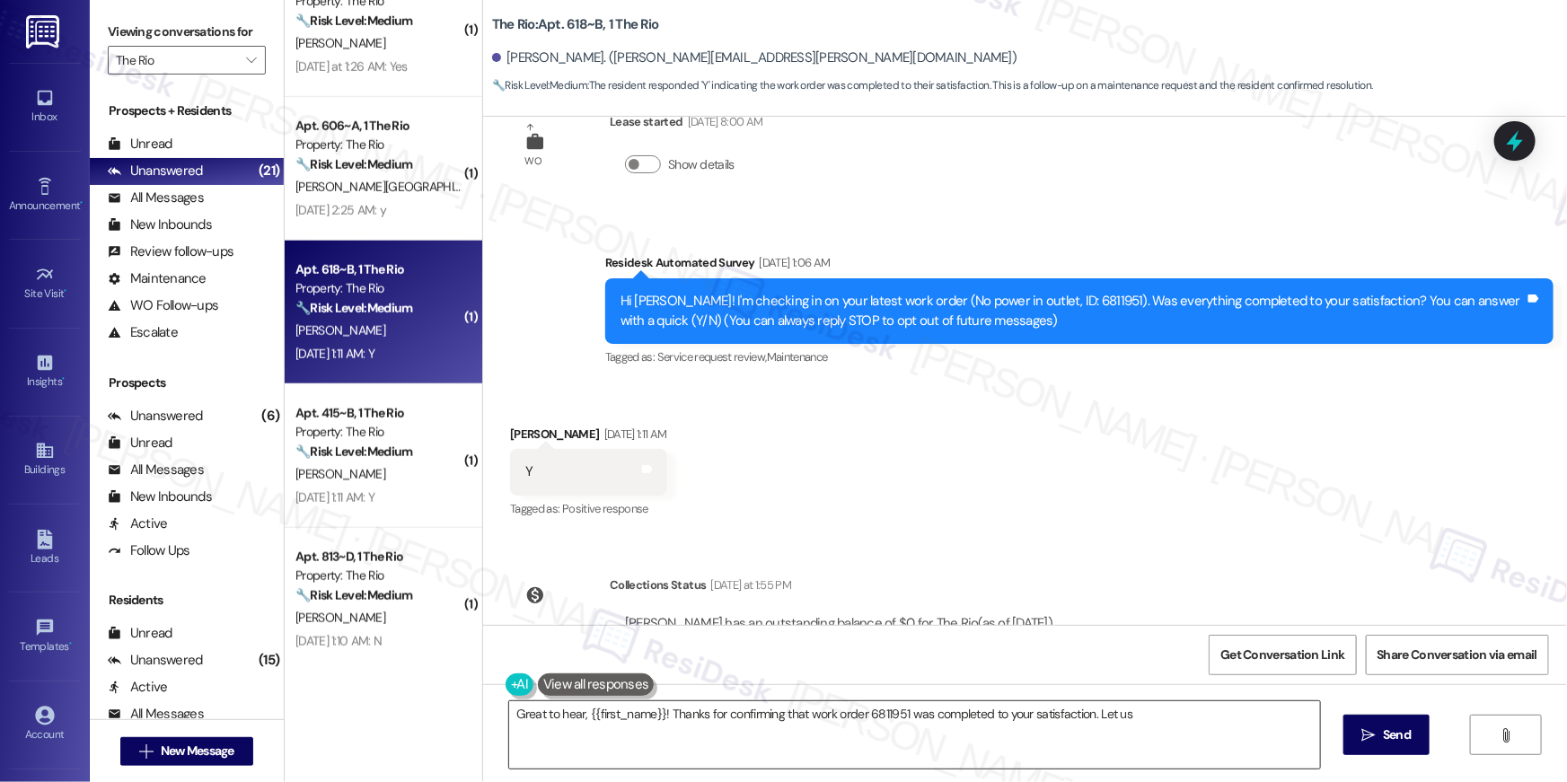
click at [799, 715] on textarea "Great to hear, {{first_name}}! Thanks for confirming that work order 6811951 wa…" at bounding box center [914, 735] width 811 height 67
type textarea "Great to hear, {{first_name}}! Thanks for confirming that work order 6811951 wa…"
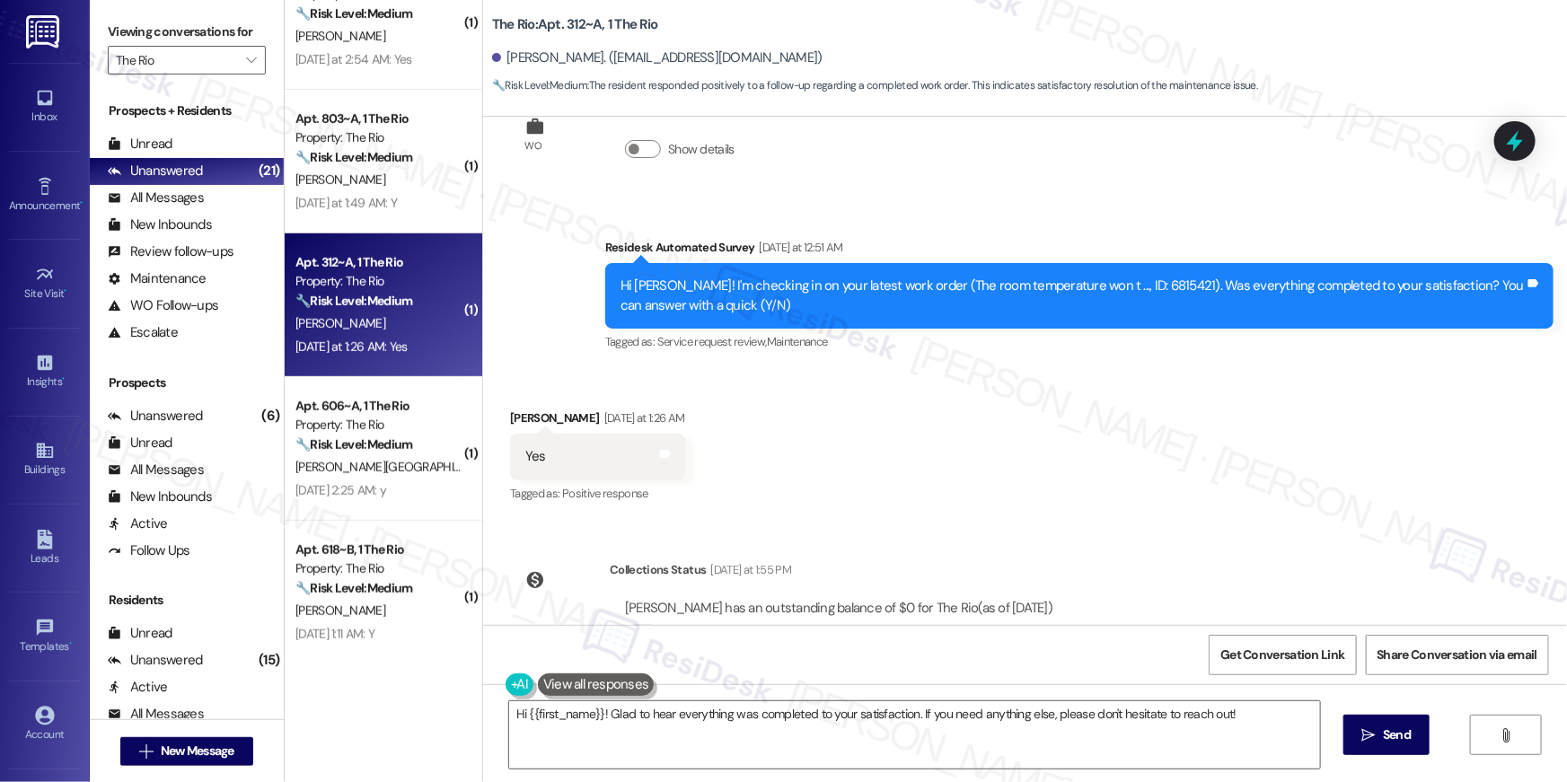
scroll to position [2982, 0]
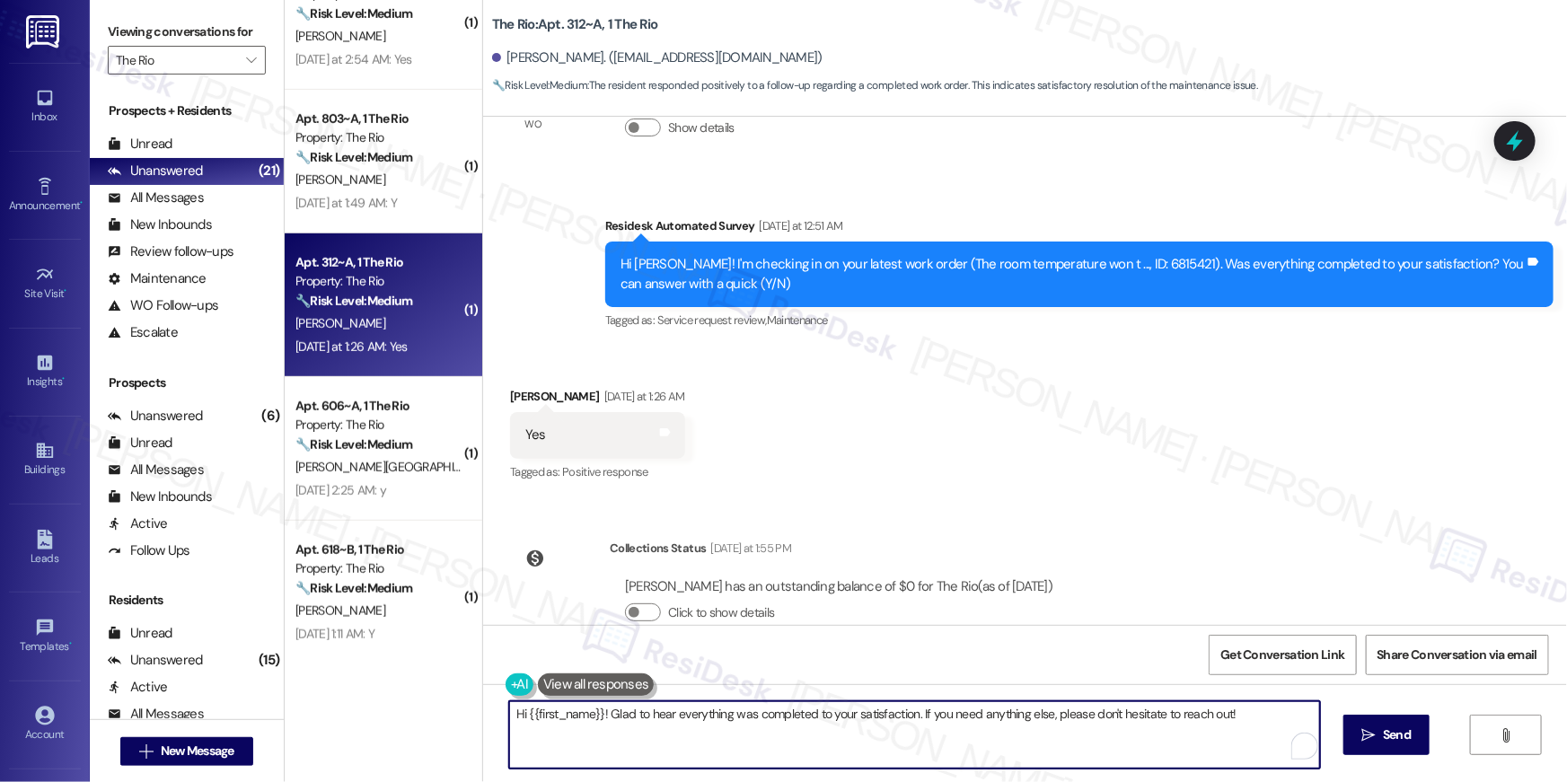
click at [1057, 746] on textarea "Hi {{first_name}}! Glad to hear everything was completed to your satisfaction. …" at bounding box center [914, 735] width 811 height 67
paste textarea ", I’m glad to hear your work order has been completed! If anything else comes u…"
type textarea "Hi {{first_name}}, I’m glad to hear your work order has been completed! If anyt…"
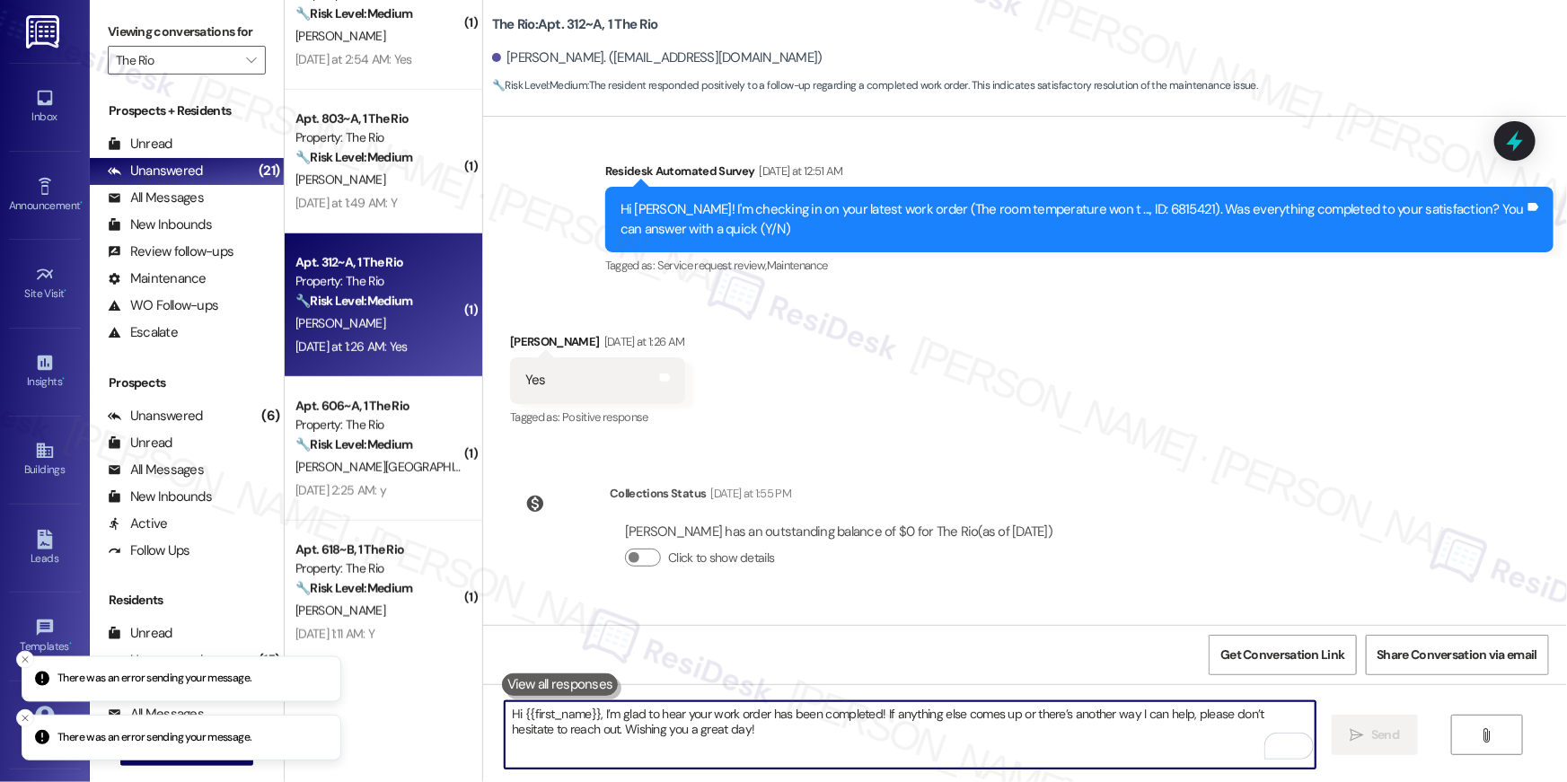
scroll to position [3126, 0]
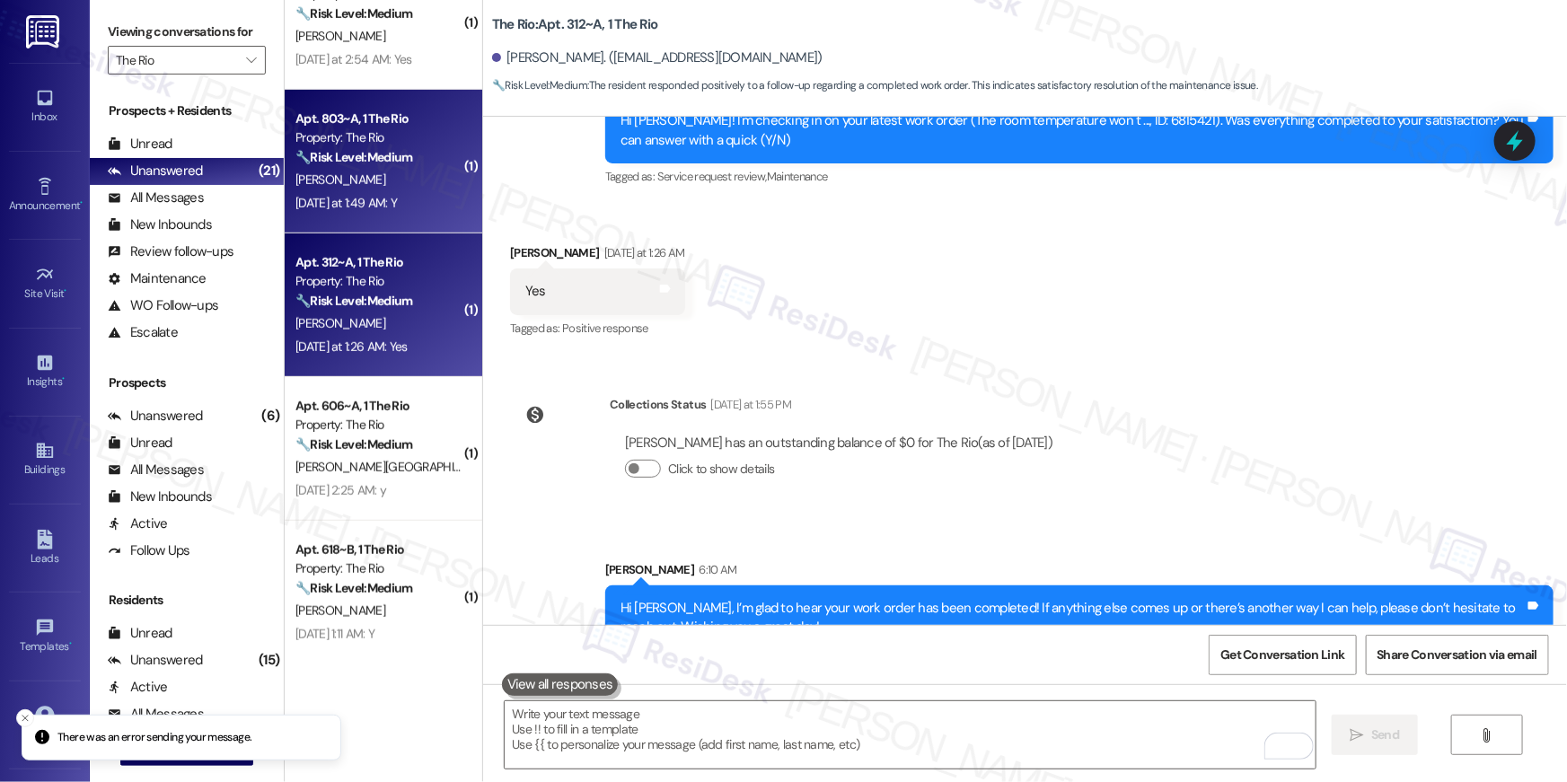
click at [420, 183] on div "[PERSON_NAME]" at bounding box center [379, 180] width 170 height 22
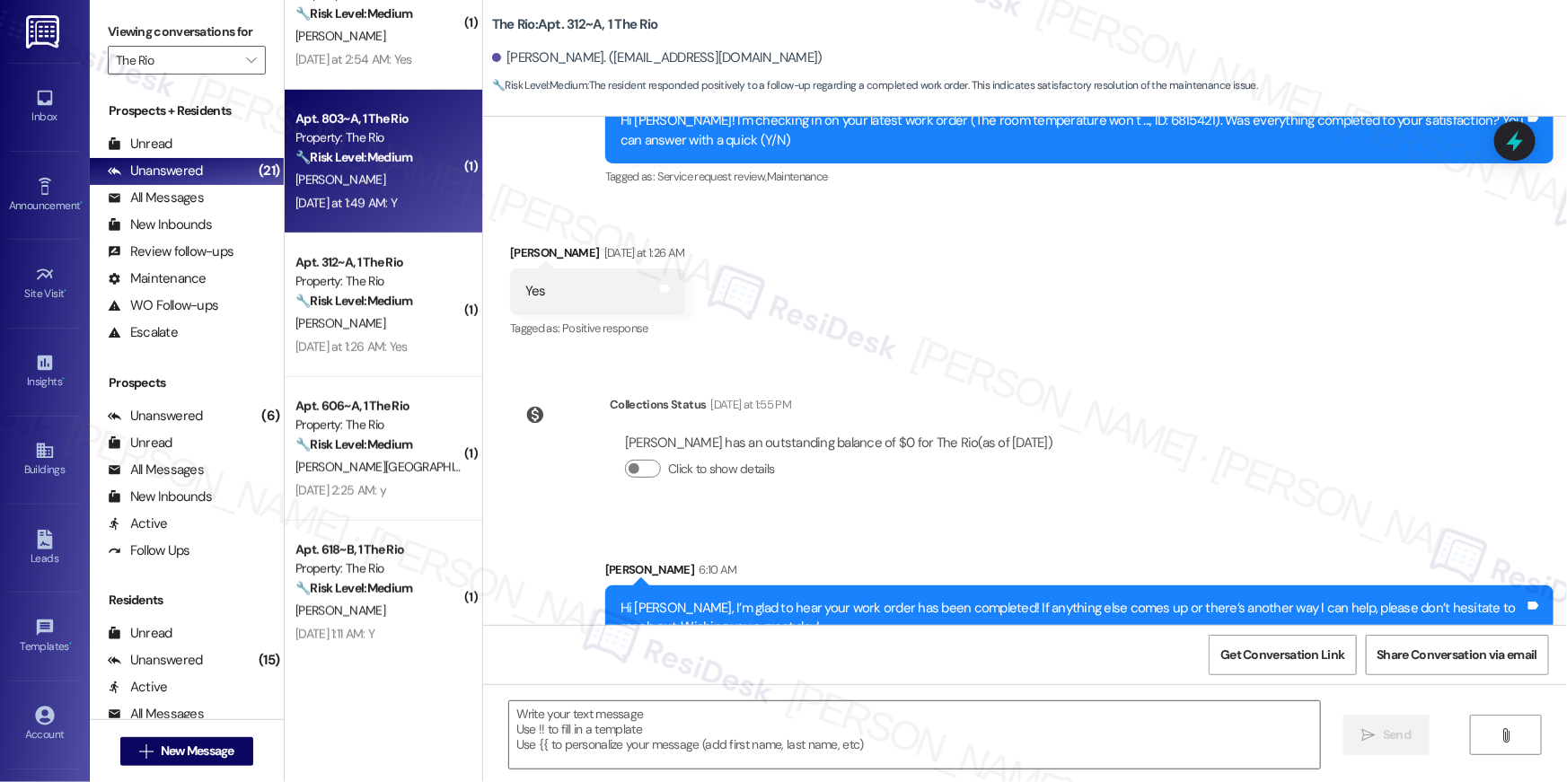
type textarea "Fetching suggested responses. Please feel free to read through the conversation…"
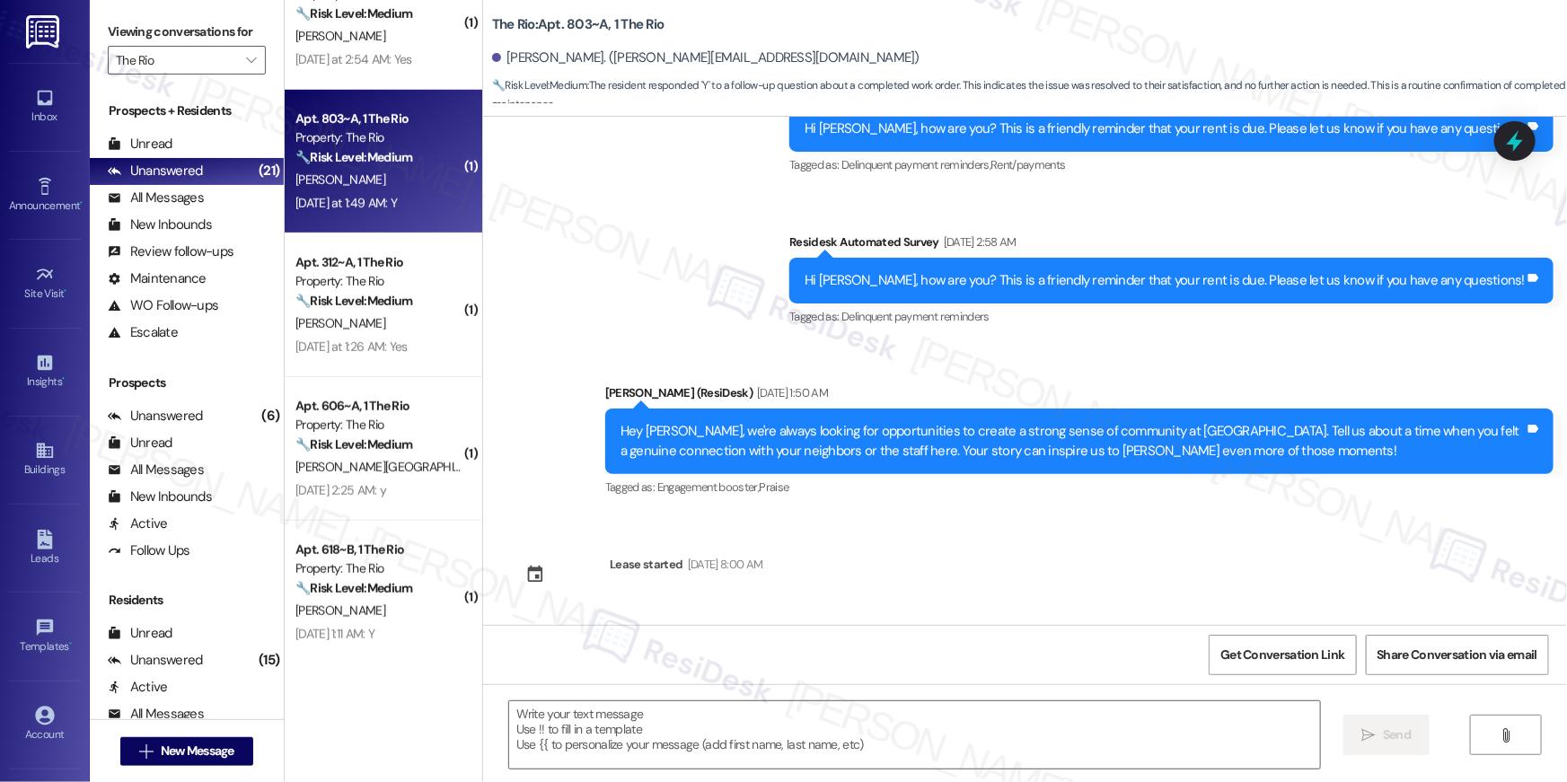
type textarea "Fetching suggested responses. Please feel free to read through the conversation…"
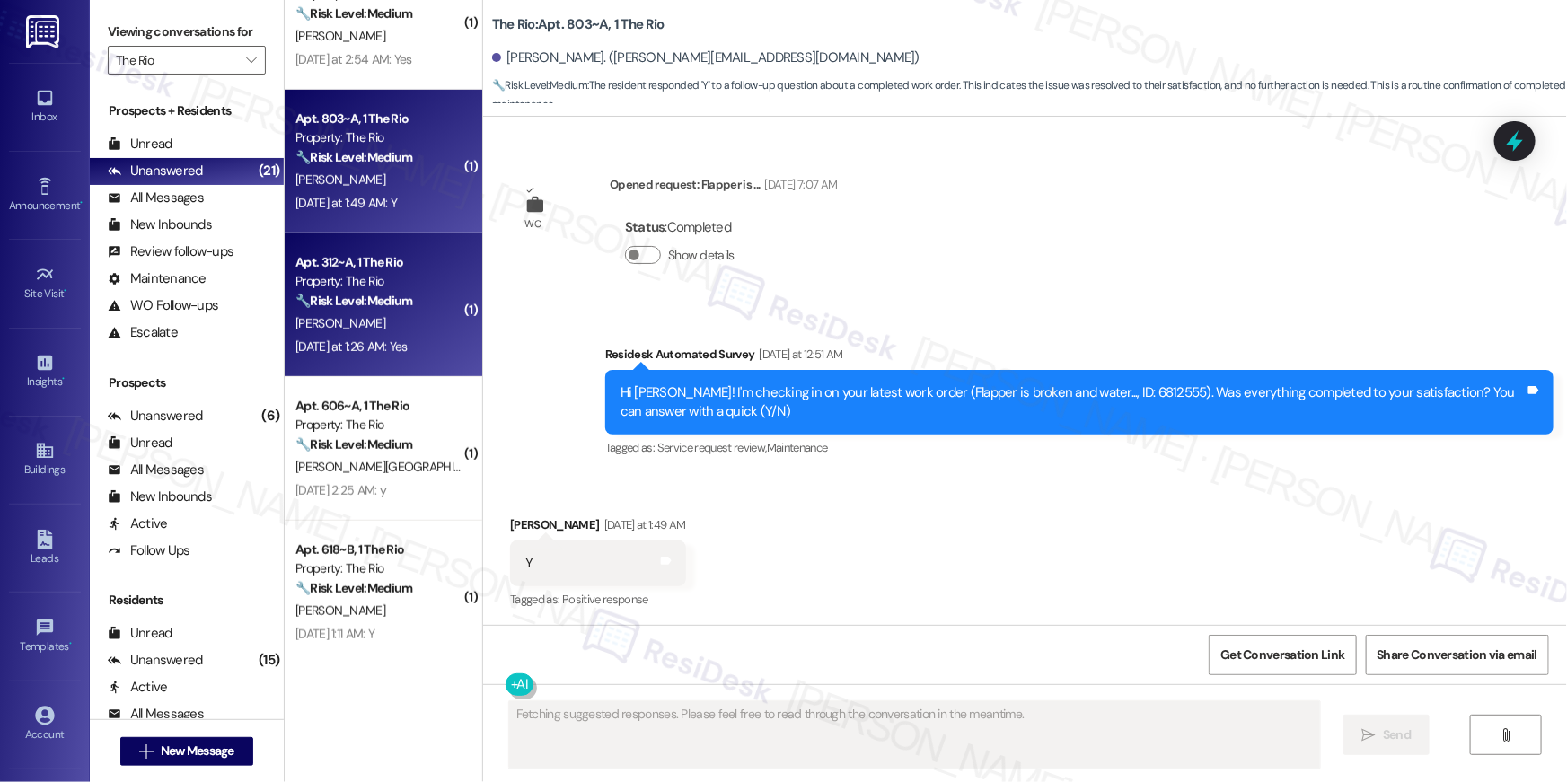
scroll to position [1564, 0]
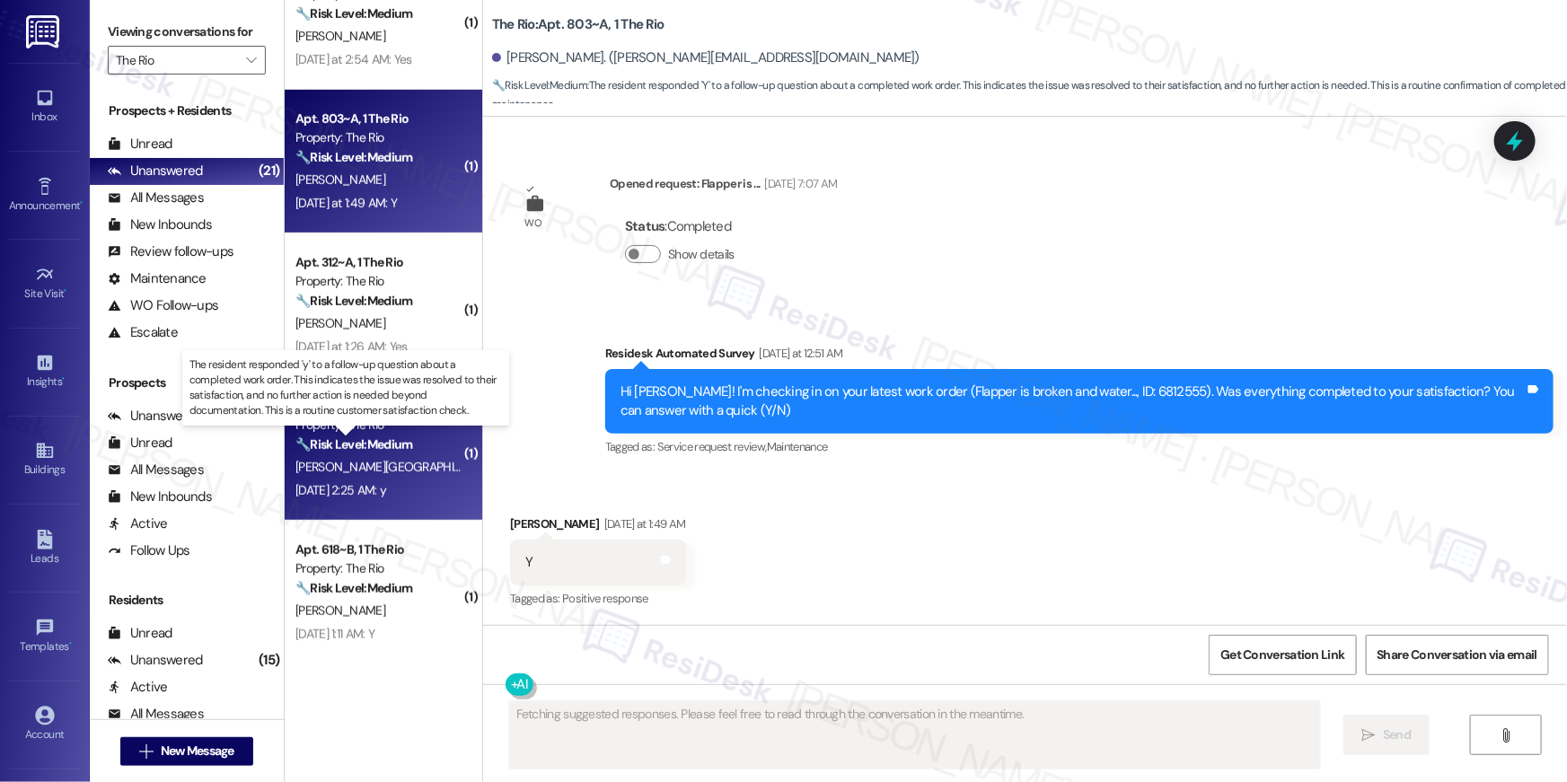
click at [382, 437] on strong "🔧 Risk Level: Medium" at bounding box center [354, 445] width 117 height 16
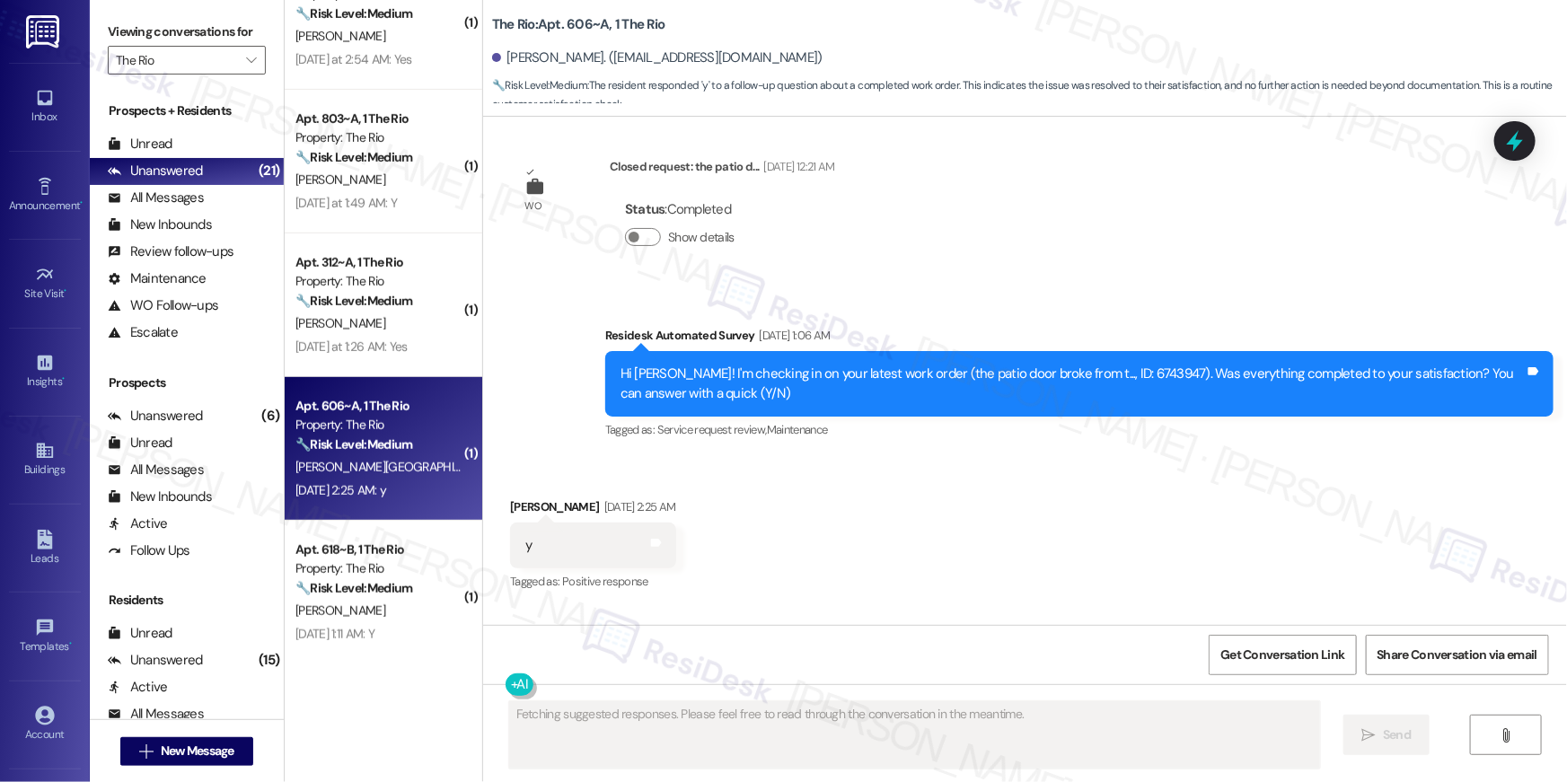
scroll to position [8242, 0]
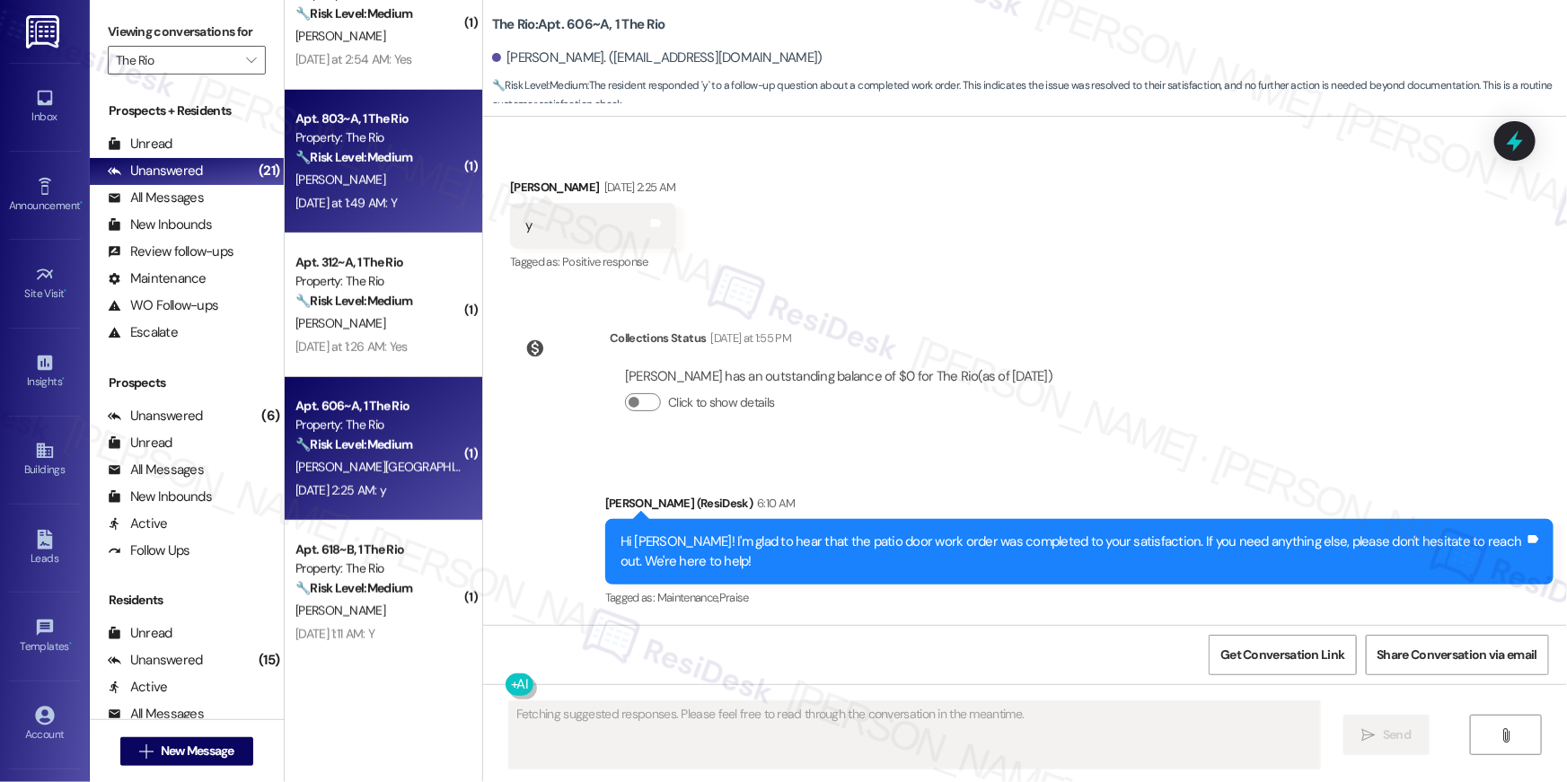
click at [386, 186] on div "[PERSON_NAME]" at bounding box center [379, 180] width 170 height 22
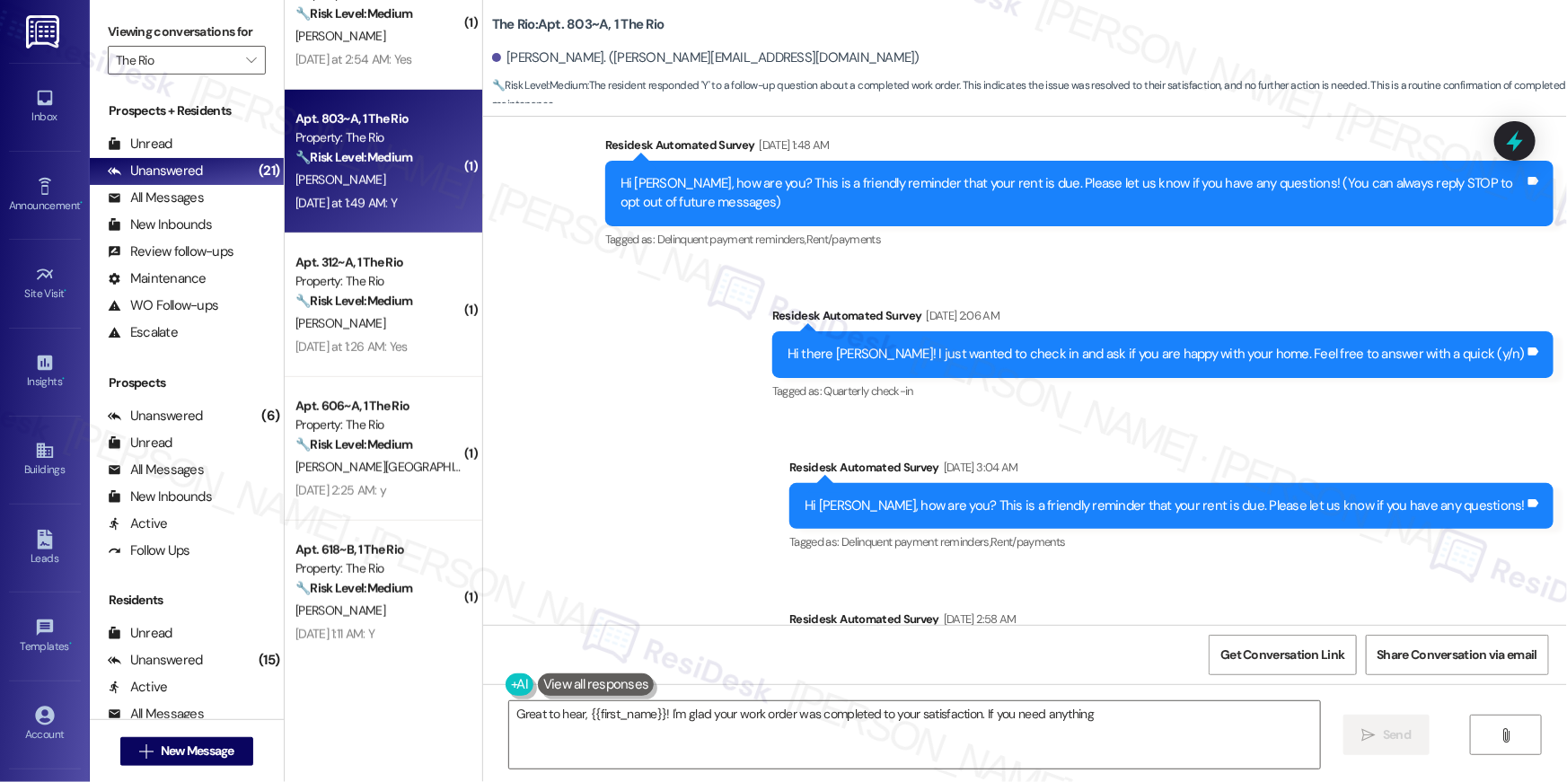
scroll to position [0, 0]
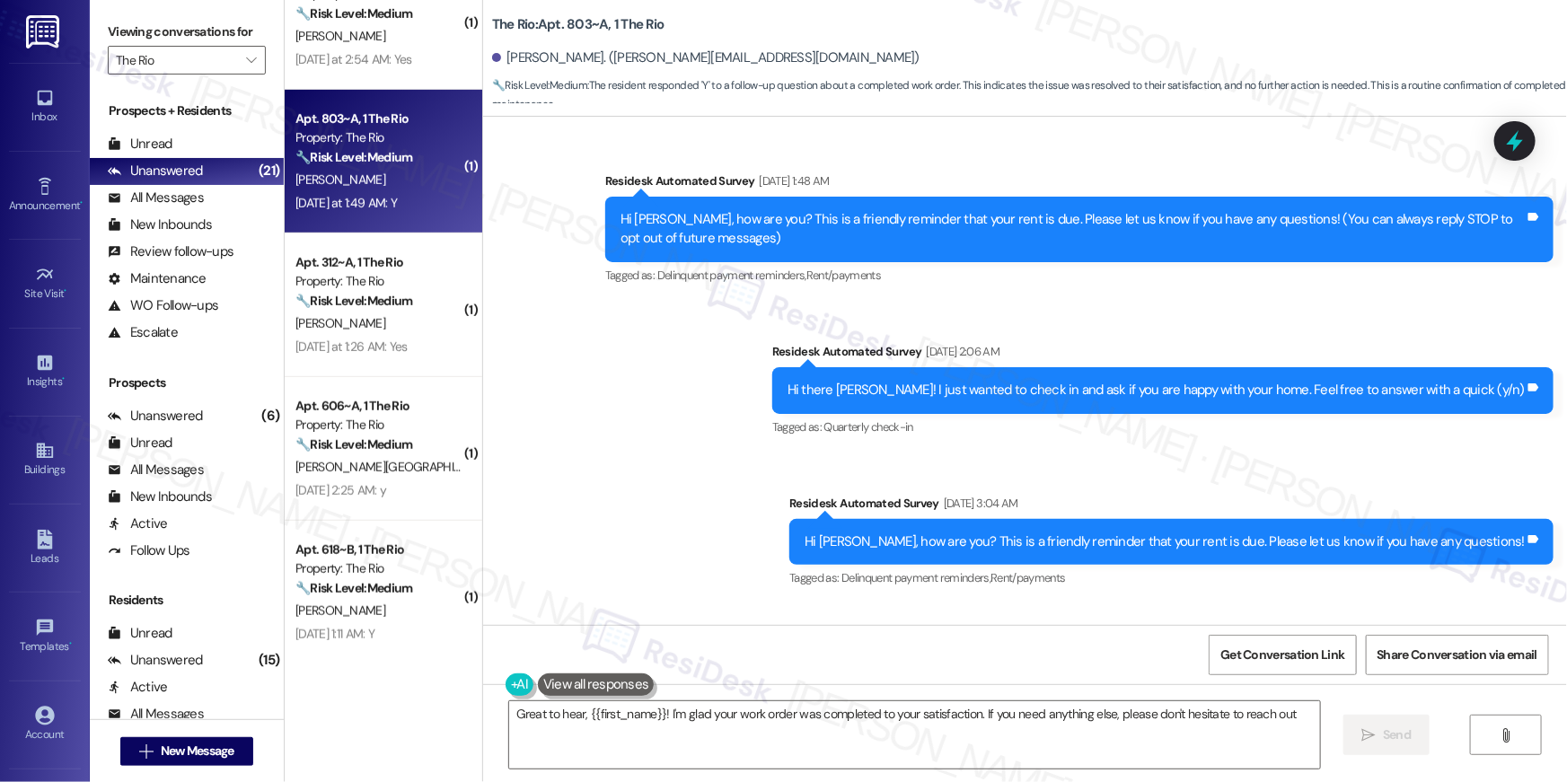
type textarea "Great to hear, {{first_name}}! I'm glad your work order was completed to your s…"
click at [1061, 735] on textarea "Great to hear, {{first_name}}! I'm glad your work order was completed to your s…" at bounding box center [914, 735] width 811 height 67
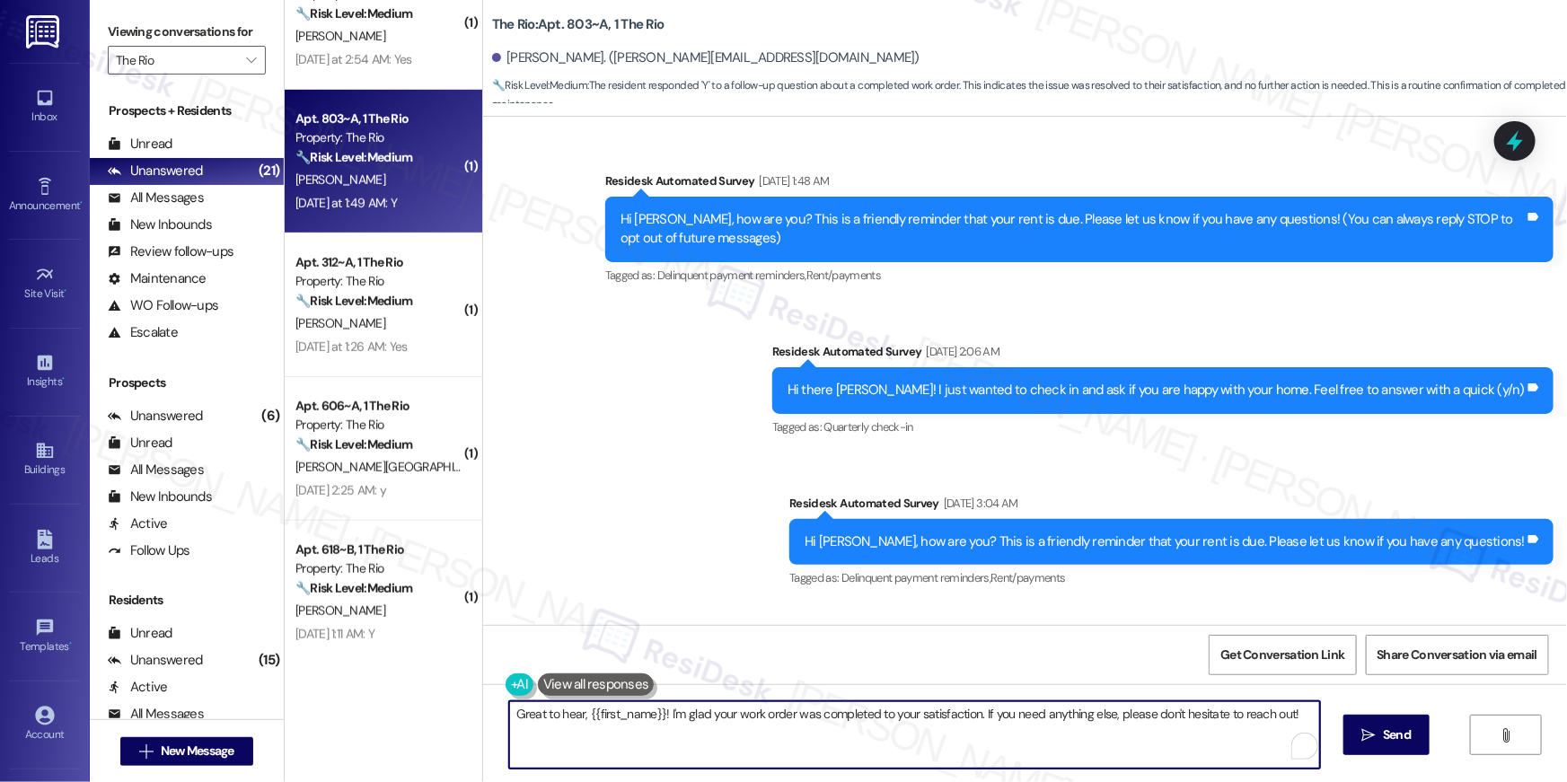
click at [1102, 731] on textarea "Great to hear, {{first_name}}! I'm glad your work order was completed to your s…" at bounding box center [914, 735] width 811 height 67
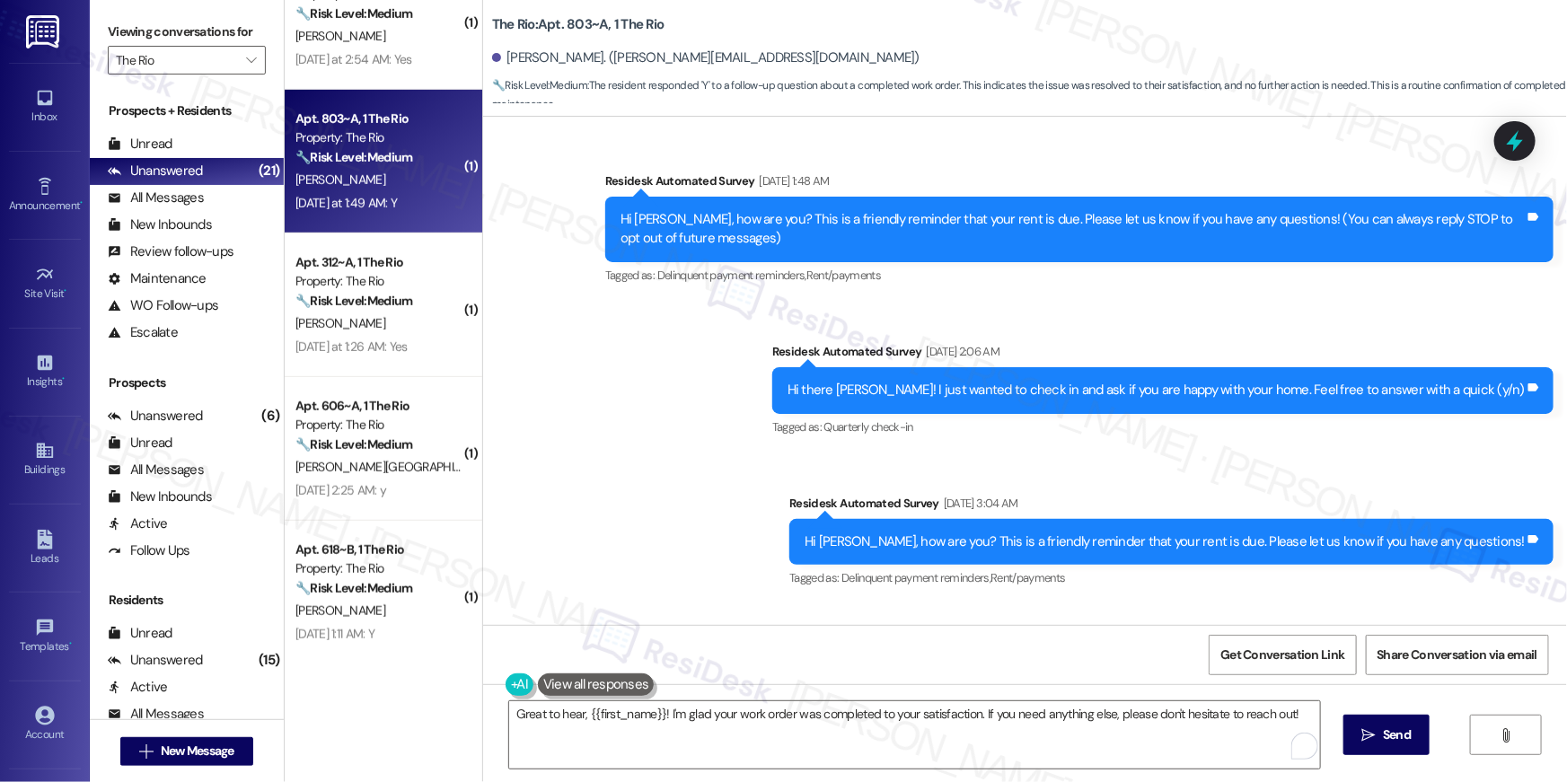
click at [1339, 741] on div "Great to hear, {{first_name}}! I'm glad your work order was completed to your s…" at bounding box center [1025, 751] width 1084 height 135
click at [1373, 743] on span " Send" at bounding box center [1387, 735] width 57 height 19
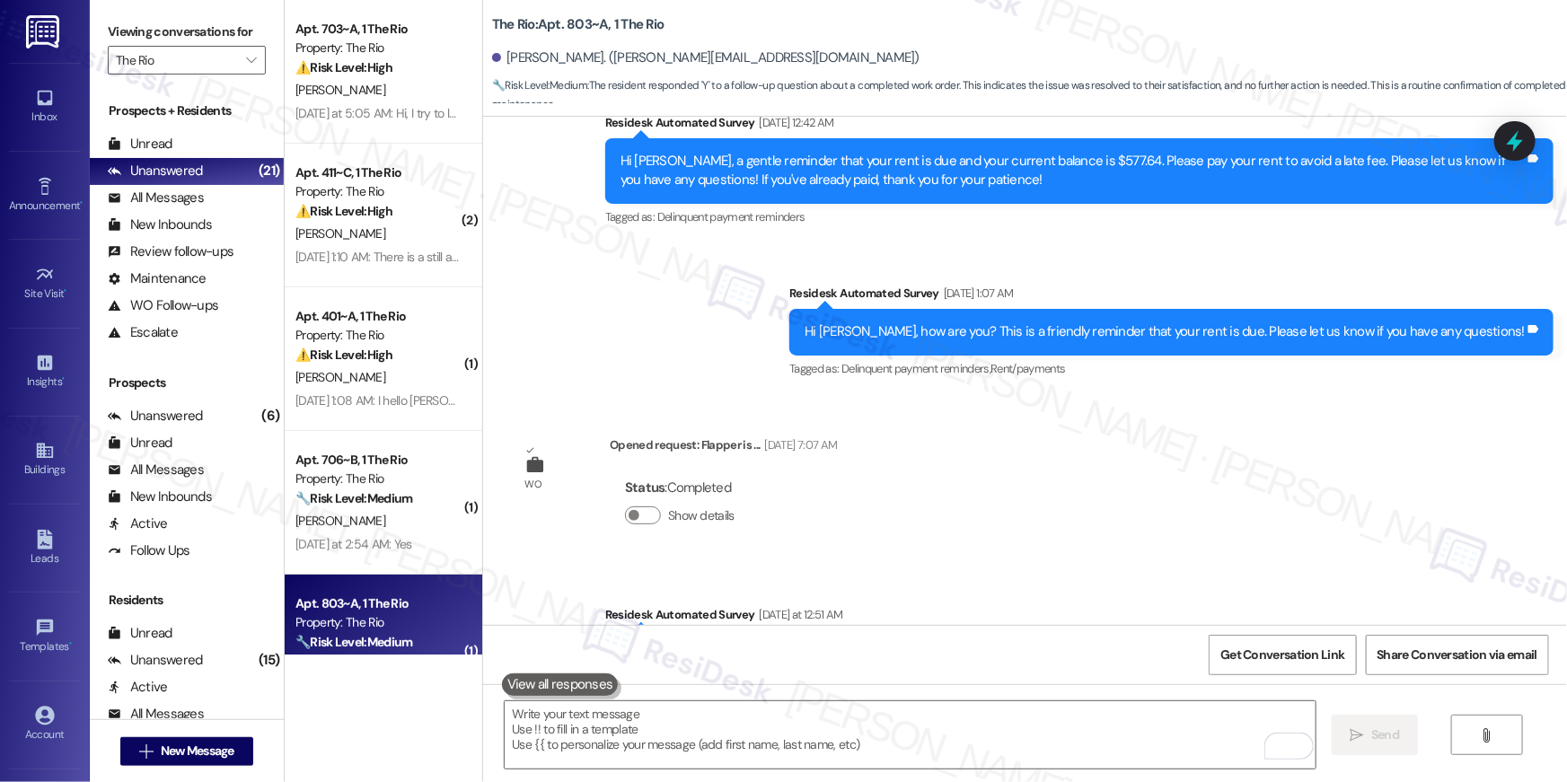
scroll to position [1564, 0]
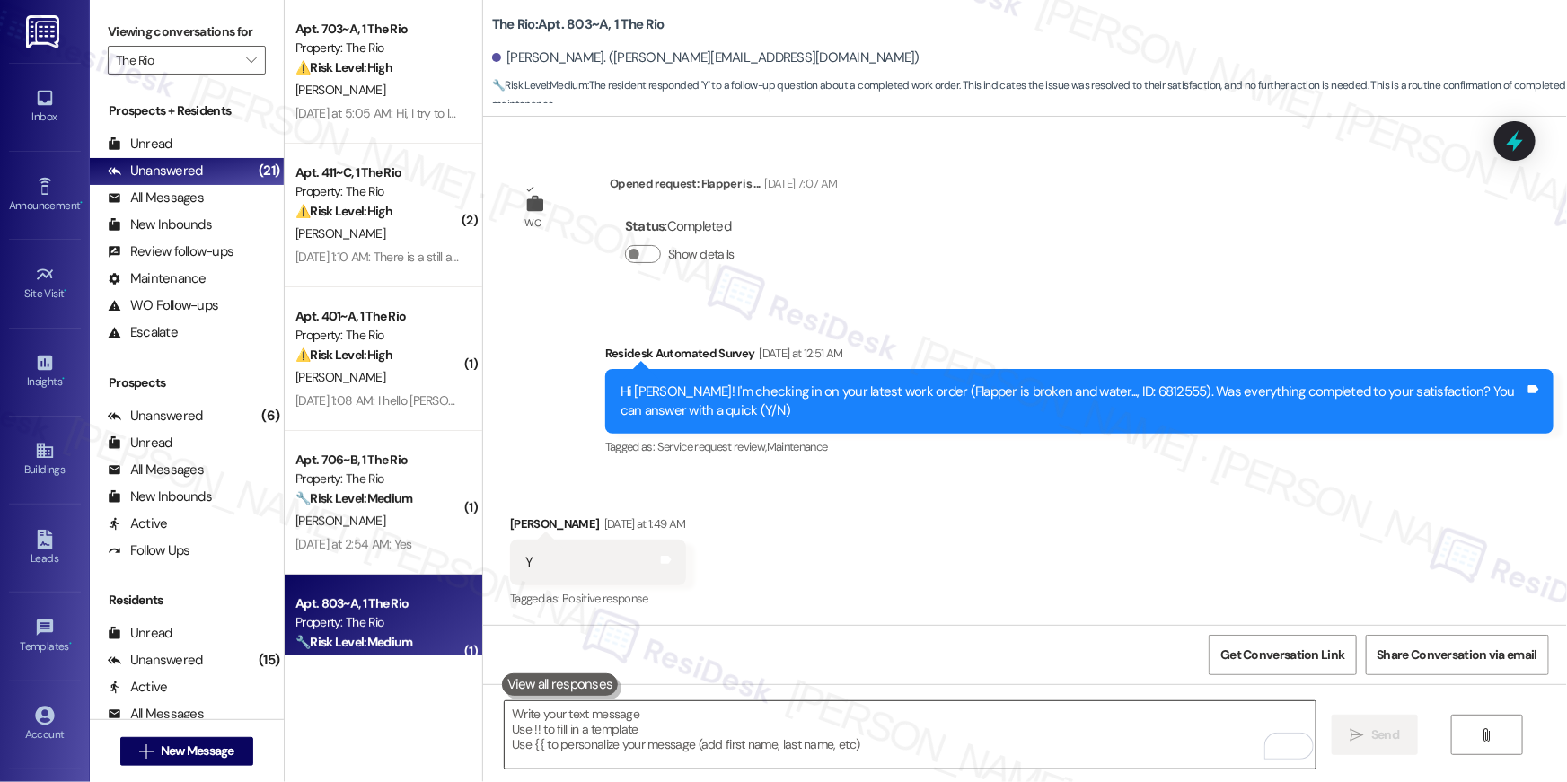
click at [913, 739] on textarea "To enrich screen reader interactions, please activate Accessibility in Grammarl…" at bounding box center [910, 735] width 811 height 67
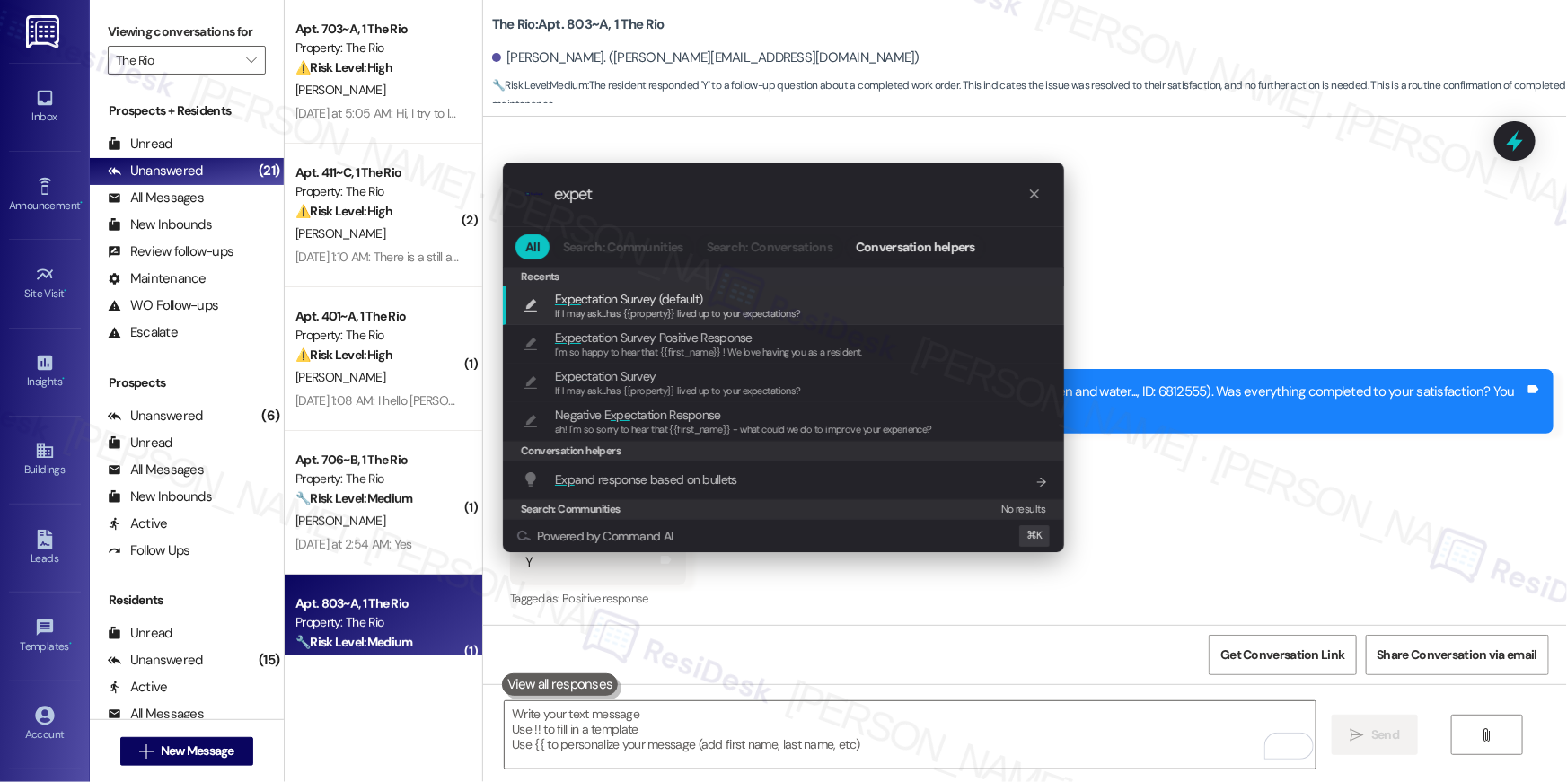
type input "expe"
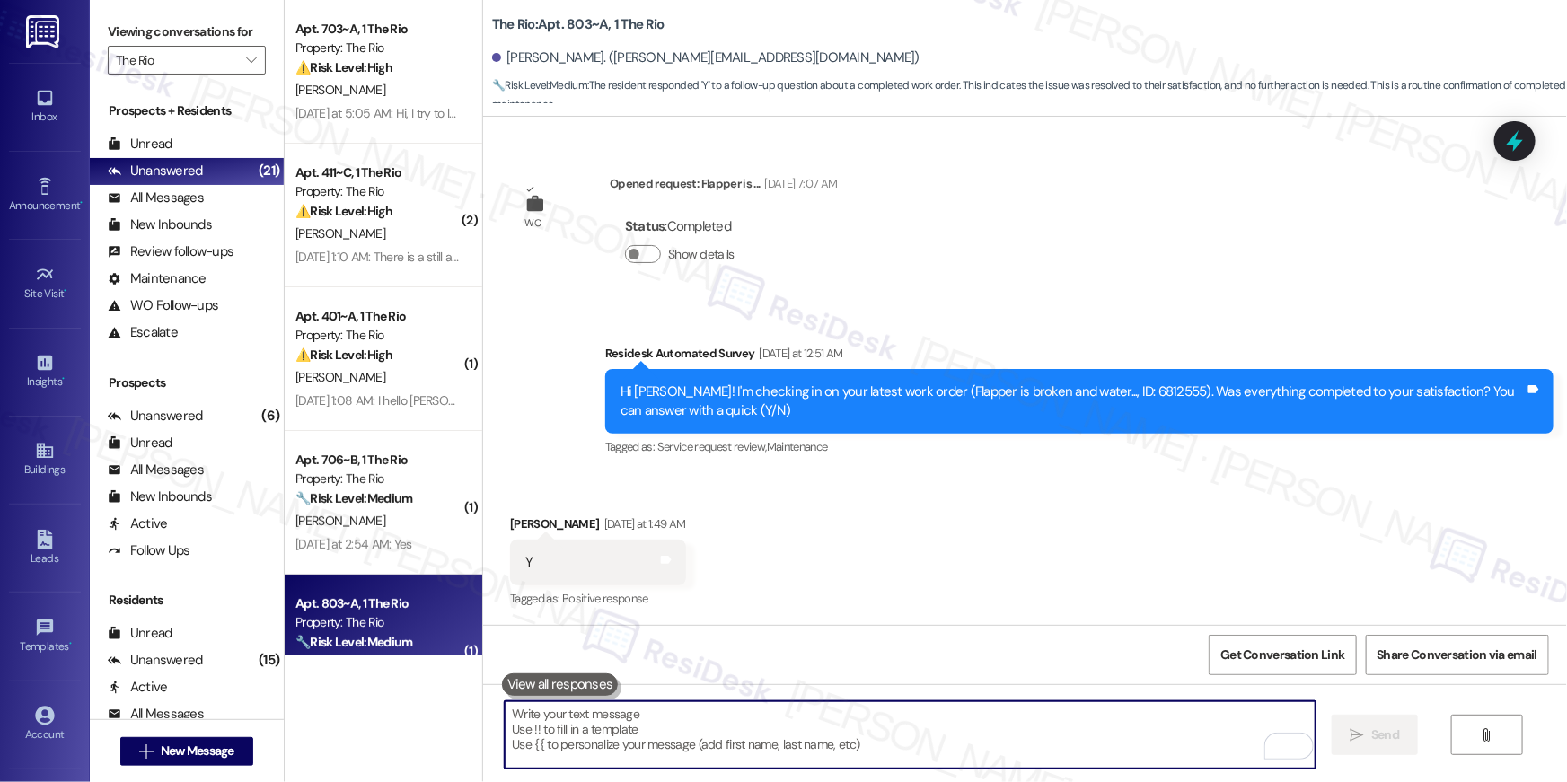
type textarea "If I may ask...has {{property}} lived up to your expectations?"
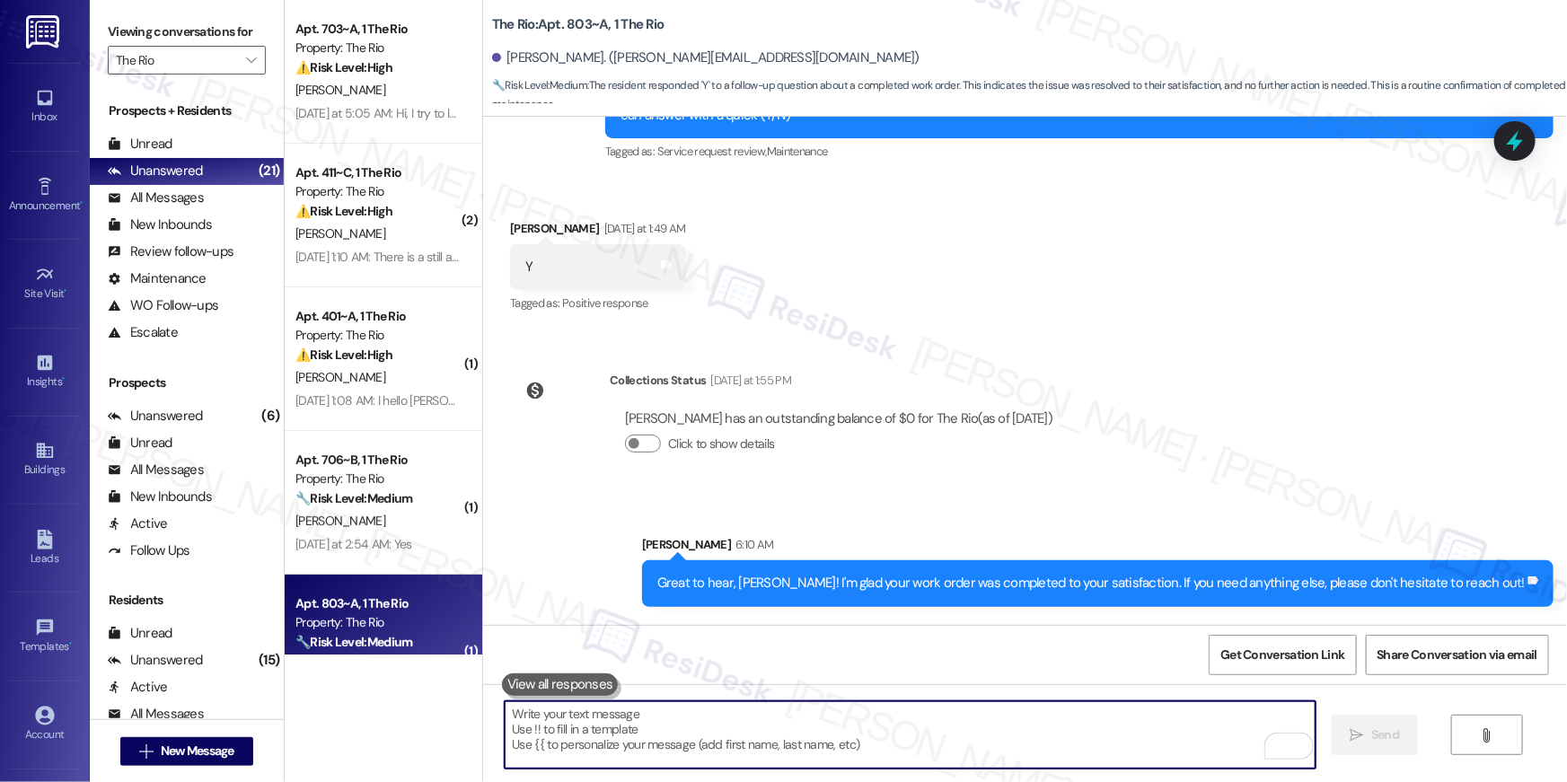
scroll to position [1980, 0]
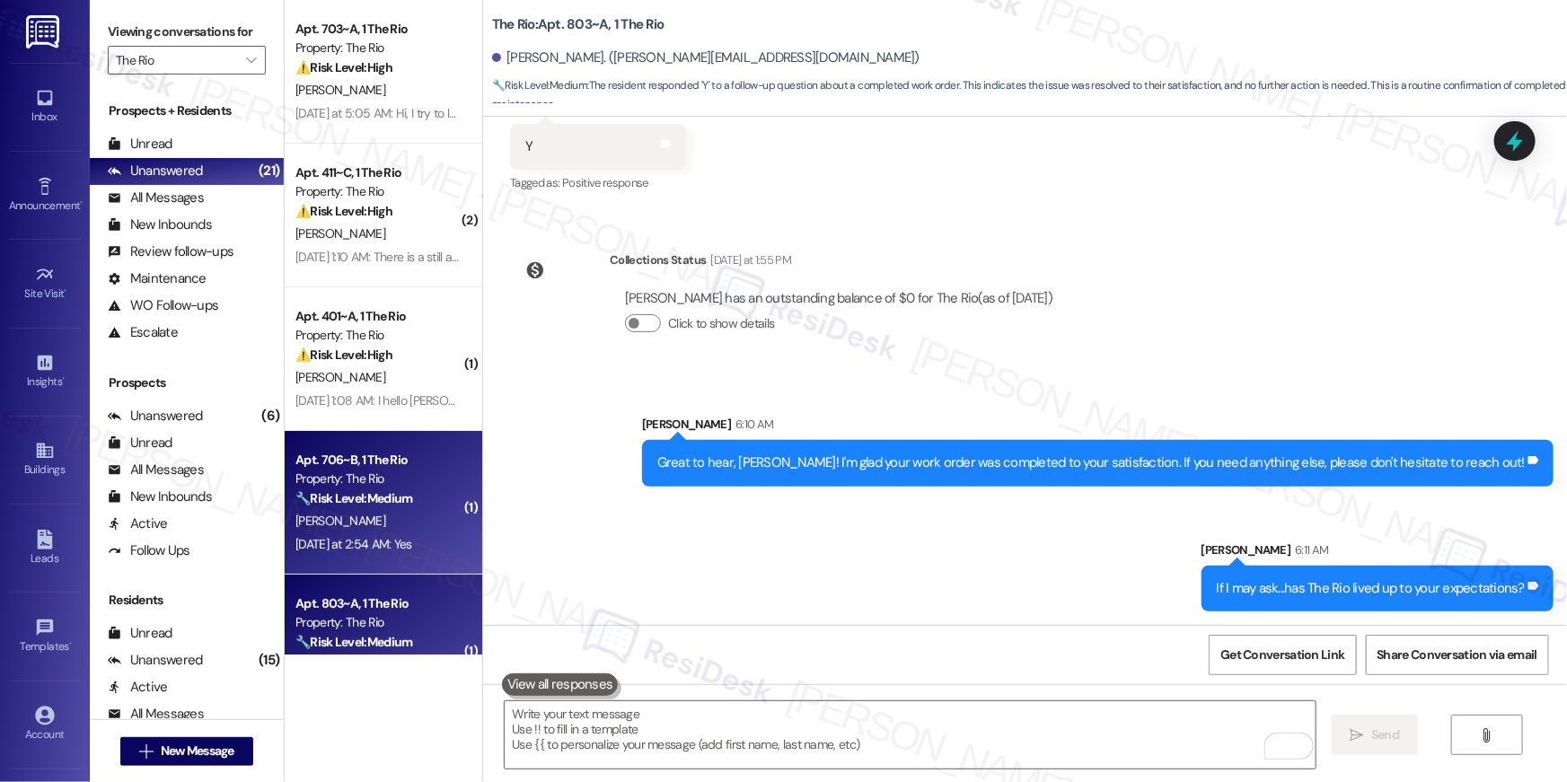
click at [377, 547] on div "Yesterday at 2:54 AM: Yes Yesterday at 2:54 AM: Yes" at bounding box center [354, 544] width 117 height 16
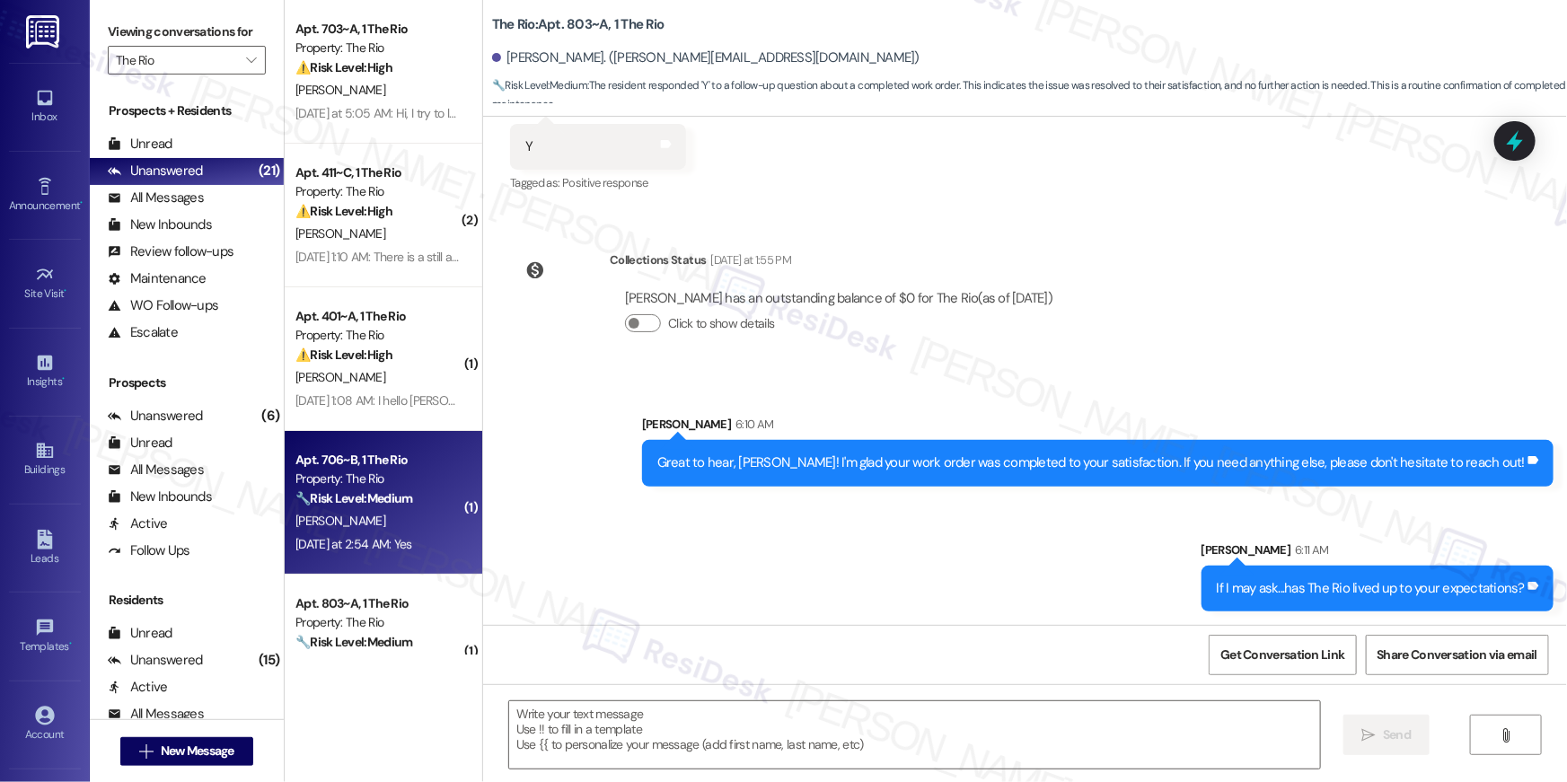
type textarea "Fetching suggested responses. Please feel free to read through the conversation…"
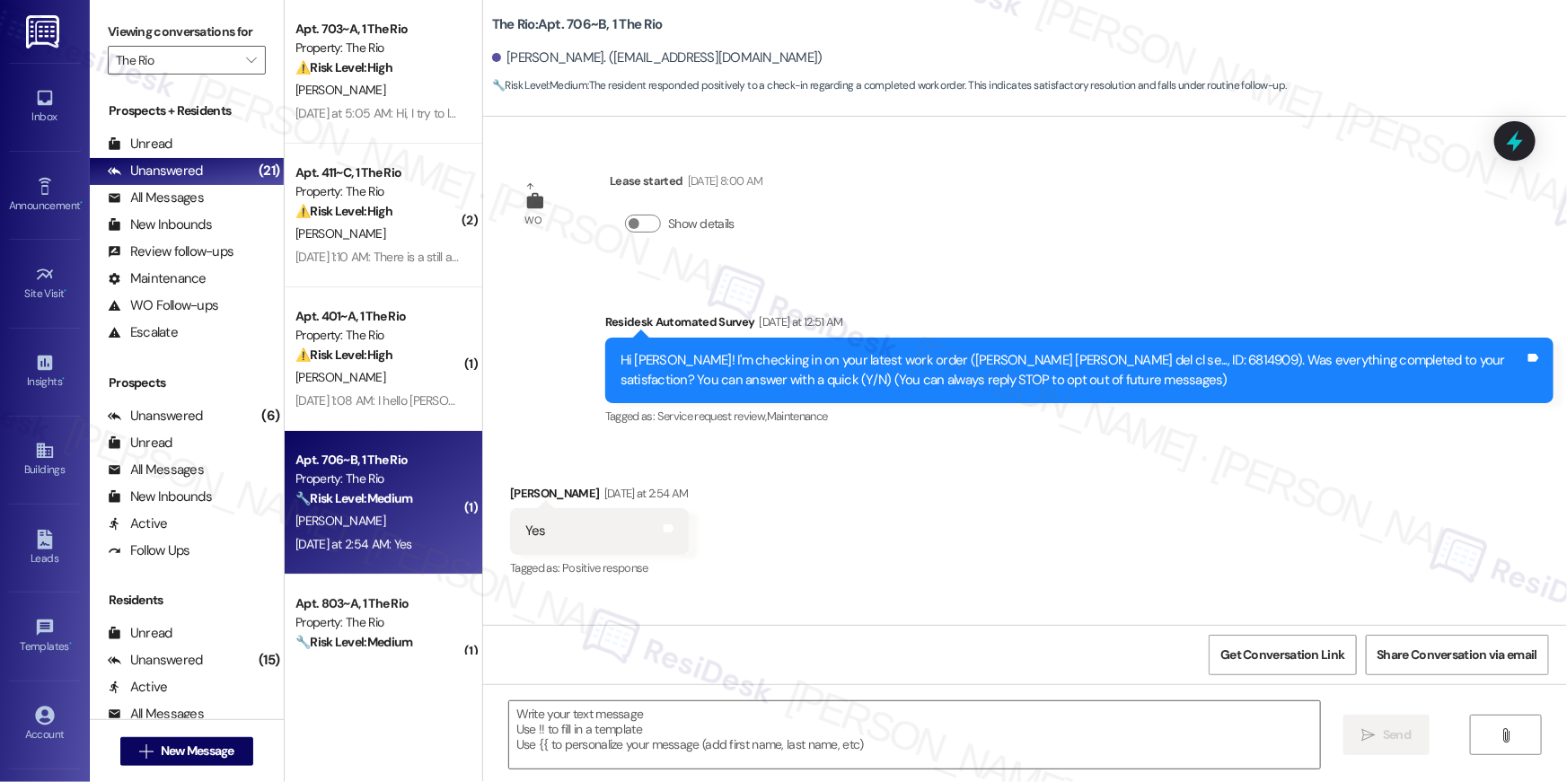
type textarea "Fetching suggested responses. Please feel free to read through the conversation…"
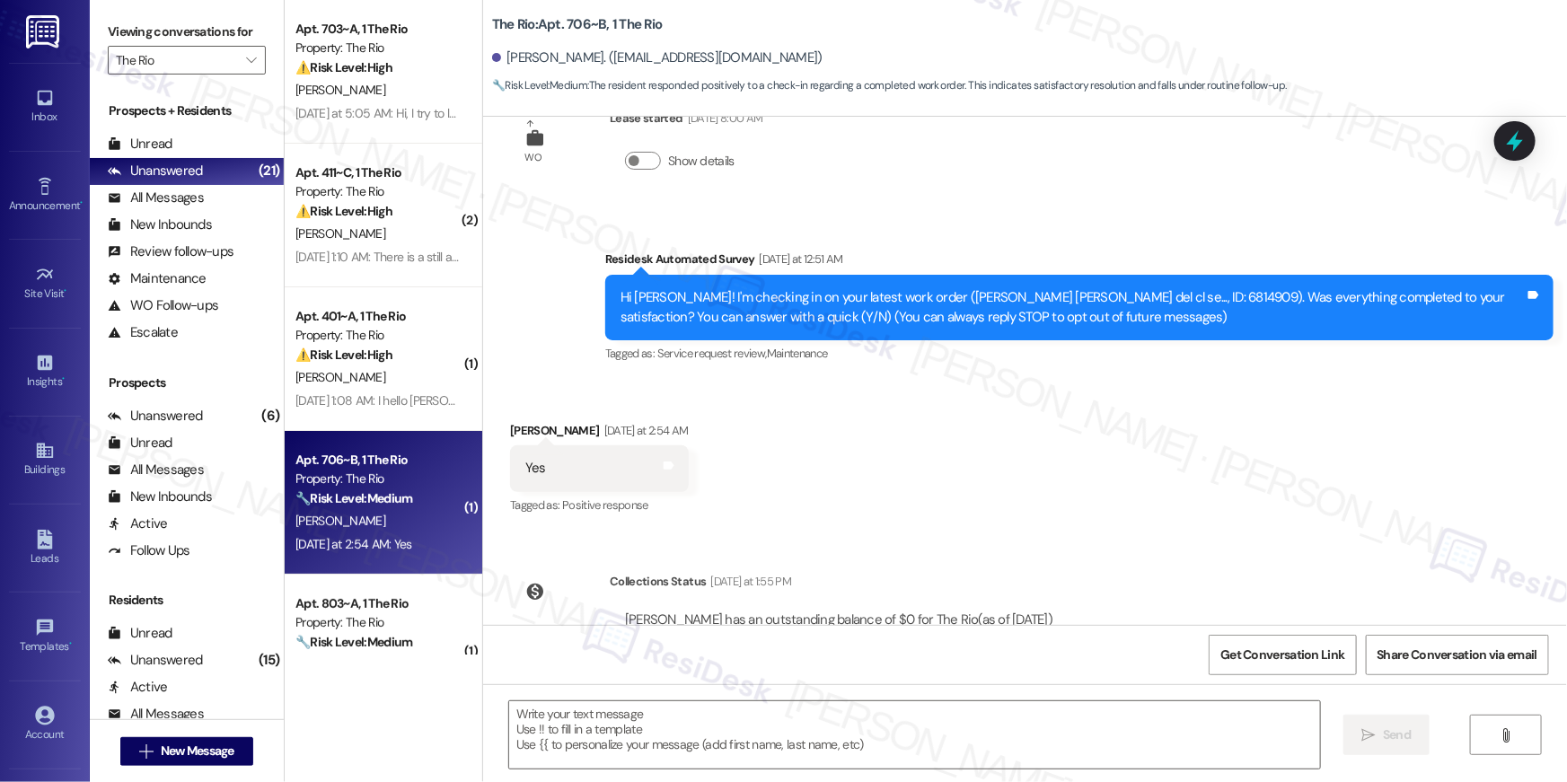
scroll to position [135, 0]
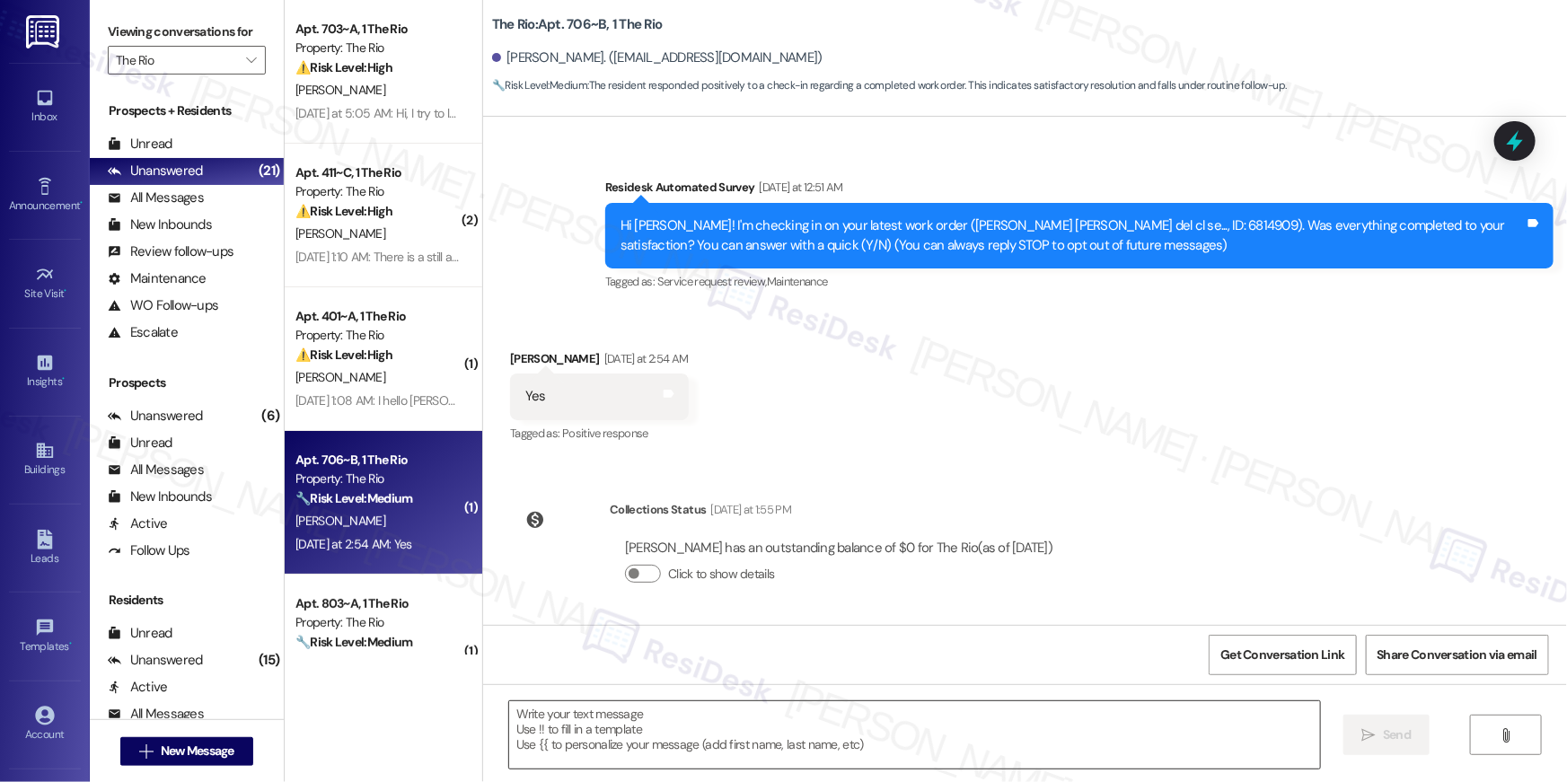
click at [967, 711] on textarea at bounding box center [914, 735] width 811 height 67
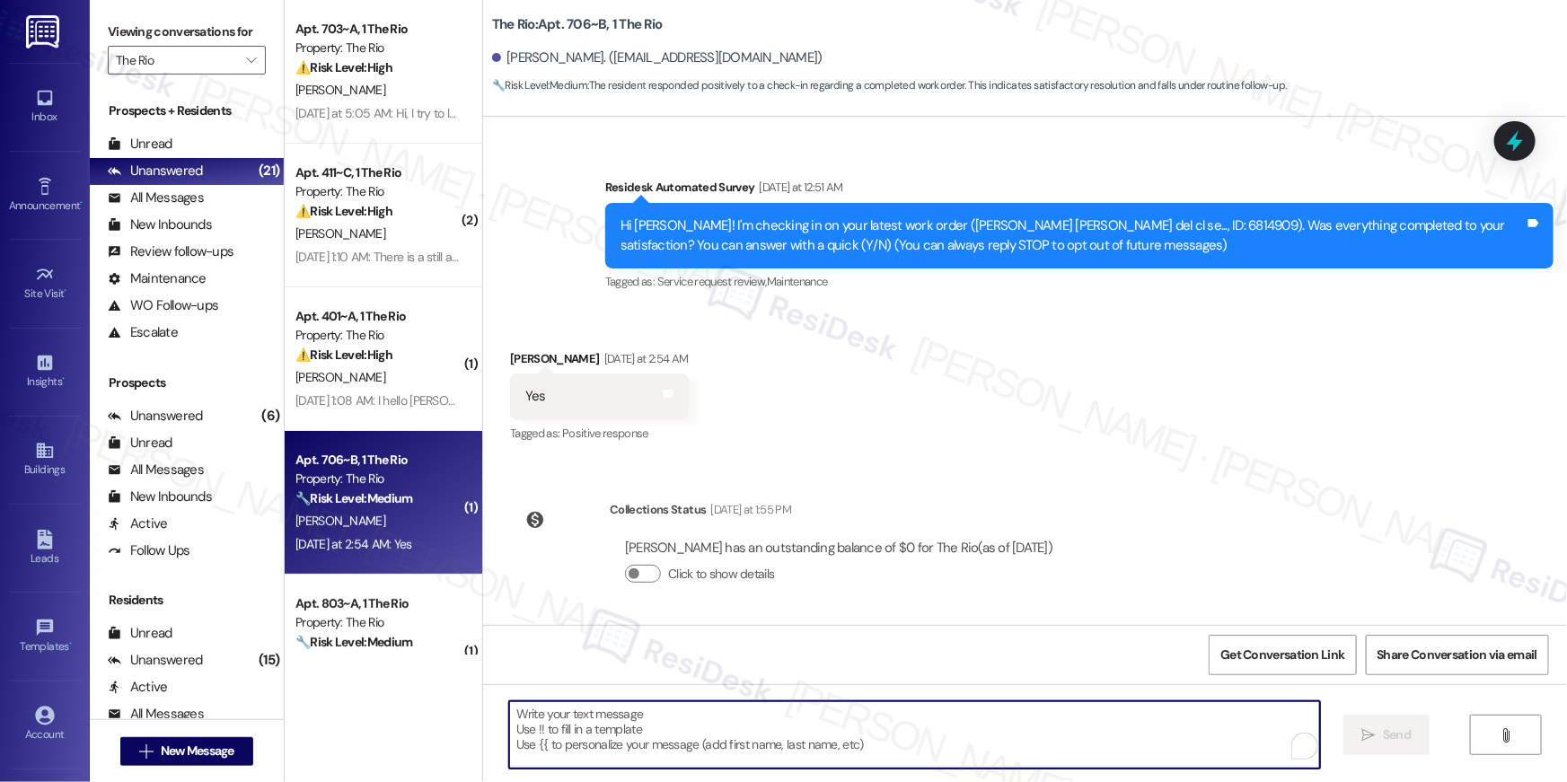
paste textarea "Hi {{first_name}}, I’m glad to hear your work order has been completed! If anyt…"
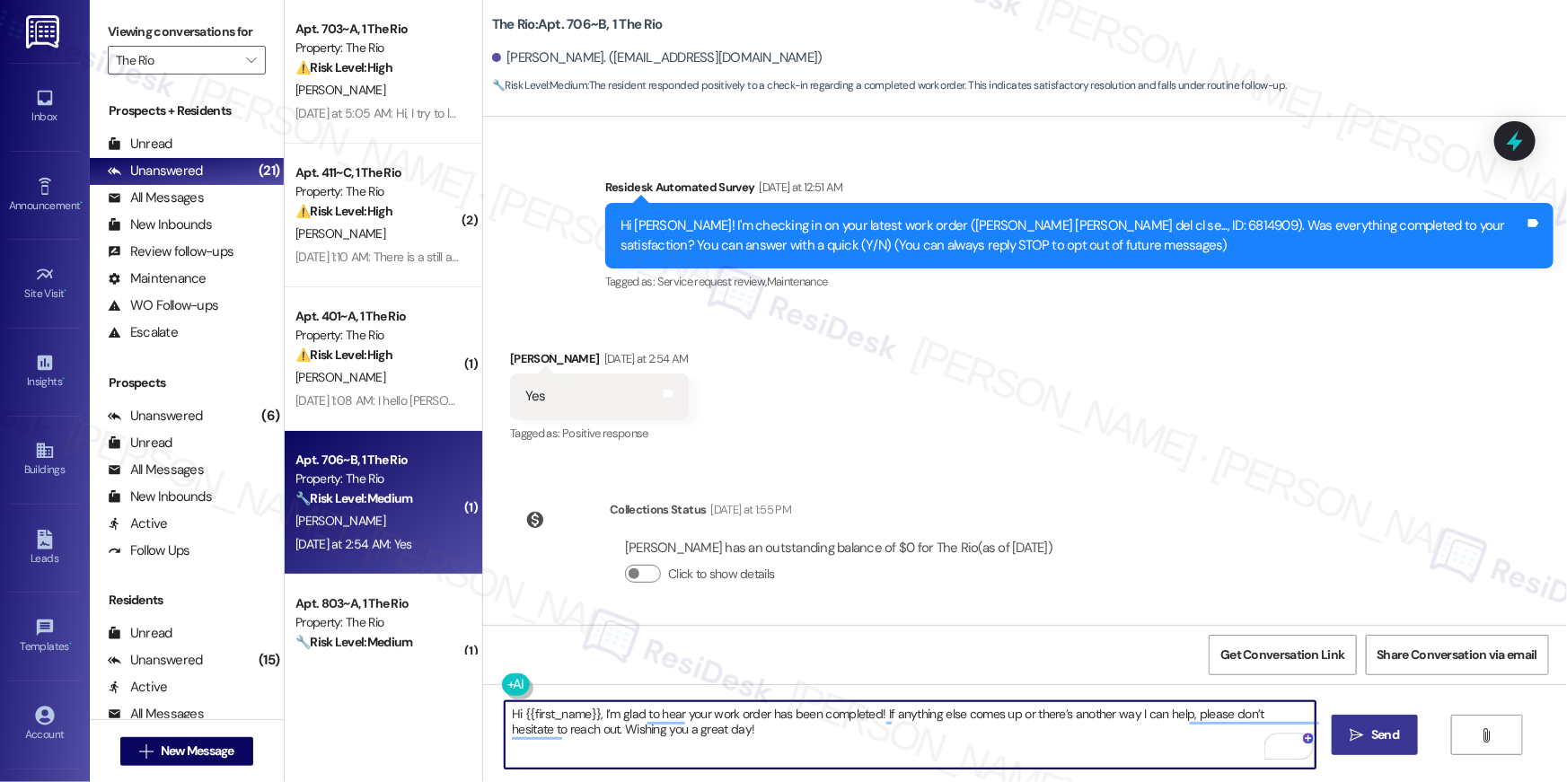
type textarea "Hi {{first_name}}, I’m glad to hear your work order has been completed! If anyt…"
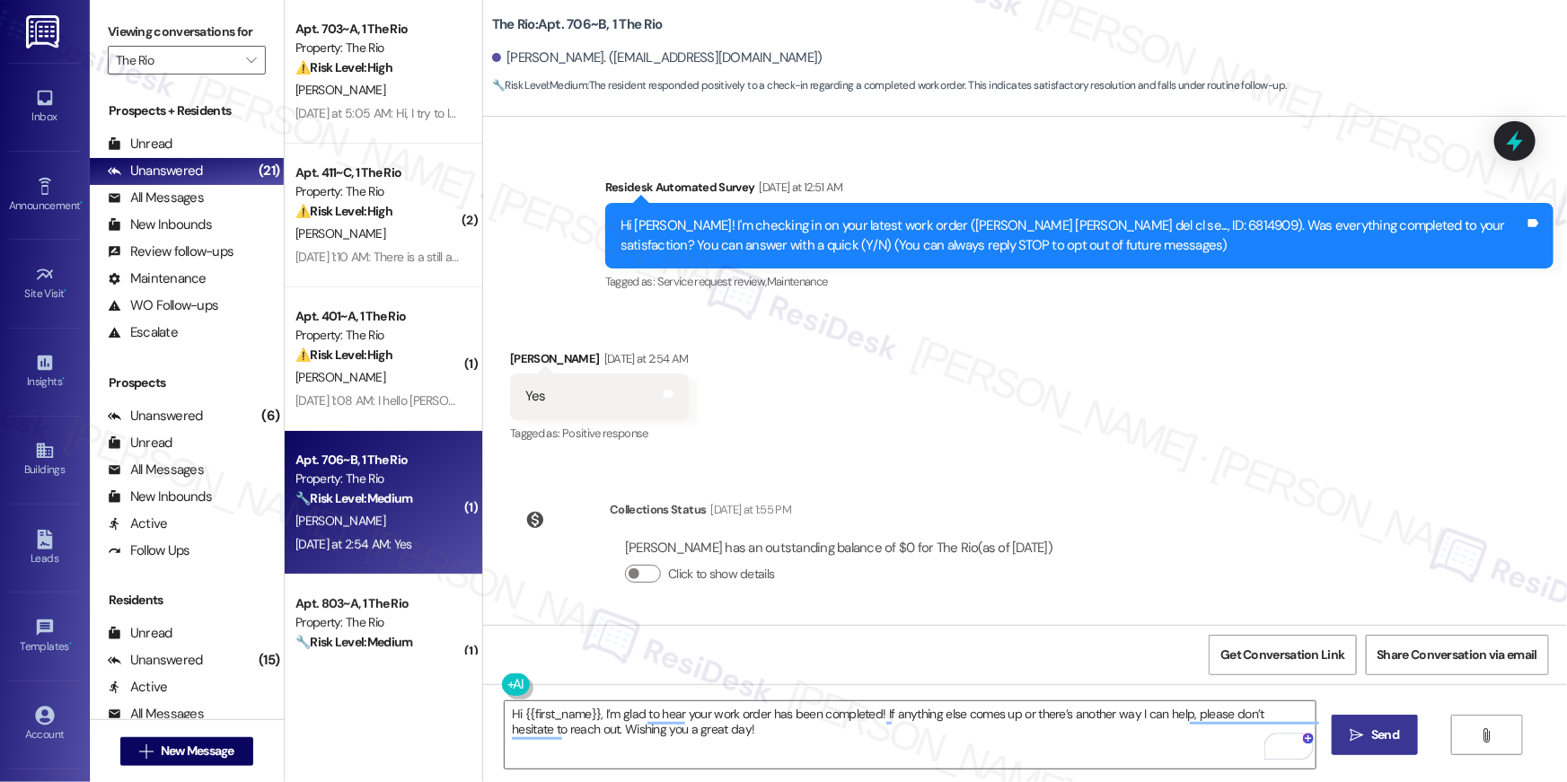
click at [1351, 737] on icon "" at bounding box center [1357, 735] width 13 height 14
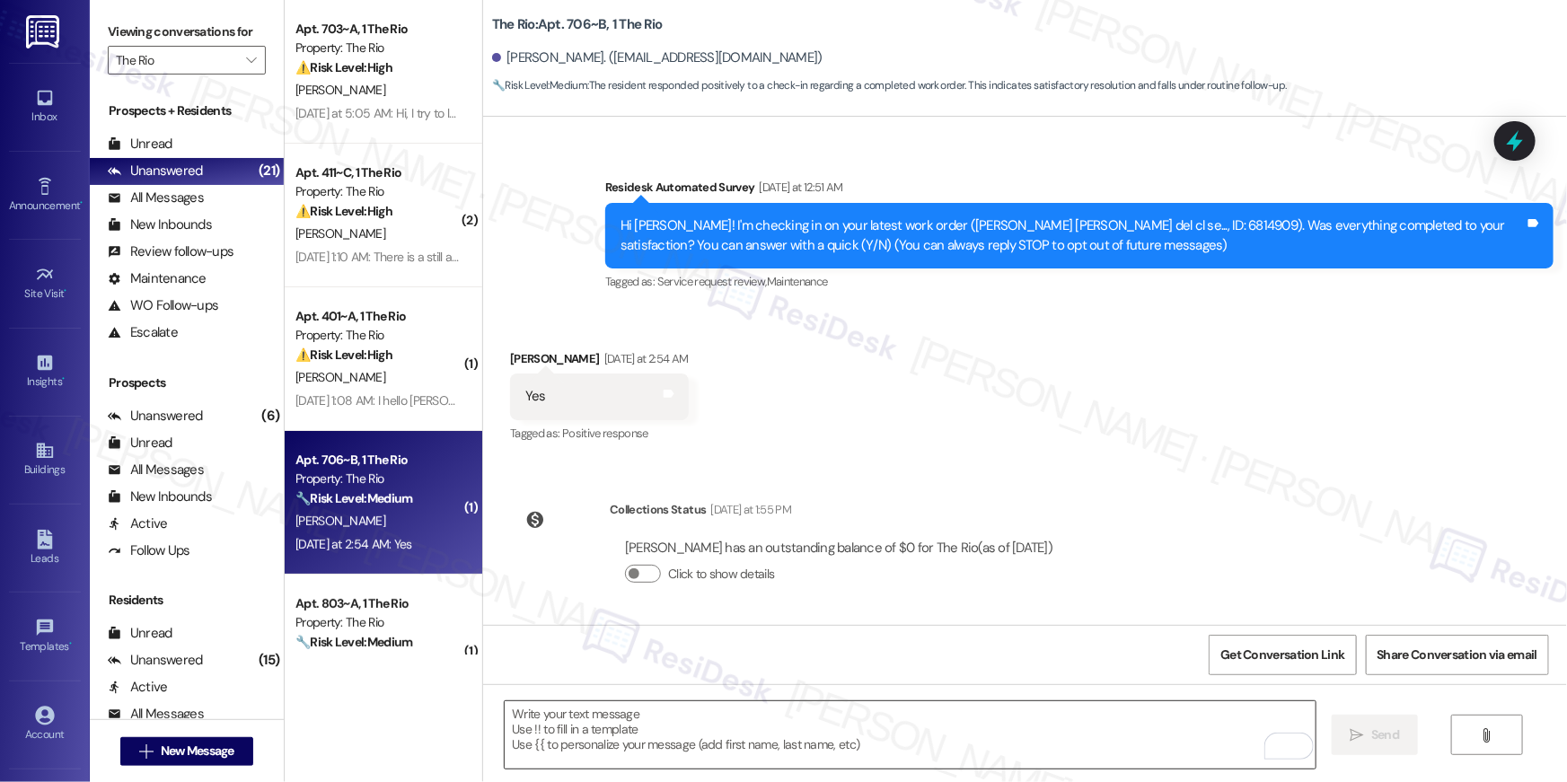
scroll to position [0, 0]
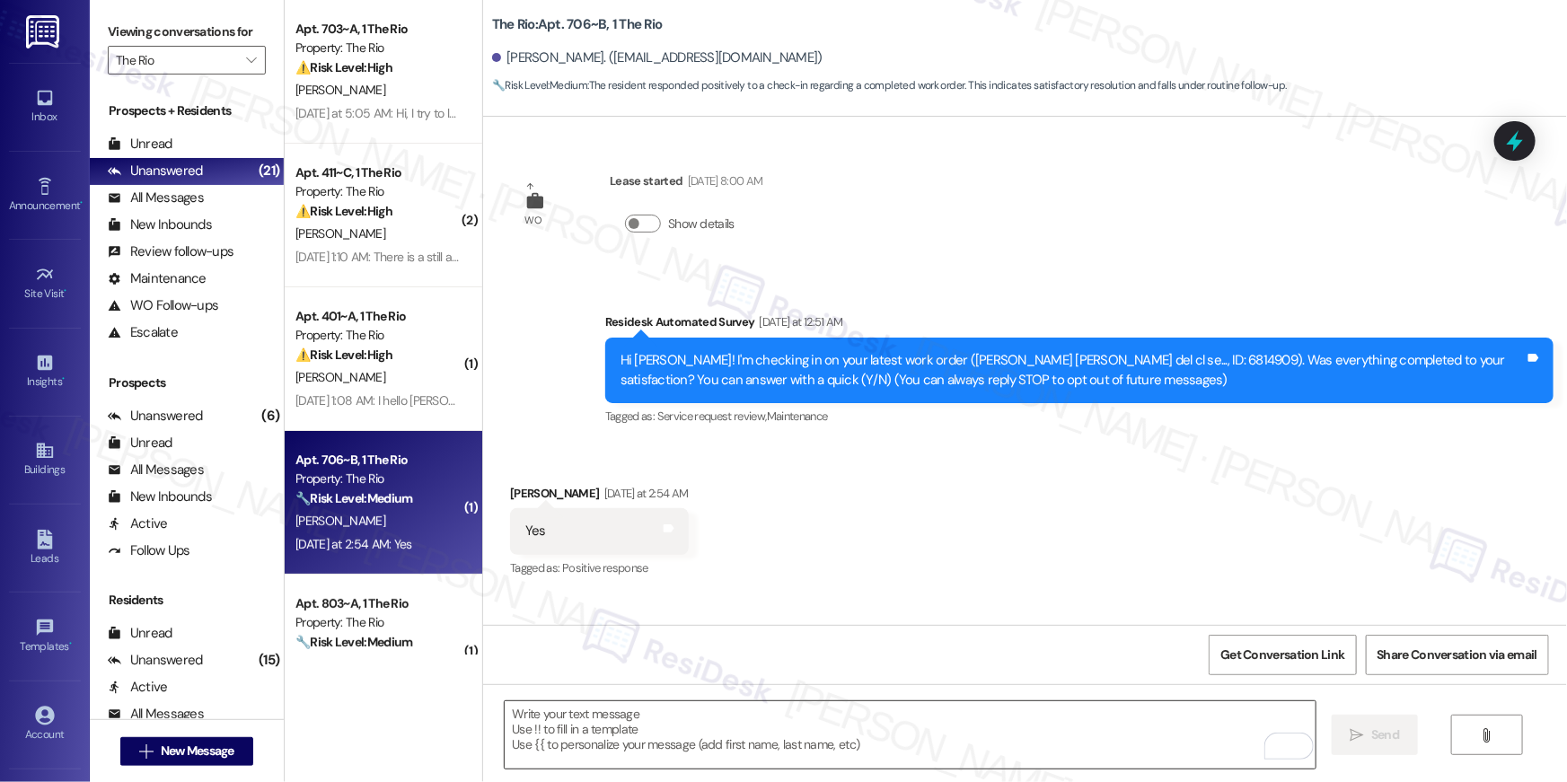
click at [824, 737] on textarea "To enrich screen reader interactions, please activate Accessibility in Grammarl…" at bounding box center [910, 735] width 811 height 67
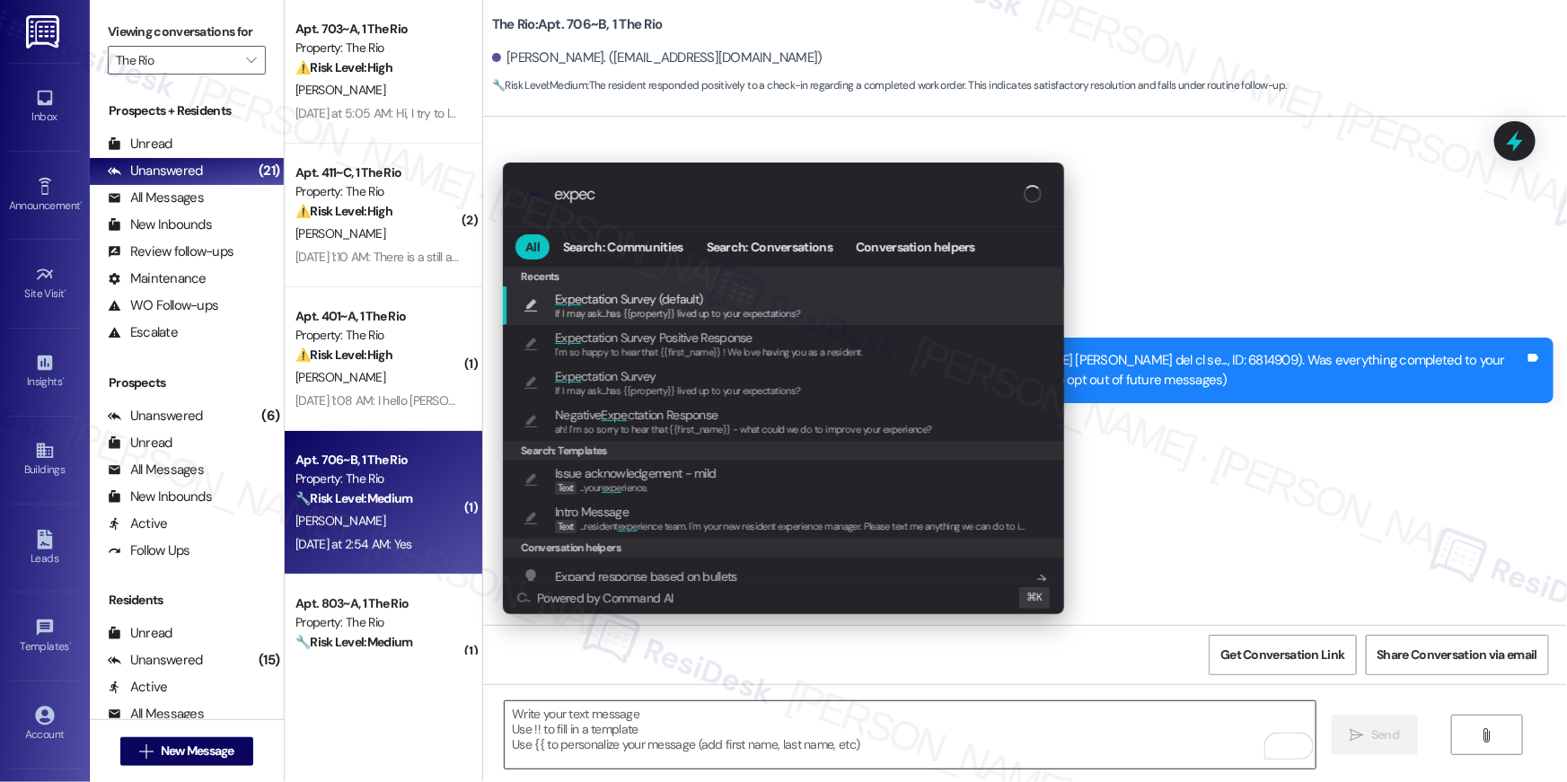
type input "expect"
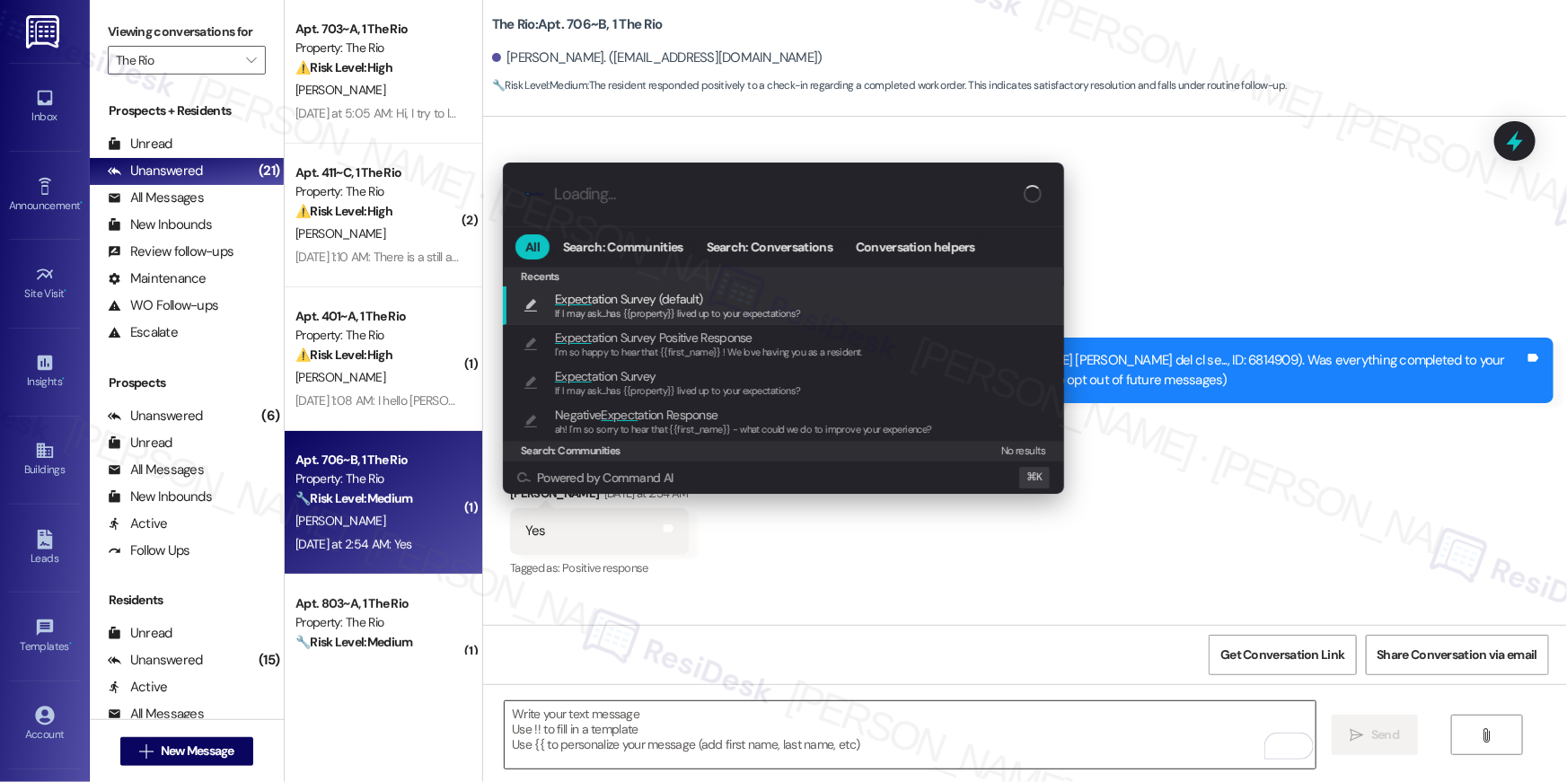
type textarea "If I may ask...has {{property}} lived up to your expectations?"
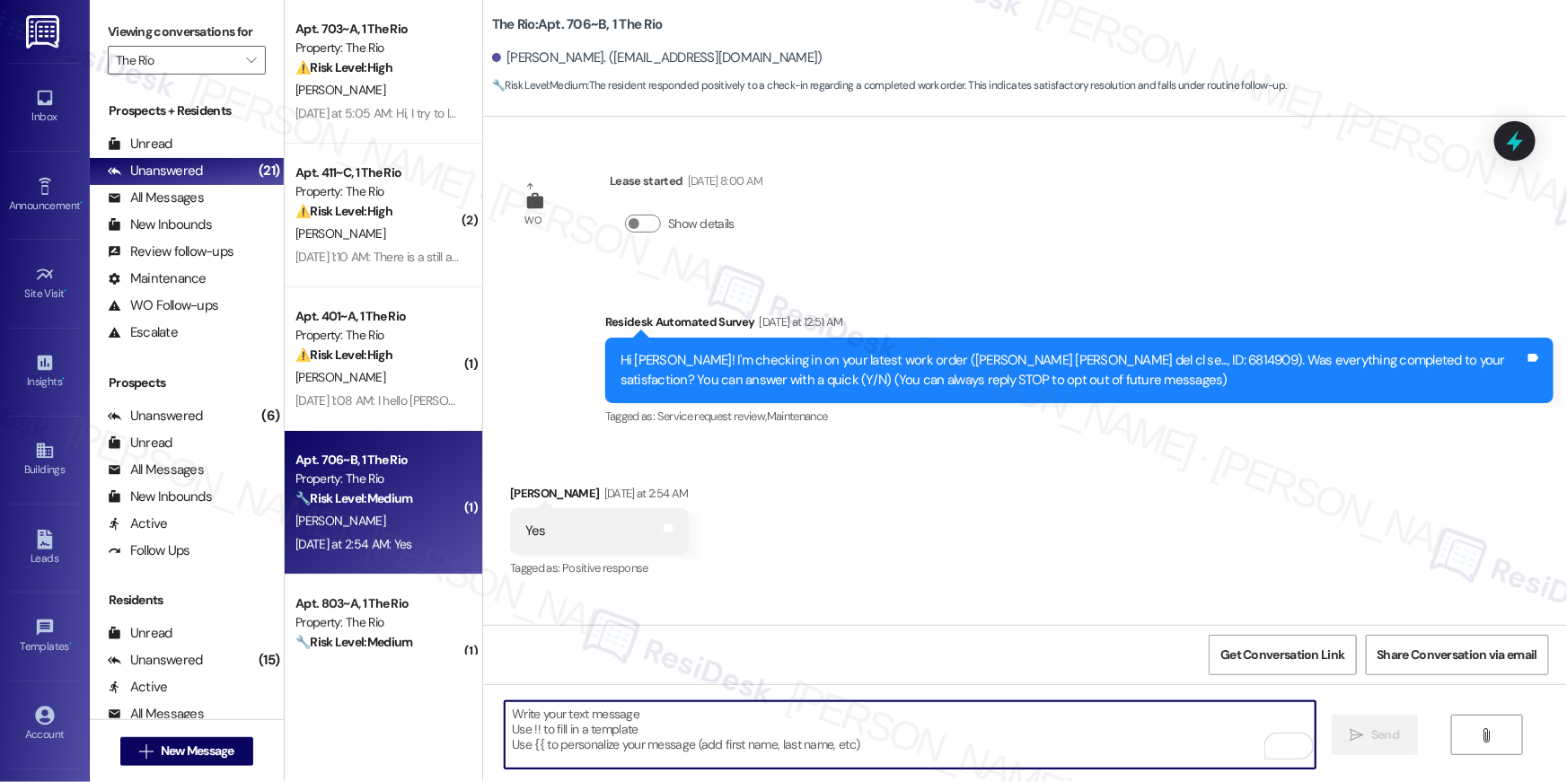
scroll to position [392, 0]
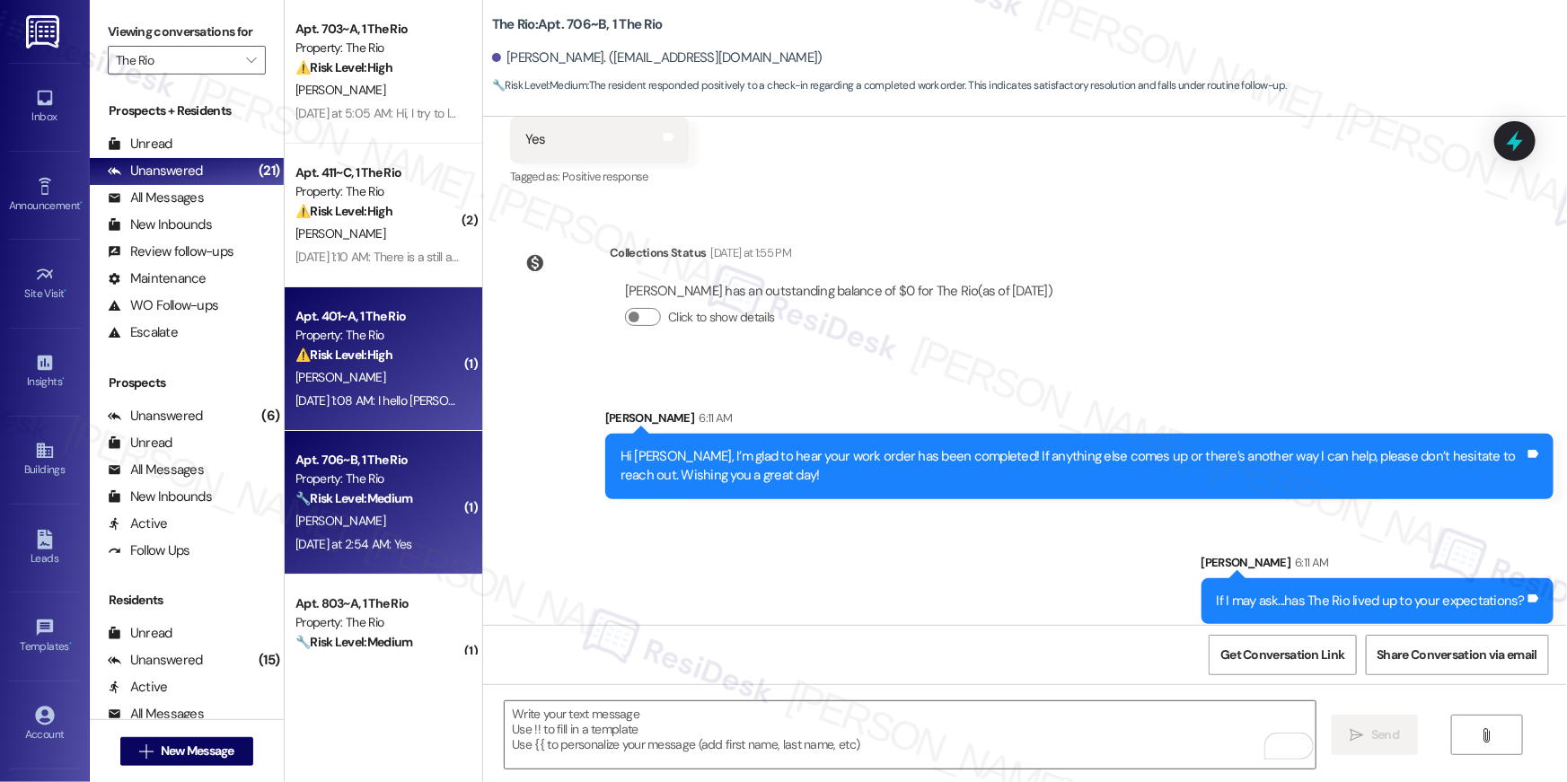
click at [370, 384] on div "J. Vega" at bounding box center [379, 377] width 170 height 22
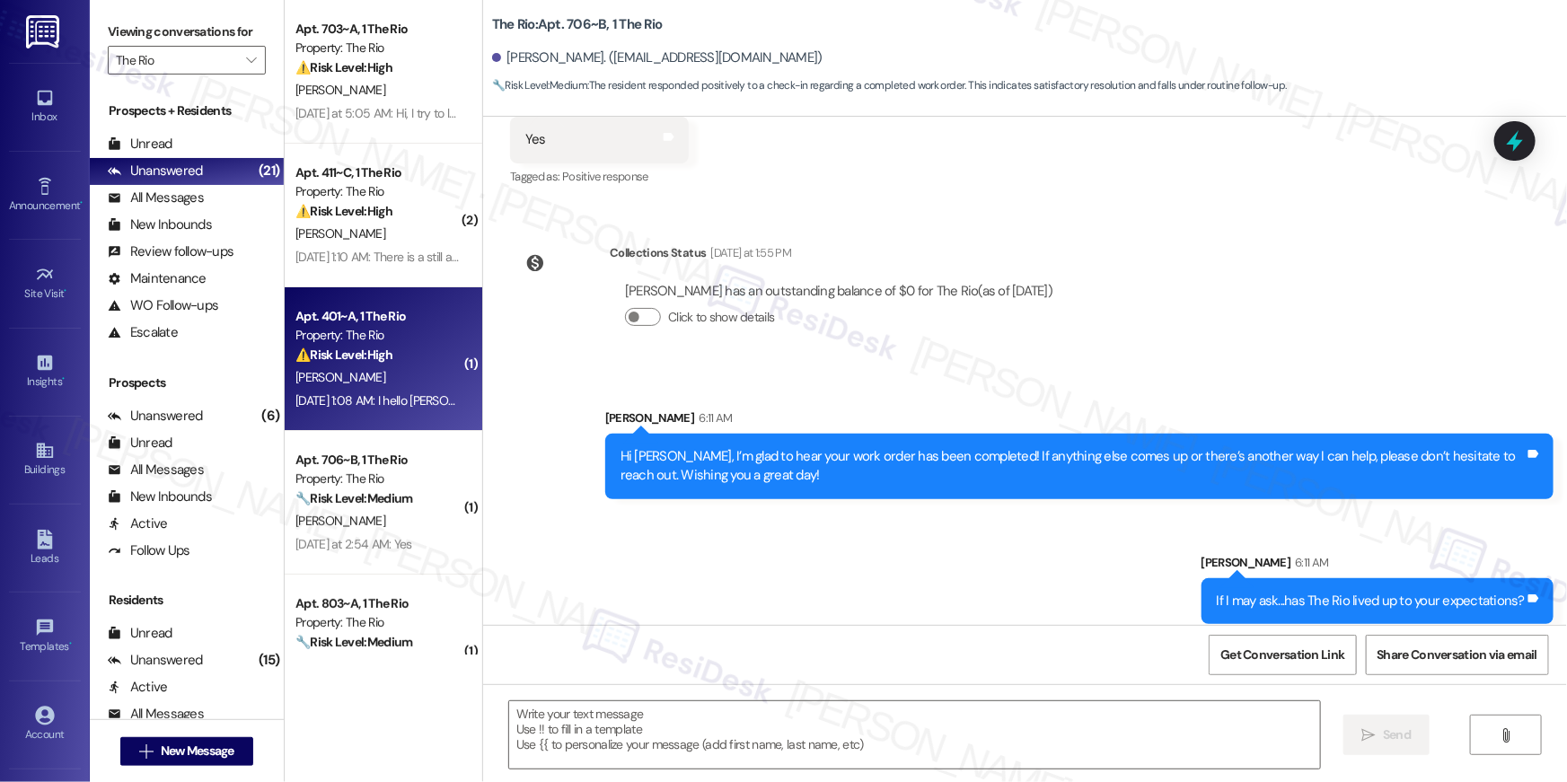
type textarea "Fetching suggested responses. Please feel free to read through the conversation…"
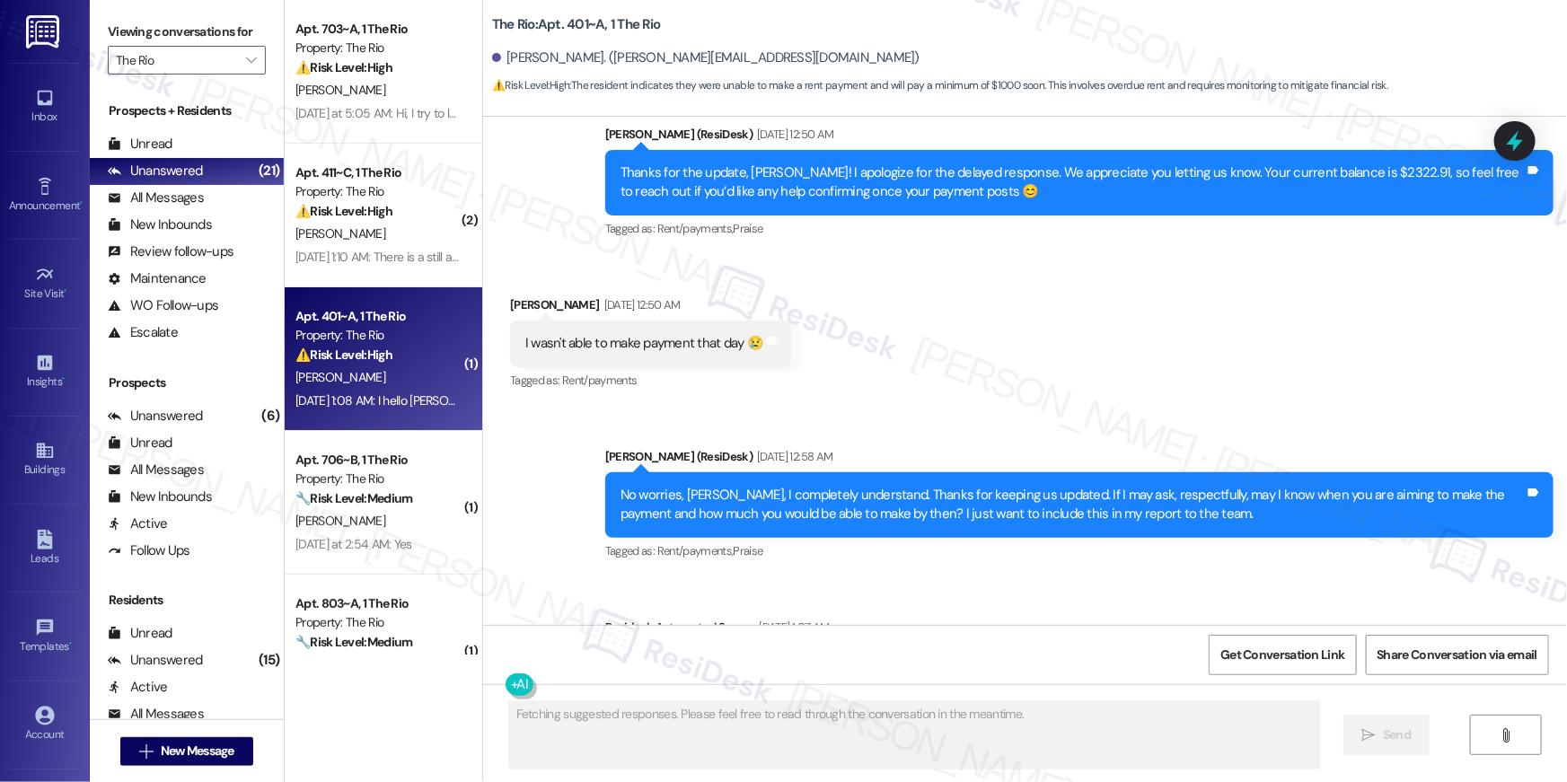
scroll to position [13082, 0]
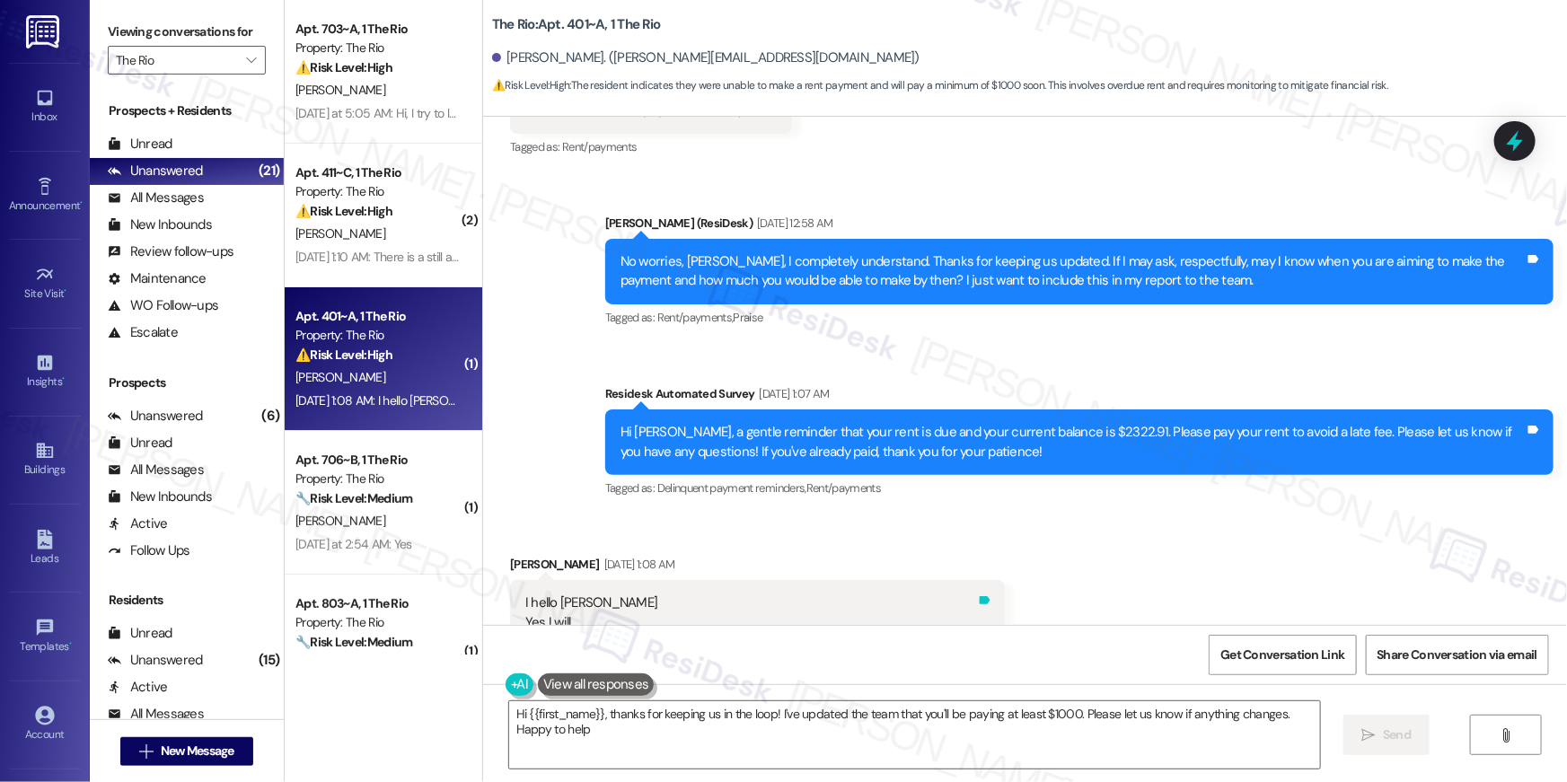
type textarea "Hi {{first_name}}, thanks for keeping us in the loop! I've updated the team tha…"
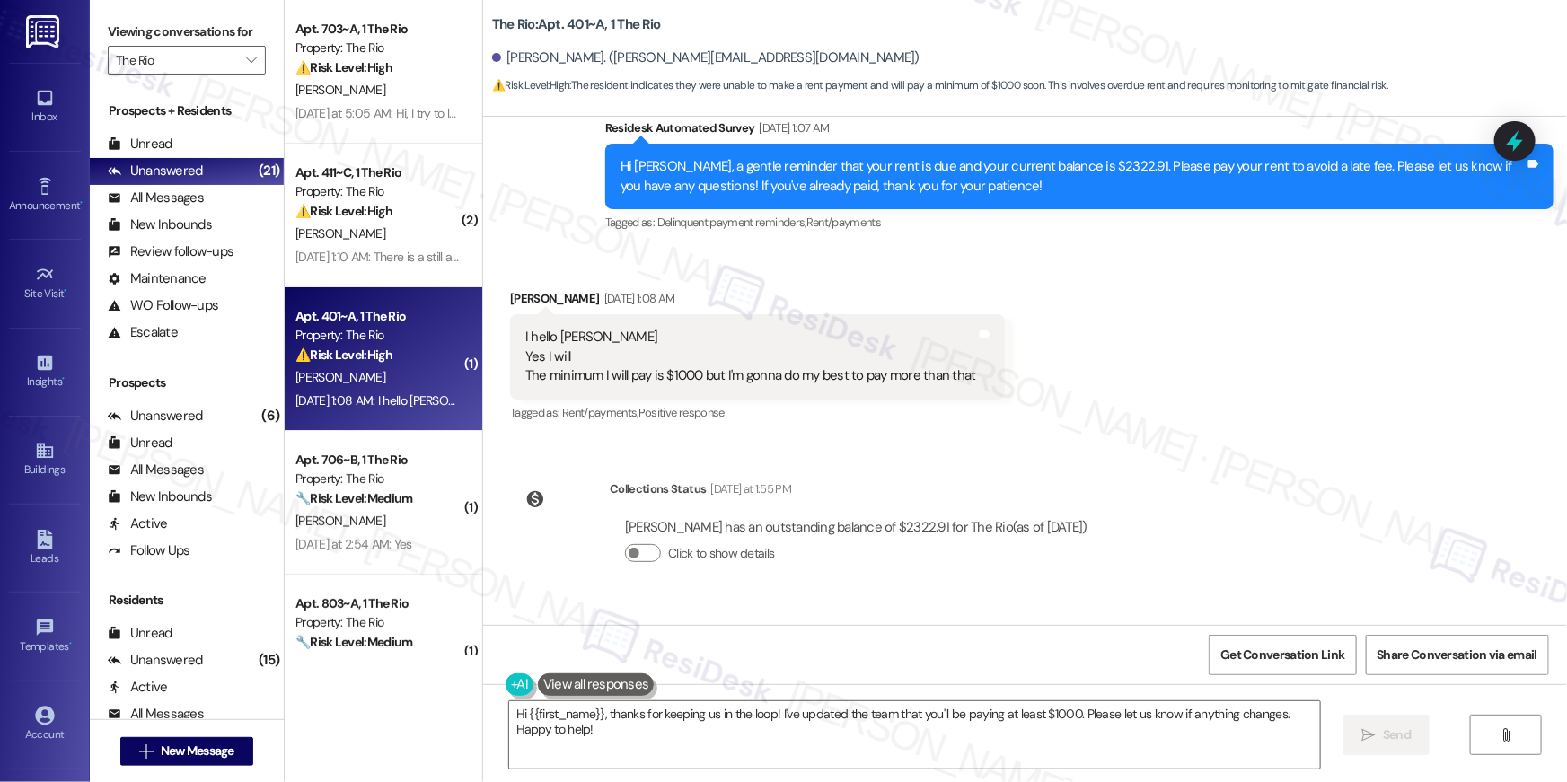
scroll to position [13400, 0]
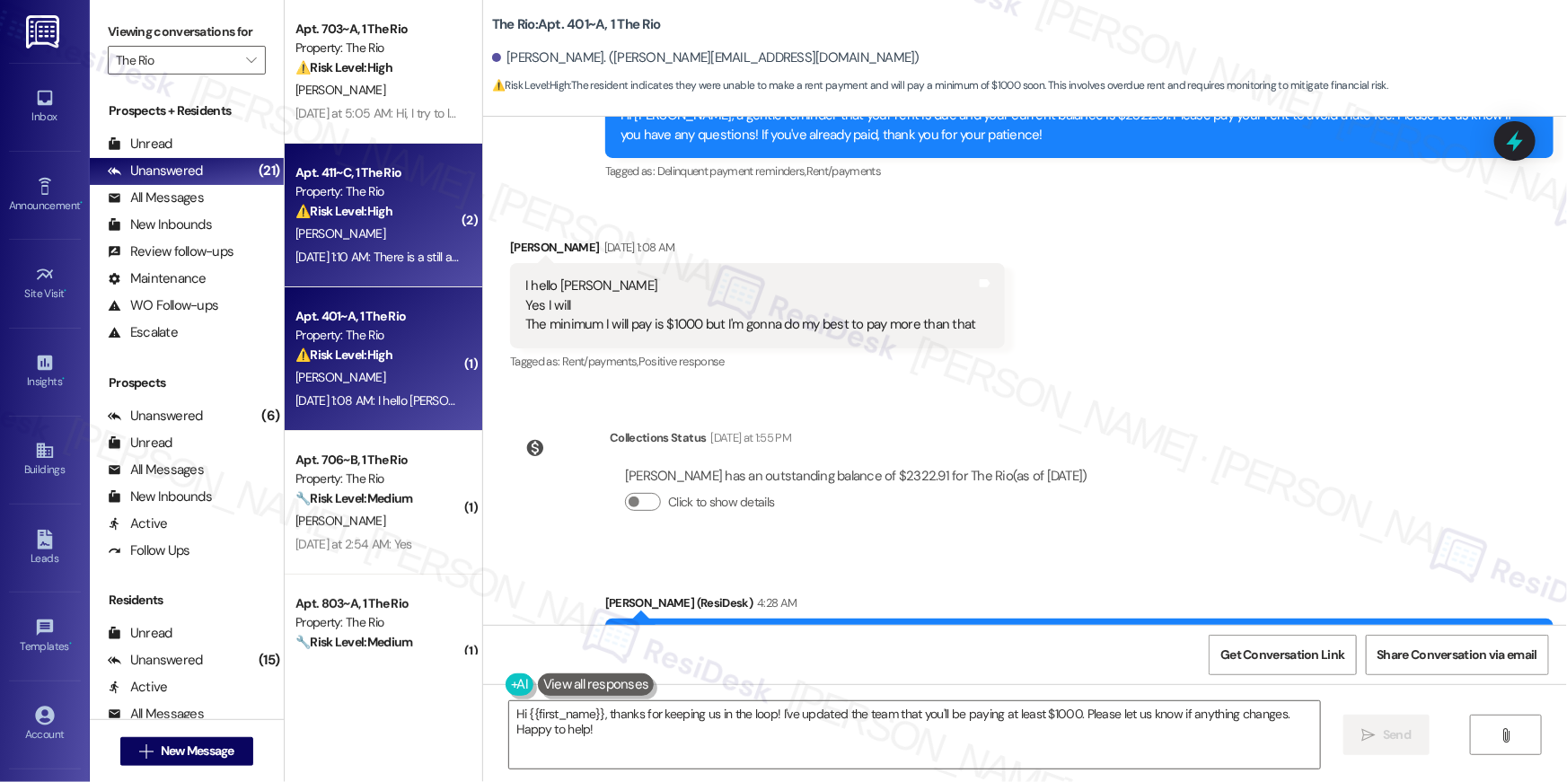
click at [375, 246] on div "Sep 13, 2025 at 1:10 AM: There is a still a pretty decent sized hole in our cei…" at bounding box center [379, 257] width 170 height 22
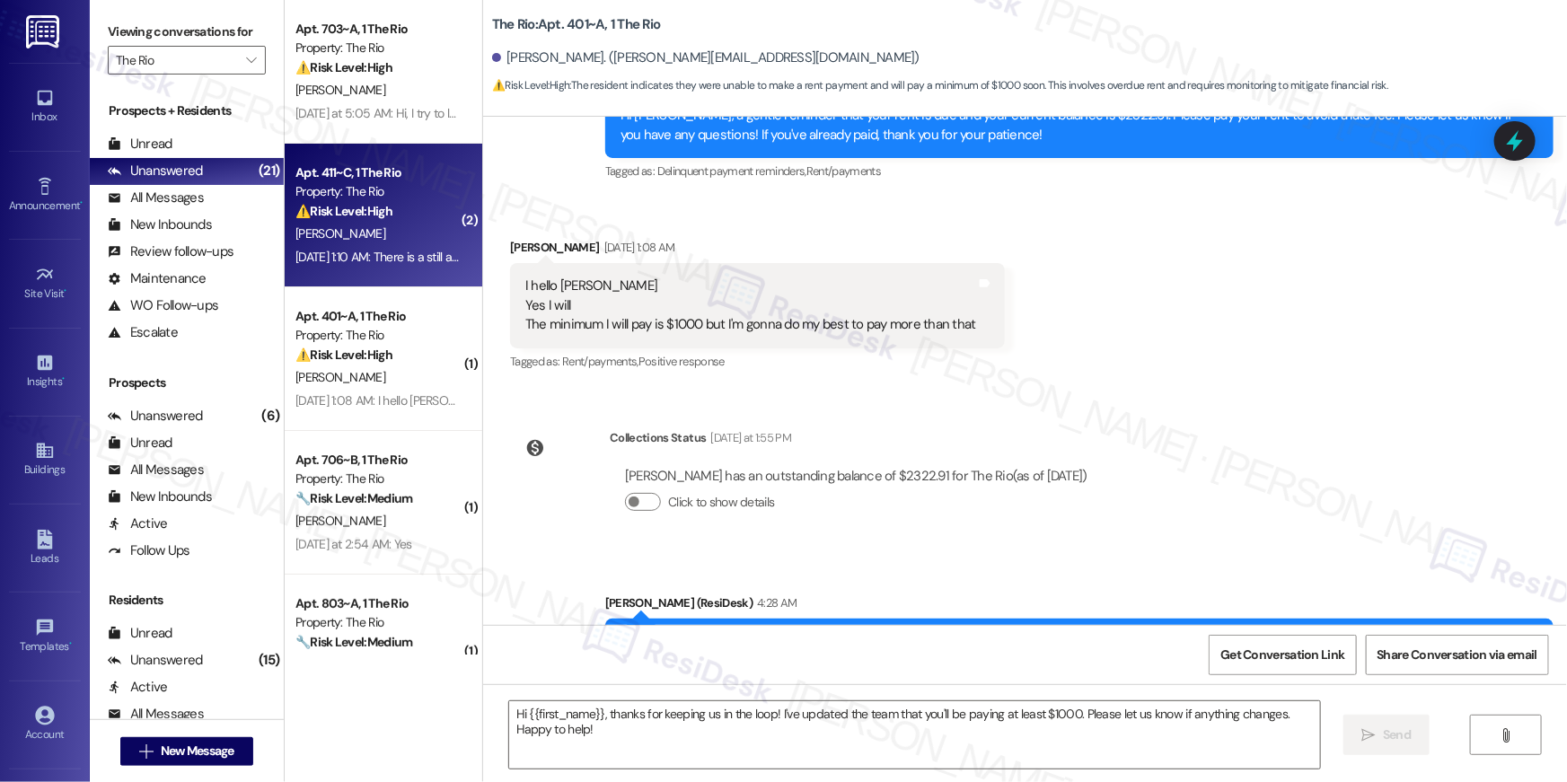
type textarea "Fetching suggested responses. Please feel free to read through the conversation…"
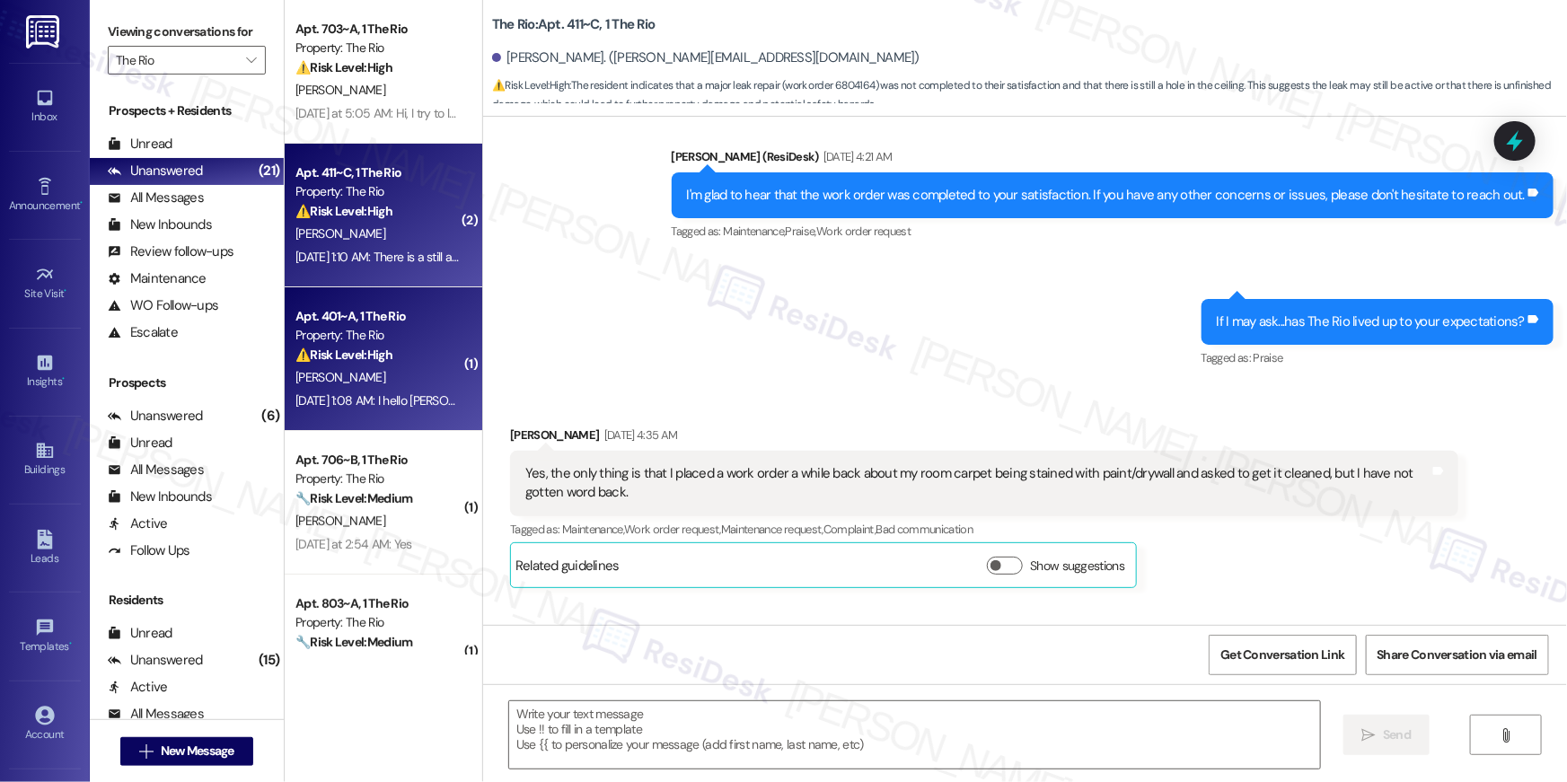
type textarea "Fetching suggested responses. Please feel free to read through the conversation…"
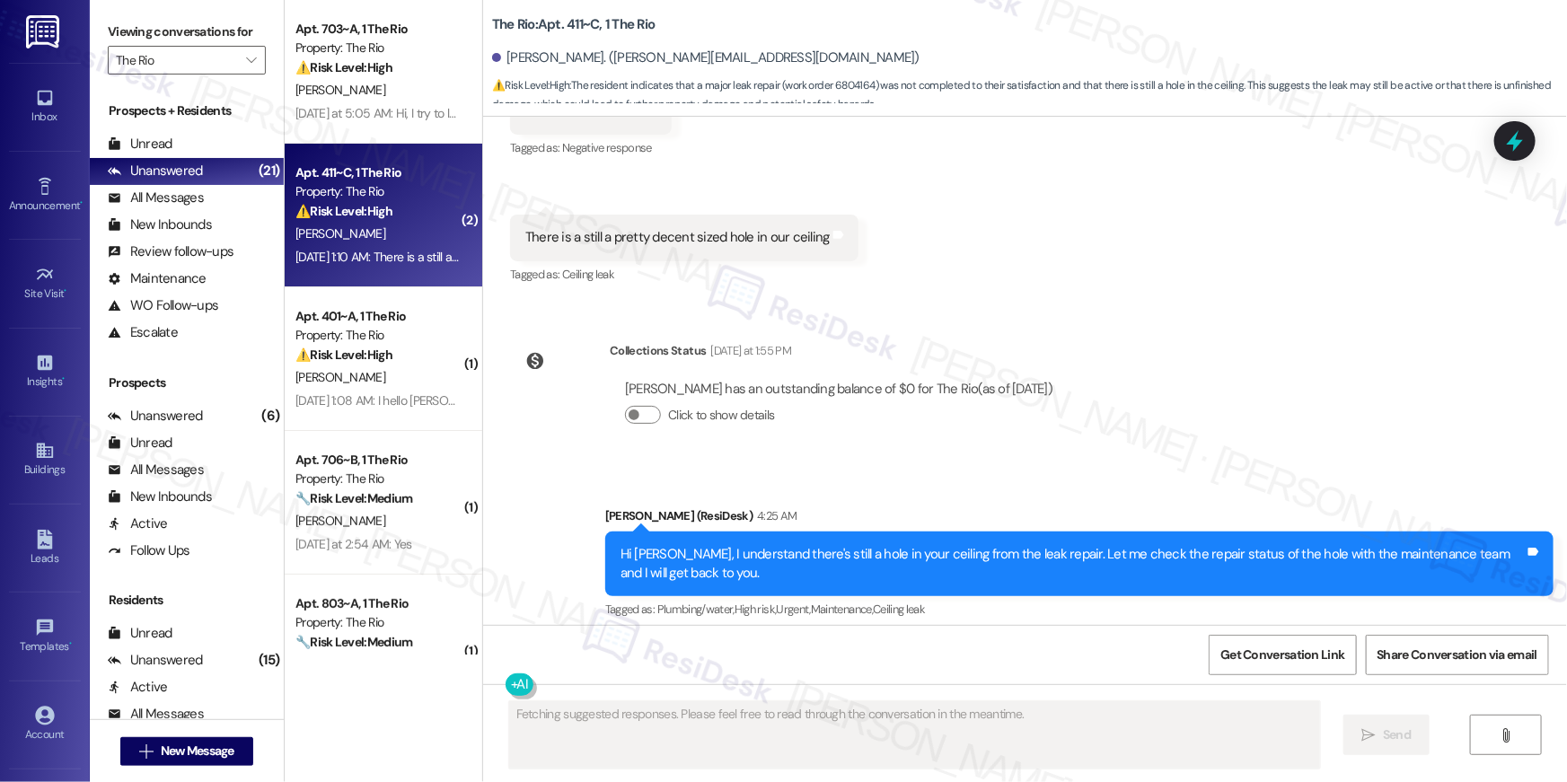
scroll to position [3472, 0]
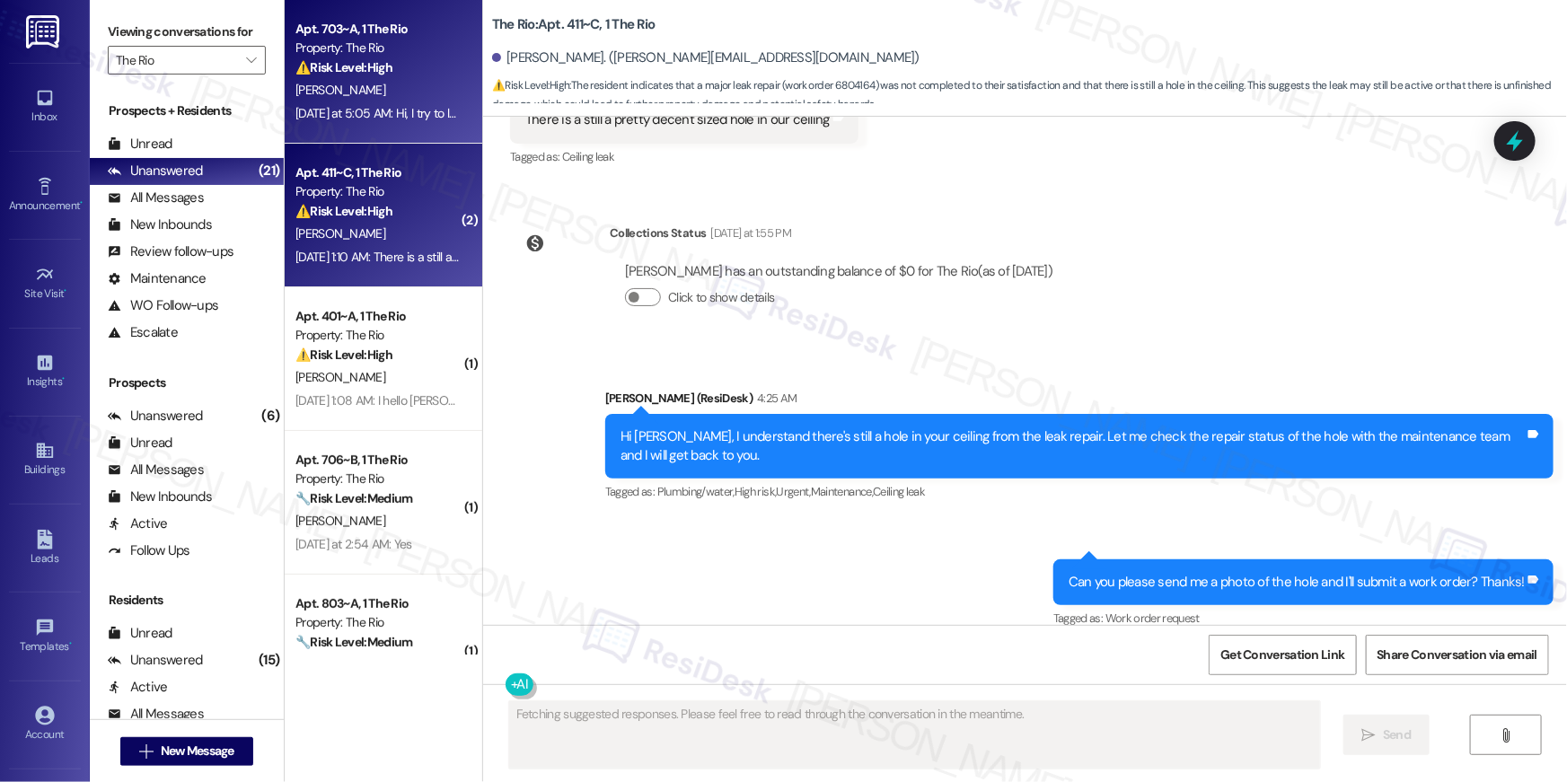
click at [418, 84] on div "T. Zaman" at bounding box center [379, 90] width 170 height 22
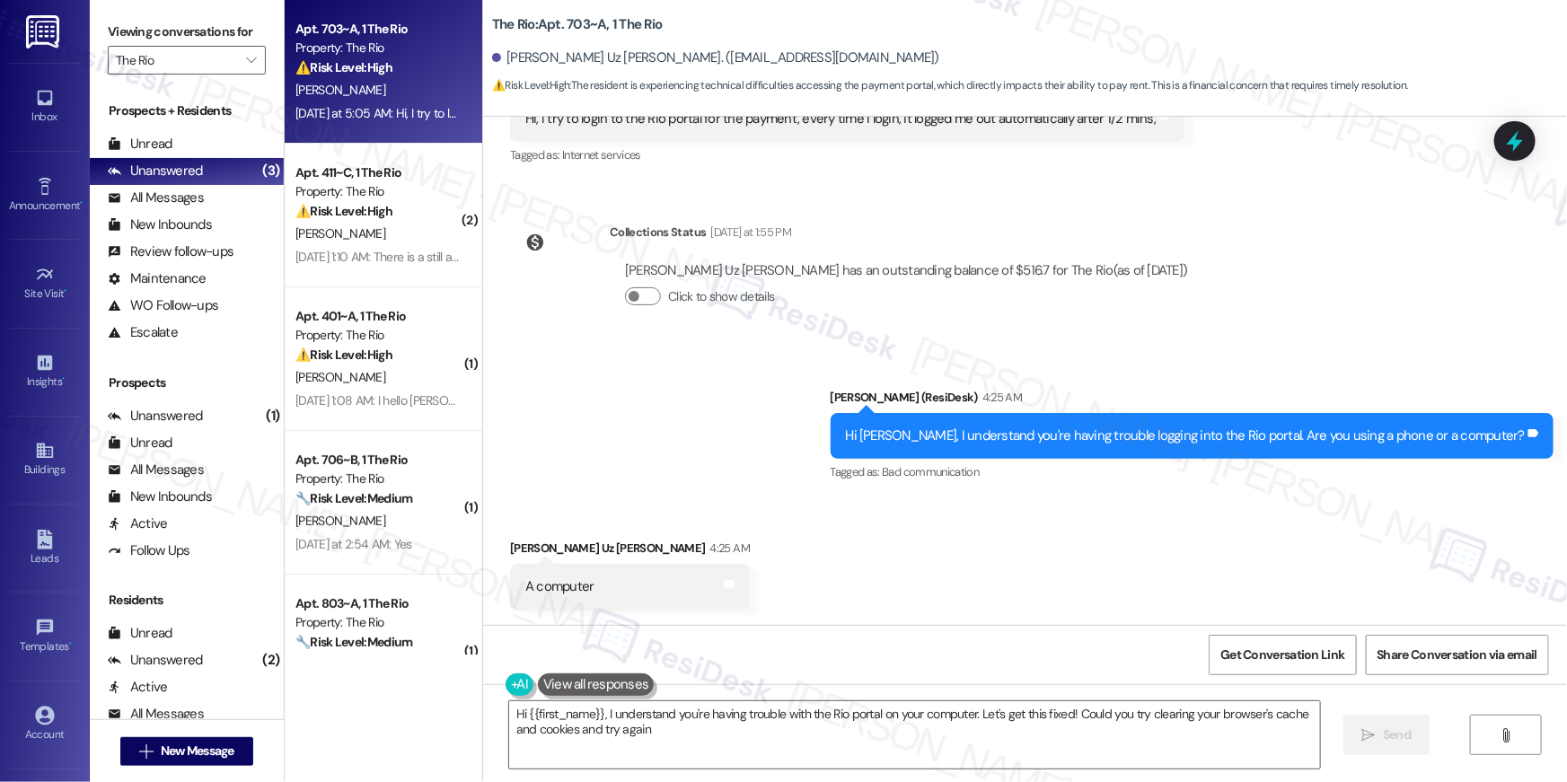
type textarea "Hi {{first_name}}, I understand you're having trouble with the Rio portal on yo…"
